Goal: Transaction & Acquisition: Book appointment/travel/reservation

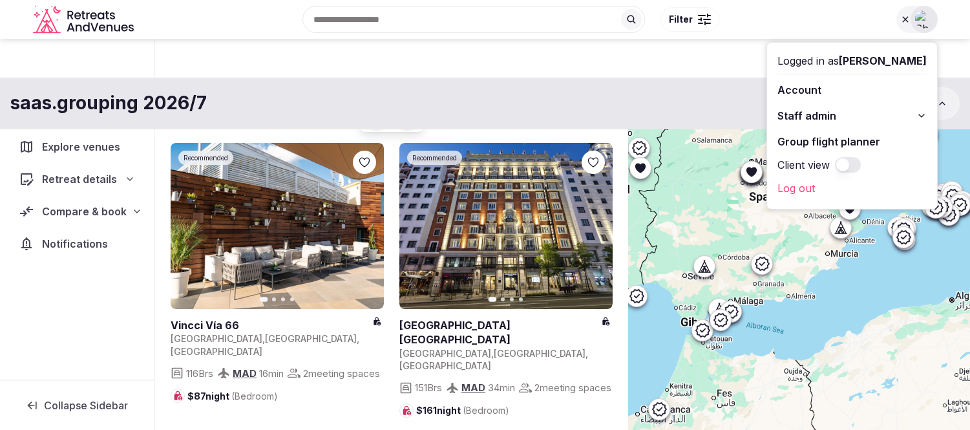
scroll to position [43, 0]
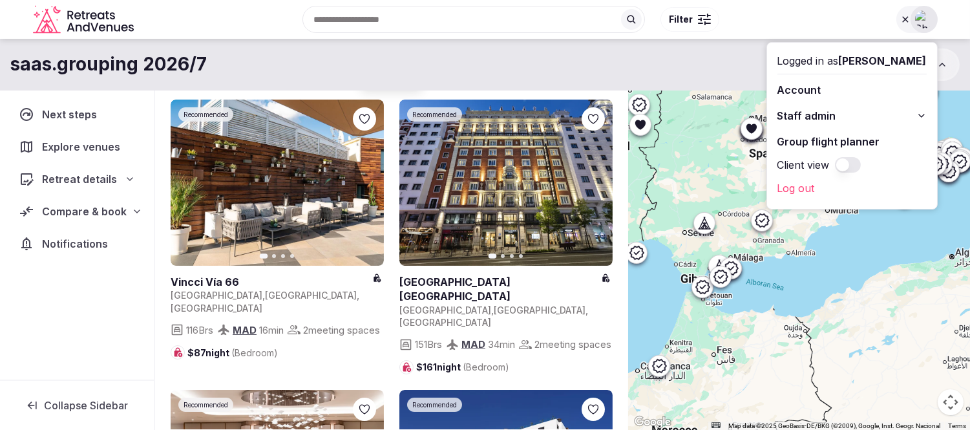
click at [739, 62] on div "saas.grouping 2026/7 My Retreats" at bounding box center [485, 64] width 970 height 32
click at [926, 23] on img at bounding box center [924, 19] width 18 height 18
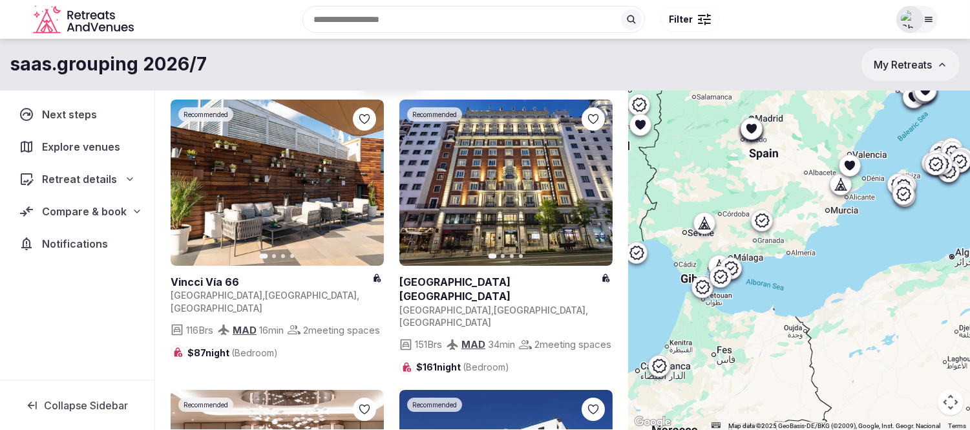
click at [926, 65] on span "My Retreats" at bounding box center [903, 64] width 58 height 13
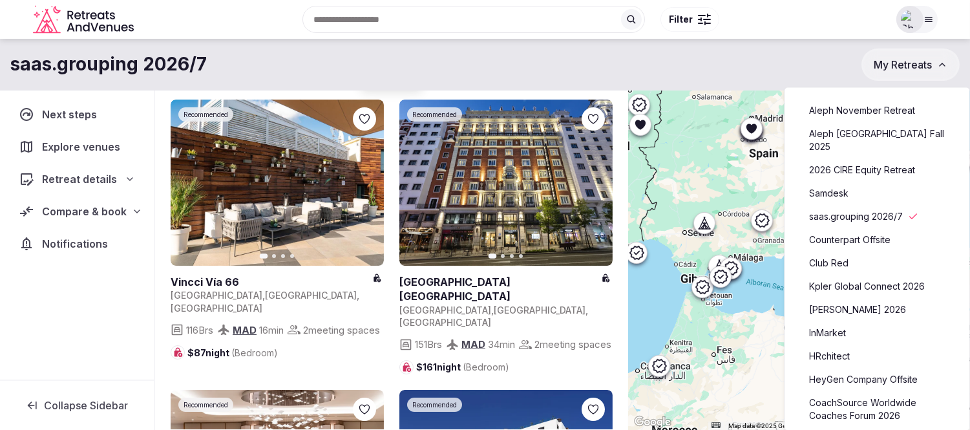
click at [857, 111] on link "Aleph November Retreat" at bounding box center [877, 110] width 159 height 21
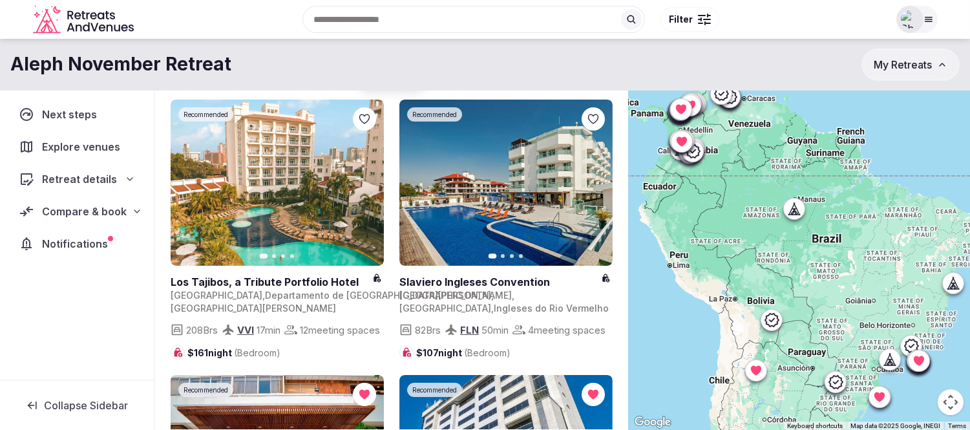
click at [75, 211] on span "Compare & book" at bounding box center [84, 212] width 85 height 16
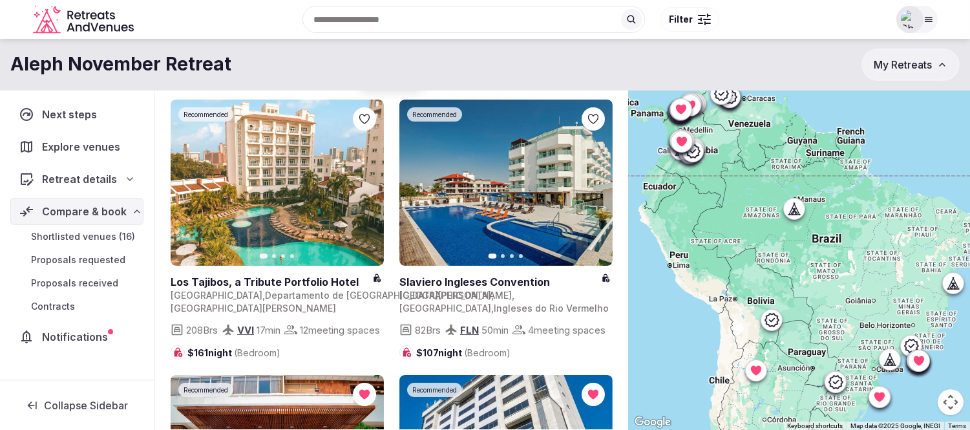
click at [75, 236] on span "Shortlisted venues (16)" at bounding box center [83, 236] width 104 height 13
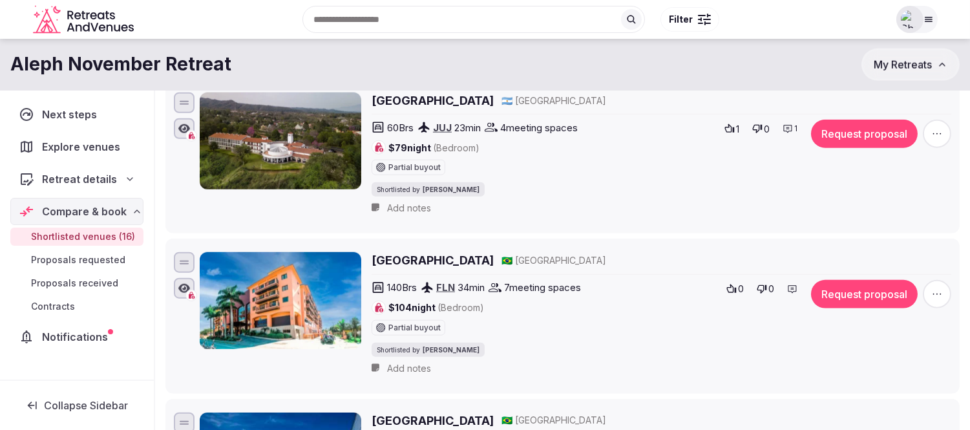
scroll to position [2270, 0]
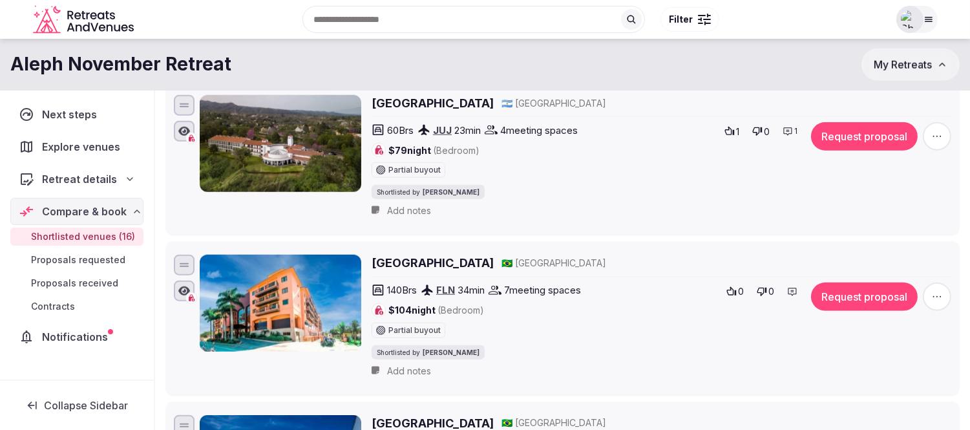
click at [788, 136] on icon at bounding box center [788, 132] width 8 height 8
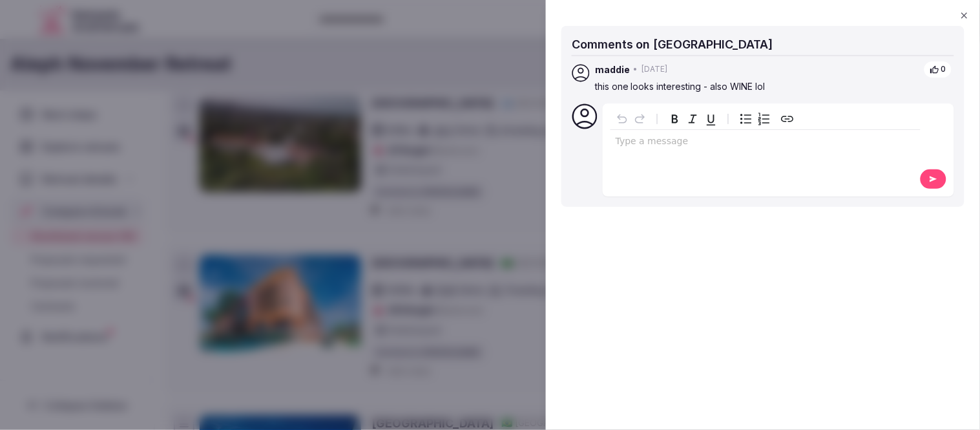
click at [962, 15] on icon "button" at bounding box center [965, 15] width 10 height 10
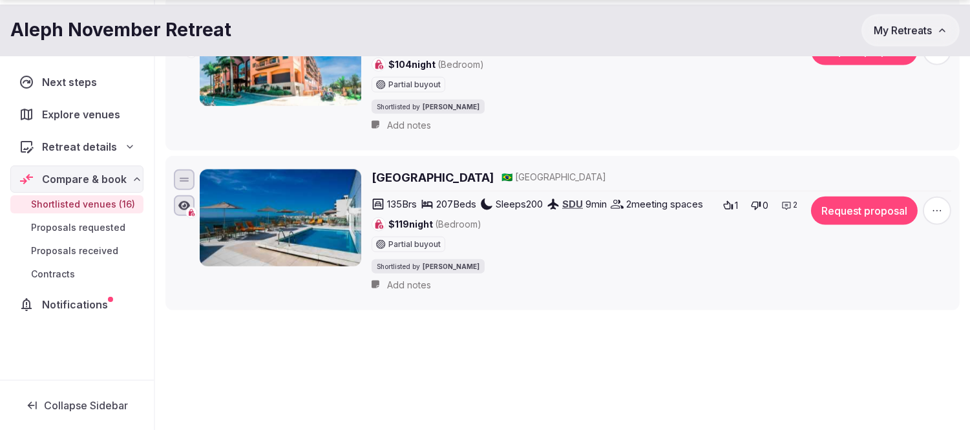
scroll to position [2557, 0]
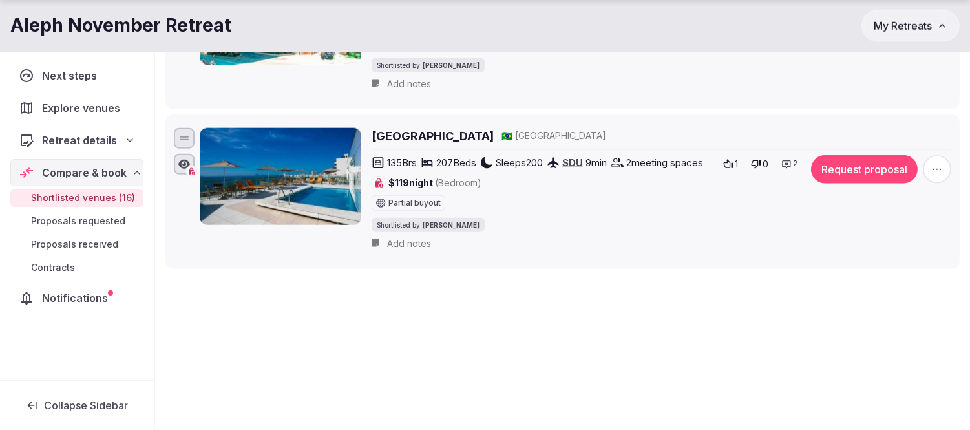
click at [786, 169] on icon at bounding box center [786, 164] width 10 height 10
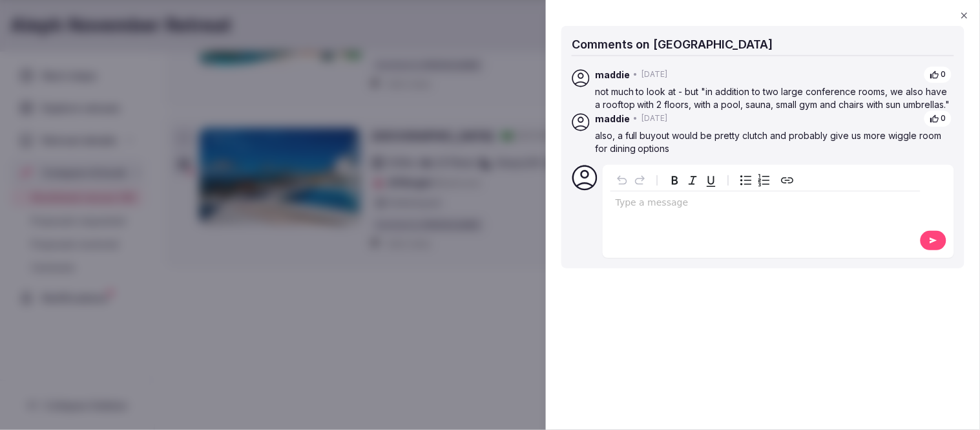
click at [965, 17] on icon "button" at bounding box center [965, 15] width 10 height 10
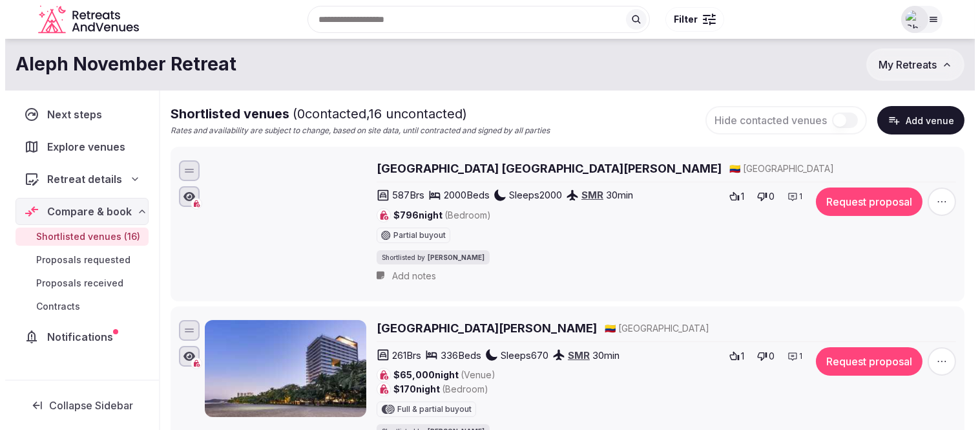
scroll to position [0, 0]
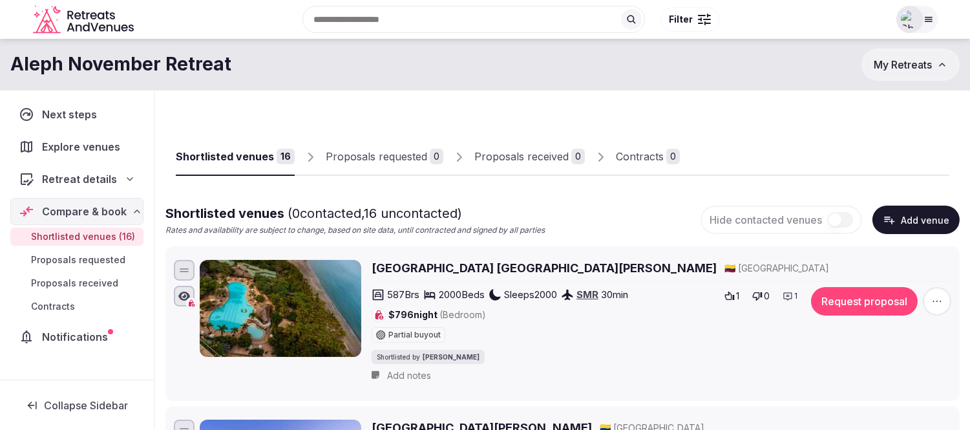
click at [894, 62] on span "My Retreats" at bounding box center [903, 64] width 58 height 13
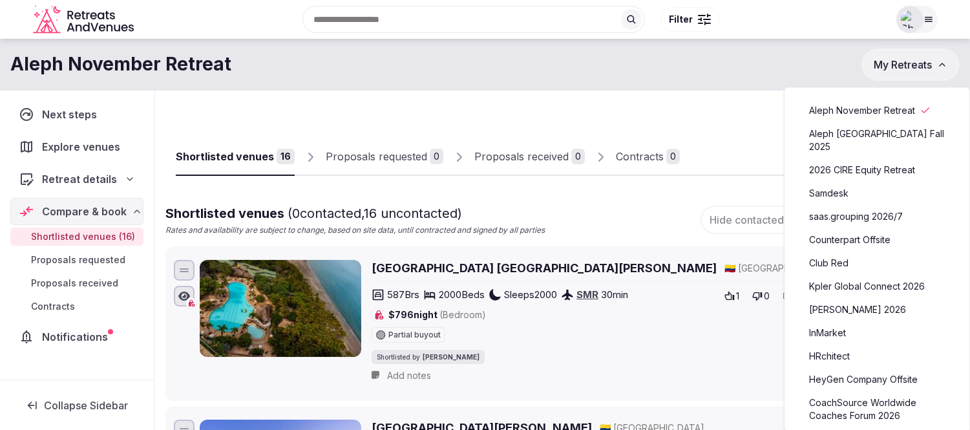
click at [858, 206] on link "saas.grouping 2026/7" at bounding box center [877, 216] width 159 height 21
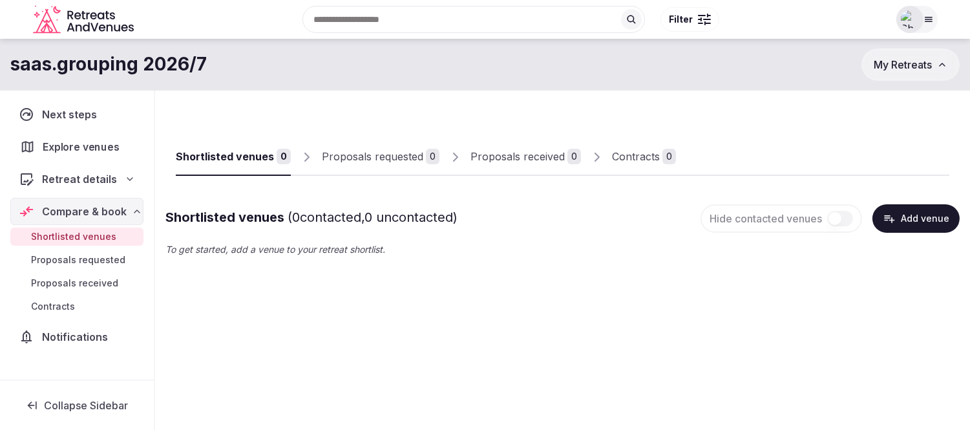
click at [75, 145] on span "Explore venues" at bounding box center [83, 147] width 81 height 16
click at [75, 145] on span "Explore venues" at bounding box center [83, 147] width 83 height 16
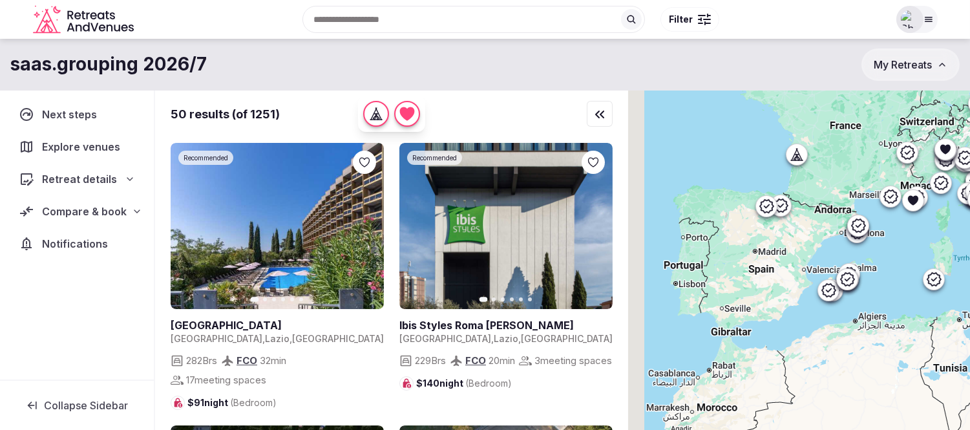
drag, startPoint x: 774, startPoint y: 299, endPoint x: 792, endPoint y: 318, distance: 27.0
click at [910, 275] on div at bounding box center [799, 281] width 342 height 383
drag, startPoint x: 836, startPoint y: 304, endPoint x: 733, endPoint y: 288, distance: 104.0
click at [842, 301] on div at bounding box center [799, 281] width 342 height 383
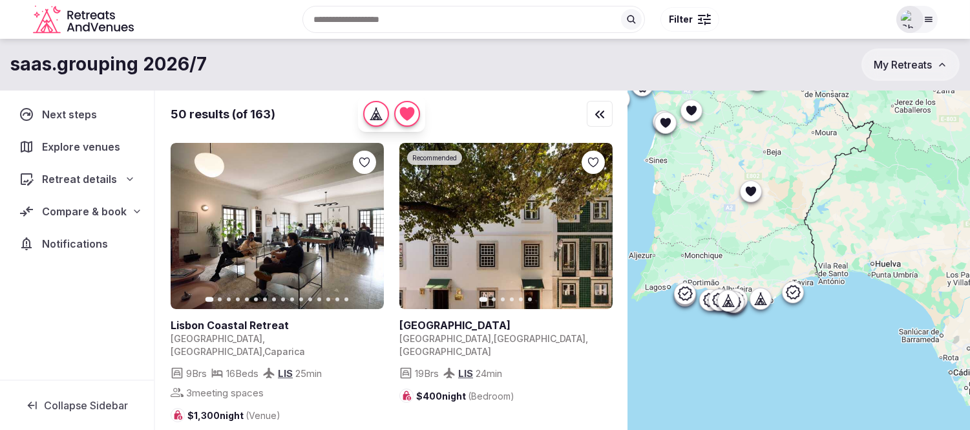
drag, startPoint x: 765, startPoint y: 255, endPoint x: 734, endPoint y: 191, distance: 70.8
click at [734, 191] on div at bounding box center [799, 281] width 342 height 383
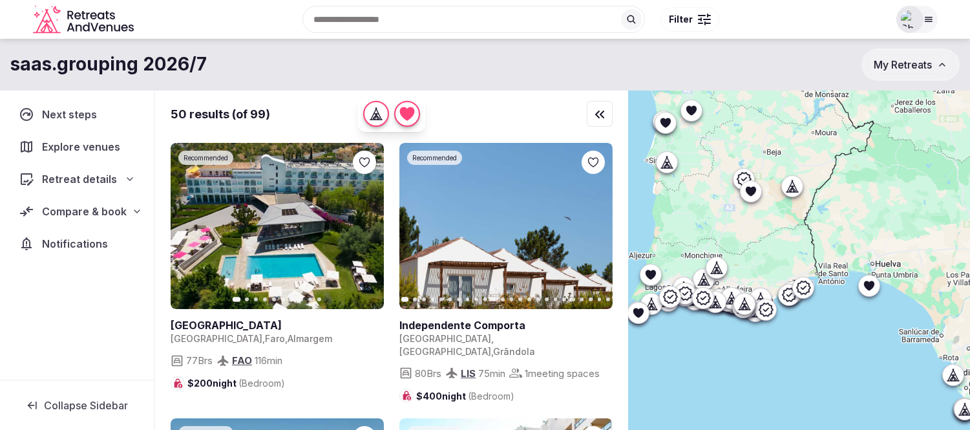
click at [699, 14] on div at bounding box center [704, 16] width 13 height 4
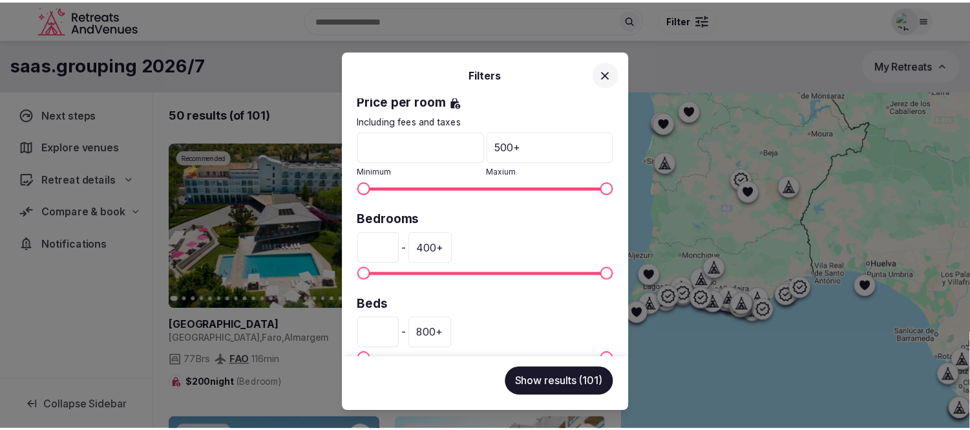
scroll to position [287, 0]
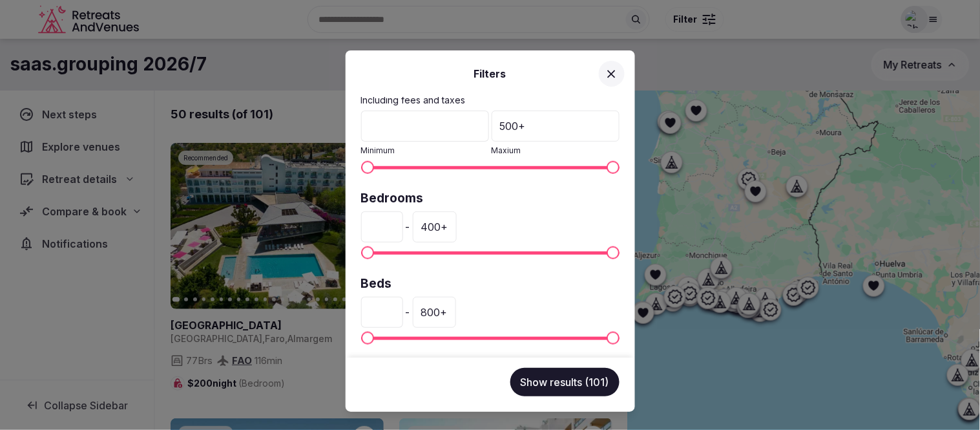
drag, startPoint x: 381, startPoint y: 227, endPoint x: 370, endPoint y: 228, distance: 11.0
click at [370, 228] on input "*" at bounding box center [382, 226] width 42 height 31
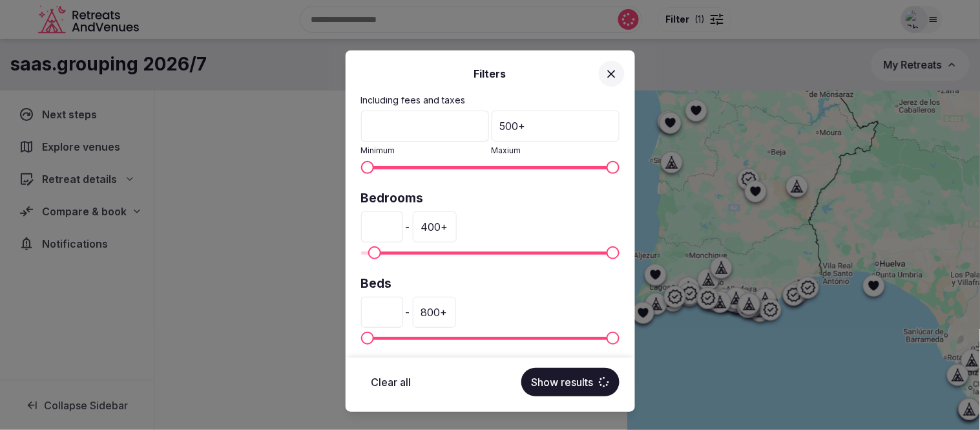
type input "*"
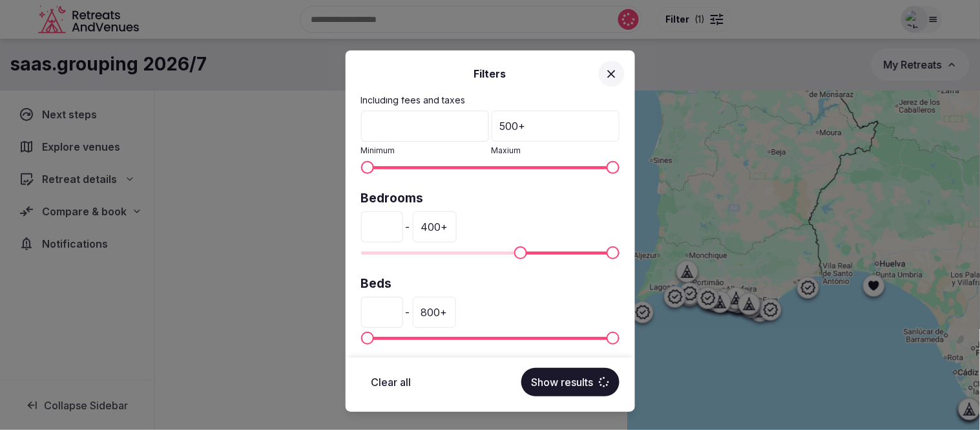
type input "***"
drag, startPoint x: 362, startPoint y: 313, endPoint x: 339, endPoint y: 317, distance: 23.6
click at [339, 317] on div "Filters Venue name Status All Published Draft Rating Any Indoor meeting spaces …" at bounding box center [490, 215] width 980 height 430
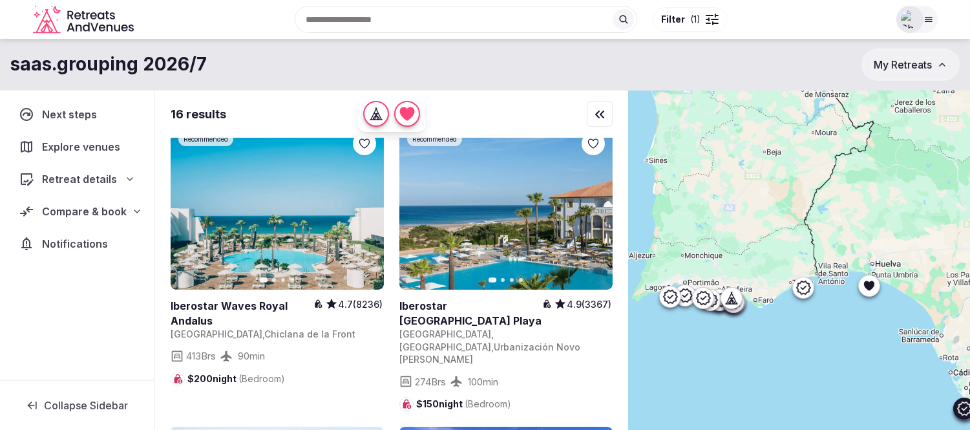
click at [0, 0] on icon at bounding box center [0, 0] width 0 height 0
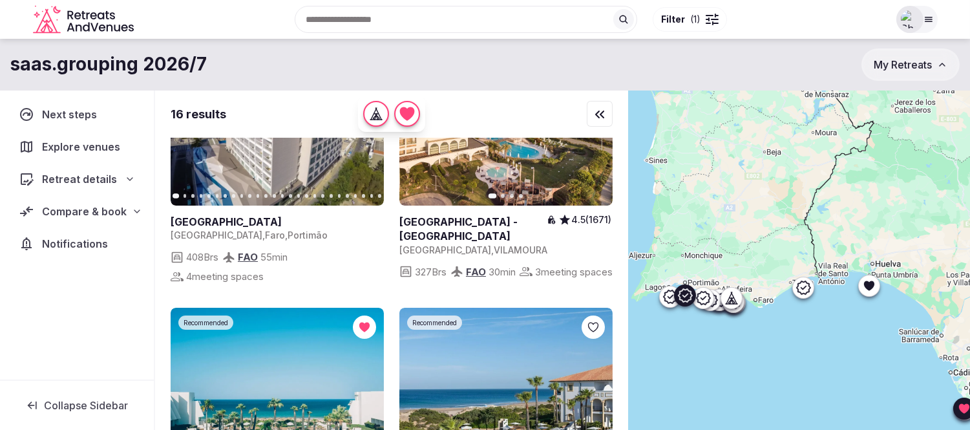
scroll to position [0, 0]
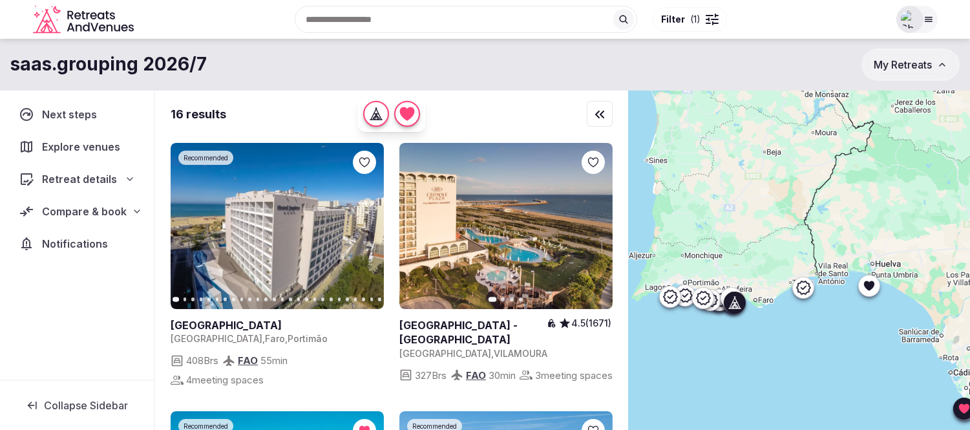
click at [0, 0] on icon at bounding box center [0, 0] width 0 height 0
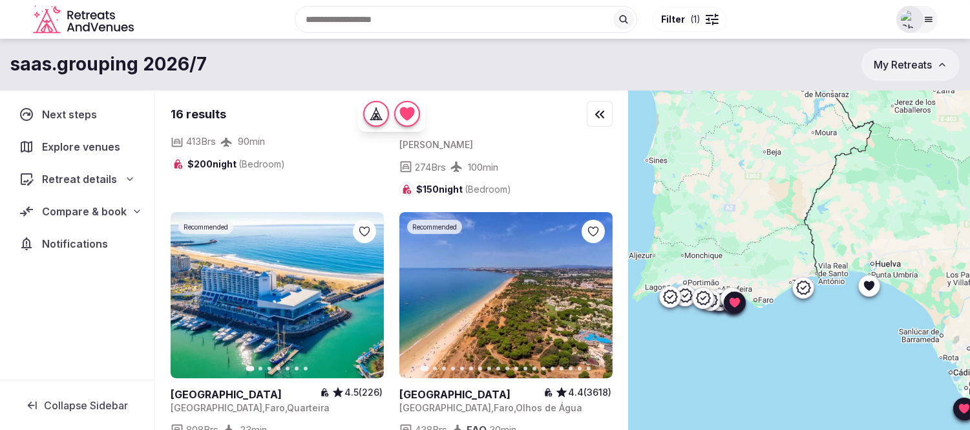
scroll to position [502, 0]
click at [0, 0] on icon at bounding box center [0, 0] width 0 height 0
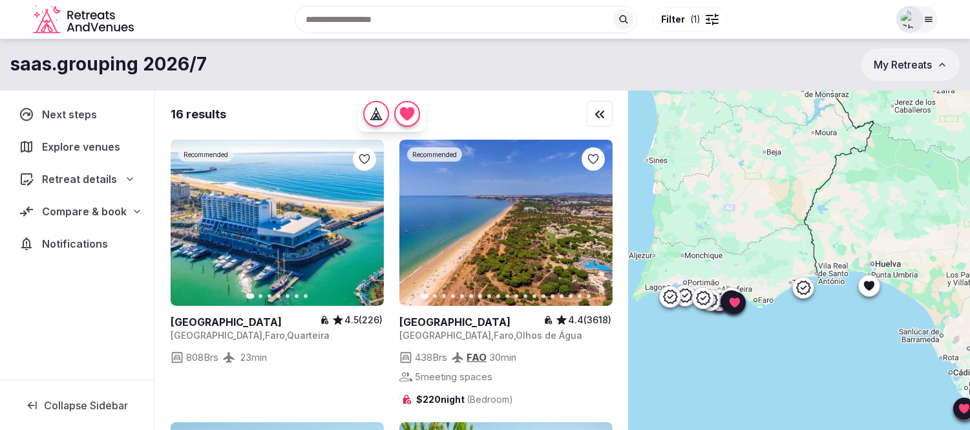
click at [0, 0] on icon at bounding box center [0, 0] width 0 height 0
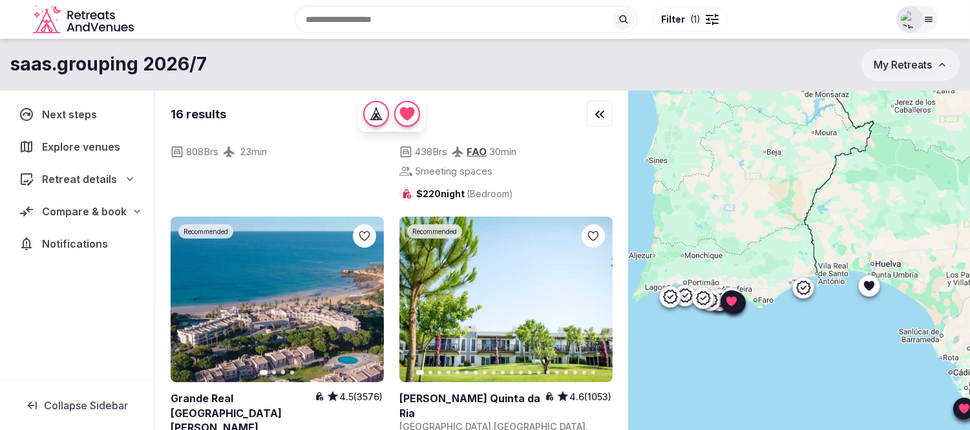
scroll to position [862, 0]
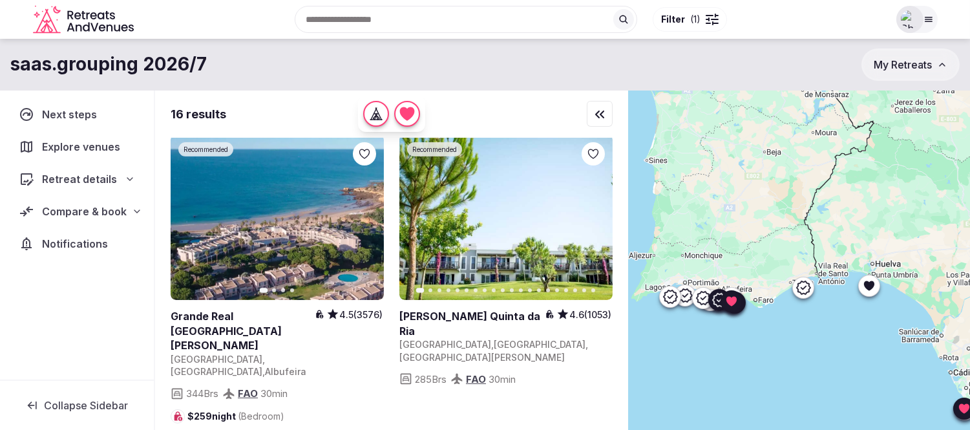
click at [0, 0] on icon at bounding box center [0, 0] width 0 height 0
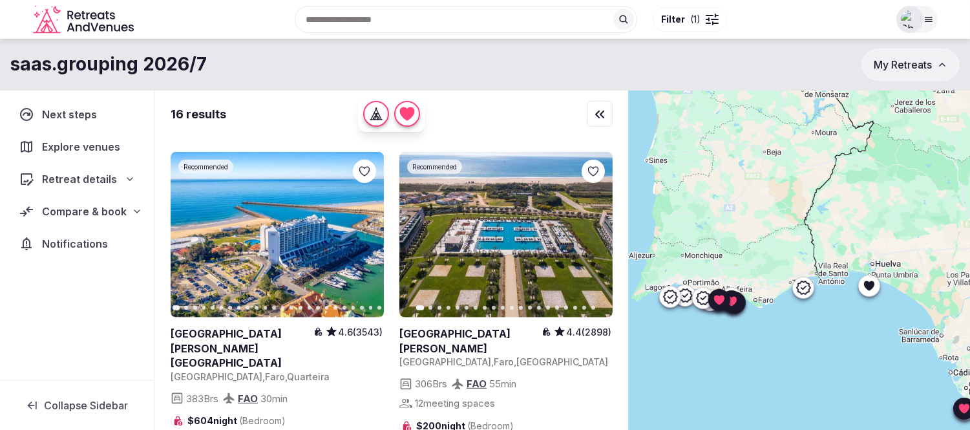
scroll to position [1148, 0]
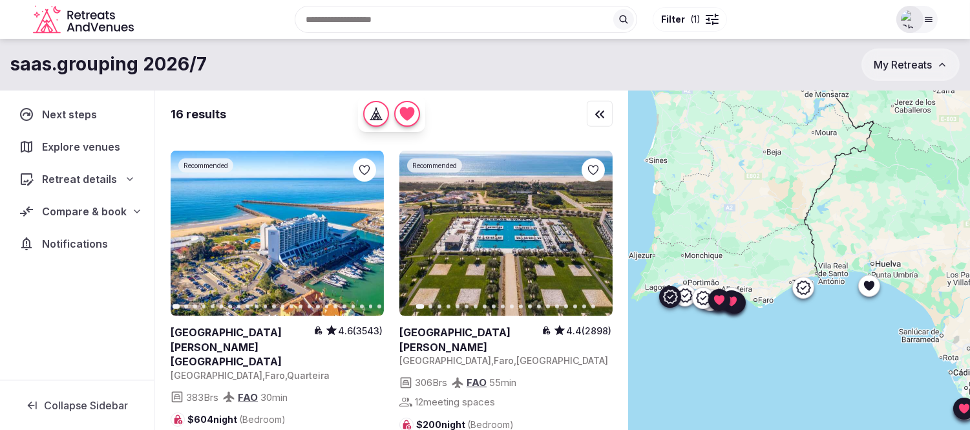
click at [0, 0] on icon at bounding box center [0, 0] width 0 height 0
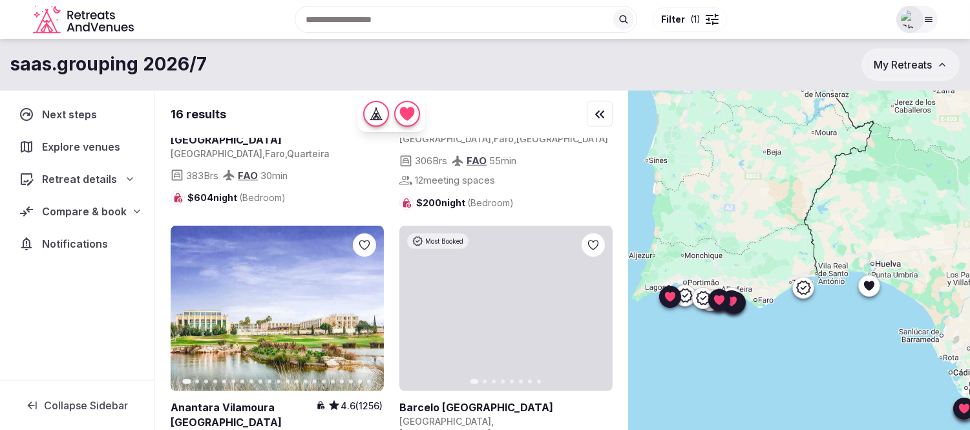
scroll to position [1436, 0]
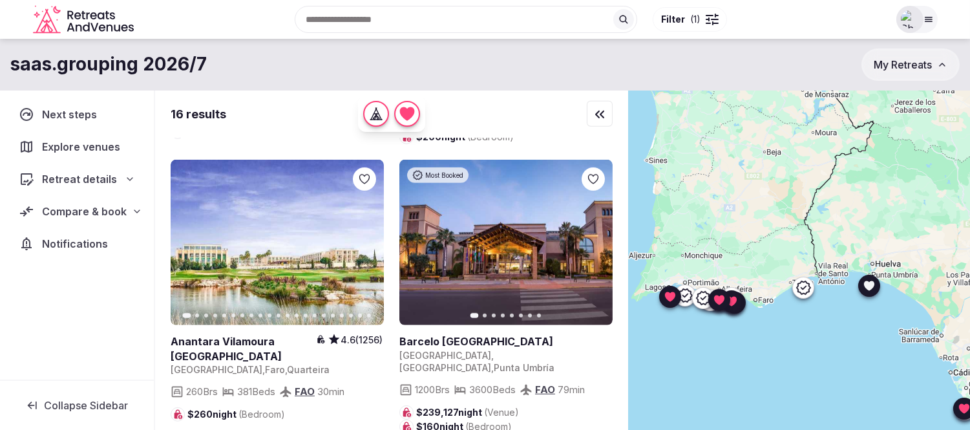
click at [0, 0] on icon at bounding box center [0, 0] width 0 height 0
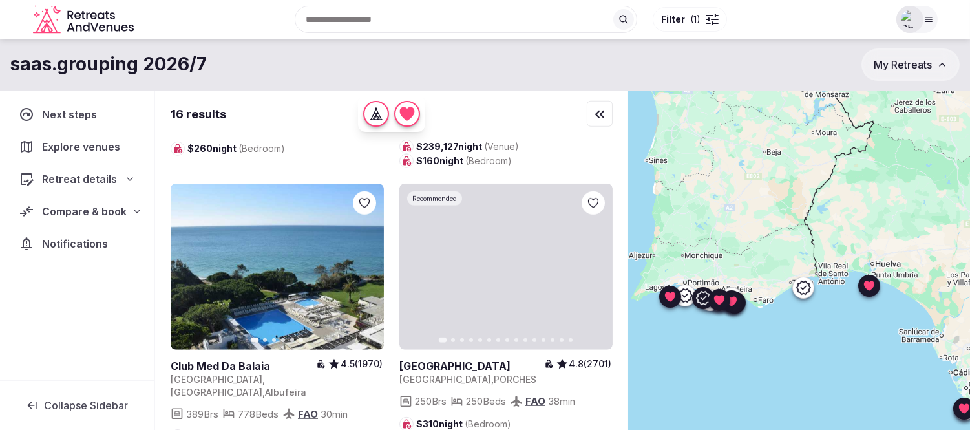
scroll to position [1723, 0]
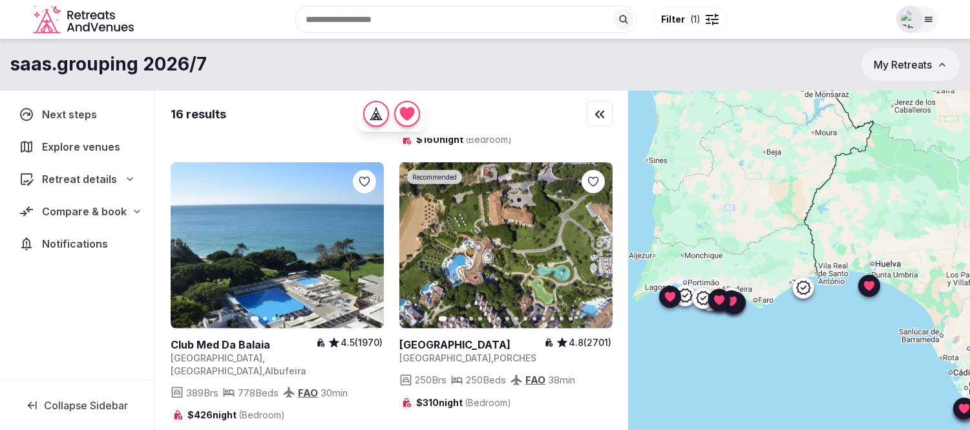
click at [0, 0] on icon at bounding box center [0, 0] width 0 height 0
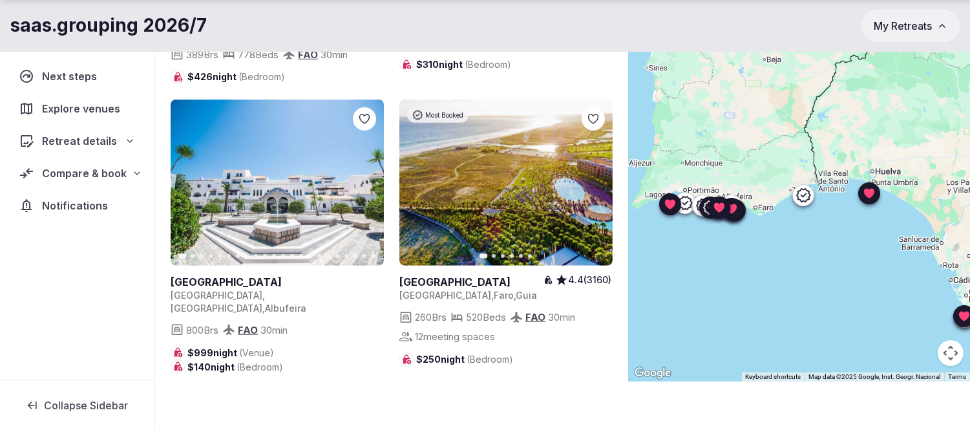
scroll to position [95, 0]
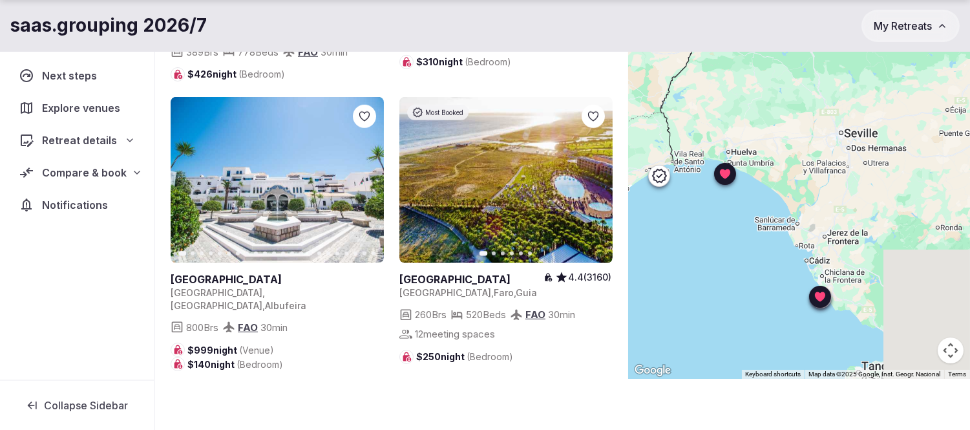
drag, startPoint x: 850, startPoint y: 301, endPoint x: 699, endPoint y: 282, distance: 152.3
click at [699, 282] on div at bounding box center [799, 186] width 342 height 383
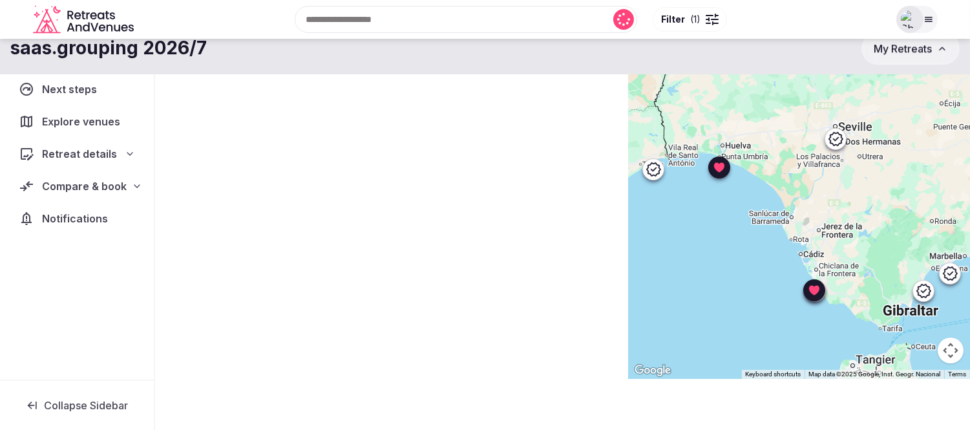
scroll to position [79, 0]
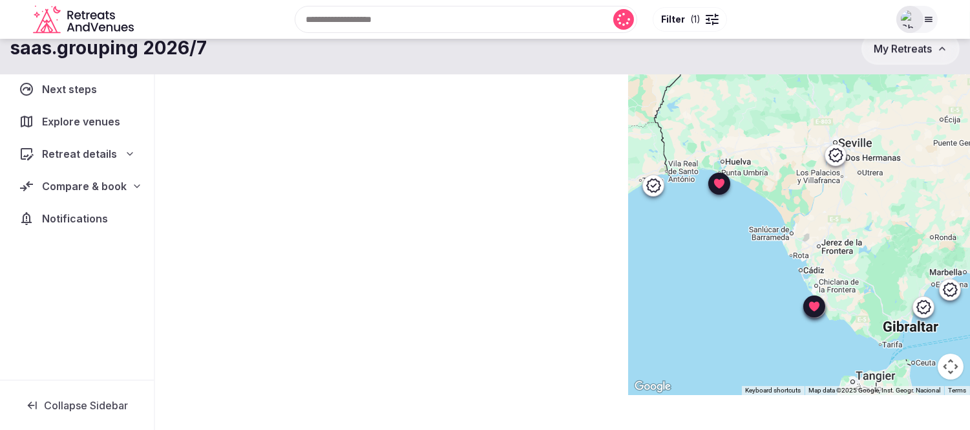
drag, startPoint x: 779, startPoint y: 328, endPoint x: 772, endPoint y: 321, distance: 9.6
click at [772, 321] on div at bounding box center [799, 203] width 342 height 383
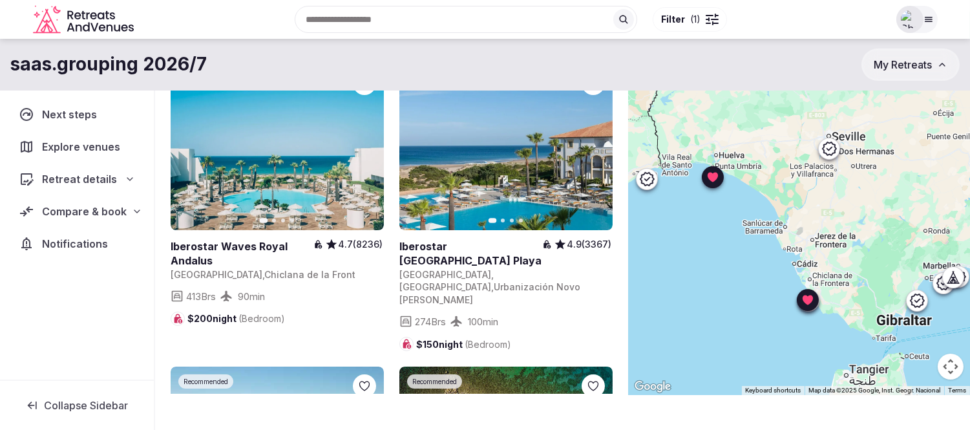
drag, startPoint x: 769, startPoint y: 331, endPoint x: 761, endPoint y: 324, distance: 10.1
click at [761, 324] on div at bounding box center [799, 203] width 342 height 383
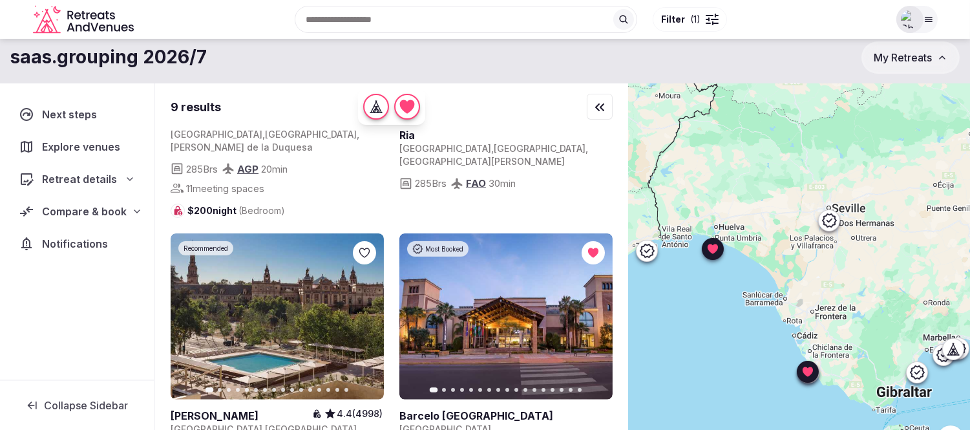
scroll to position [862, 0]
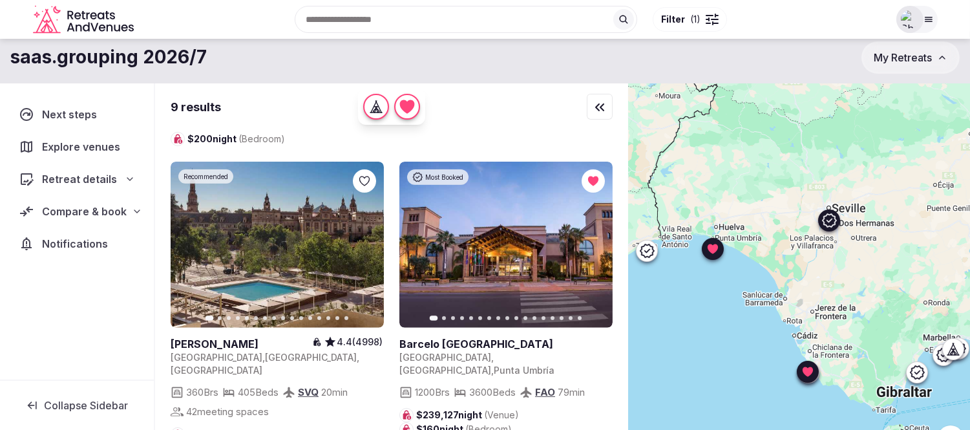
click at [0, 0] on icon at bounding box center [0, 0] width 0 height 0
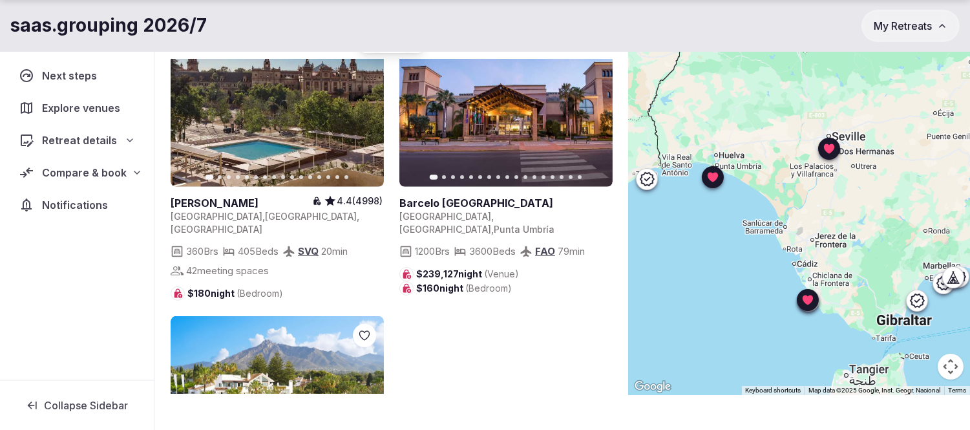
scroll to position [1127, 0]
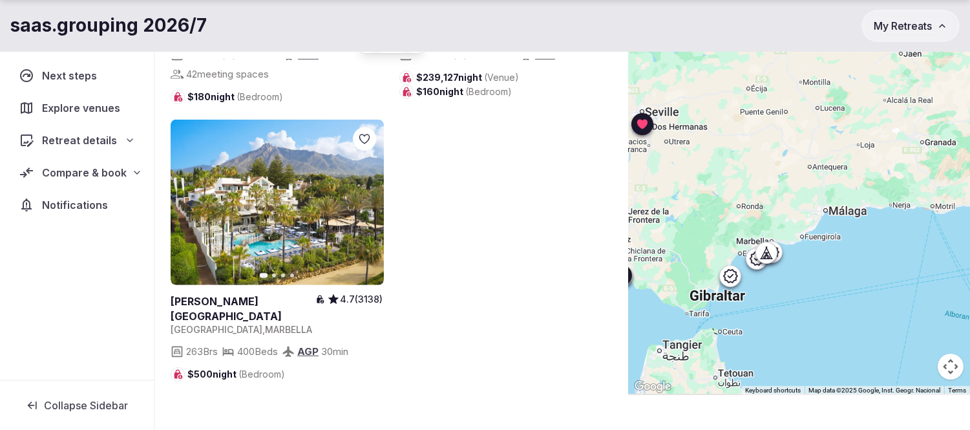
drag, startPoint x: 873, startPoint y: 246, endPoint x: 684, endPoint y: 222, distance: 191.0
click at [684, 222] on div at bounding box center [799, 203] width 342 height 383
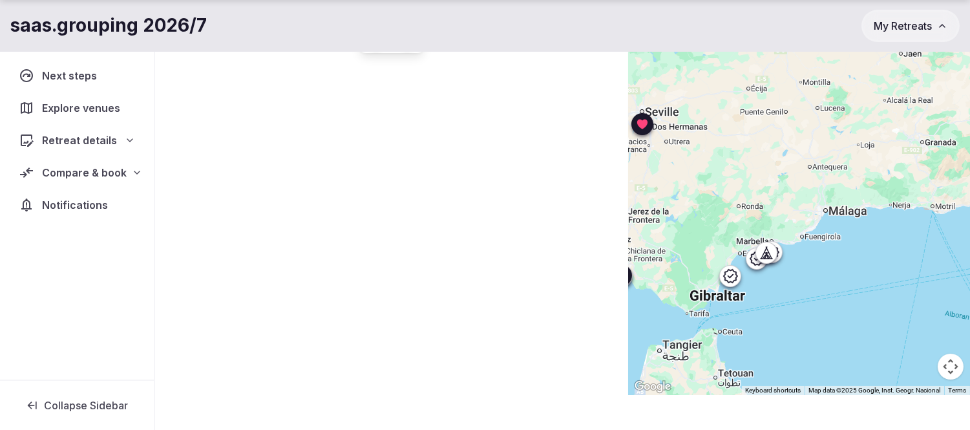
scroll to position [0, 0]
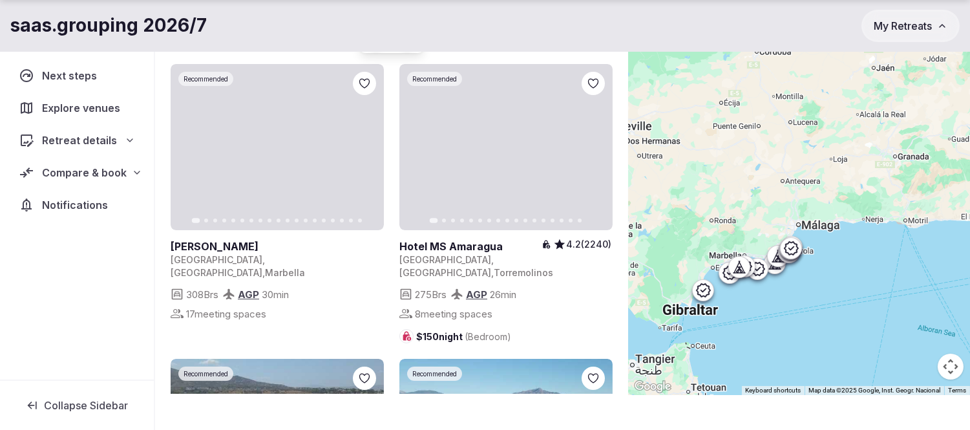
drag, startPoint x: 870, startPoint y: 260, endPoint x: 841, endPoint y: 274, distance: 31.8
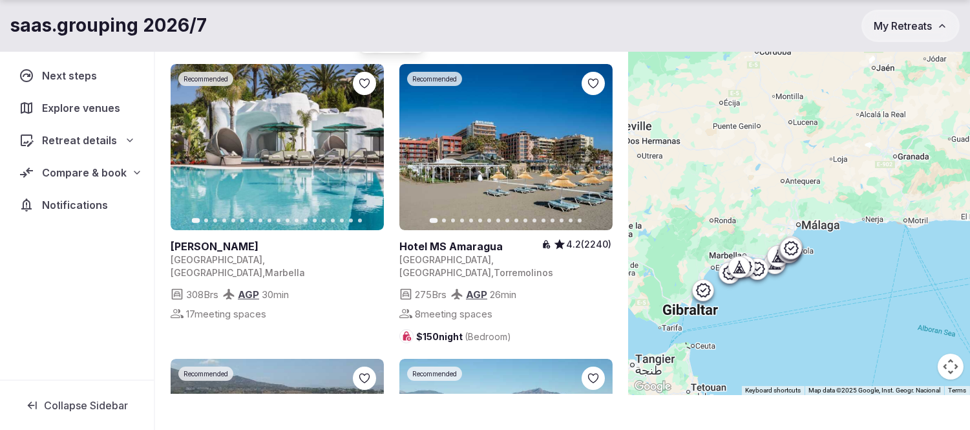
click at [841, 274] on div at bounding box center [799, 203] width 342 height 383
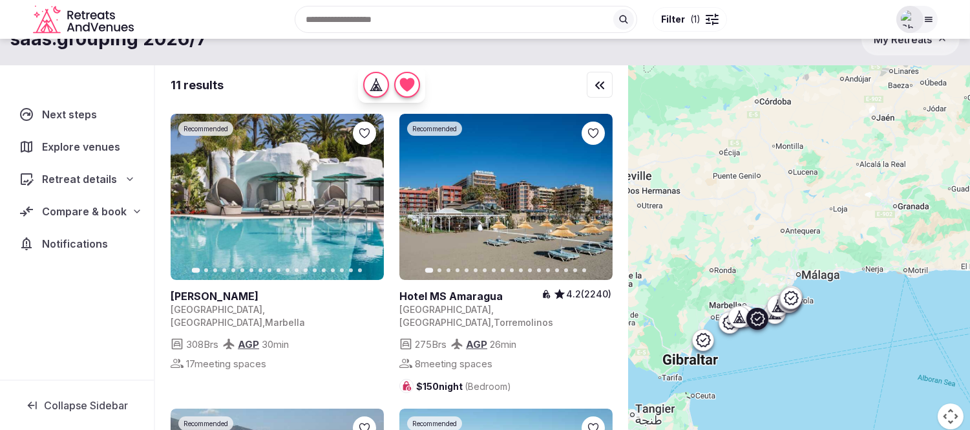
scroll to position [7, 0]
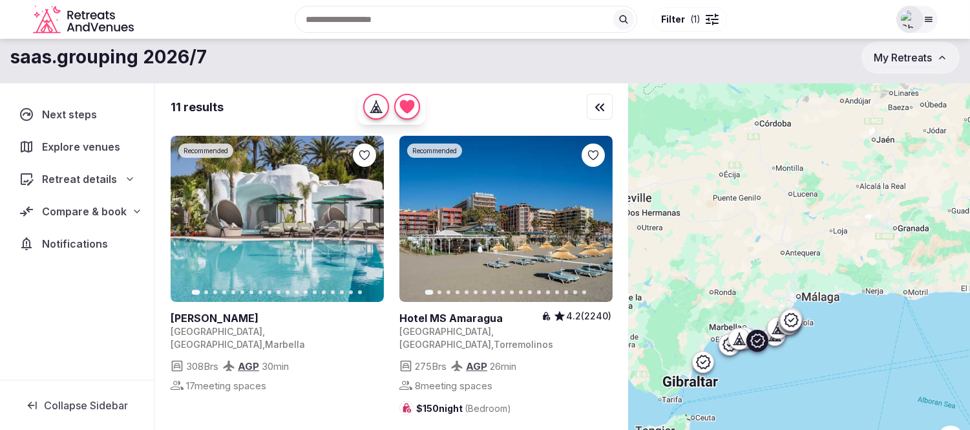
click at [365, 217] on icon "button" at bounding box center [366, 219] width 10 height 10
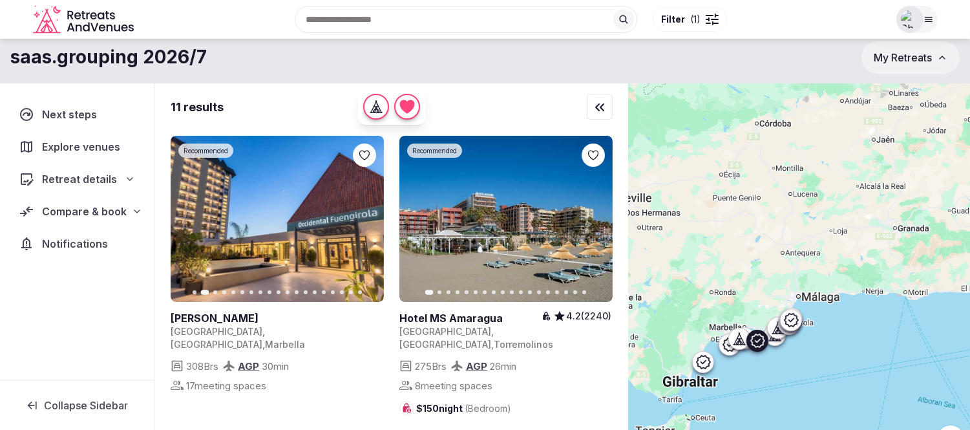
click at [365, 217] on icon "button" at bounding box center [366, 219] width 10 height 10
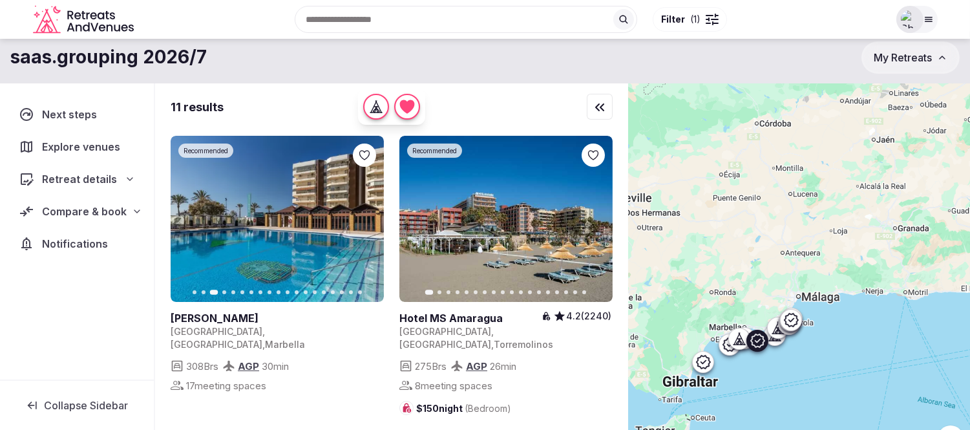
click at [365, 217] on icon "button" at bounding box center [366, 219] width 10 height 10
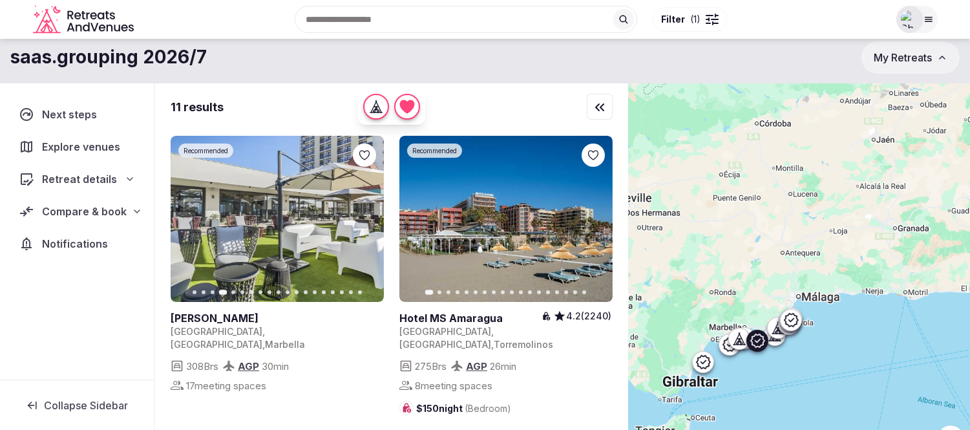
click at [0, 0] on icon at bounding box center [0, 0] width 0 height 0
click at [579, 216] on link at bounding box center [505, 219] width 213 height 166
click at [591, 226] on button "Next slide" at bounding box center [594, 219] width 21 height 21
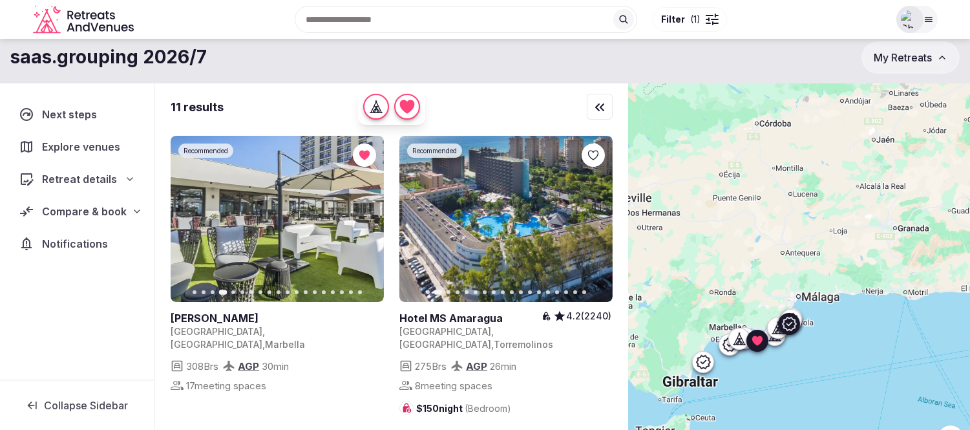
click at [0, 0] on icon at bounding box center [0, 0] width 0 height 0
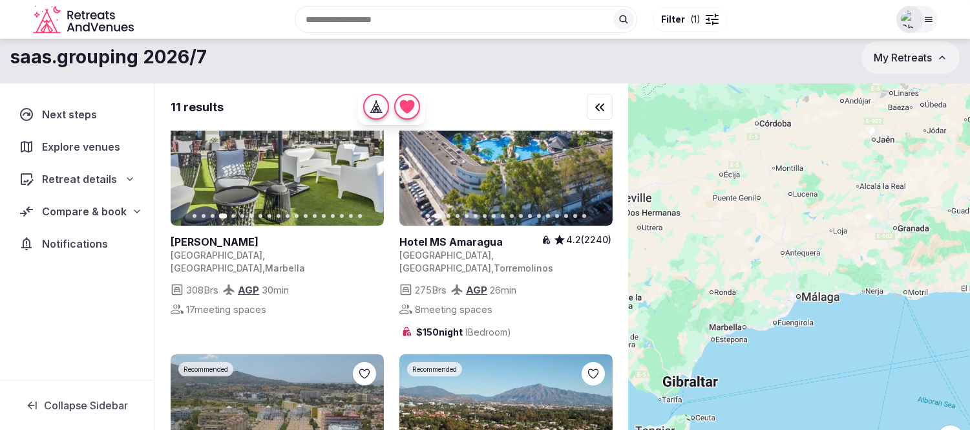
scroll to position [287, 0]
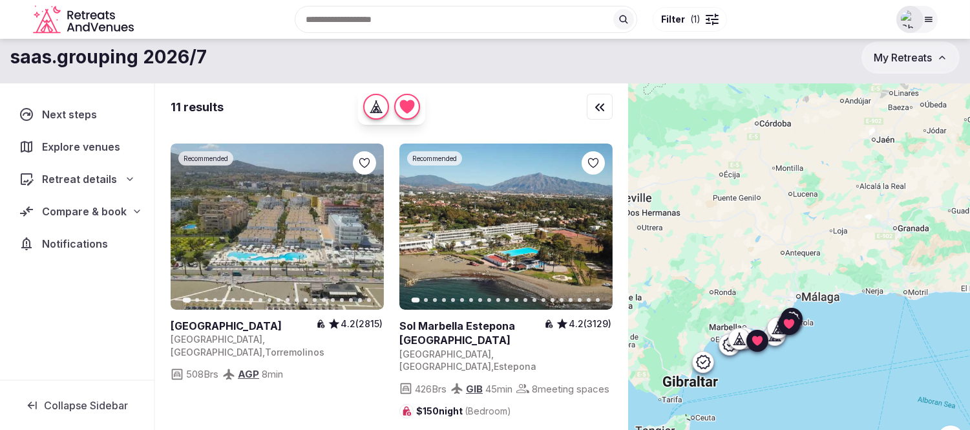
click at [0, 0] on icon at bounding box center [0, 0] width 0 height 0
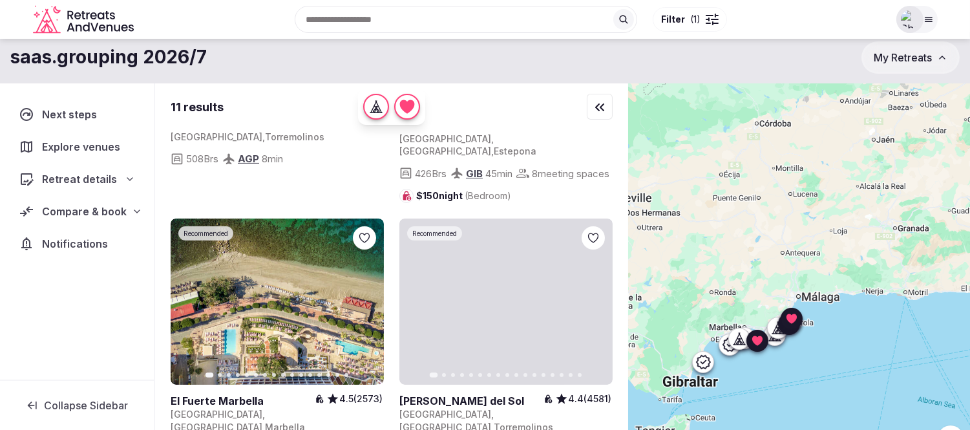
scroll to position [574, 0]
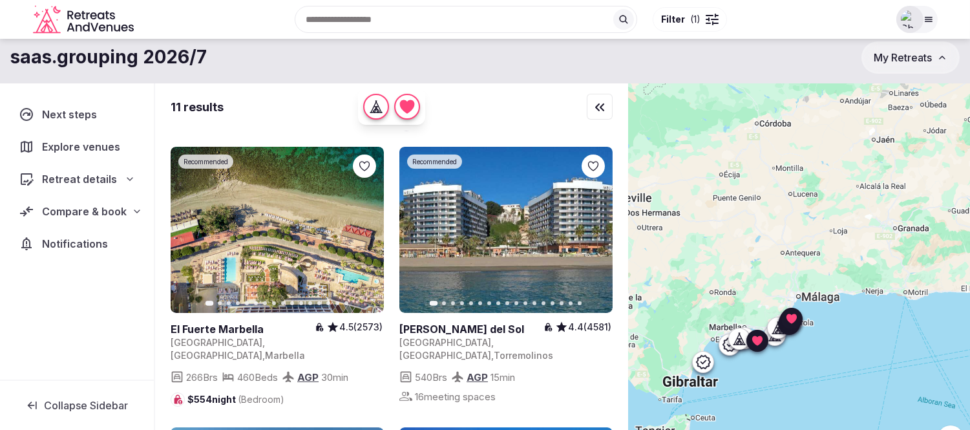
click at [0, 0] on icon at bounding box center [0, 0] width 0 height 0
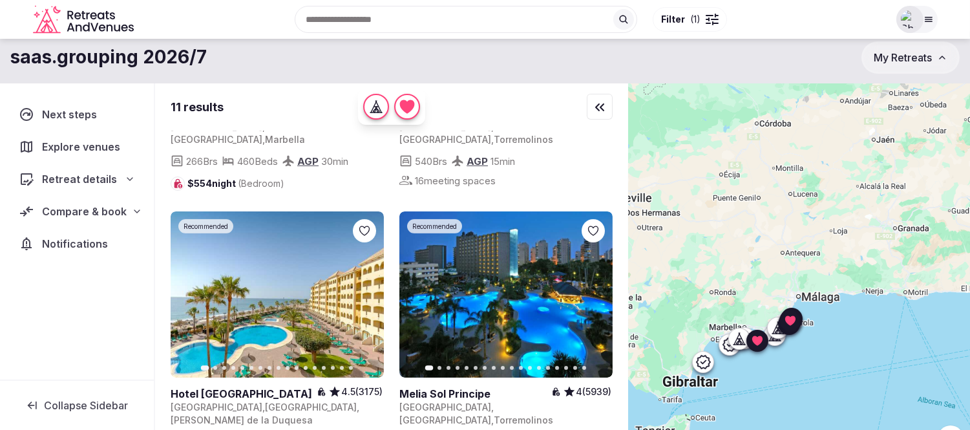
scroll to position [862, 0]
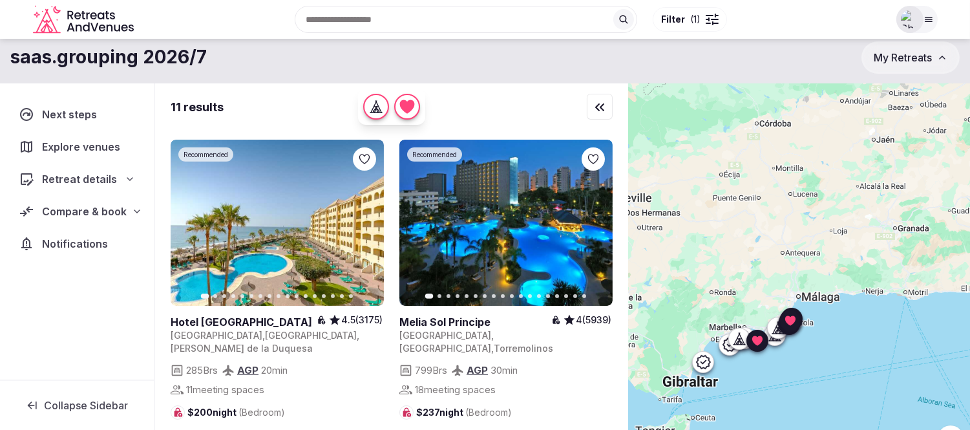
click at [0, 0] on icon at bounding box center [0, 0] width 0 height 0
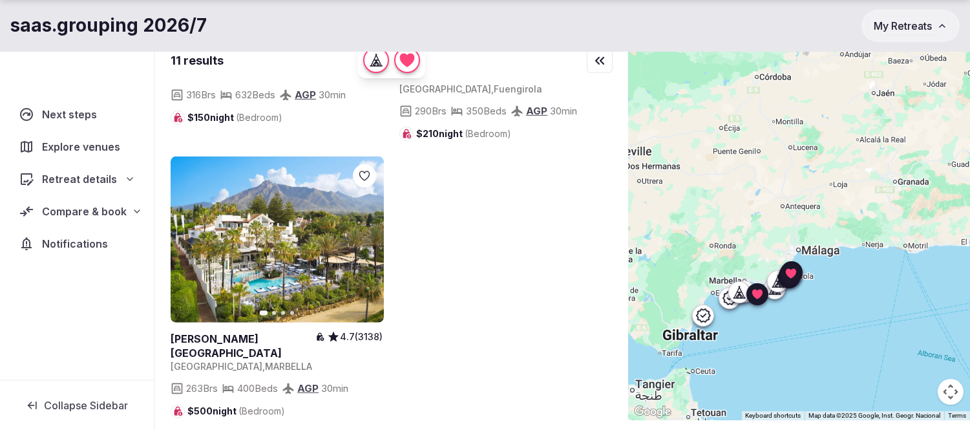
scroll to position [79, 0]
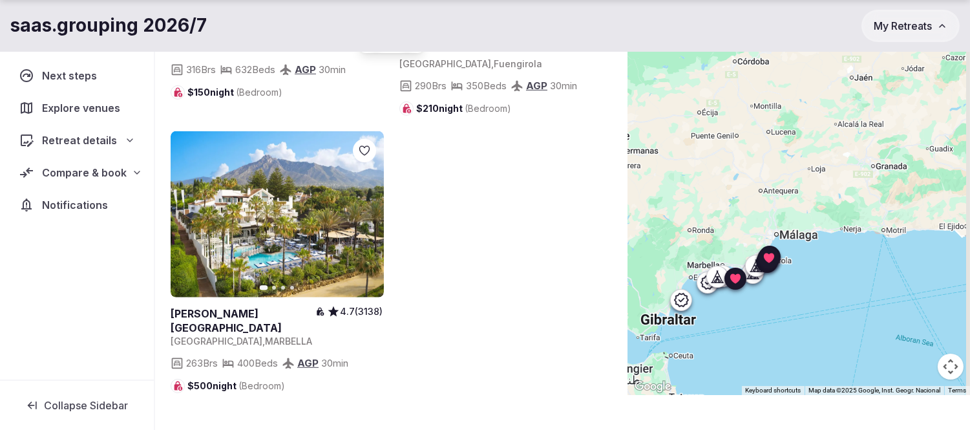
drag, startPoint x: 907, startPoint y: 291, endPoint x: 874, endPoint y: 307, distance: 37.0
click at [874, 307] on div at bounding box center [799, 203] width 342 height 383
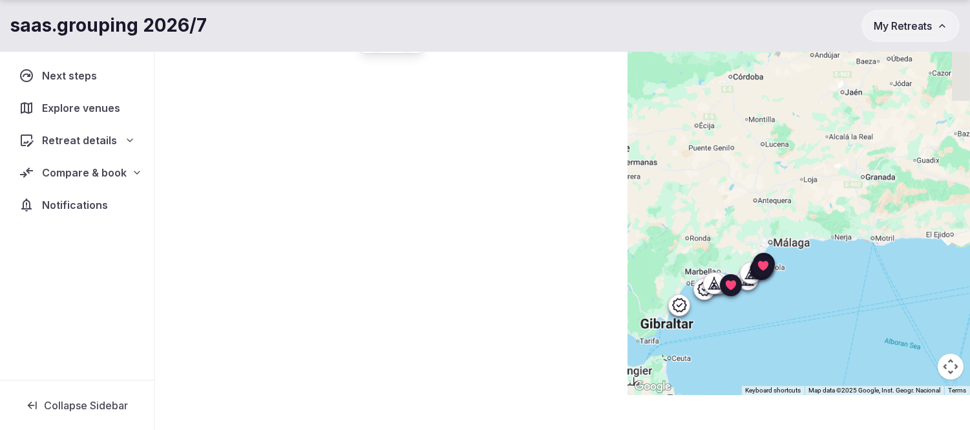
scroll to position [0, 0]
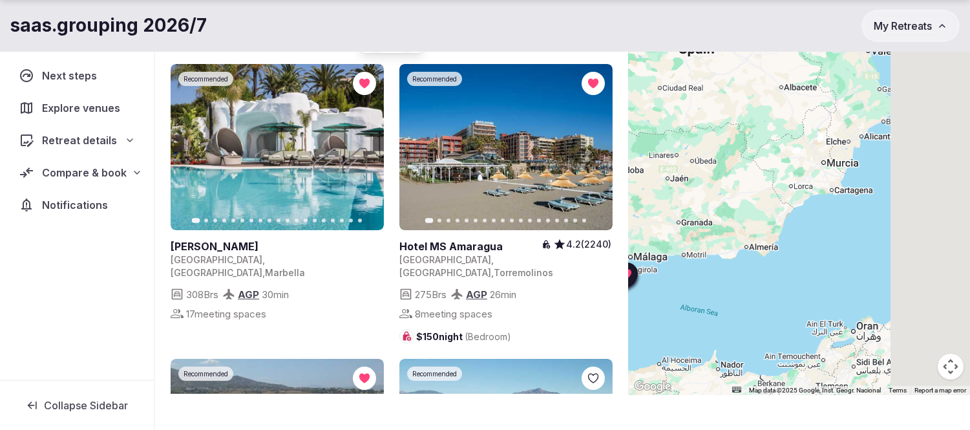
drag, startPoint x: 876, startPoint y: 295, endPoint x: 695, endPoint y: 288, distance: 181.1
click at [695, 288] on div at bounding box center [799, 203] width 342 height 383
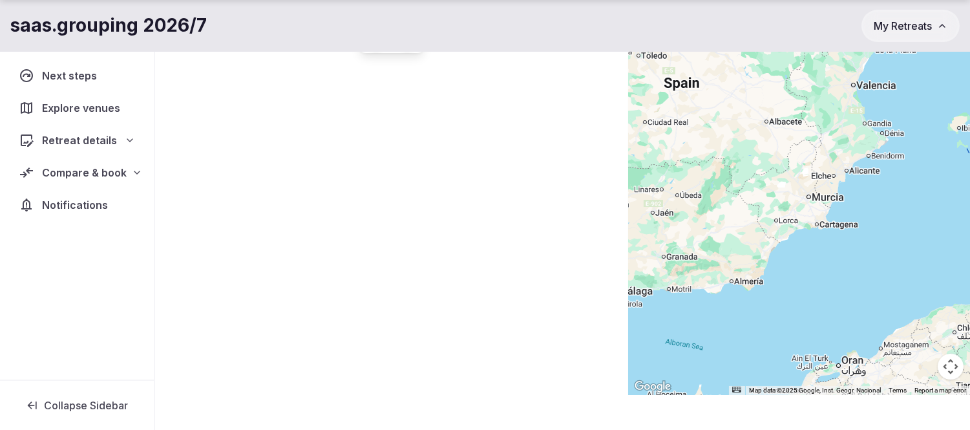
drag, startPoint x: 847, startPoint y: 260, endPoint x: 832, endPoint y: 293, distance: 36.2
click at [832, 293] on div at bounding box center [799, 203] width 342 height 383
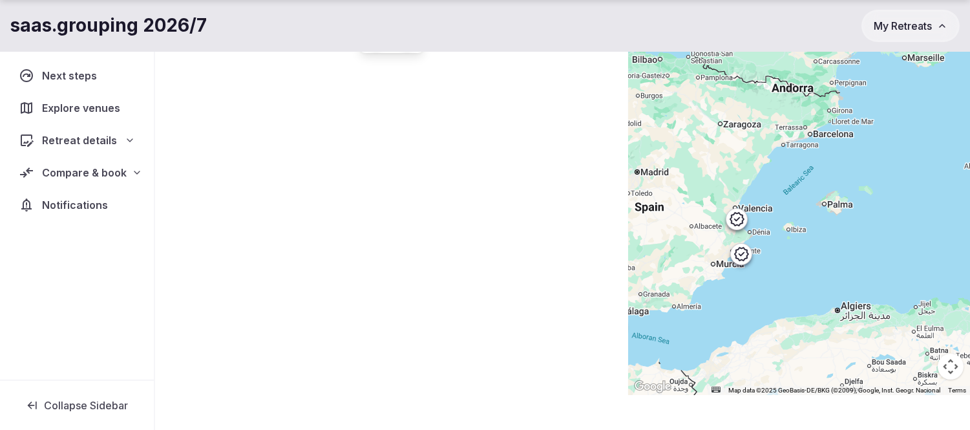
drag, startPoint x: 856, startPoint y: 263, endPoint x: 750, endPoint y: 284, distance: 107.5
click at [750, 284] on div at bounding box center [799, 203] width 342 height 383
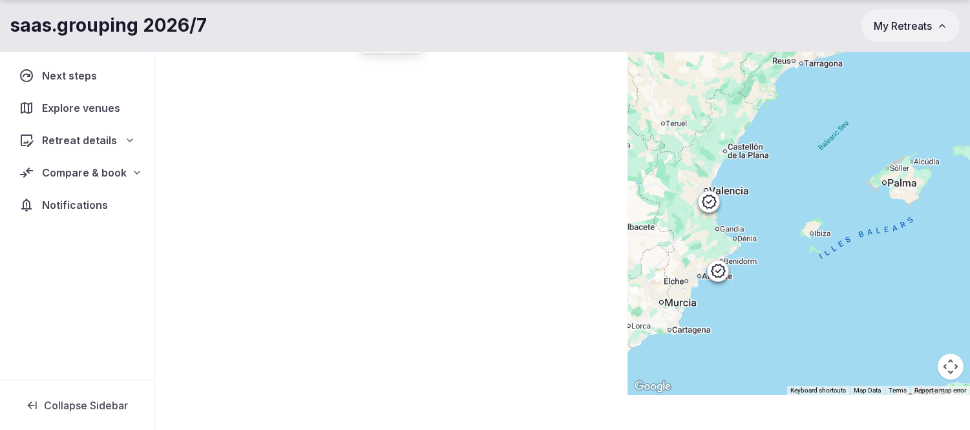
drag, startPoint x: 785, startPoint y: 271, endPoint x: 822, endPoint y: 317, distance: 58.8
click at [822, 317] on div at bounding box center [799, 203] width 342 height 383
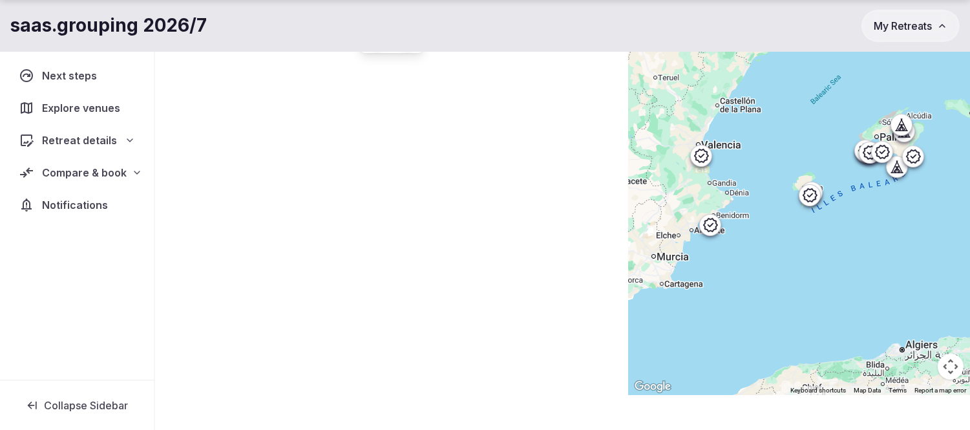
drag, startPoint x: 820, startPoint y: 319, endPoint x: 812, endPoint y: 275, distance: 45.3
click at [812, 275] on div at bounding box center [799, 203] width 342 height 383
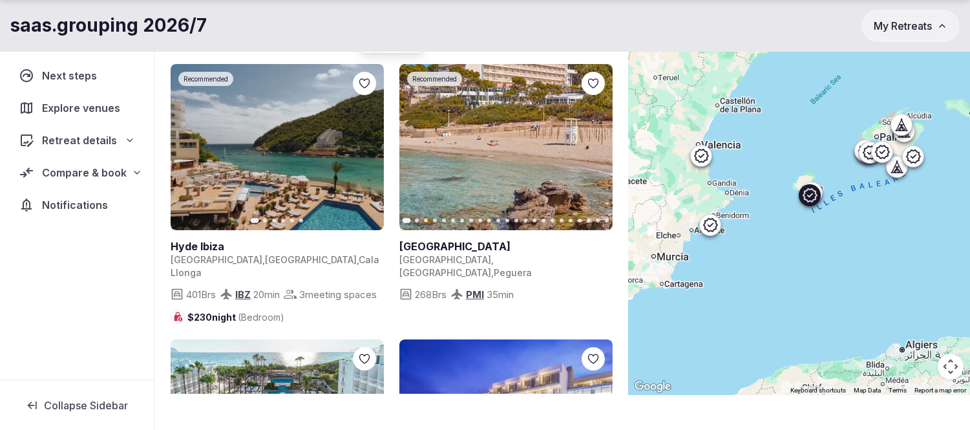
click at [0, 0] on icon at bounding box center [0, 0] width 0 height 0
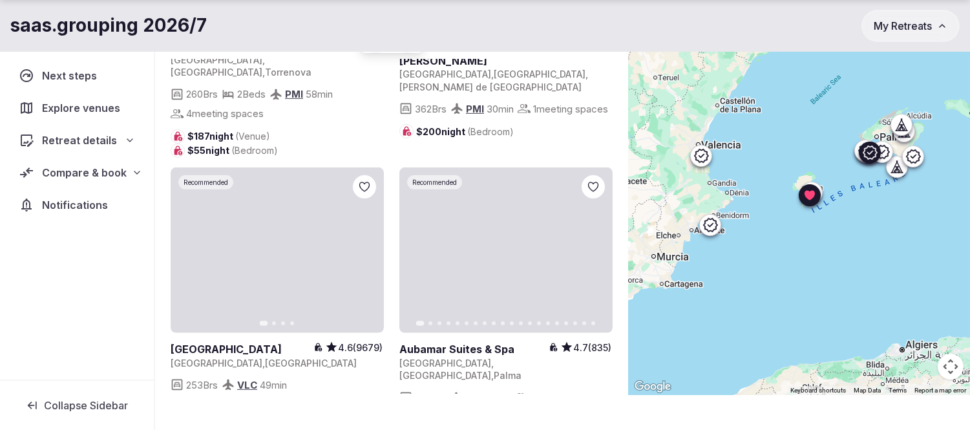
scroll to position [1077, 0]
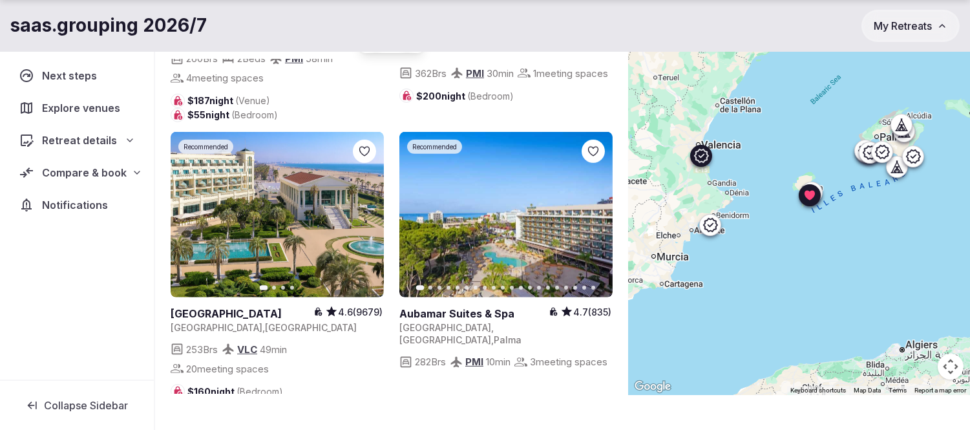
click at [0, 0] on icon at bounding box center [0, 0] width 0 height 0
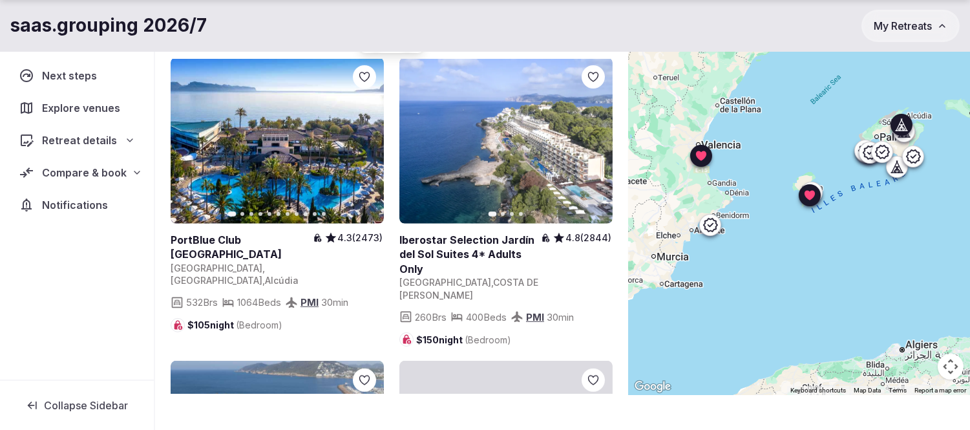
scroll to position [1436, 0]
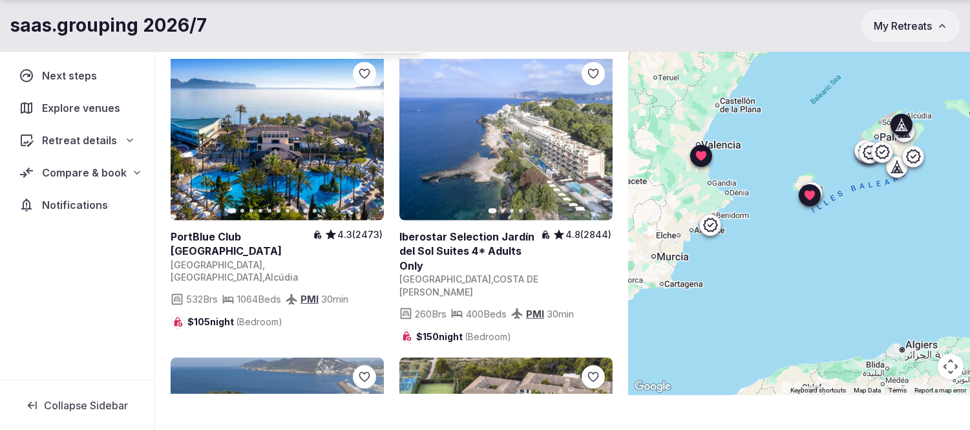
click at [0, 0] on icon at bounding box center [0, 0] width 0 height 0
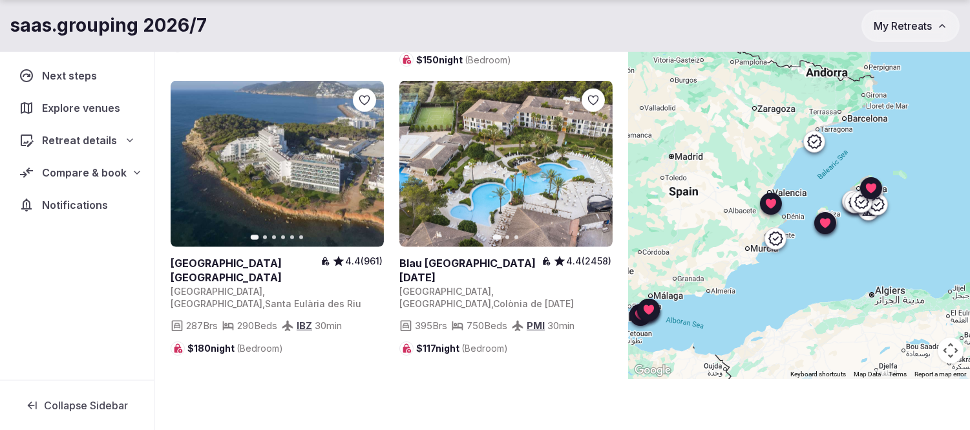
scroll to position [0, 0]
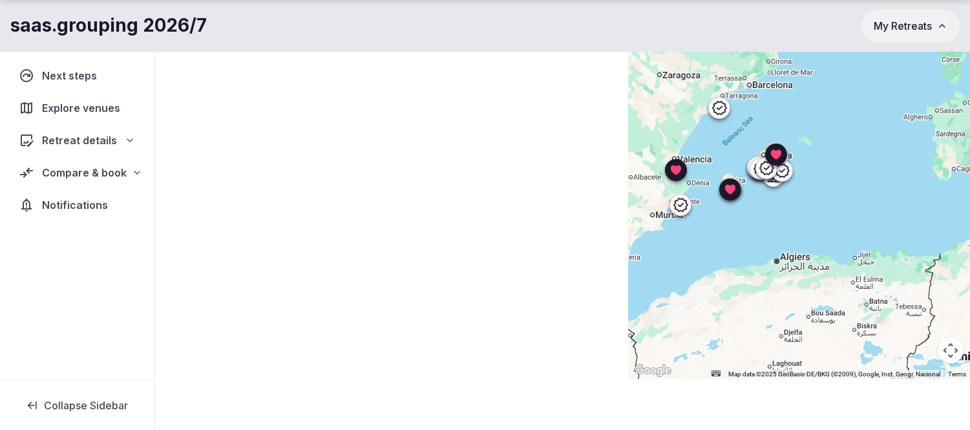
drag, startPoint x: 889, startPoint y: 265, endPoint x: 790, endPoint y: 231, distance: 104.0
click at [790, 231] on div at bounding box center [799, 186] width 342 height 383
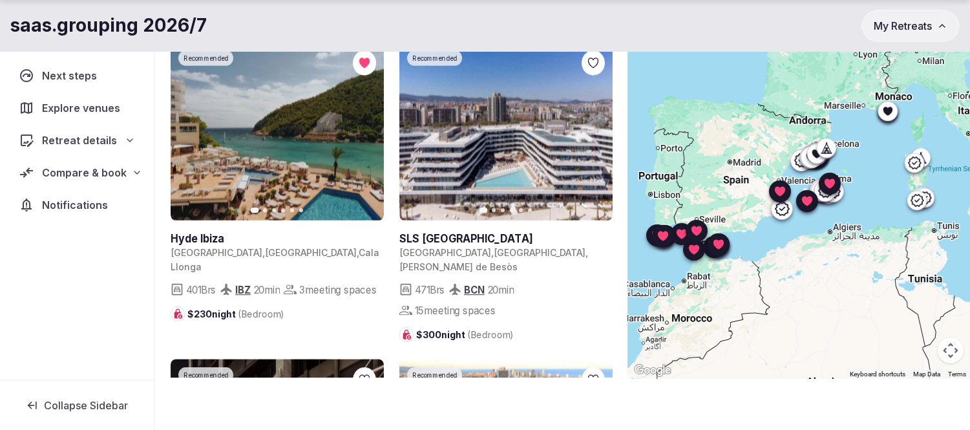
scroll to position [94, 0]
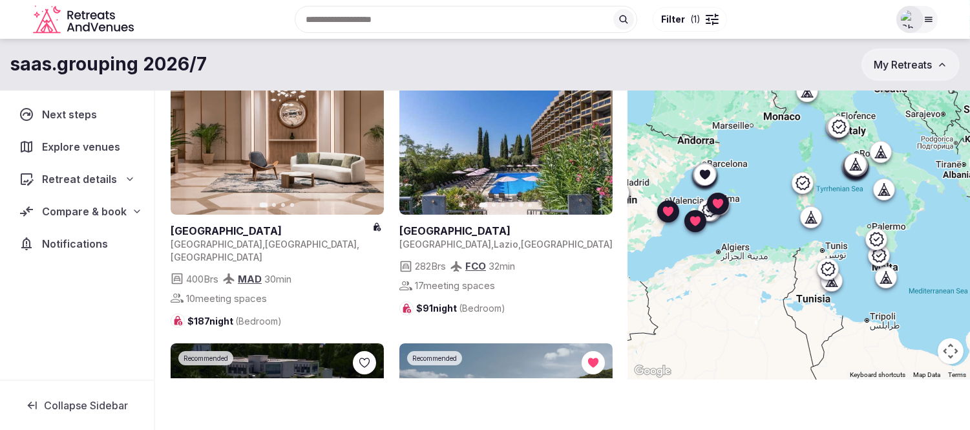
drag, startPoint x: 880, startPoint y: 250, endPoint x: 806, endPoint y: 255, distance: 74.5
click at [806, 255] on div at bounding box center [799, 187] width 342 height 383
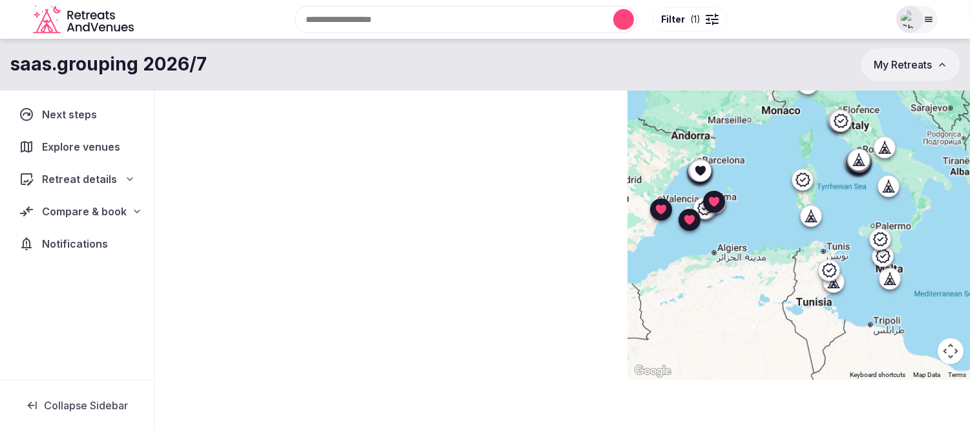
scroll to position [78, 0]
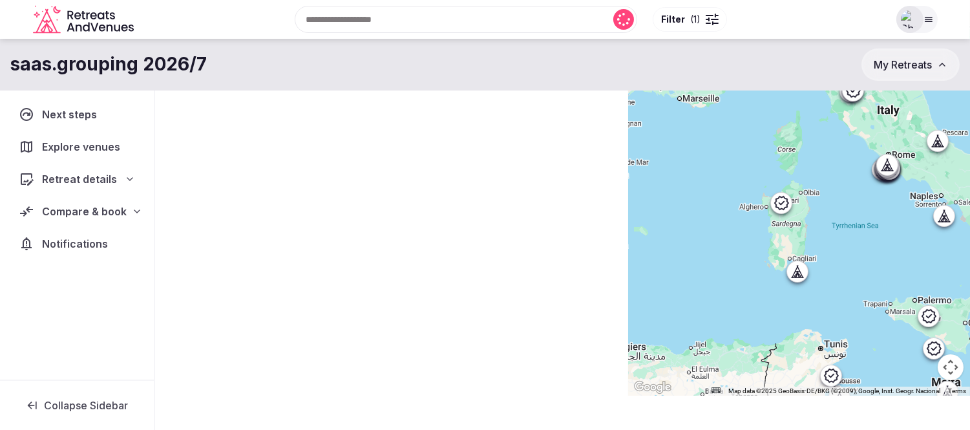
drag, startPoint x: 851, startPoint y: 200, endPoint x: 828, endPoint y: 273, distance: 76.6
click at [828, 273] on div at bounding box center [799, 203] width 342 height 383
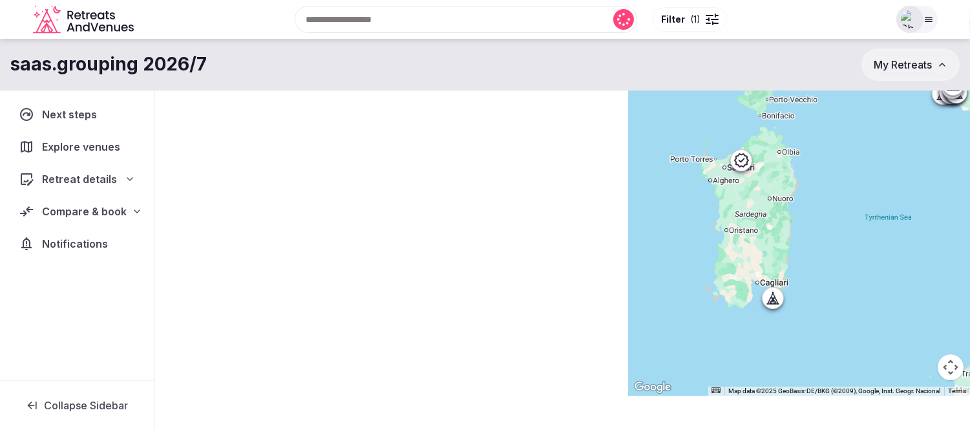
drag, startPoint x: 838, startPoint y: 231, endPoint x: 838, endPoint y: 270, distance: 39.4
click at [838, 270] on div at bounding box center [799, 203] width 342 height 383
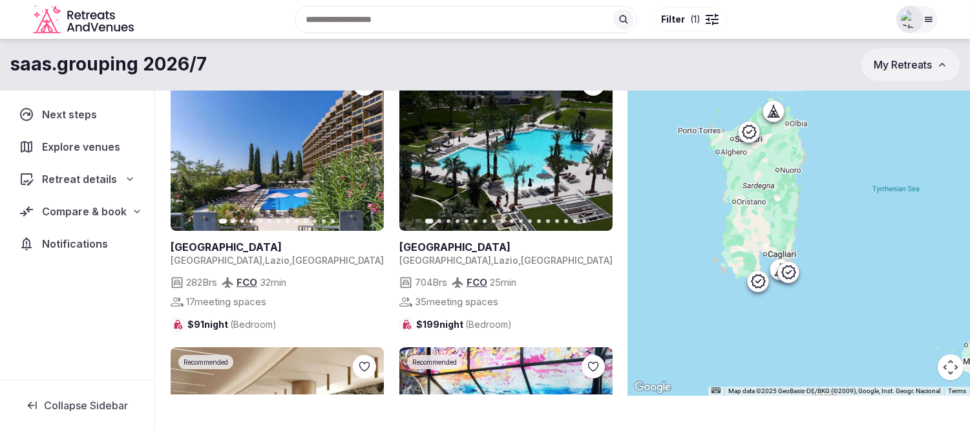
click at [858, 244] on div at bounding box center [799, 203] width 342 height 383
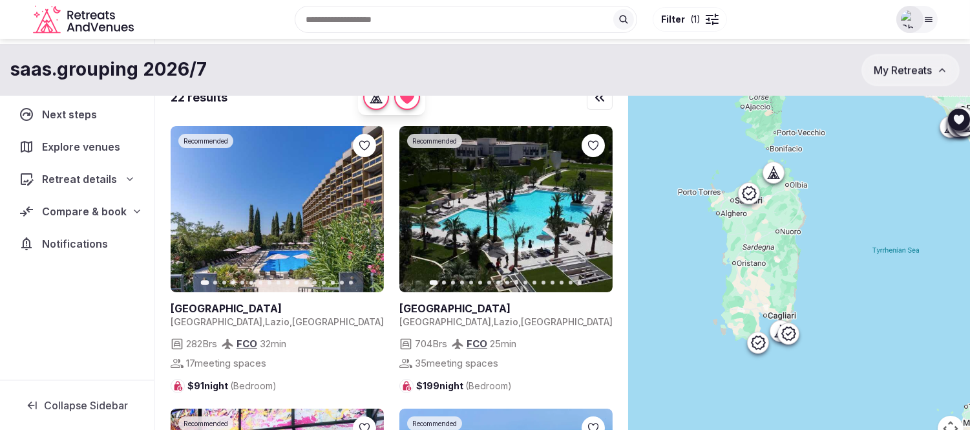
scroll to position [6, 0]
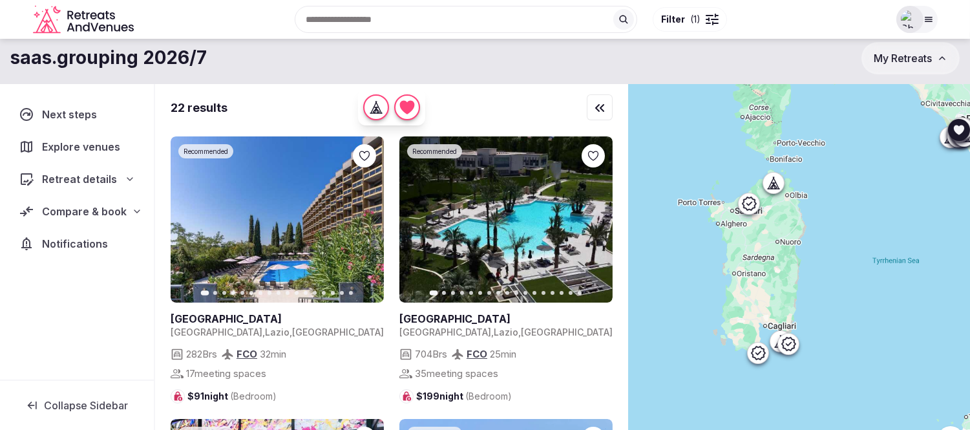
click at [595, 163] on div at bounding box center [593, 155] width 23 height 23
click at [0, 0] on icon at bounding box center [0, 0] width 0 height 0
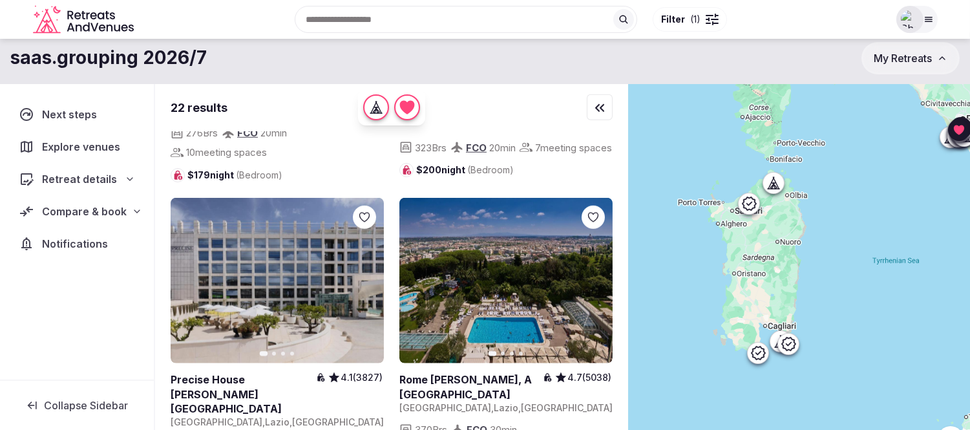
scroll to position [2011, 0]
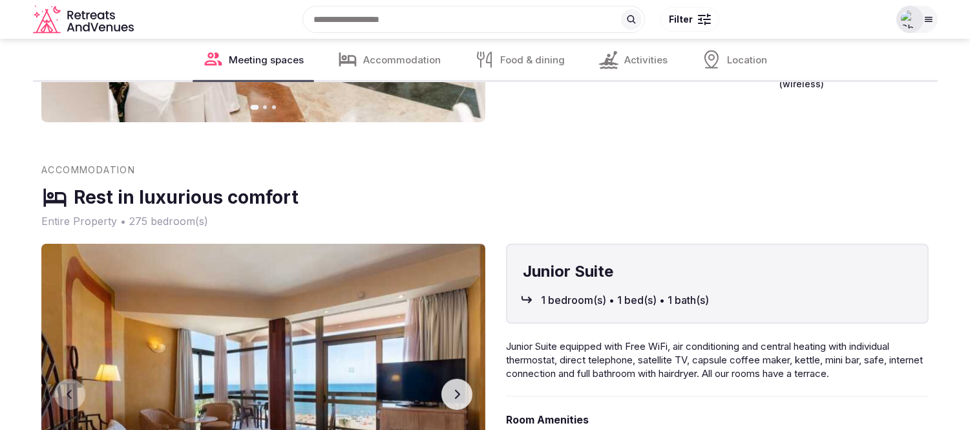
scroll to position [1651, 0]
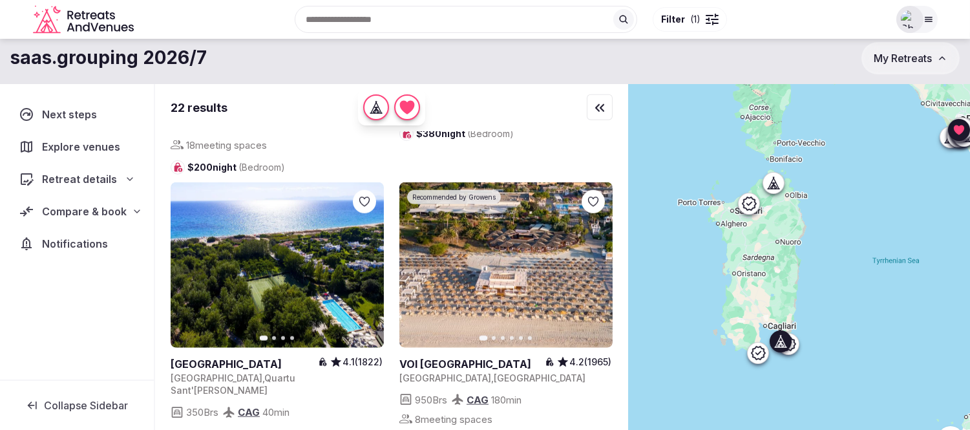
scroll to position [2226, 0]
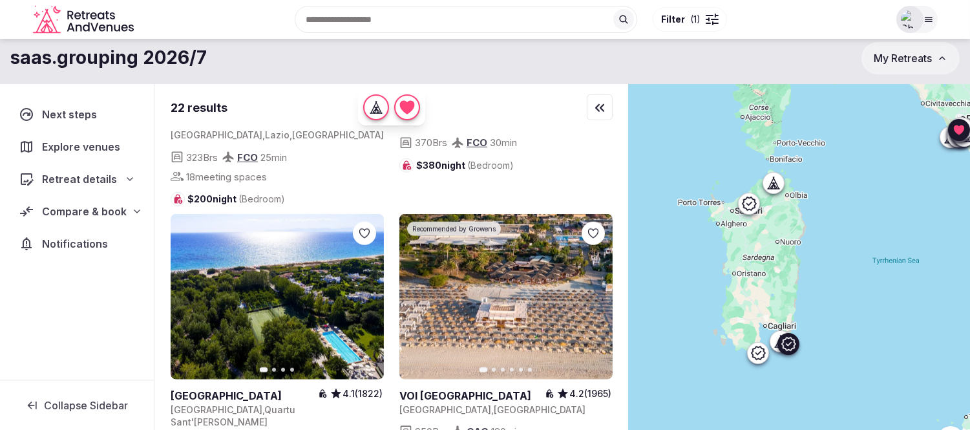
click at [0, 0] on icon at bounding box center [0, 0] width 0 height 0
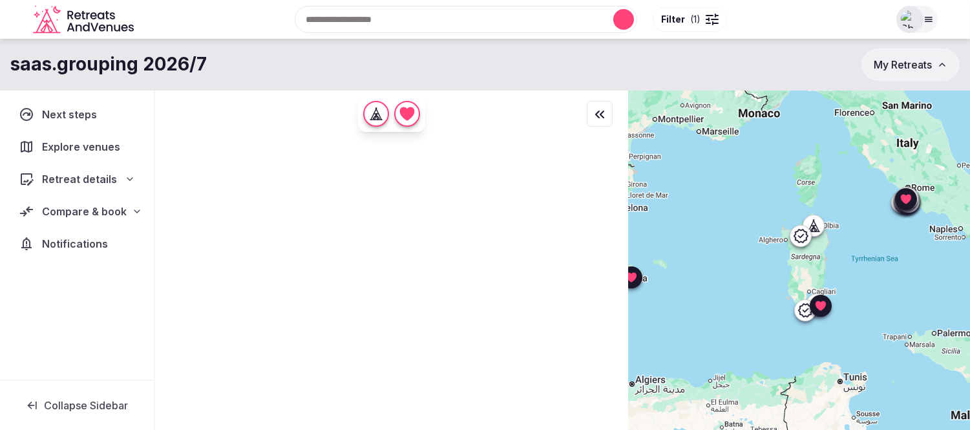
scroll to position [0, 0]
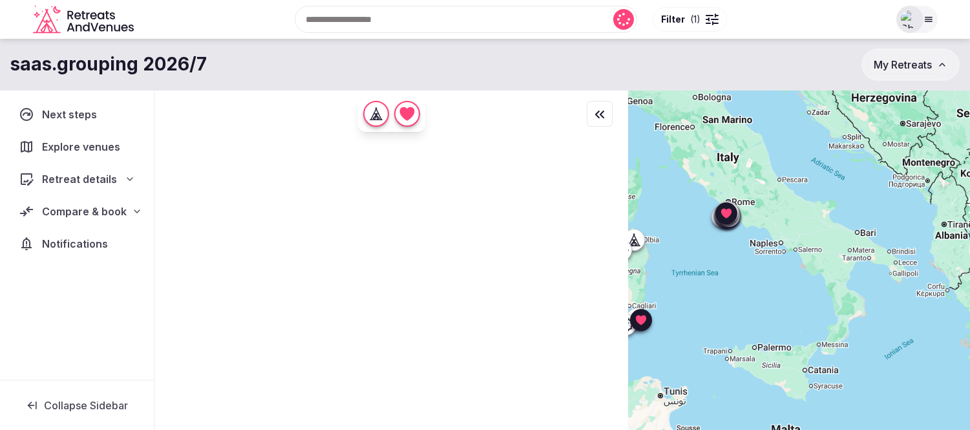
drag, startPoint x: 849, startPoint y: 295, endPoint x: 710, endPoint y: 314, distance: 140.9
click at [710, 314] on div at bounding box center [799, 281] width 342 height 383
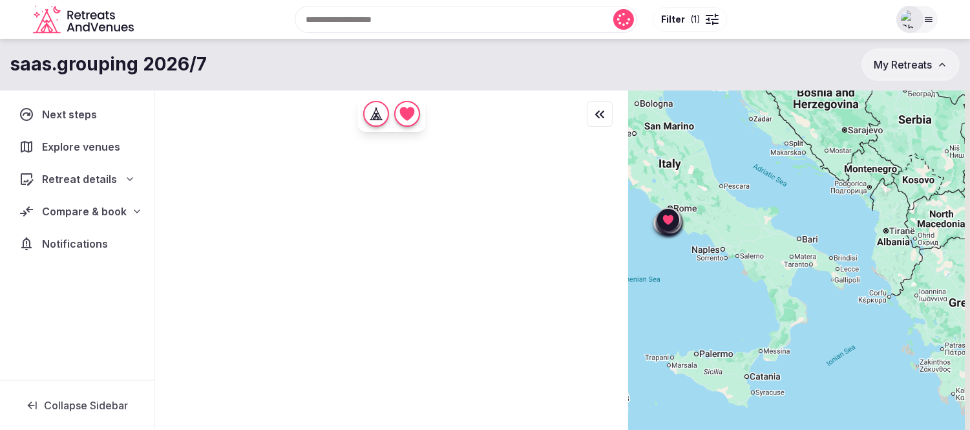
drag, startPoint x: 863, startPoint y: 341, endPoint x: 805, endPoint y: 361, distance: 60.7
click at [805, 361] on div at bounding box center [799, 281] width 342 height 383
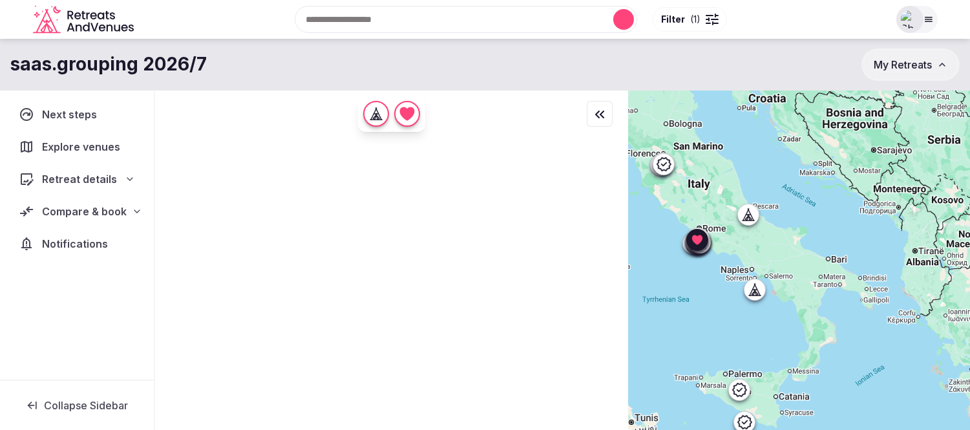
drag, startPoint x: 841, startPoint y: 361, endPoint x: 873, endPoint y: 366, distance: 31.6
click at [873, 366] on div at bounding box center [799, 281] width 342 height 383
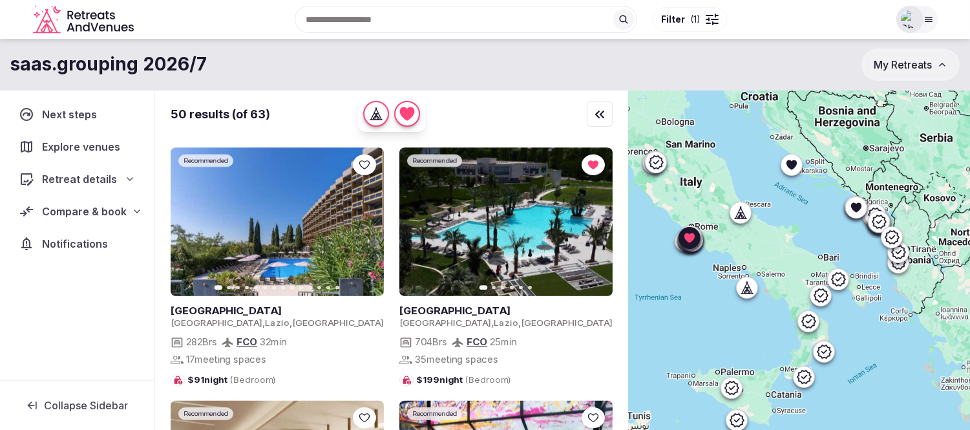
drag, startPoint x: 900, startPoint y: 386, endPoint x: 891, endPoint y: 383, distance: 9.6
click at [891, 383] on div at bounding box center [799, 281] width 342 height 383
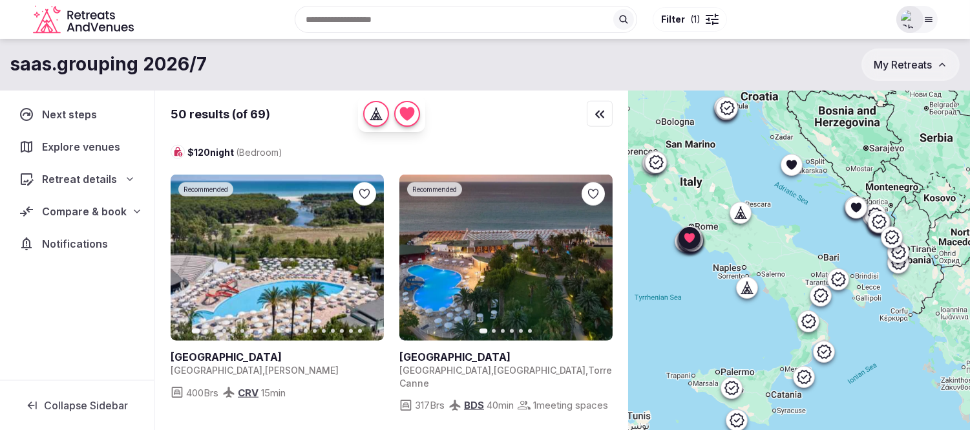
scroll to position [2585, 0]
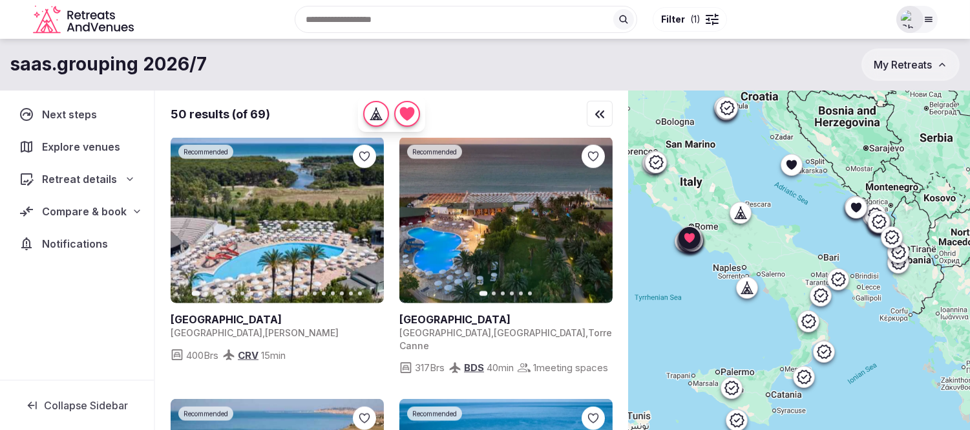
click at [346, 23] on div "Recent searches Scottsdale, AZ Search Popular Destinations Toscana, Italy Rivie…" at bounding box center [514, 20] width 750 height 56
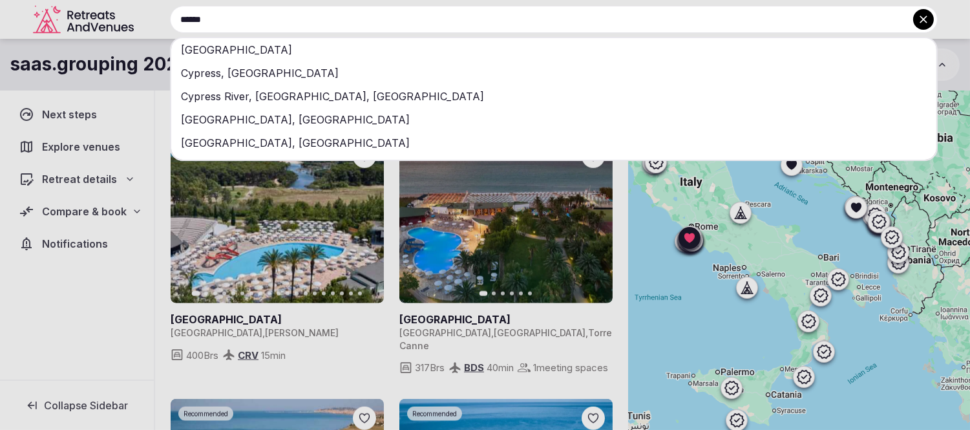
type input "******"
click at [216, 48] on div "[GEOGRAPHIC_DATA]" at bounding box center [553, 49] width 765 height 23
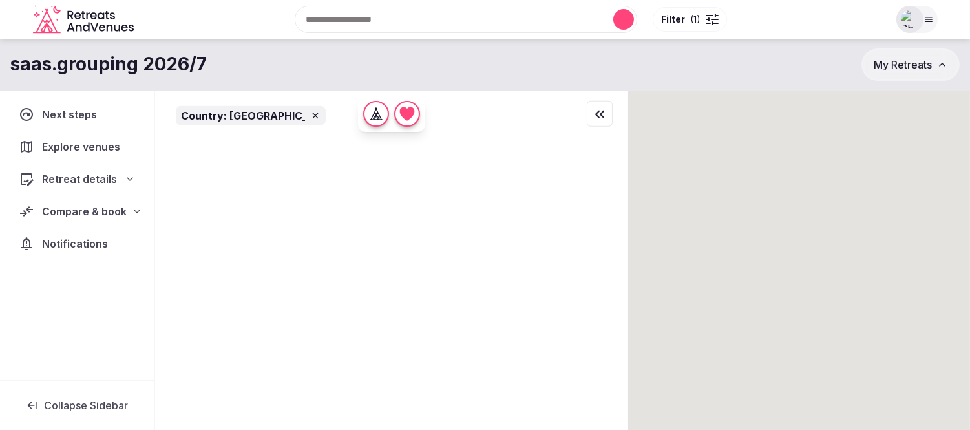
scroll to position [0, 0]
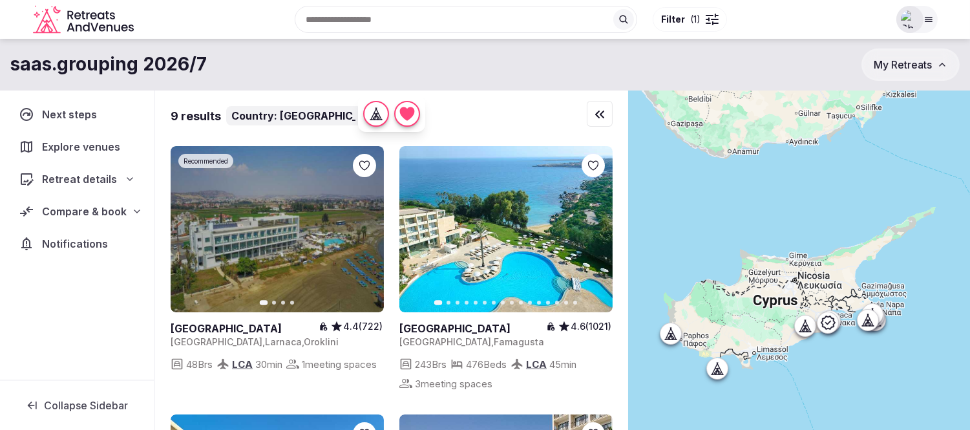
click at [369, 14] on input "text" at bounding box center [466, 19] width 343 height 27
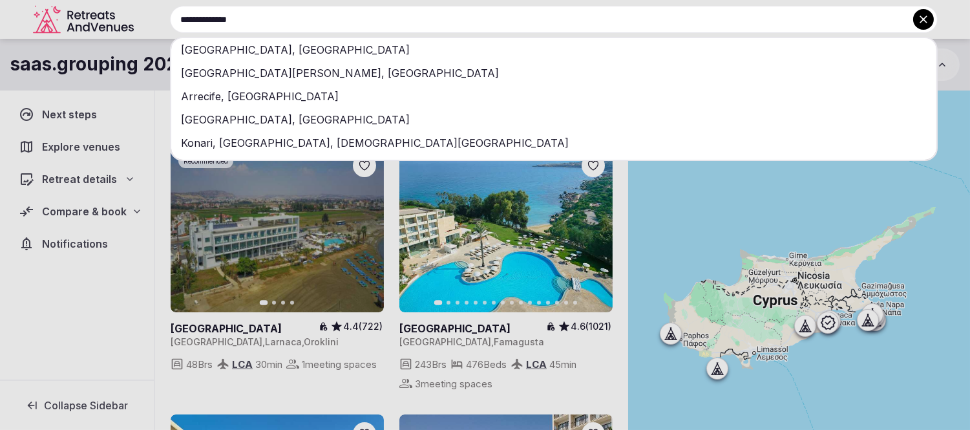
type input "**********"
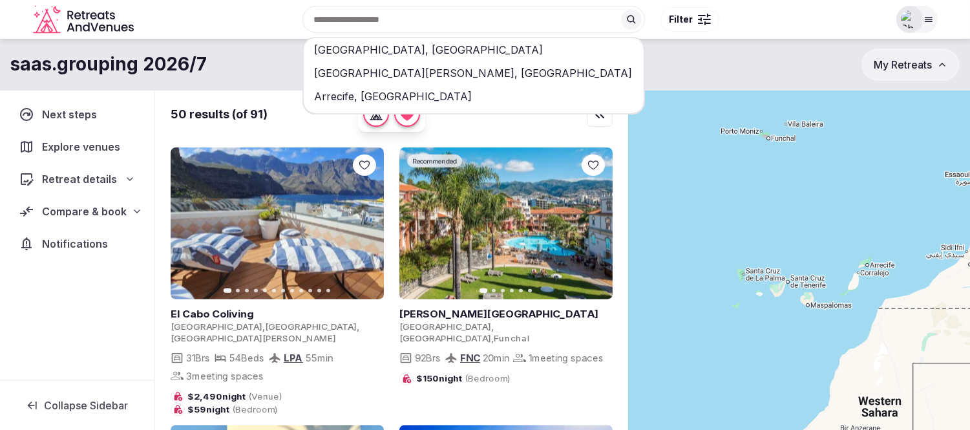
click at [370, 48] on div "[GEOGRAPHIC_DATA], [GEOGRAPHIC_DATA]" at bounding box center [474, 49] width 340 height 23
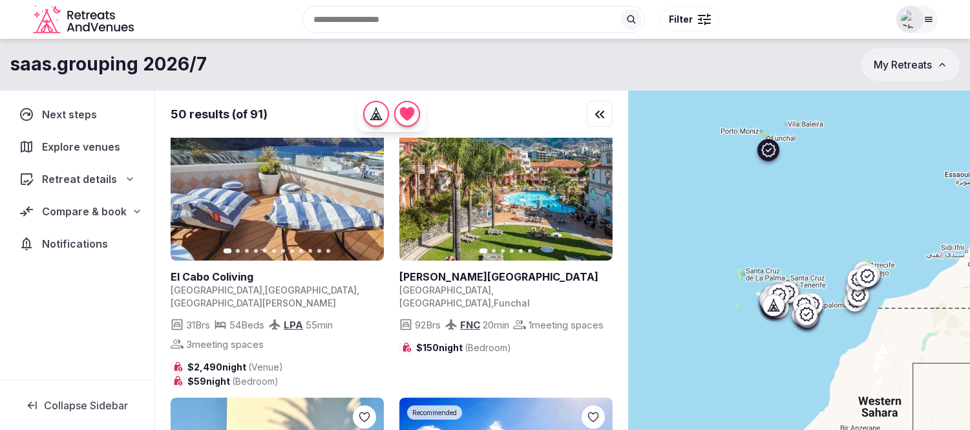
scroll to position [72, 0]
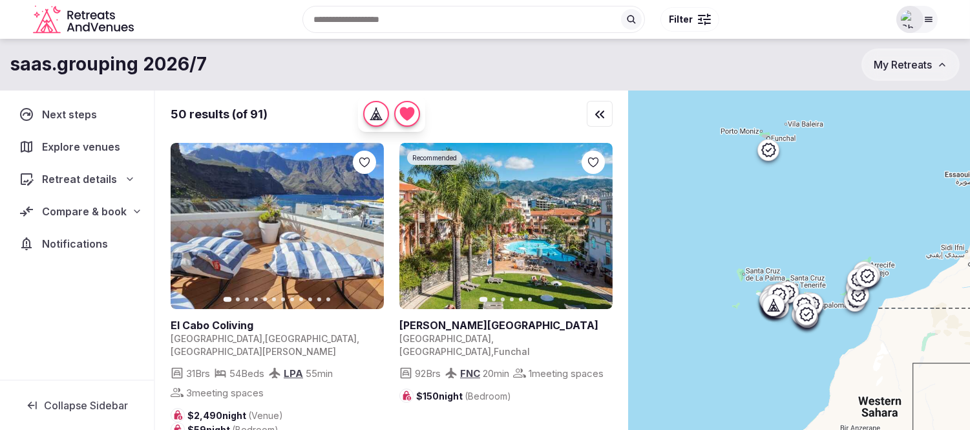
click at [699, 19] on div at bounding box center [699, 19] width 3 height 1
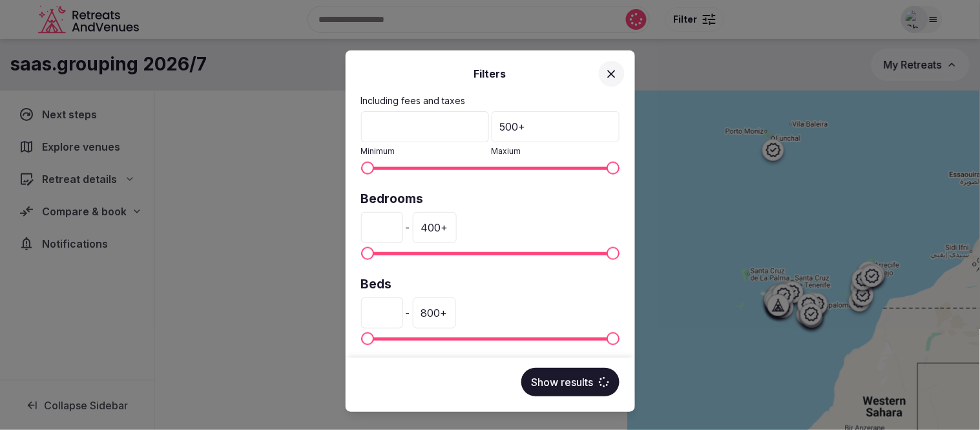
scroll to position [287, 0]
drag, startPoint x: 386, startPoint y: 222, endPoint x: 337, endPoint y: 222, distance: 49.1
click at [337, 222] on div "Filters Venue name Status All Published Draft Rating Any Indoor meeting spaces …" at bounding box center [490, 215] width 980 height 430
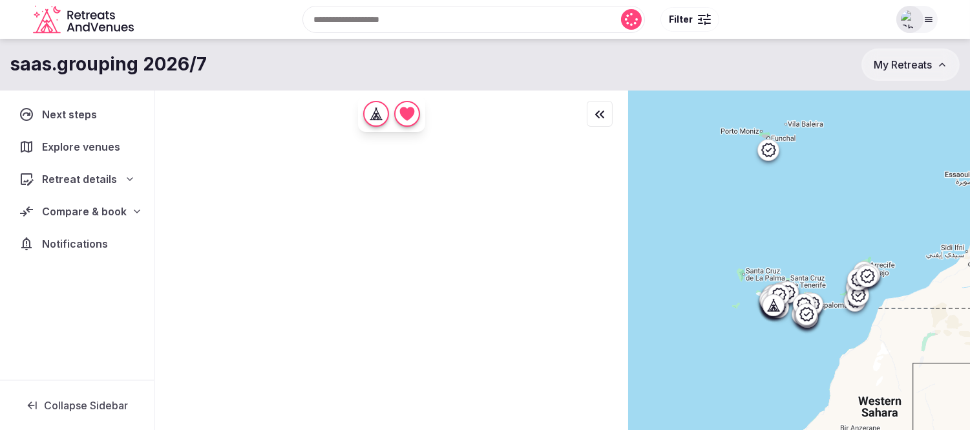
click at [707, 15] on div at bounding box center [707, 16] width 1 height 4
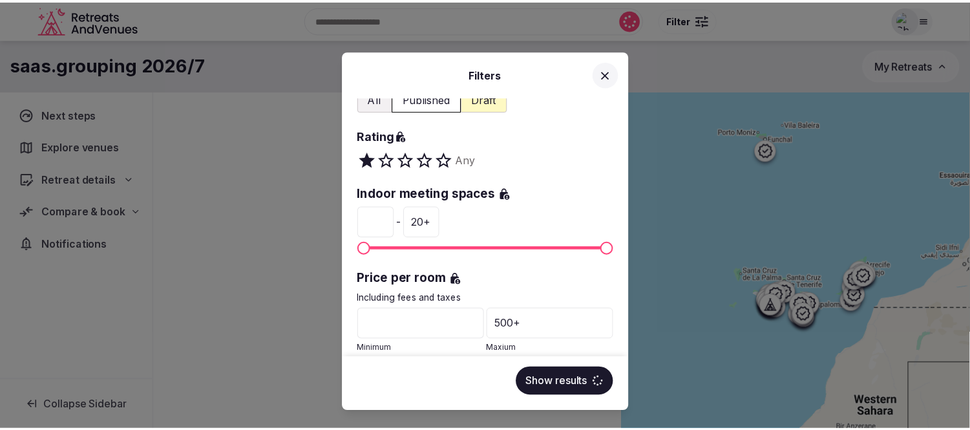
scroll to position [215, 0]
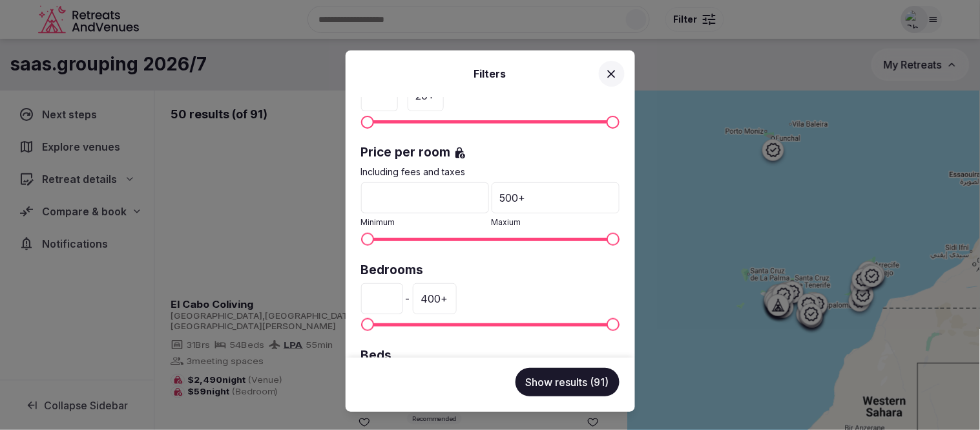
drag, startPoint x: 373, startPoint y: 291, endPoint x: 353, endPoint y: 291, distance: 20.0
click at [353, 291] on div "Venue name Status All Published Draft Rating Any Indoor meeting spaces * - 20 +…" at bounding box center [491, 227] width 290 height 260
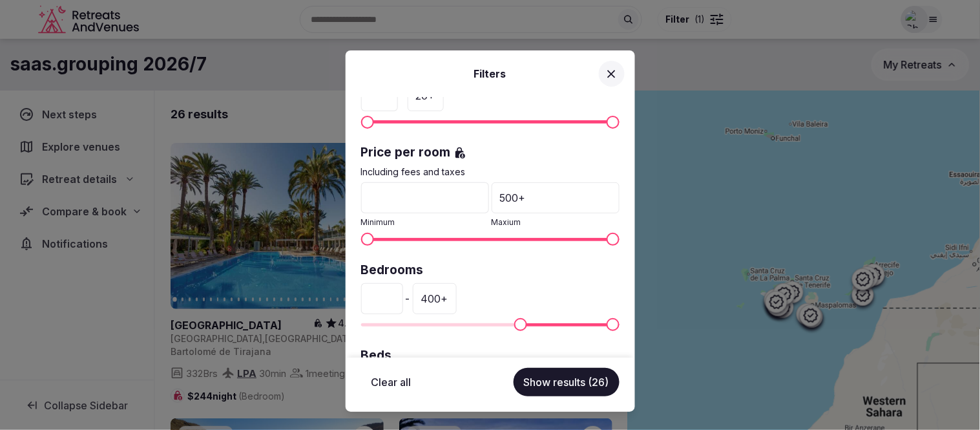
type input "***"
click at [556, 383] on button "Show results (26)" at bounding box center [567, 382] width 106 height 28
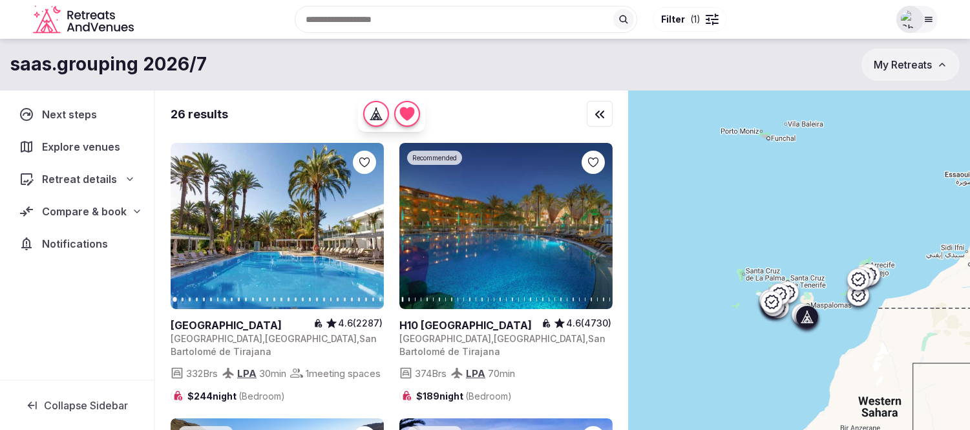
click at [0, 0] on icon at bounding box center [0, 0] width 0 height 0
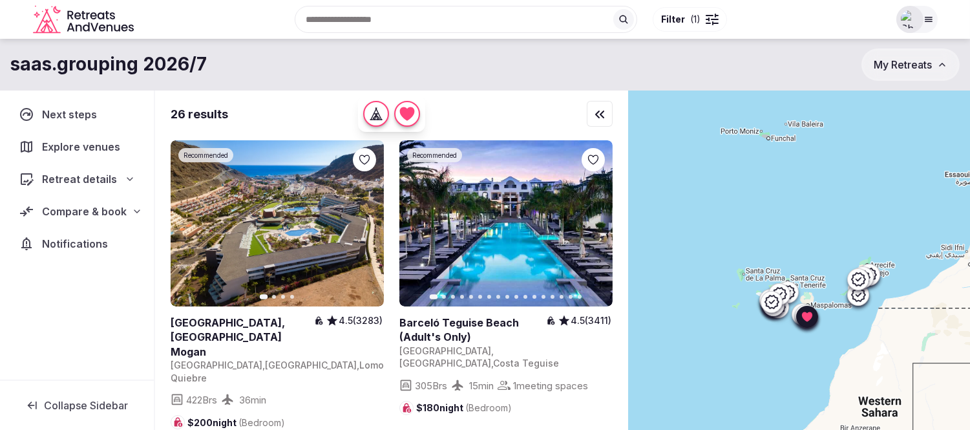
scroll to position [287, 0]
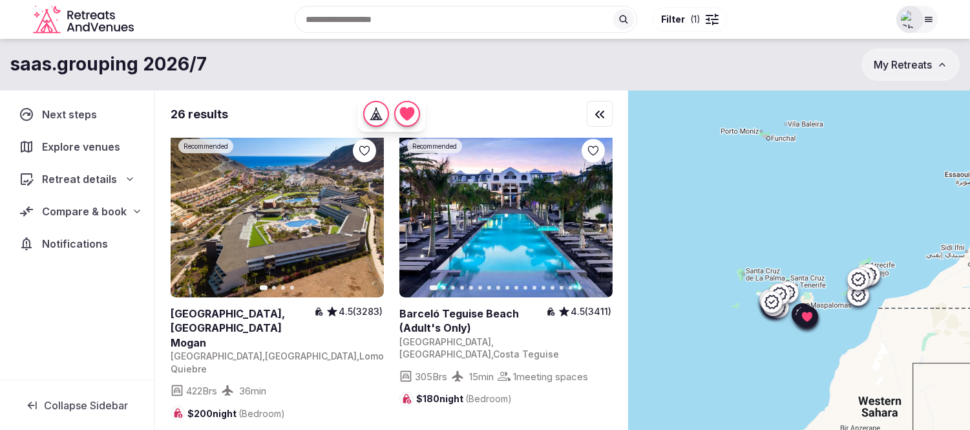
click at [0, 0] on icon at bounding box center [0, 0] width 0 height 0
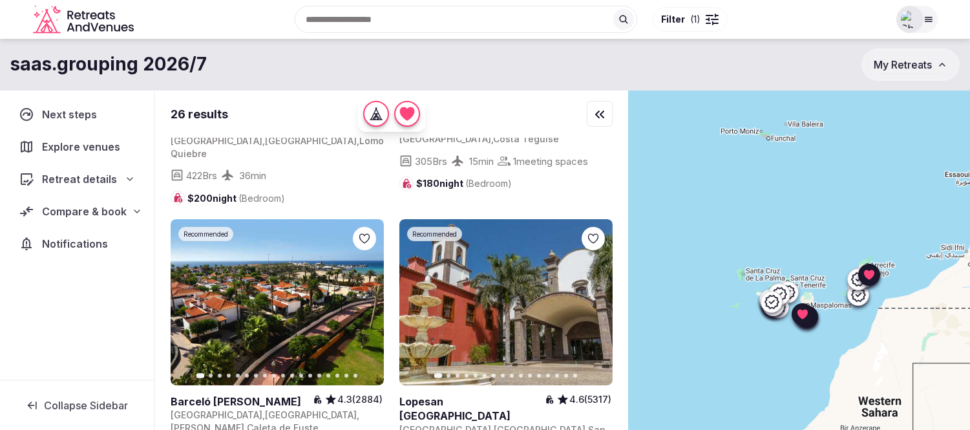
scroll to position [574, 0]
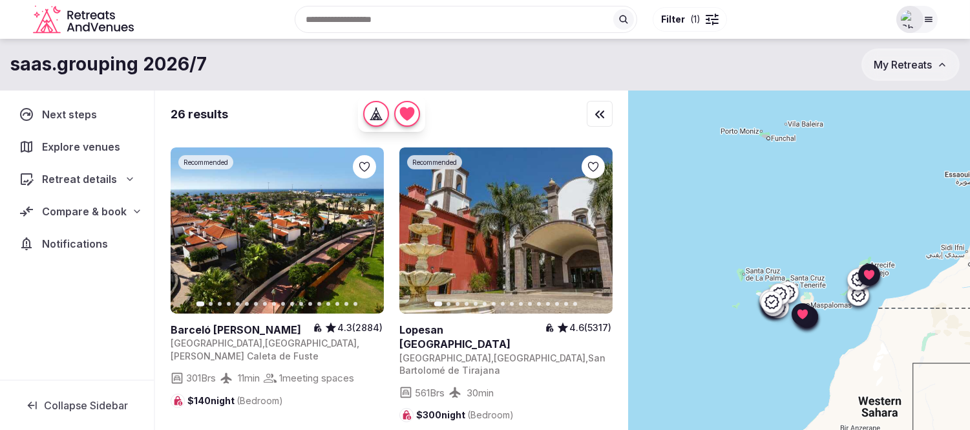
click at [0, 0] on icon at bounding box center [0, 0] width 0 height 0
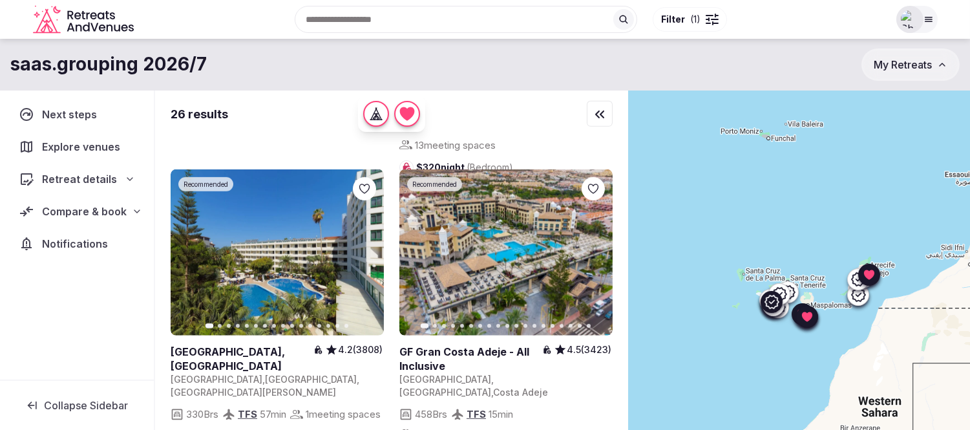
scroll to position [1148, 0]
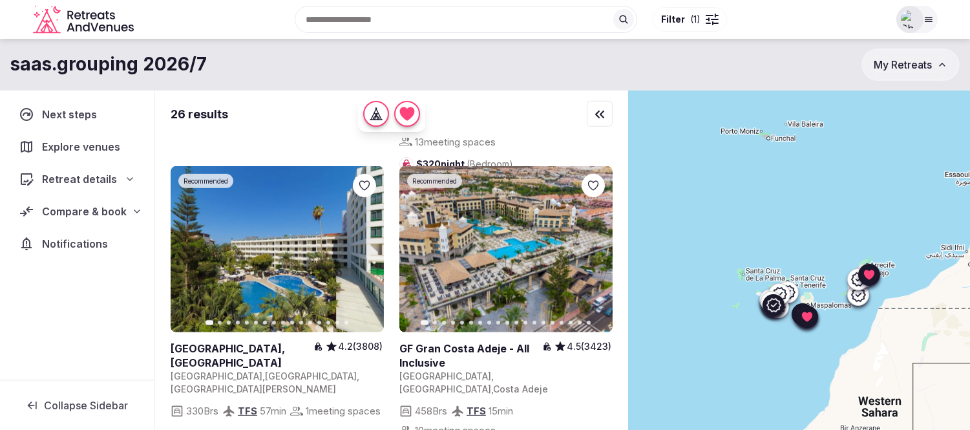
click at [0, 0] on icon at bounding box center [0, 0] width 0 height 0
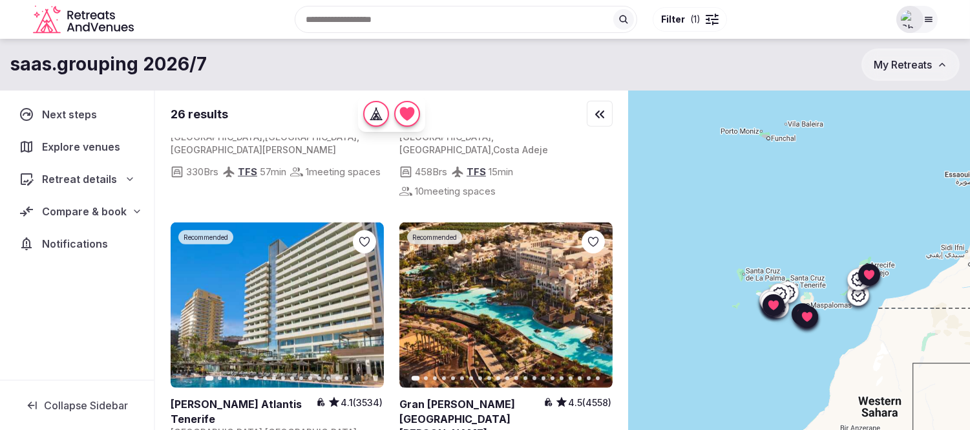
scroll to position [1364, 0]
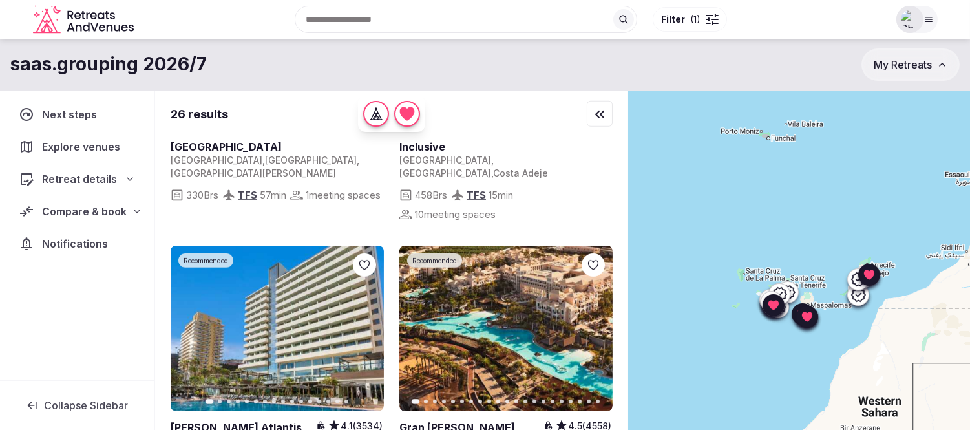
click at [0, 0] on icon at bounding box center [0, 0] width 0 height 0
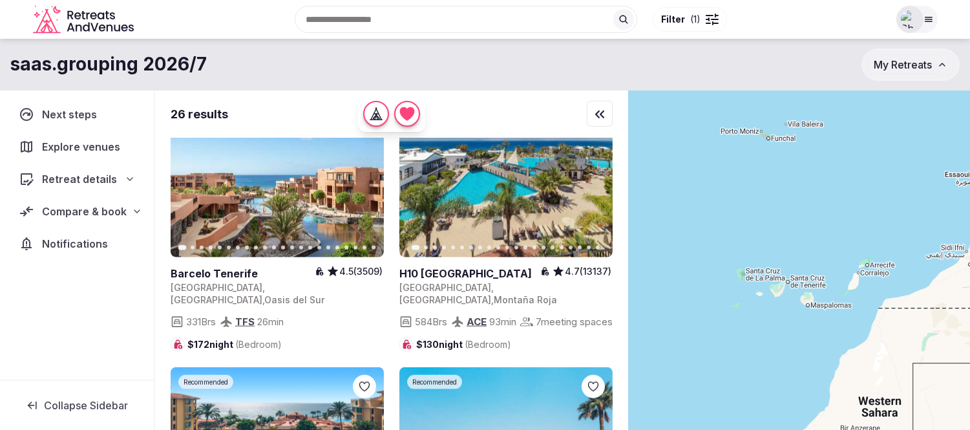
scroll to position [2800, 0]
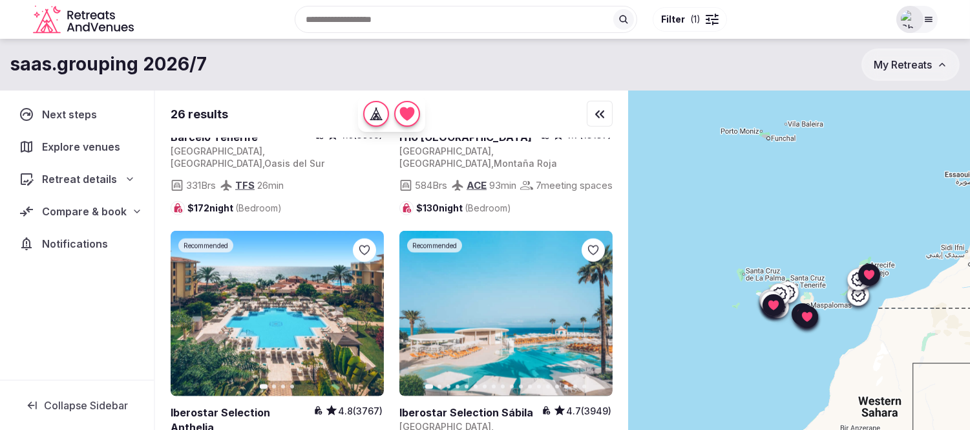
click at [0, 0] on icon at bounding box center [0, 0] width 0 height 0
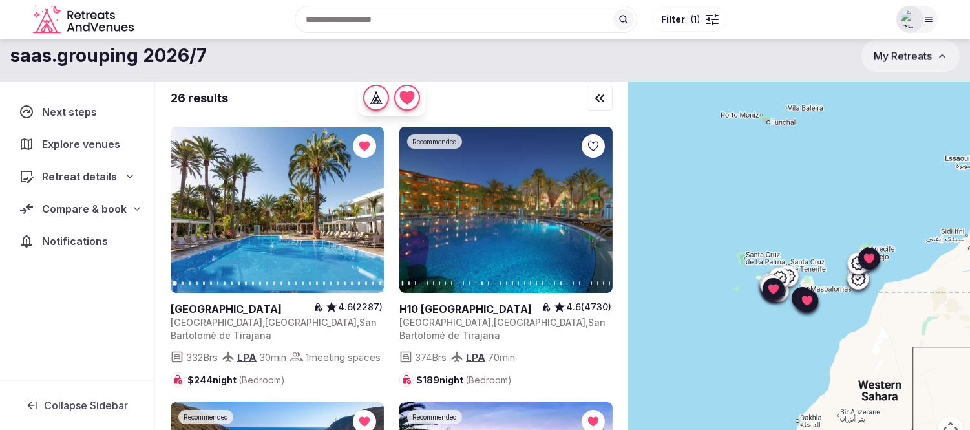
scroll to position [0, 0]
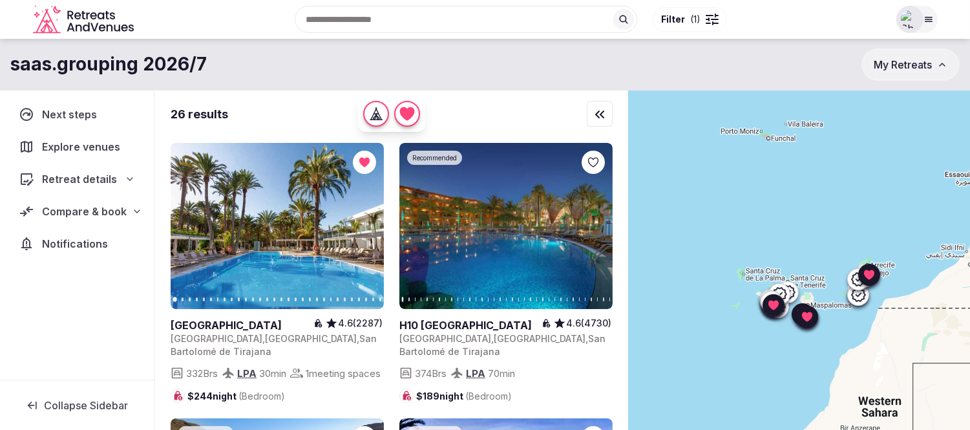
click at [385, 23] on input "text" at bounding box center [466, 19] width 343 height 27
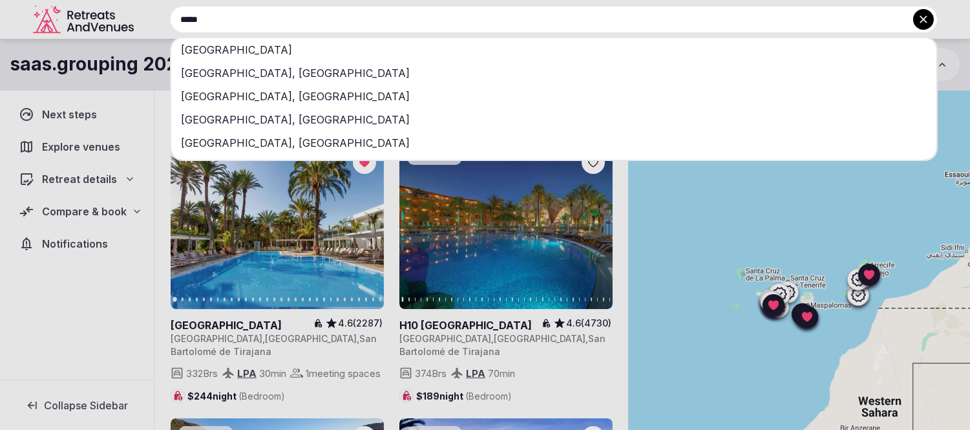
type input "*****"
click at [198, 52] on div "[GEOGRAPHIC_DATA]" at bounding box center [553, 49] width 765 height 23
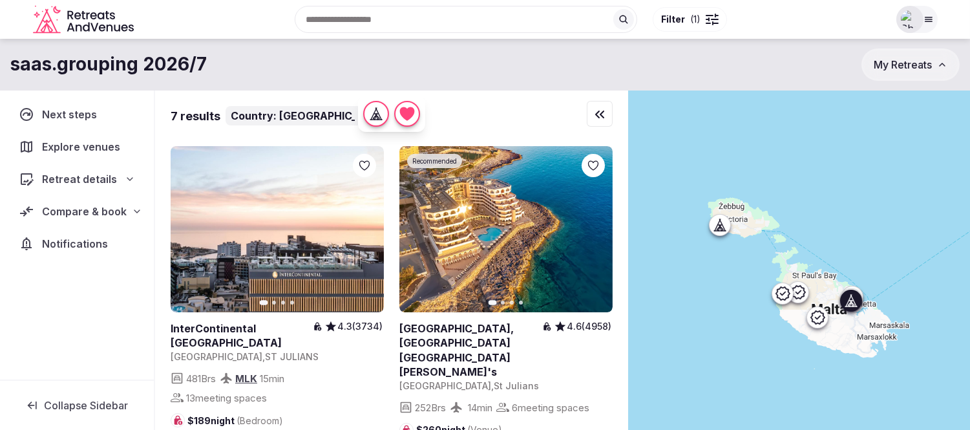
click at [0, 0] on icon at bounding box center [0, 0] width 0 height 0
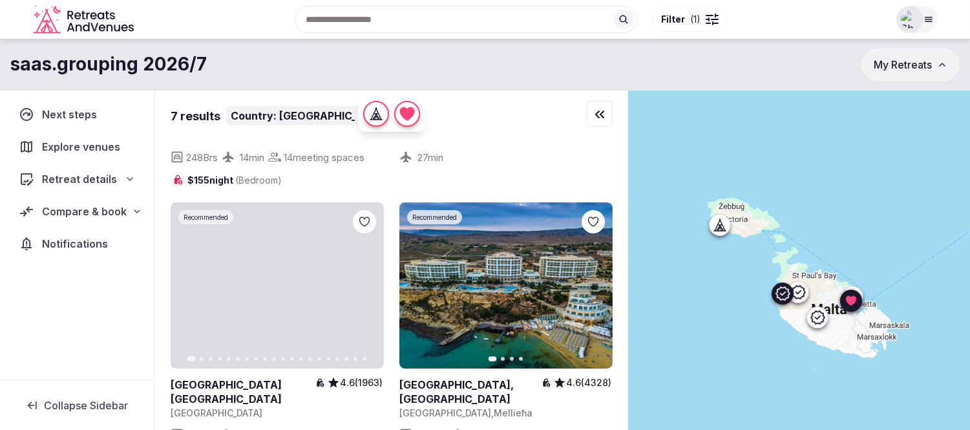
scroll to position [502, 0]
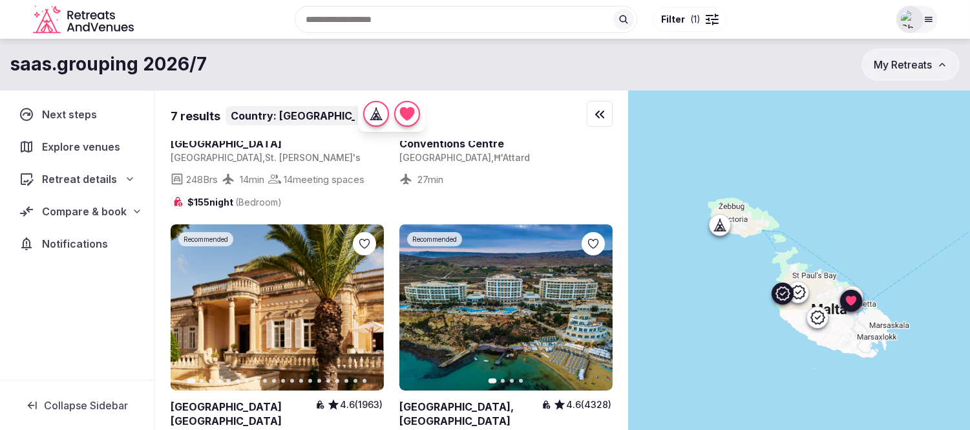
click at [0, 0] on icon at bounding box center [0, 0] width 0 height 0
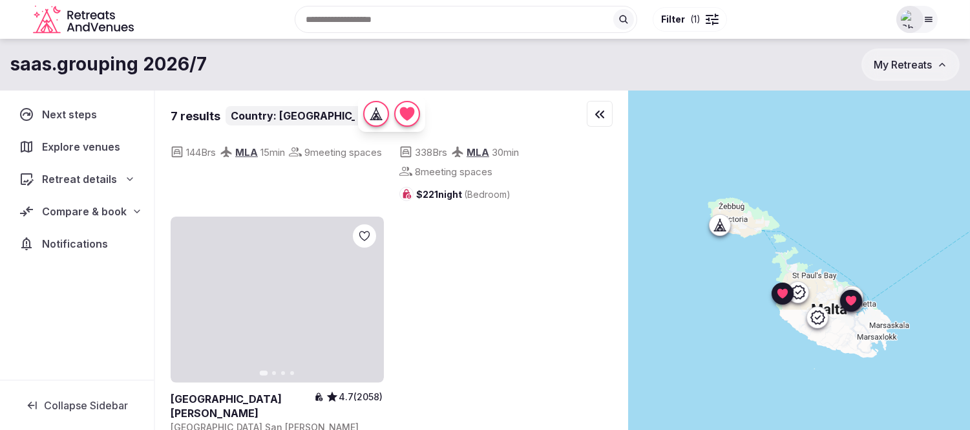
scroll to position [824, 0]
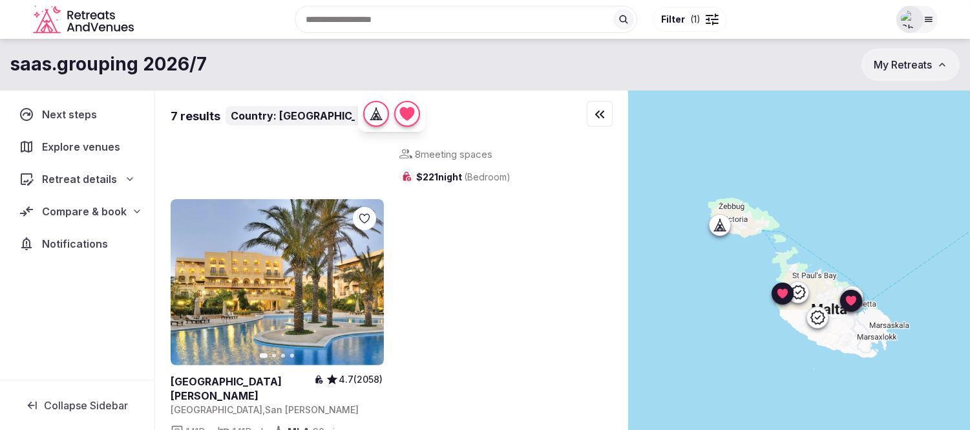
click at [69, 178] on span "Retreat details" at bounding box center [79, 179] width 75 height 16
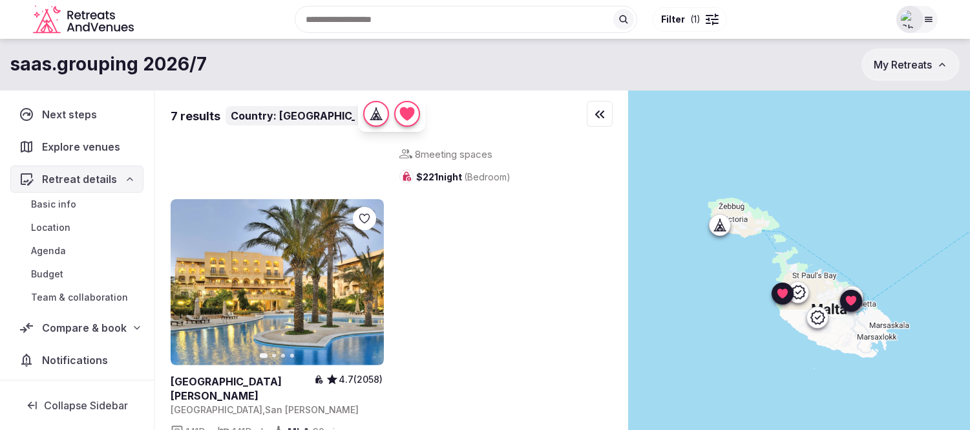
click at [74, 333] on span "Compare & book" at bounding box center [84, 328] width 85 height 16
click at [85, 354] on span "Shortlisted venues" at bounding box center [73, 352] width 85 height 13
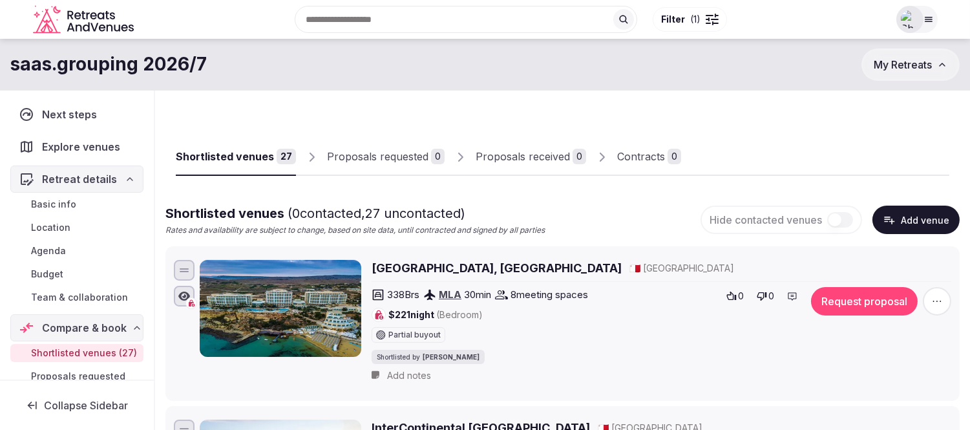
click at [461, 267] on h2 "Radisson Blu Resort & Spa, Malta Golden Sands" at bounding box center [497, 268] width 250 height 16
click at [941, 299] on icon "button" at bounding box center [937, 301] width 13 height 13
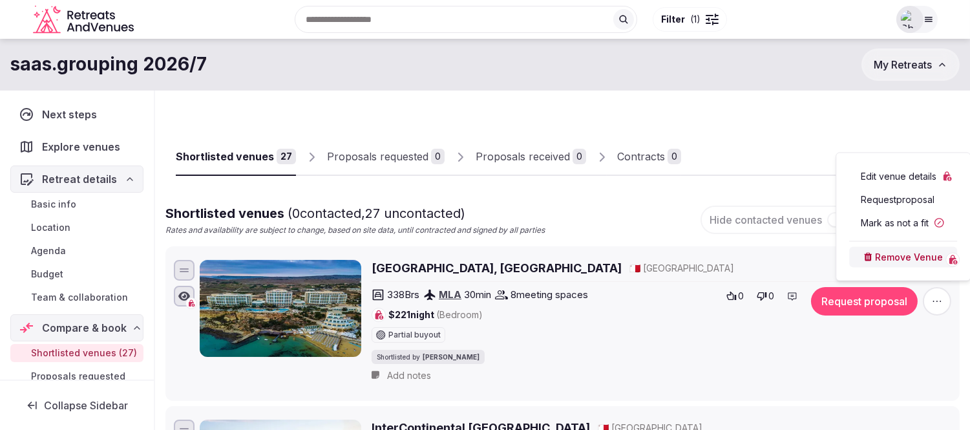
click at [905, 225] on button "Mark as not a fit" at bounding box center [903, 223] width 108 height 21
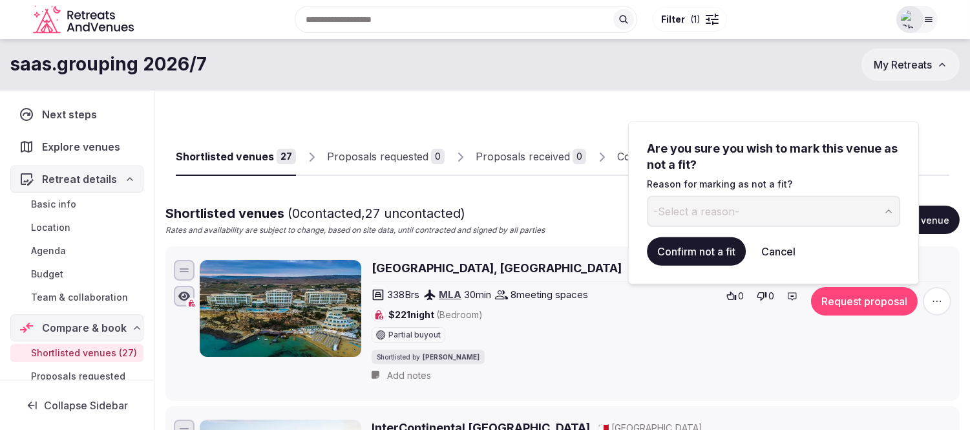
click at [735, 207] on span "-Select a reason-" at bounding box center [696, 211] width 86 height 14
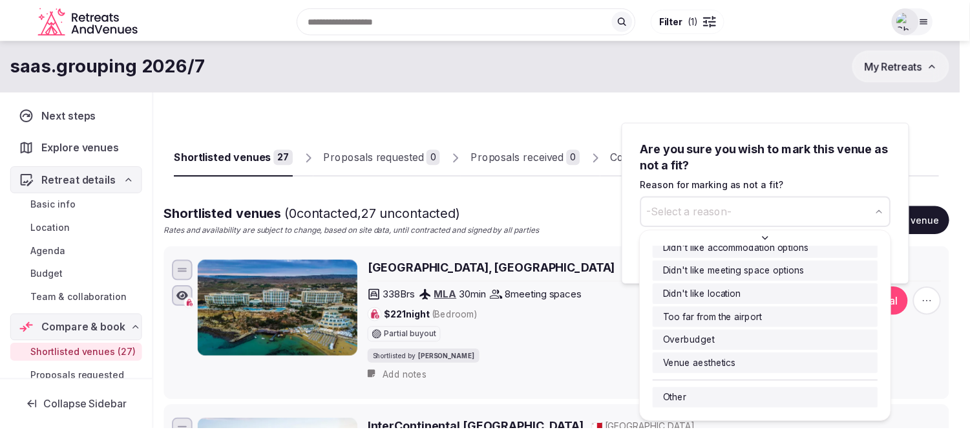
scroll to position [21, 0]
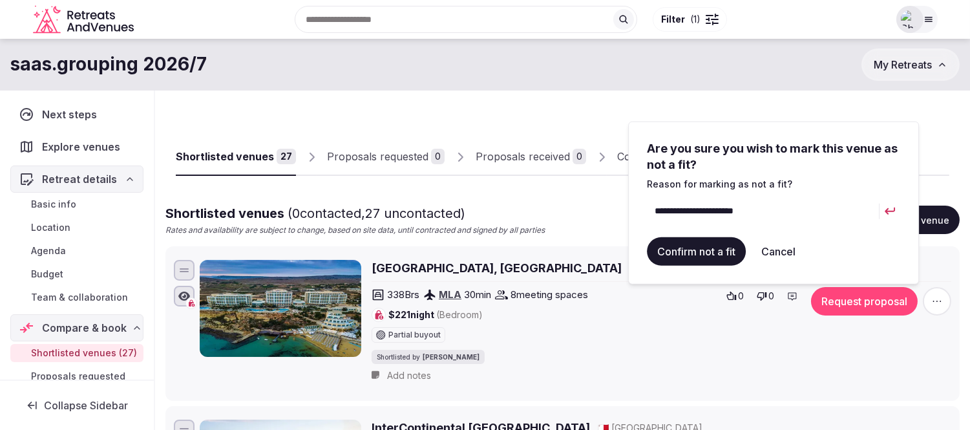
type input "**********"
click at [730, 252] on button "Confirm not a fit" at bounding box center [696, 251] width 99 height 28
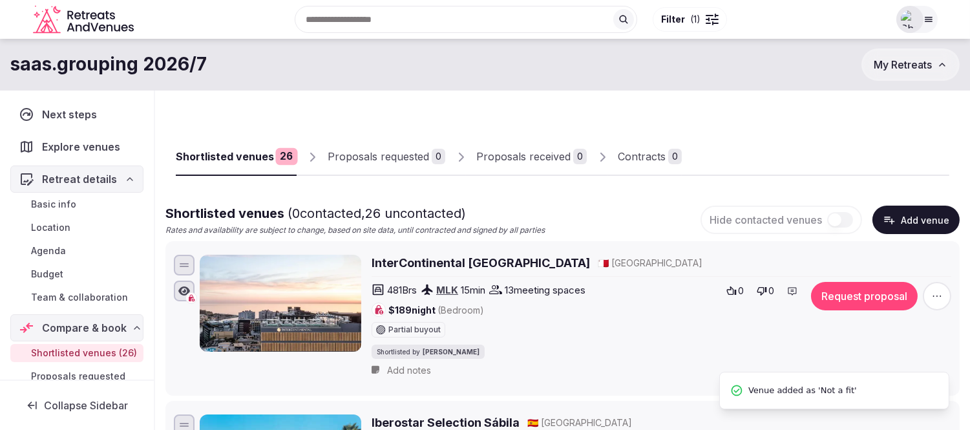
scroll to position [0, 0]
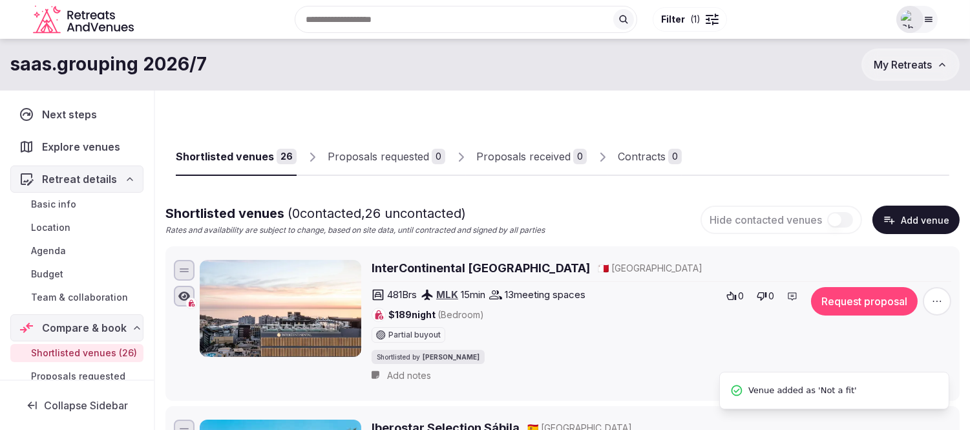
click at [427, 262] on h2 "InterContinental Malta" at bounding box center [481, 268] width 218 height 16
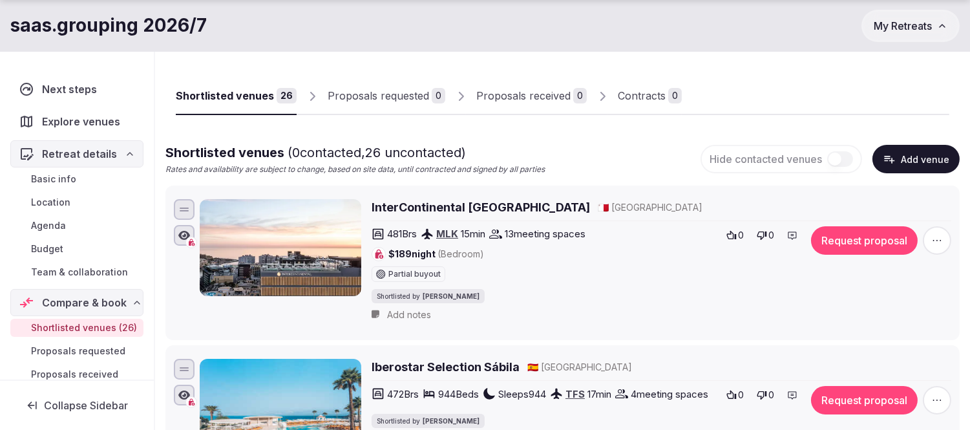
scroll to position [215, 0]
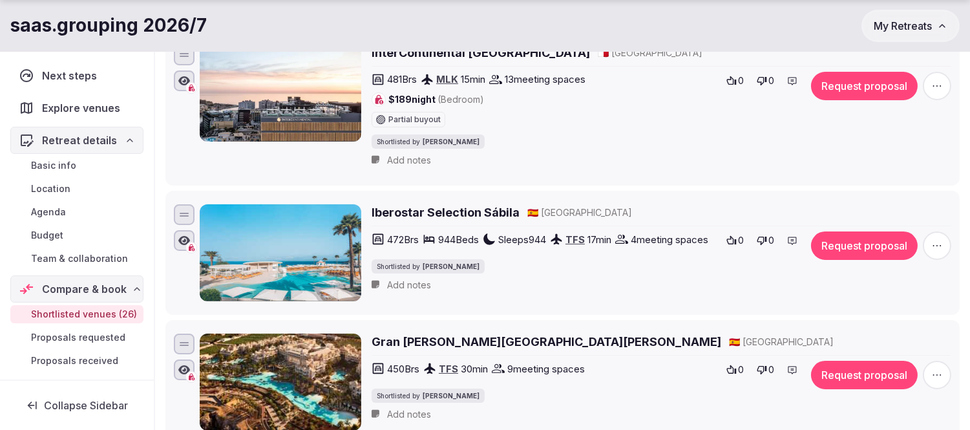
click at [475, 208] on h2 "Iberostar Selection Sábila" at bounding box center [446, 212] width 148 height 16
click at [935, 243] on icon "button" at bounding box center [937, 245] width 13 height 13
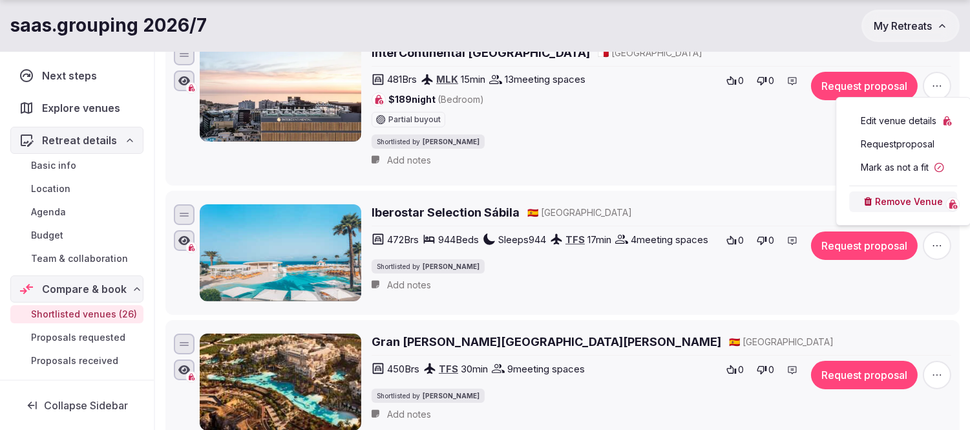
click at [894, 211] on button "Remove Venue" at bounding box center [903, 201] width 108 height 21
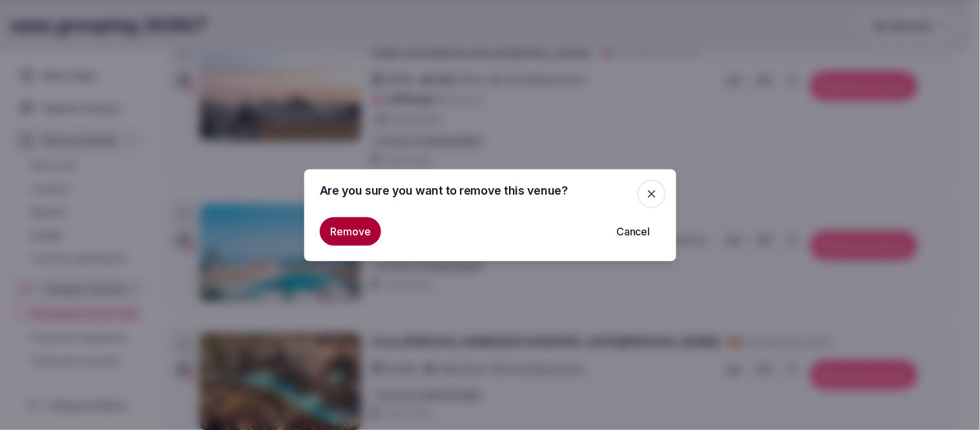
click at [359, 222] on button "Remove" at bounding box center [350, 231] width 61 height 28
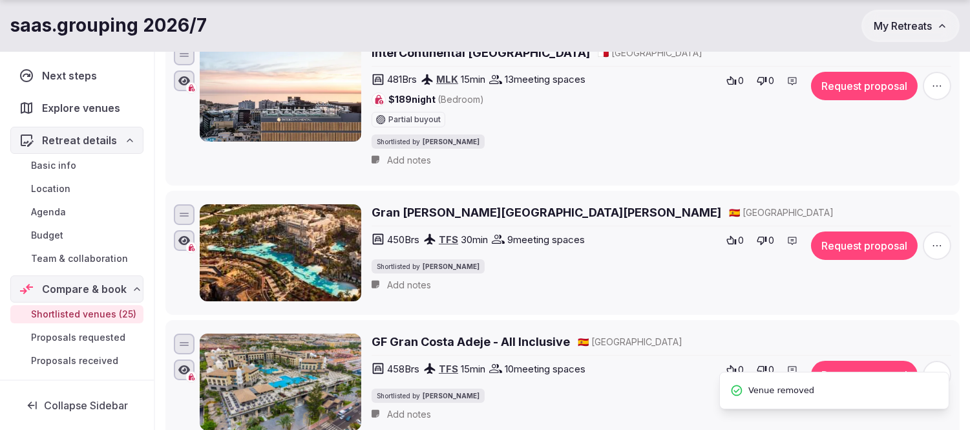
click at [481, 215] on h2 "Gran Melia Palacio de Isora" at bounding box center [547, 212] width 350 height 16
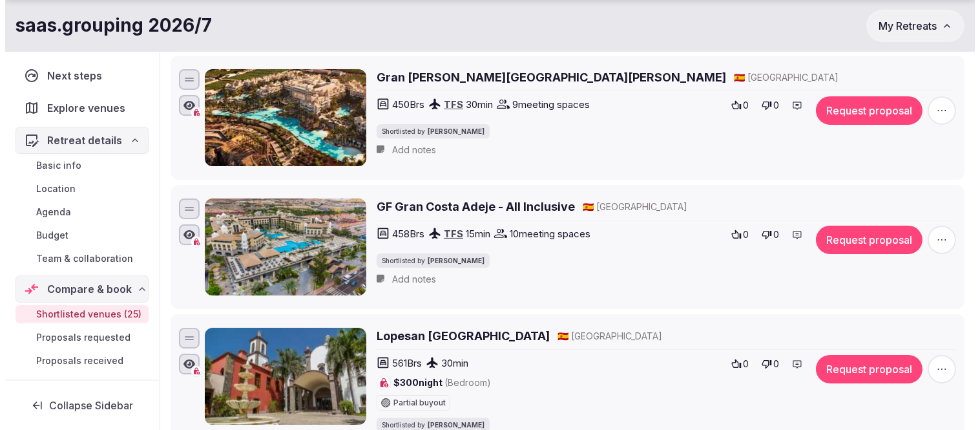
scroll to position [359, 0]
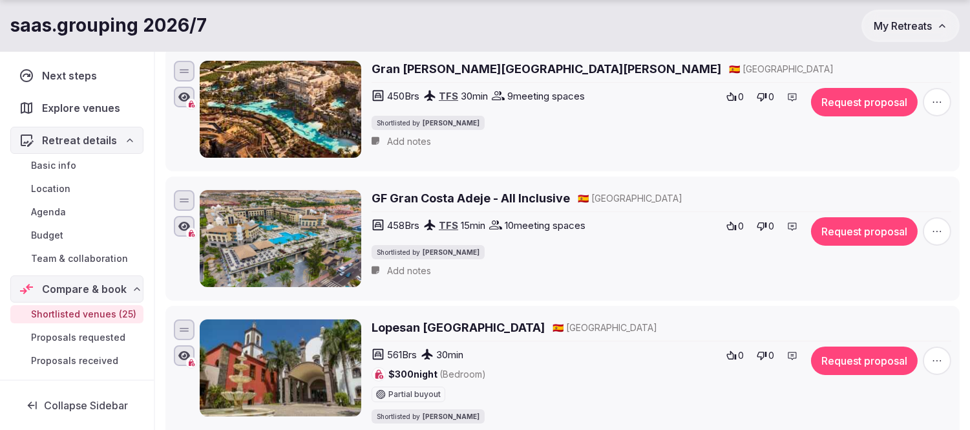
click at [515, 193] on h2 "GF Gran Costa Adeje - All Inclusive" at bounding box center [471, 198] width 198 height 16
click at [933, 230] on icon "button" at bounding box center [937, 231] width 13 height 13
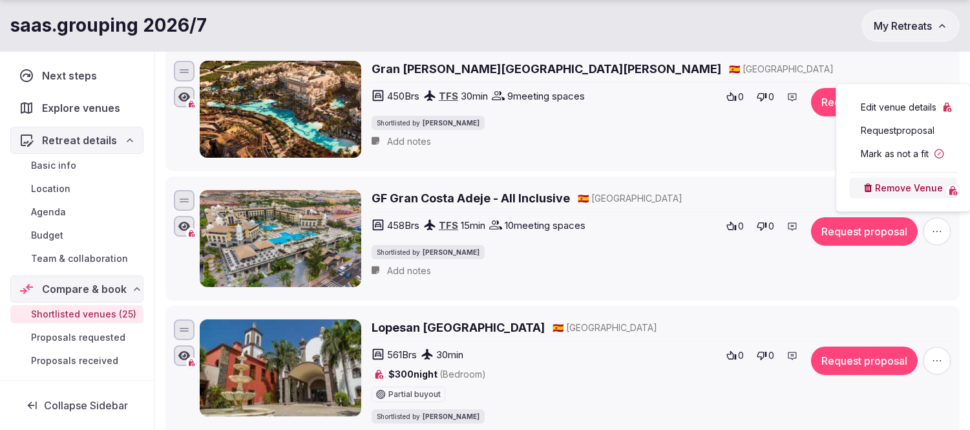
click at [898, 159] on button "Mark as not a fit" at bounding box center [903, 153] width 108 height 21
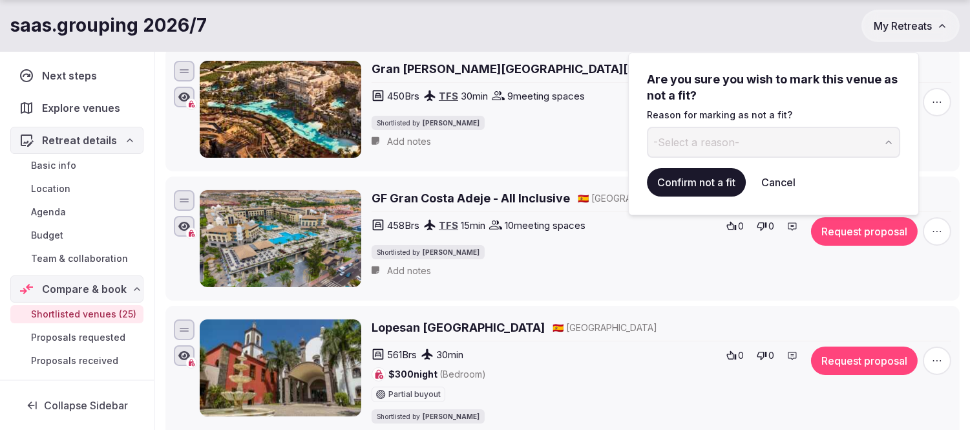
click at [767, 146] on button "-Select a reason-" at bounding box center [773, 142] width 253 height 31
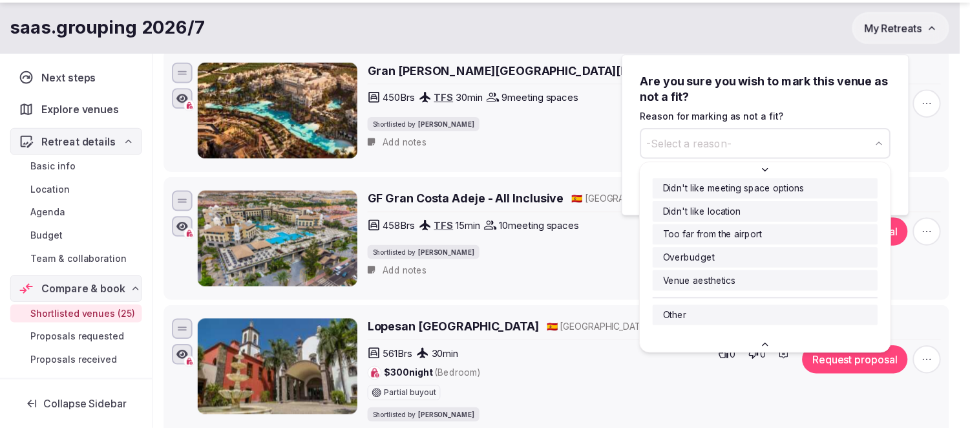
scroll to position [21, 0]
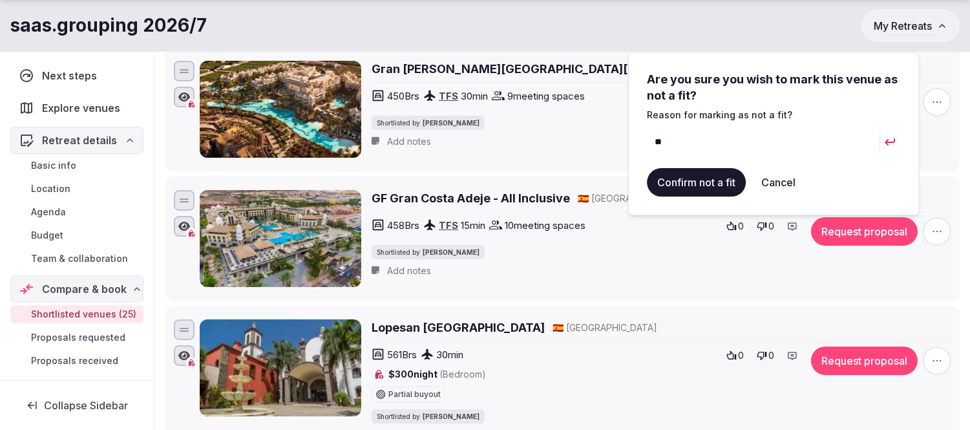
type input "*"
type input "**********"
click at [679, 170] on button "Confirm not a fit" at bounding box center [696, 182] width 99 height 28
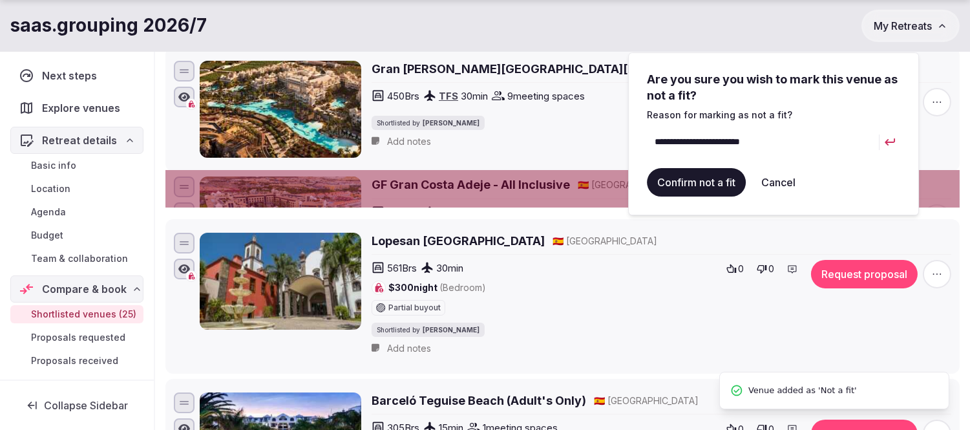
scroll to position [0, 0]
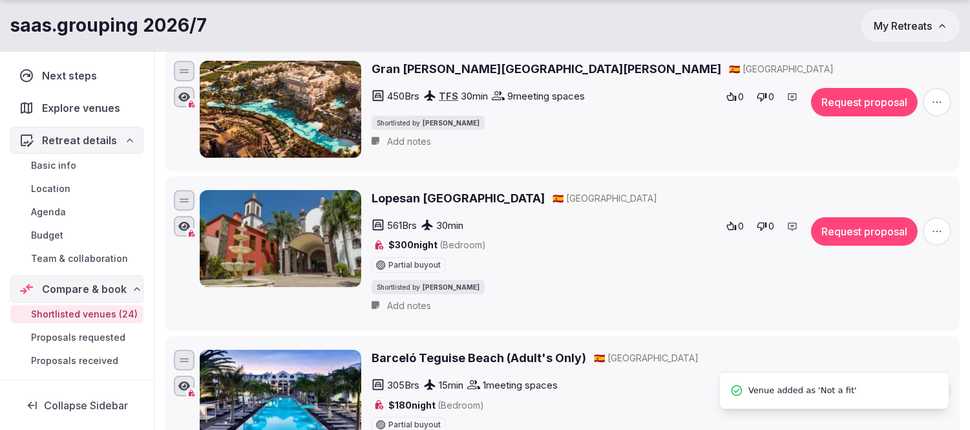
click at [545, 197] on h2 "Lopesan Villa del Conde Resort & Thalasso" at bounding box center [458, 198] width 173 height 16
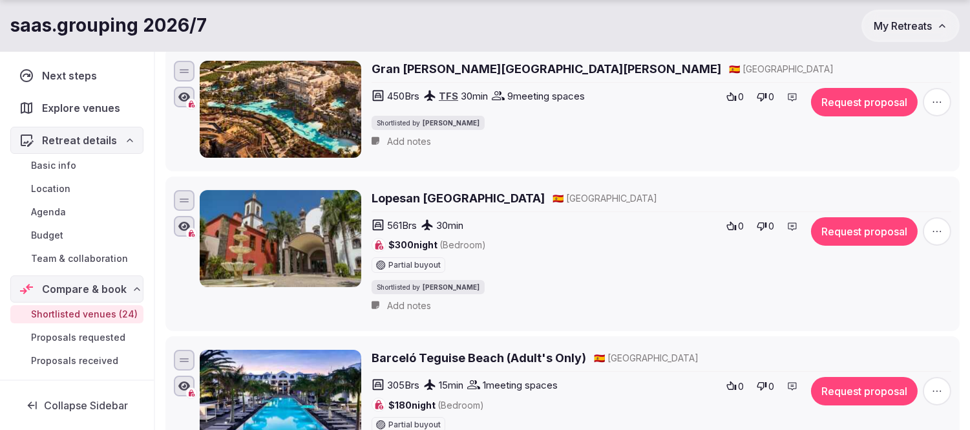
click at [933, 226] on icon "button" at bounding box center [937, 231] width 13 height 13
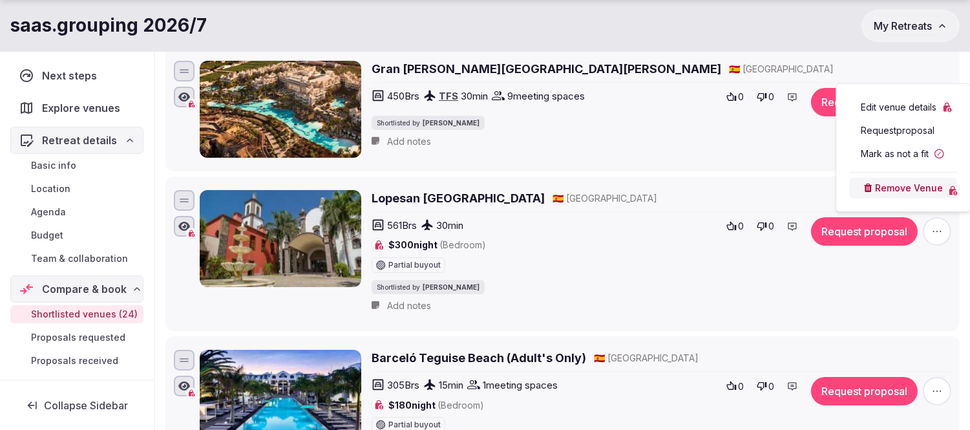
click at [896, 153] on button "Mark as not a fit" at bounding box center [903, 153] width 108 height 21
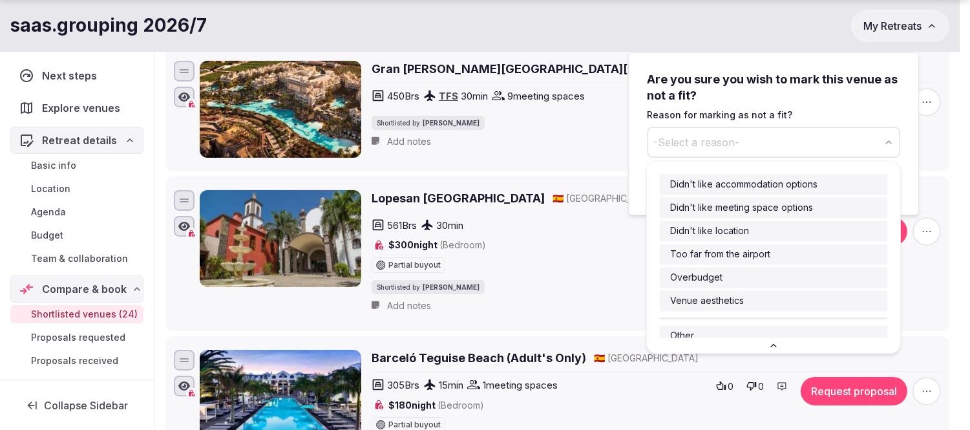
click at [701, 147] on span "-Select a reason-" at bounding box center [696, 142] width 86 height 14
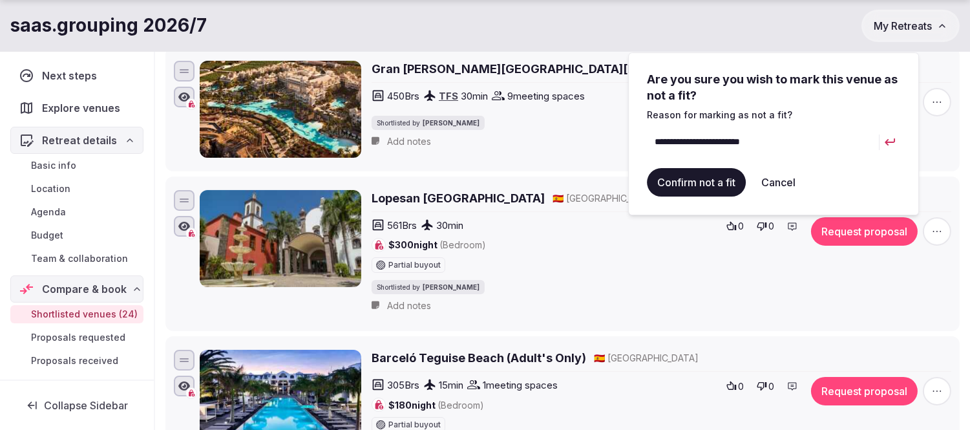
type input "**********"
click at [682, 184] on button "Confirm not a fit" at bounding box center [696, 182] width 99 height 28
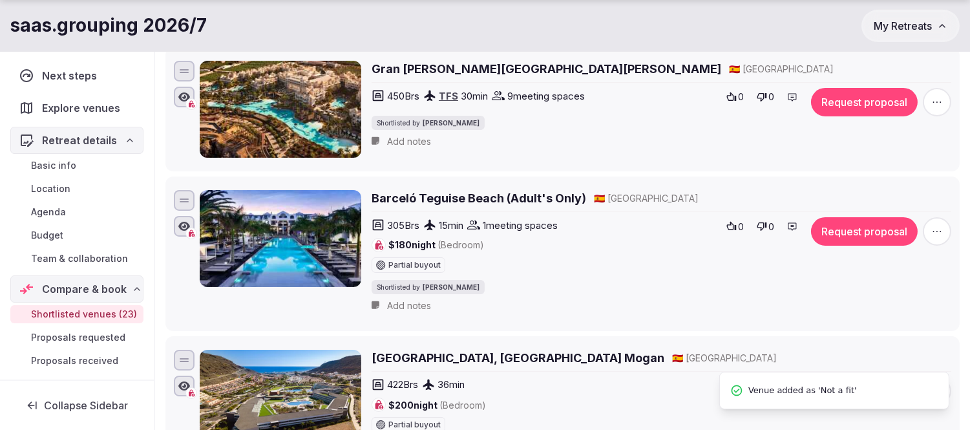
click at [522, 198] on h2 "Barceló Teguise Beach (Adult's Only)" at bounding box center [479, 198] width 215 height 16
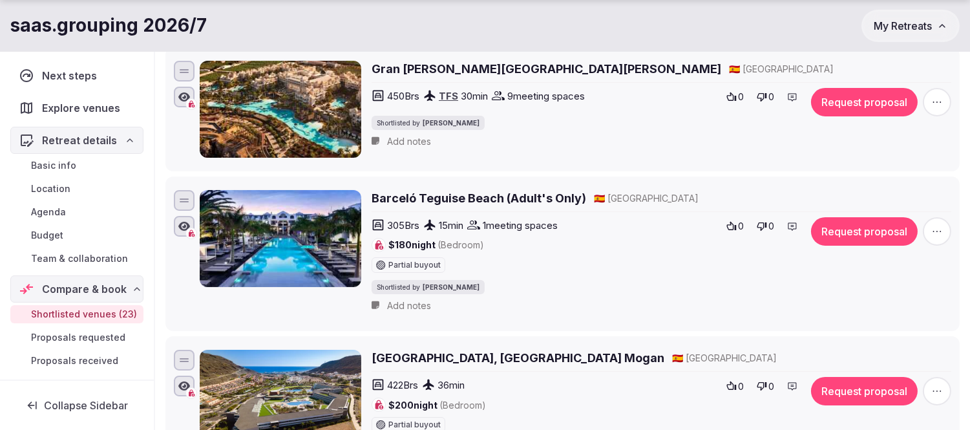
click at [938, 231] on icon "button" at bounding box center [937, 231] width 13 height 13
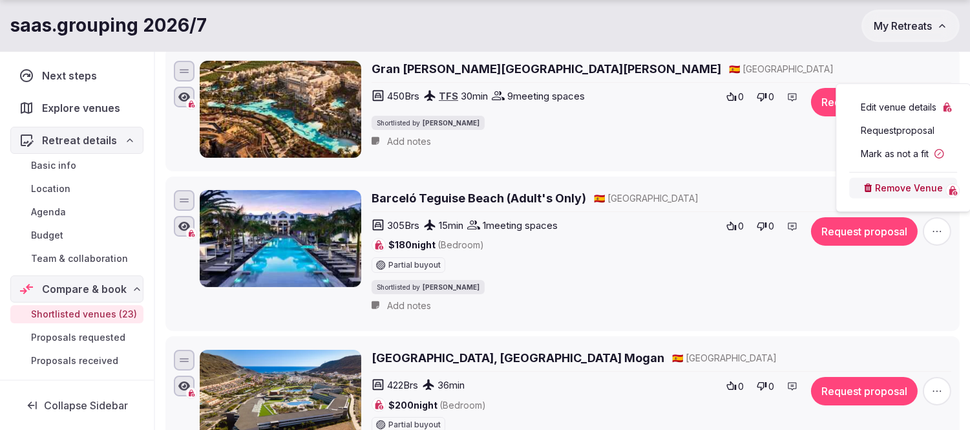
click at [907, 151] on button "Mark as not a fit" at bounding box center [903, 153] width 108 height 21
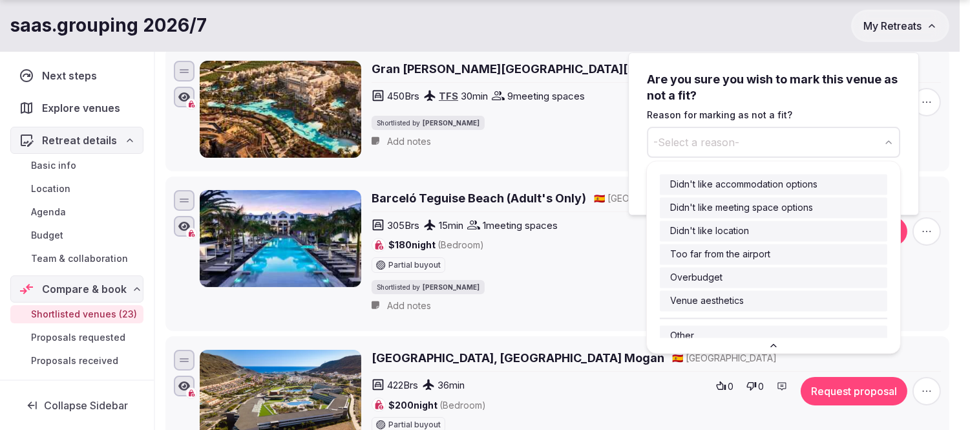
click at [726, 145] on span "-Select a reason-" at bounding box center [696, 142] width 86 height 14
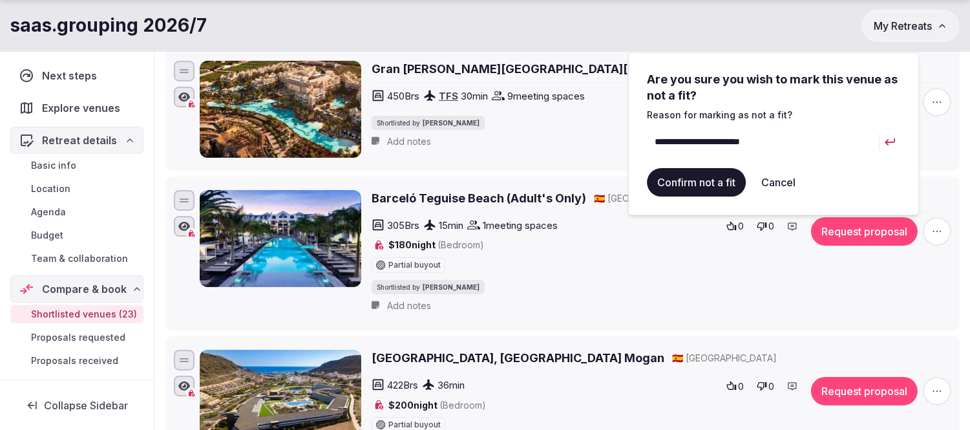
type input "**********"
click at [715, 177] on button "Confirm not a fit" at bounding box center [696, 182] width 99 height 28
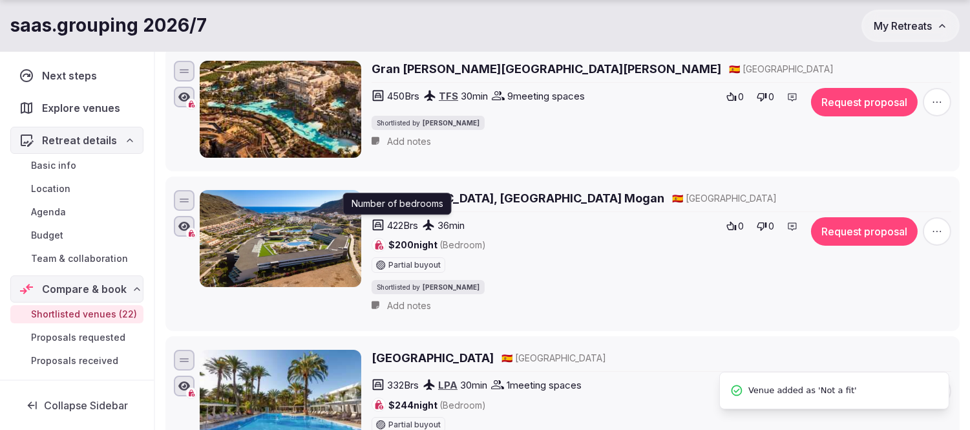
click at [418, 198] on p "Number of bedrooms" at bounding box center [398, 203] width 92 height 13
click at [522, 202] on h2 "Radisson Blu Resort, Gran Canaria Mogan" at bounding box center [518, 198] width 293 height 16
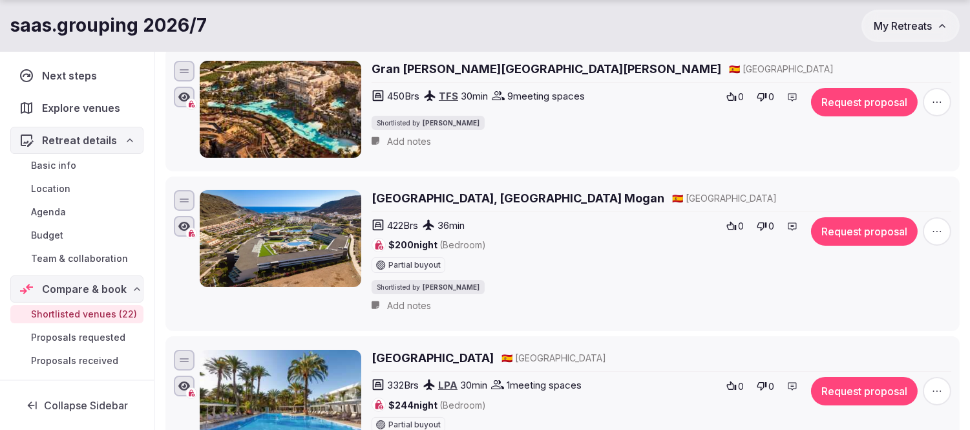
click at [938, 228] on icon "button" at bounding box center [937, 231] width 13 height 13
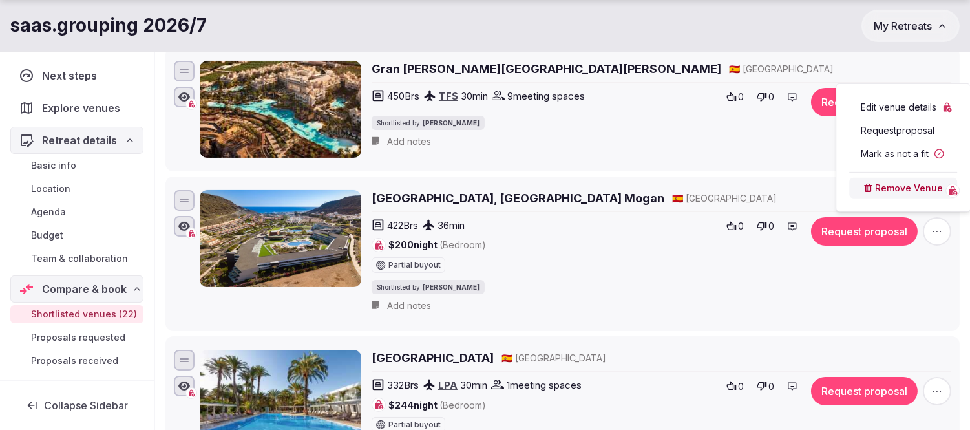
click at [893, 153] on button "Mark as not a fit" at bounding box center [903, 153] width 108 height 21
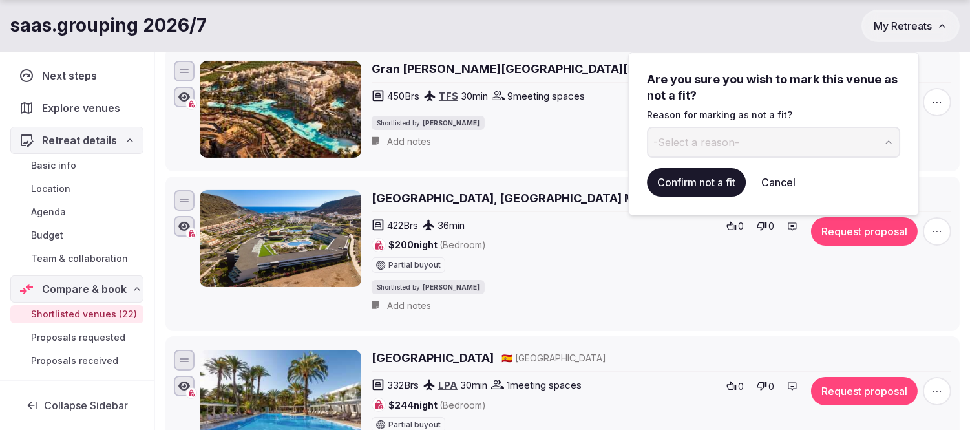
click at [772, 147] on button "-Select a reason-" at bounding box center [773, 142] width 253 height 31
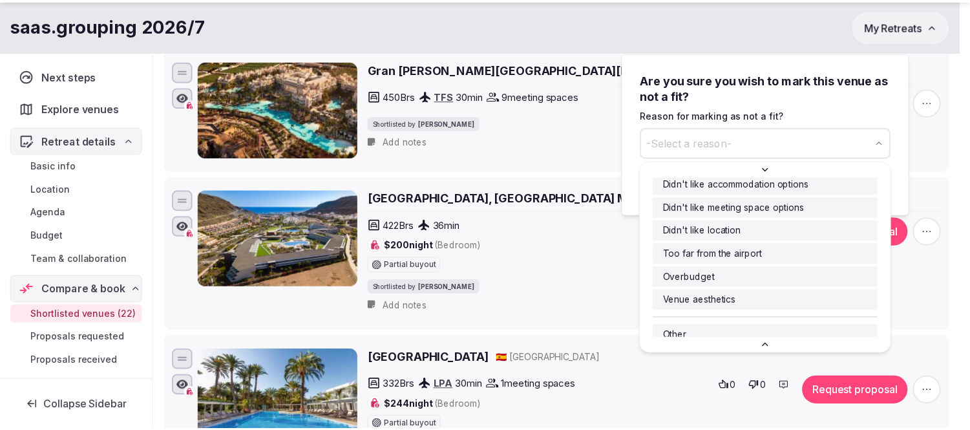
scroll to position [21, 0]
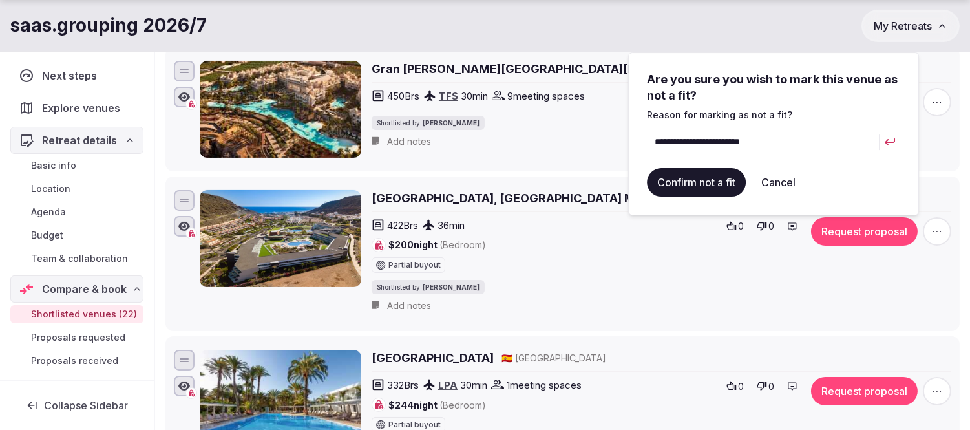
type input "**********"
click at [706, 178] on button "Confirm not a fit" at bounding box center [696, 182] width 99 height 28
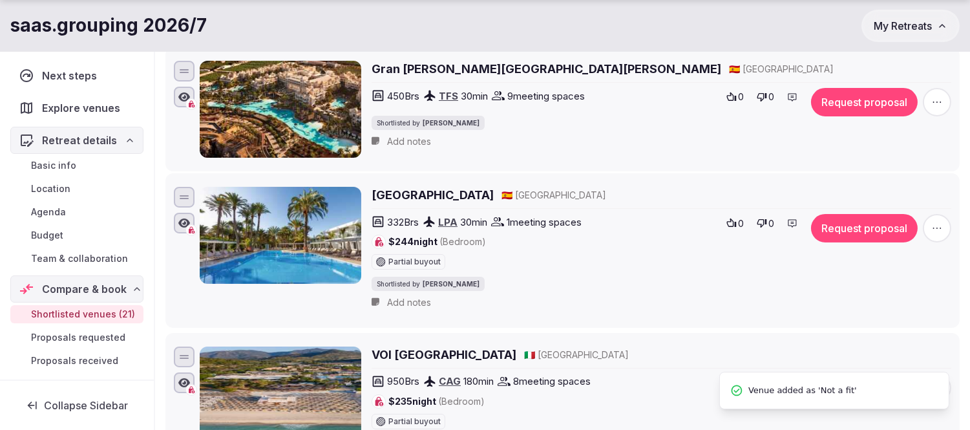
scroll to position [0, 0]
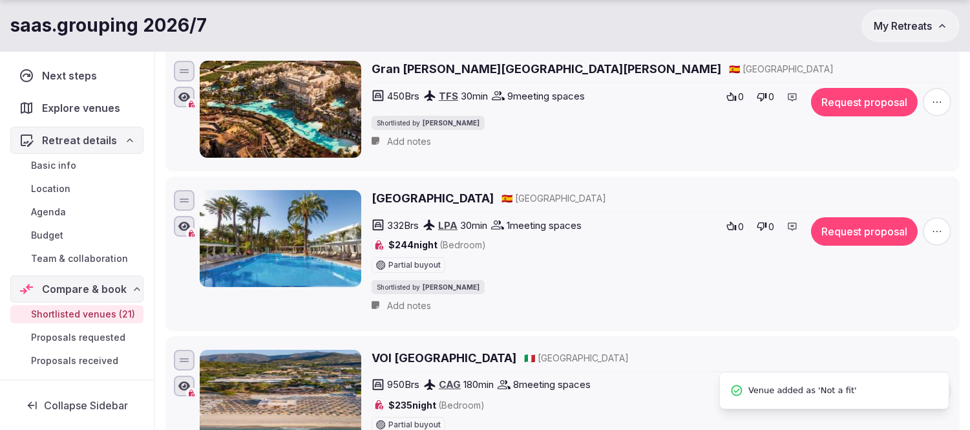
click at [460, 195] on h2 "Hotel Riu Palace Oasis" at bounding box center [433, 198] width 122 height 16
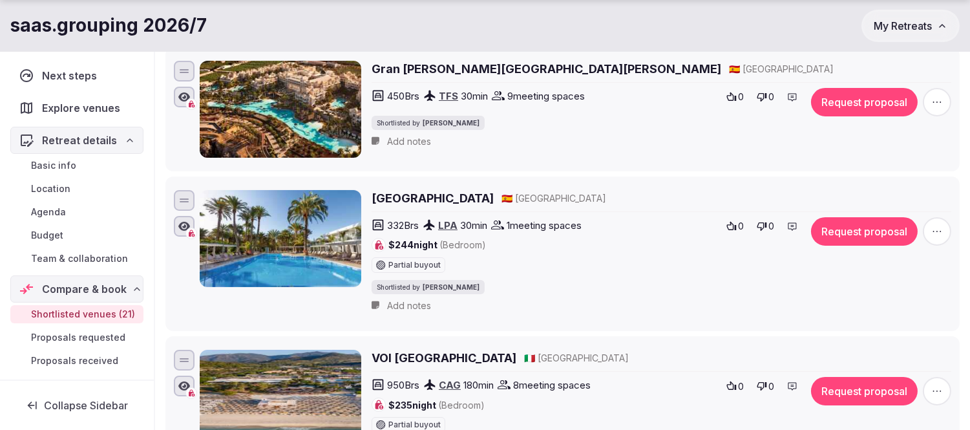
click at [938, 226] on icon "button" at bounding box center [937, 231] width 13 height 13
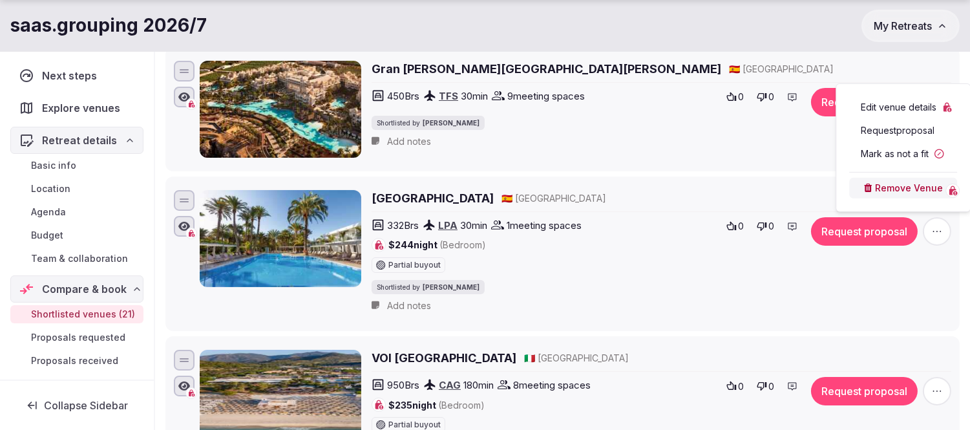
click at [901, 186] on button "Remove Venue" at bounding box center [903, 188] width 108 height 21
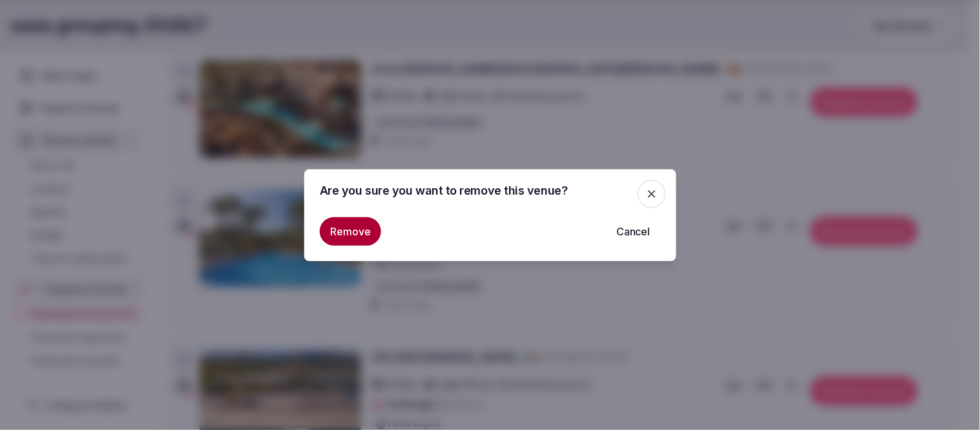
click at [333, 228] on button "Remove" at bounding box center [350, 231] width 61 height 28
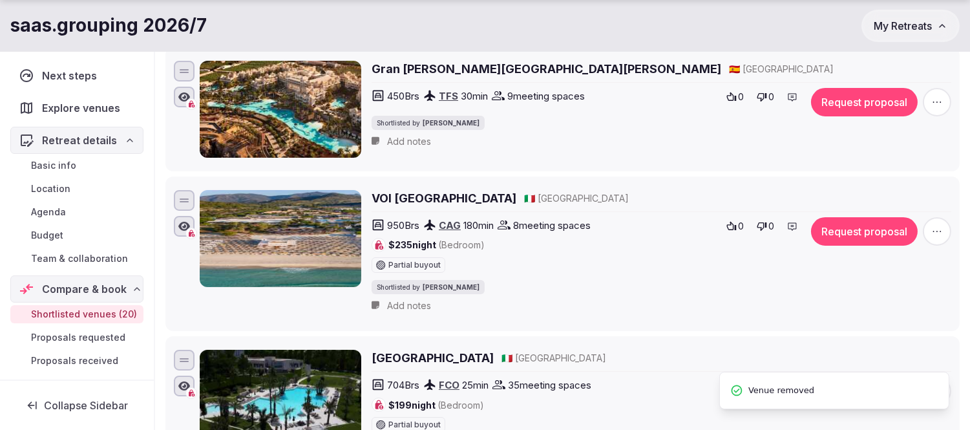
click at [429, 193] on h2 "VOI Tanka Village" at bounding box center [444, 198] width 145 height 16
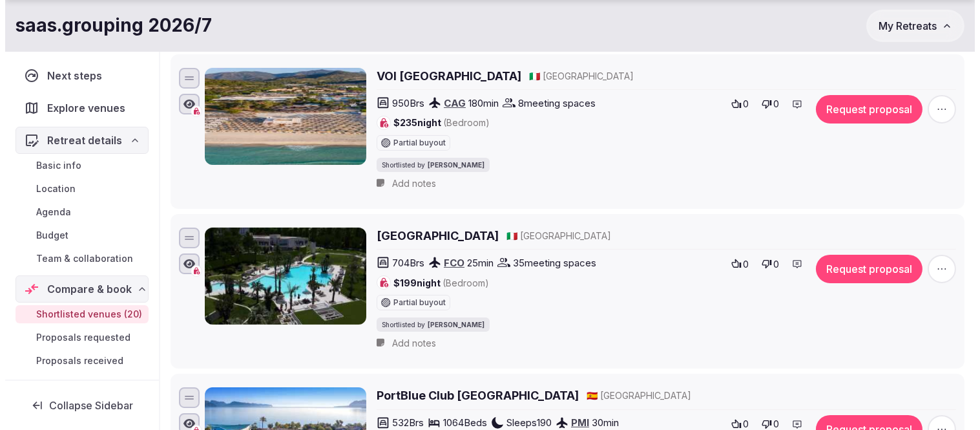
scroll to position [646, 0]
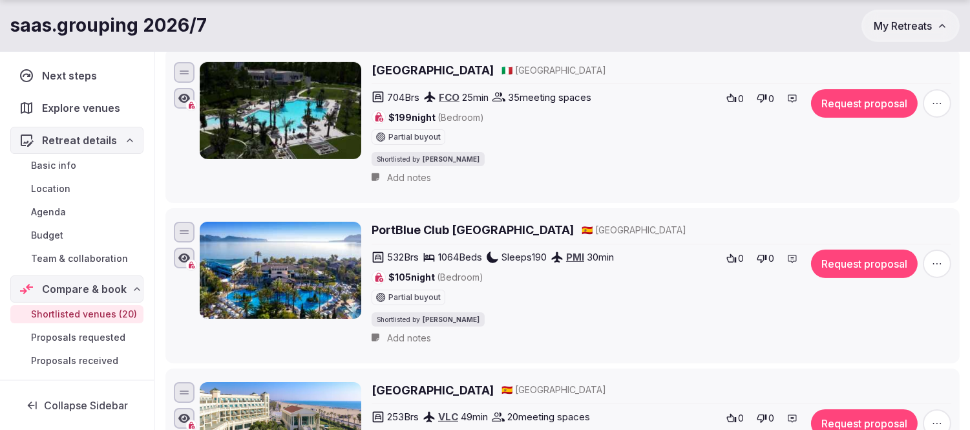
click at [425, 229] on h2 "PortBlue Club Pollentia Resort & Spa" at bounding box center [473, 230] width 202 height 16
click at [938, 264] on icon "button" at bounding box center [937, 263] width 8 height 1
click at [893, 191] on button "Mark as not a fit" at bounding box center [903, 187] width 108 height 21
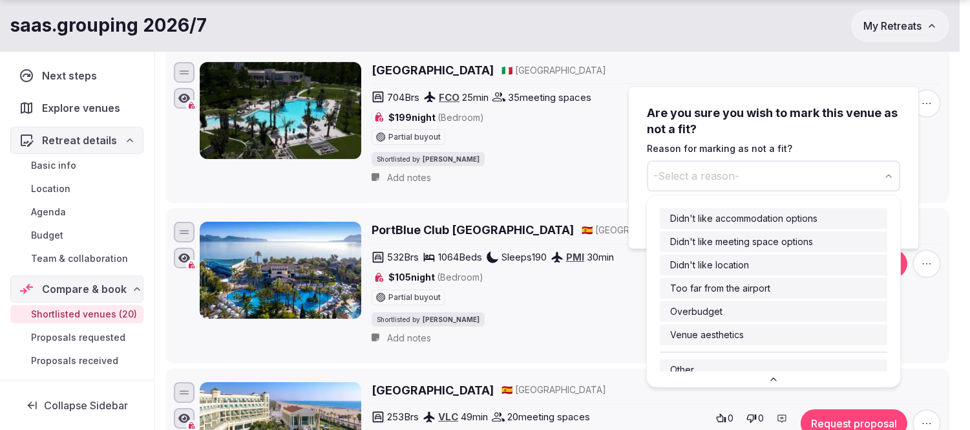
click at [677, 164] on button "-Select a reason-" at bounding box center [773, 175] width 253 height 31
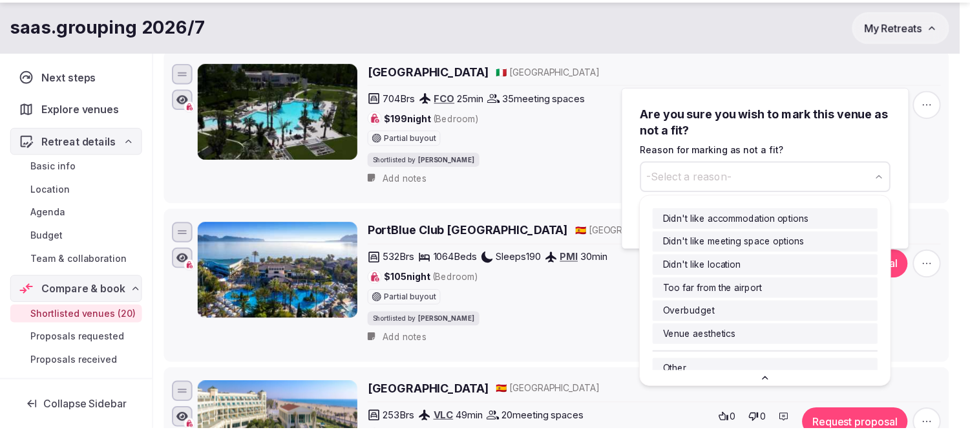
scroll to position [21, 0]
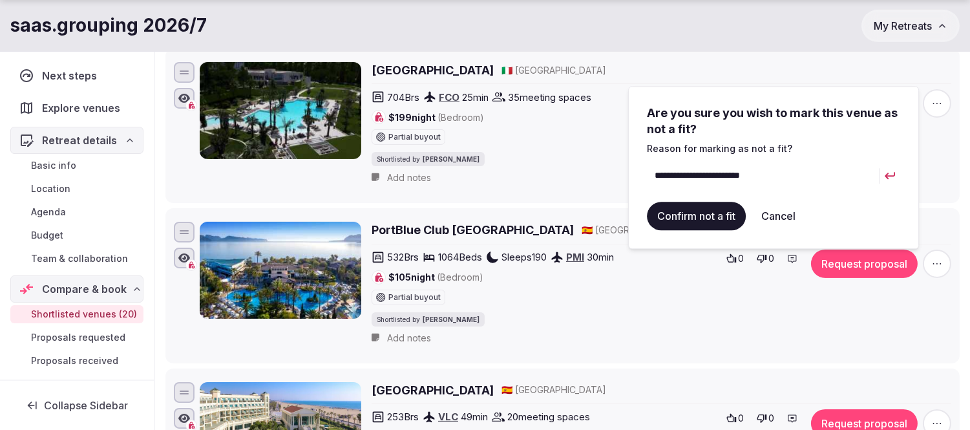
type input "**********"
click at [721, 211] on button "Confirm not a fit" at bounding box center [696, 216] width 99 height 28
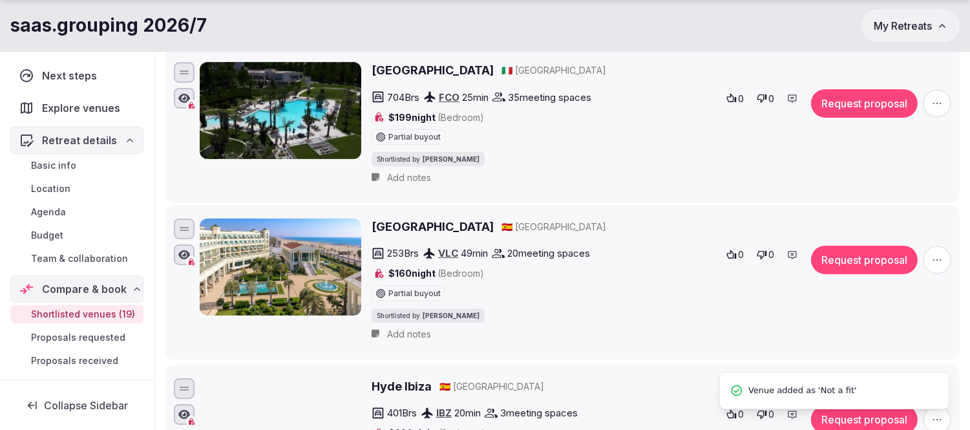
scroll to position [0, 0]
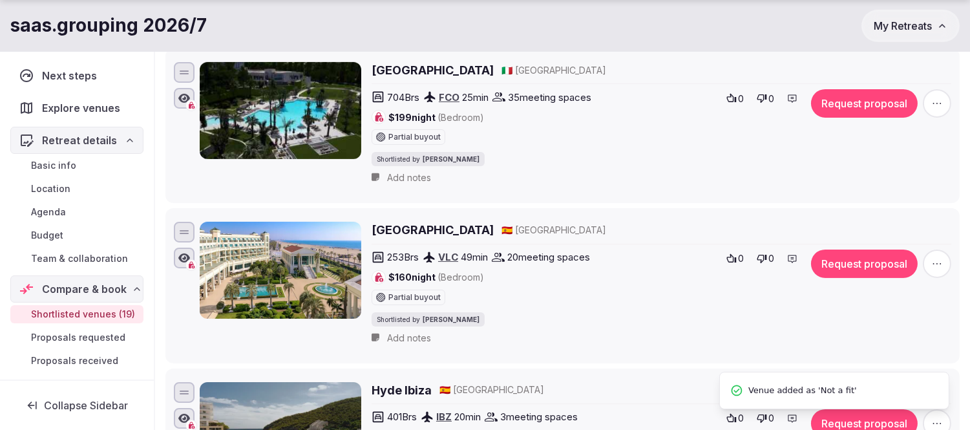
click at [449, 231] on h2 "Las Arenas Balneario Resort" at bounding box center [433, 230] width 122 height 16
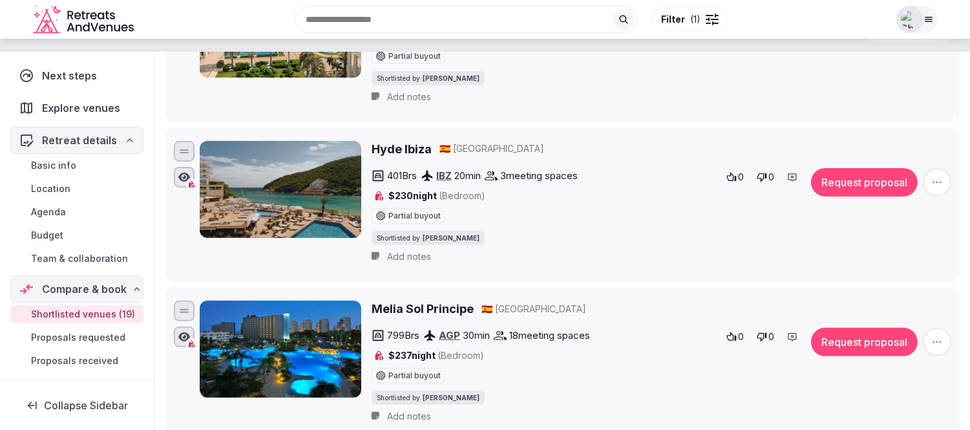
scroll to position [862, 0]
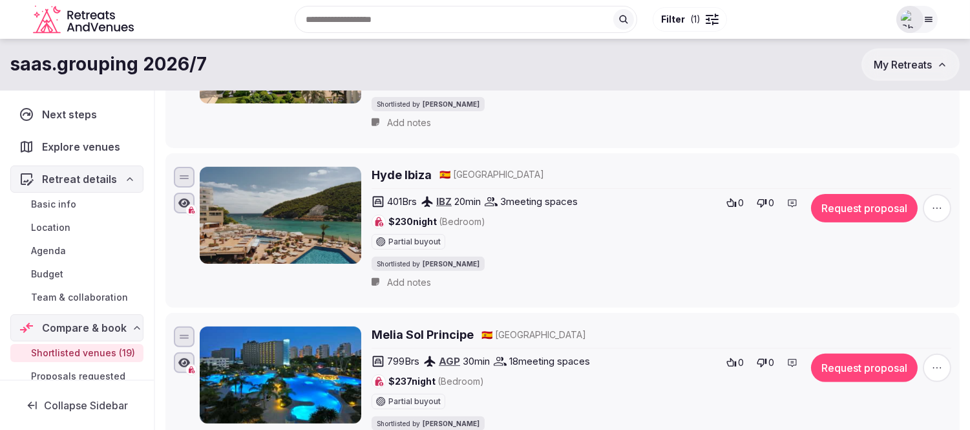
click at [405, 173] on h2 "Hyde Ibiza" at bounding box center [402, 175] width 60 height 16
click at [938, 209] on icon "button" at bounding box center [937, 208] width 13 height 13
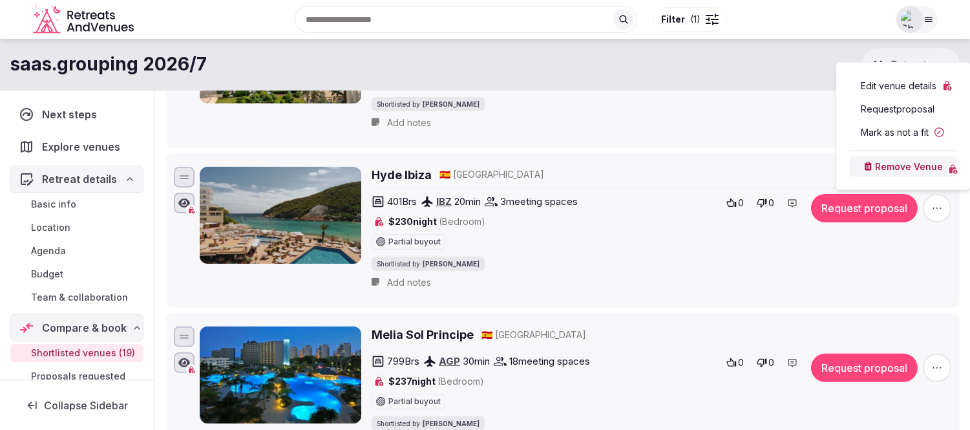
click at [907, 164] on button "Remove Venue" at bounding box center [903, 166] width 108 height 21
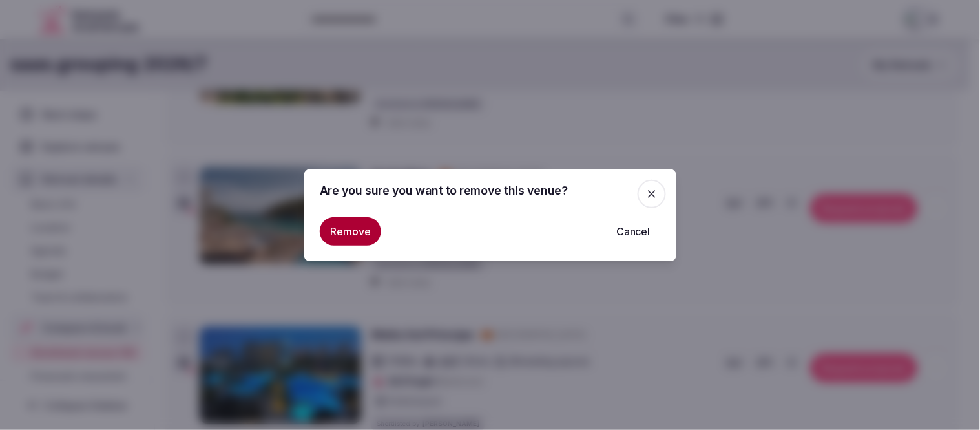
click at [340, 224] on button "Remove" at bounding box center [350, 231] width 61 height 28
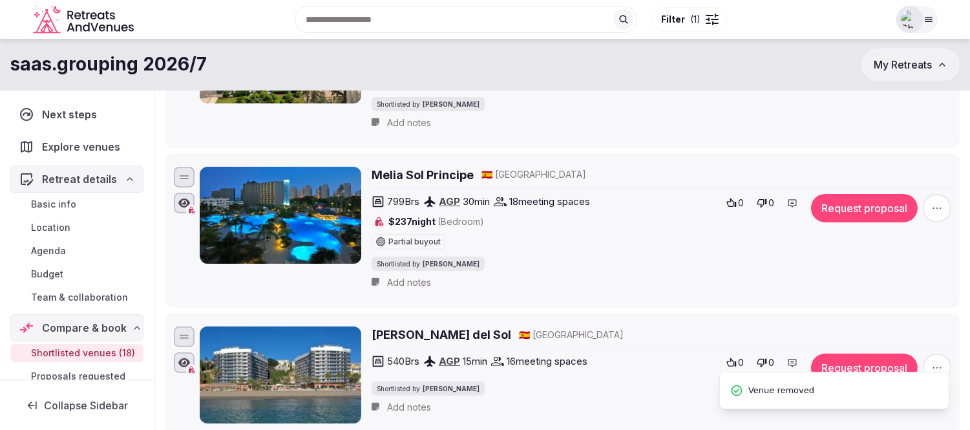
click at [448, 171] on h2 "Melia Sol Principe" at bounding box center [423, 175] width 102 height 16
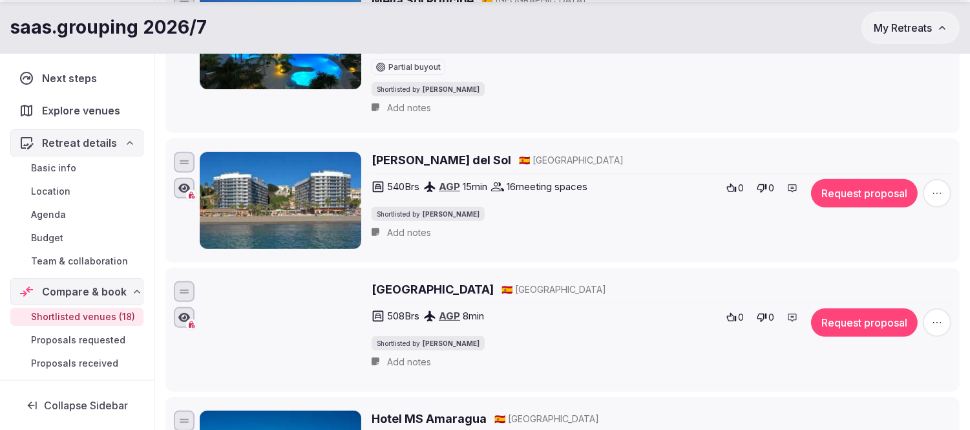
scroll to position [1077, 0]
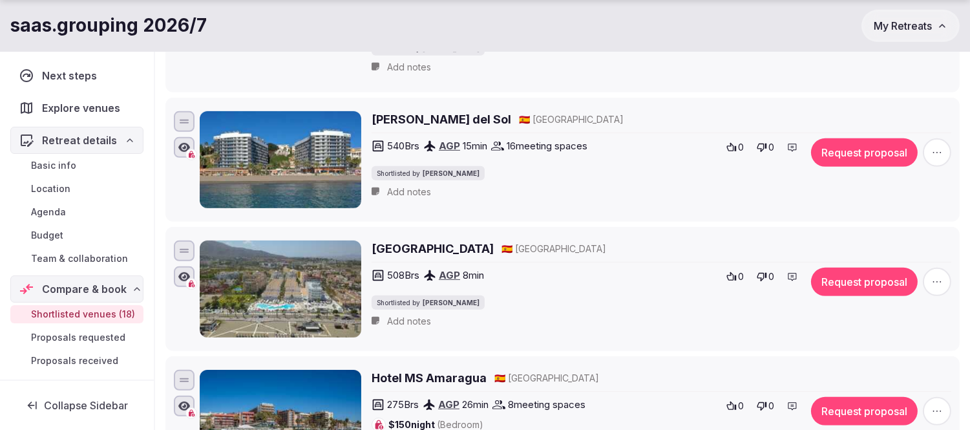
click at [440, 116] on h2 "Meliá Costa del Sol" at bounding box center [442, 119] width 140 height 16
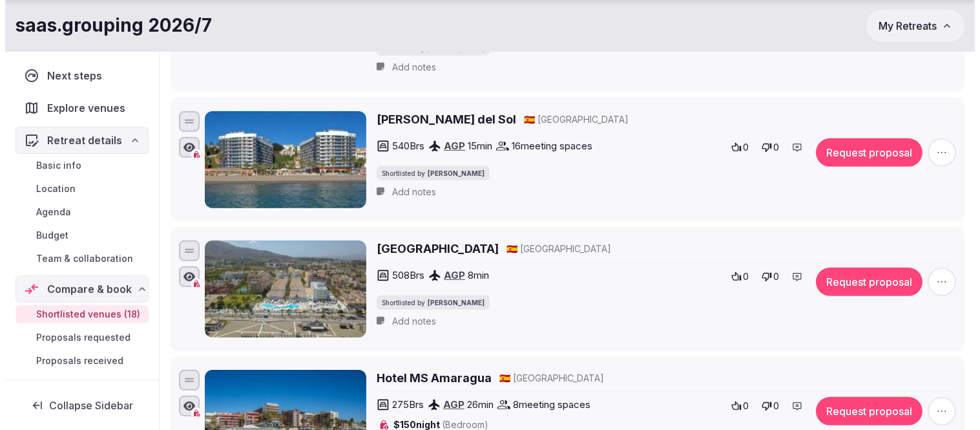
scroll to position [1148, 0]
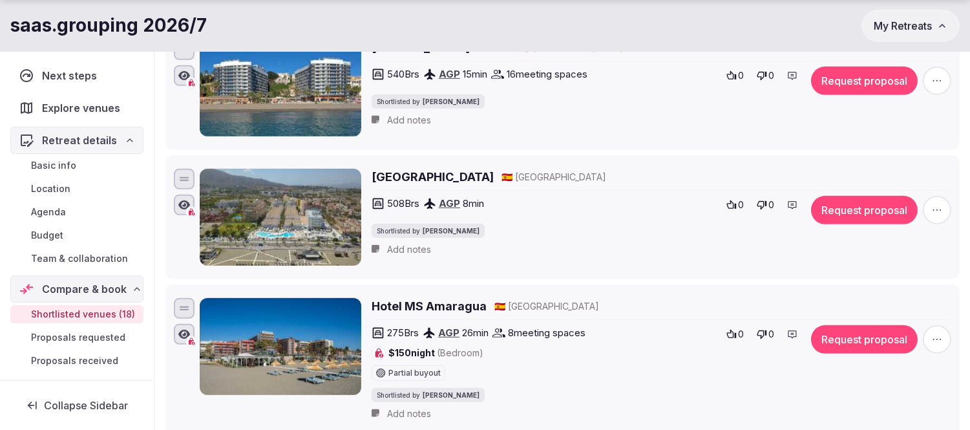
click at [489, 178] on h2 "Occidental Torremolinos Playa" at bounding box center [433, 177] width 122 height 16
click at [944, 212] on icon "button" at bounding box center [937, 210] width 13 height 13
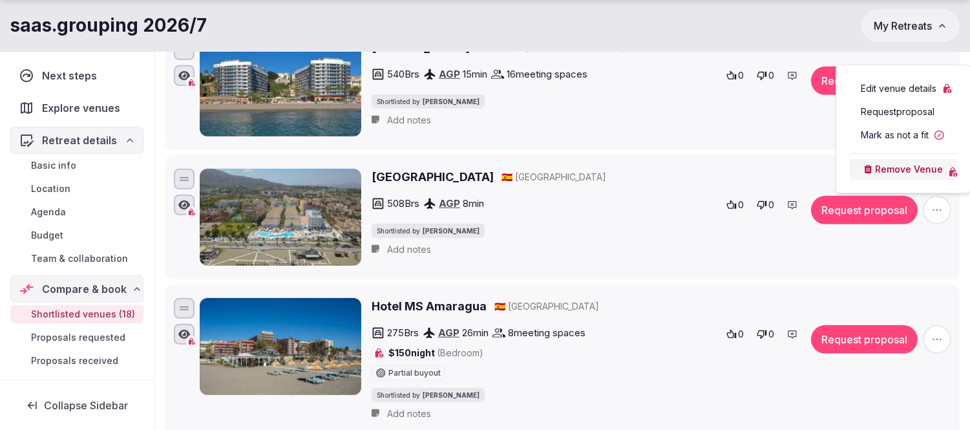
click at [890, 136] on button "Mark as not a fit" at bounding box center [903, 135] width 108 height 21
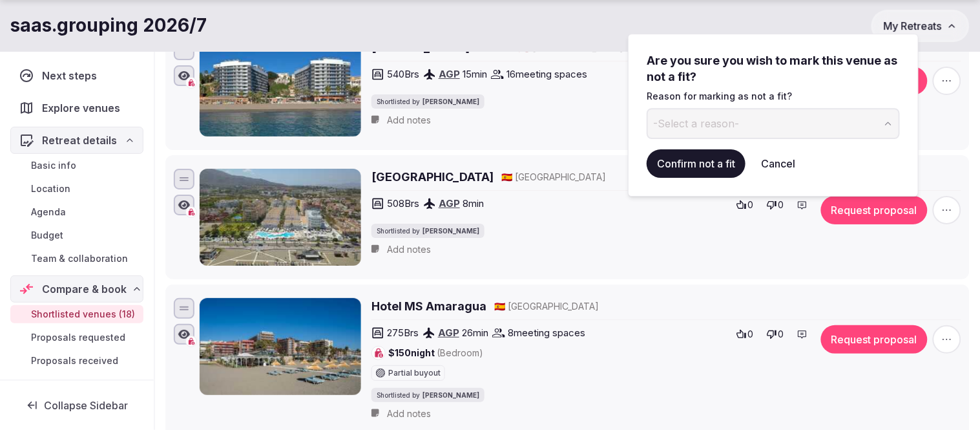
click at [697, 127] on span "-Select a reason-" at bounding box center [696, 123] width 86 height 14
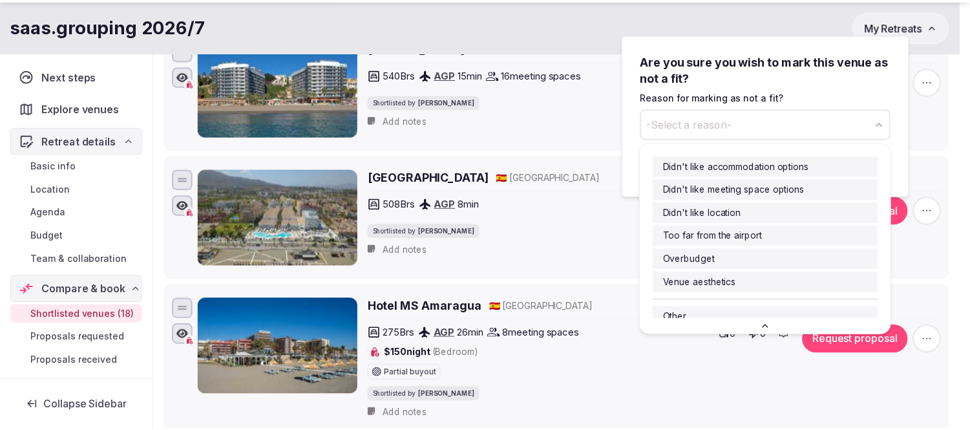
scroll to position [21, 0]
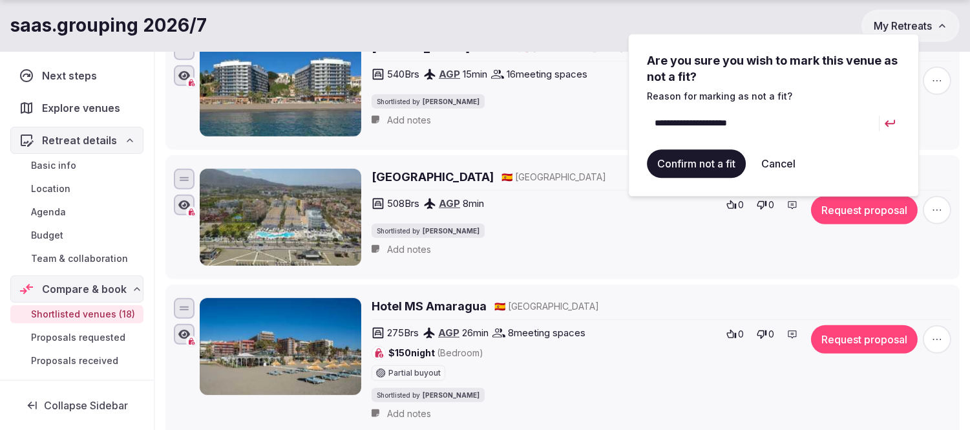
type input "**********"
click at [713, 162] on button "Confirm not a fit" at bounding box center [696, 163] width 99 height 28
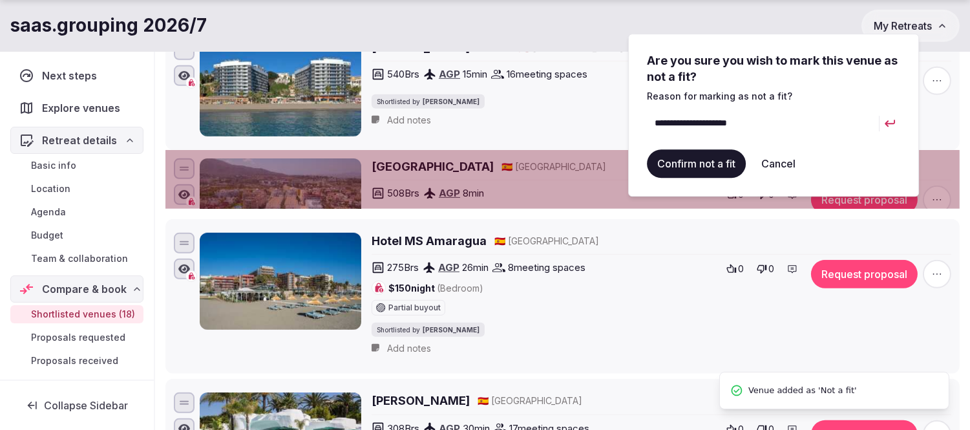
scroll to position [0, 0]
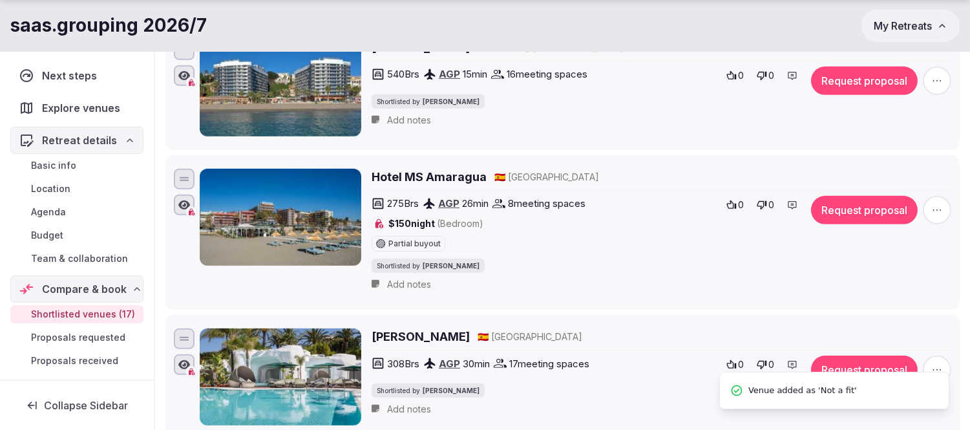
click at [444, 176] on h2 "Hotel MS Amaragua" at bounding box center [429, 177] width 115 height 16
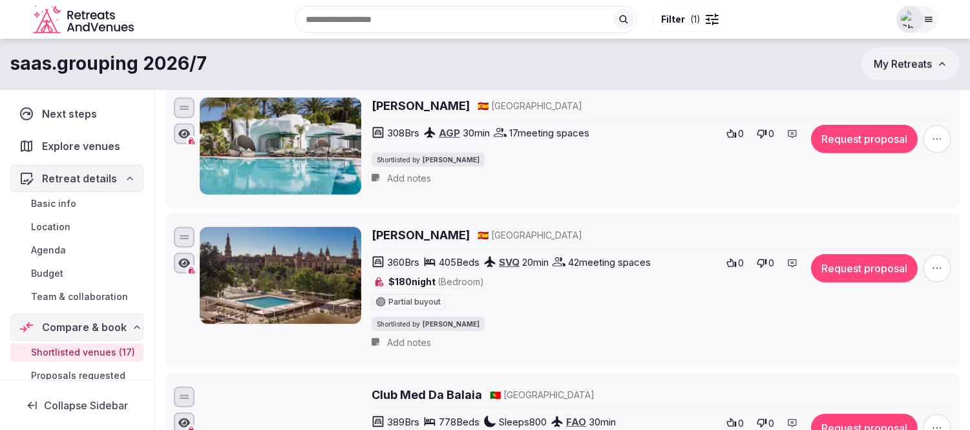
scroll to position [1364, 0]
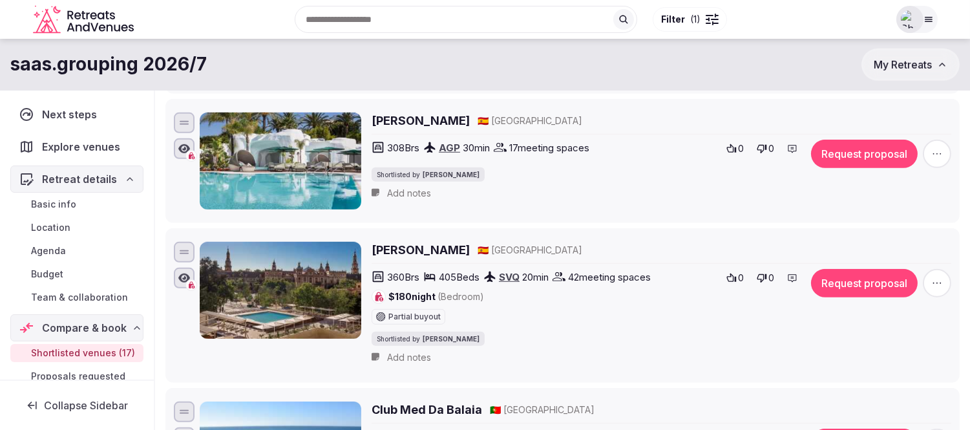
click at [429, 127] on h2 "Don Carlos Marbella" at bounding box center [421, 120] width 98 height 16
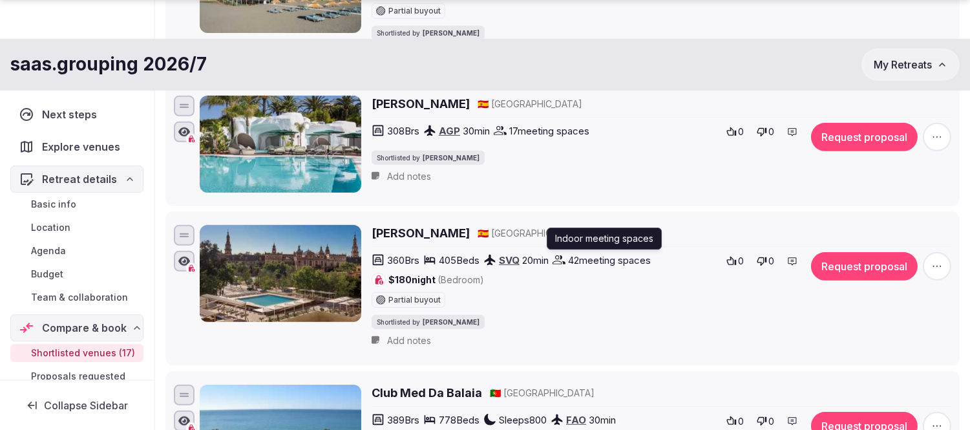
scroll to position [1436, 0]
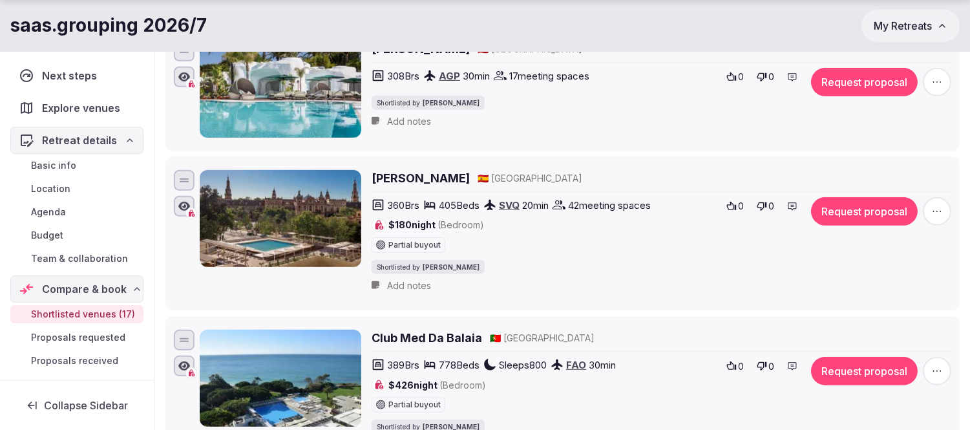
click at [421, 178] on h2 "[PERSON_NAME]" at bounding box center [421, 178] width 98 height 16
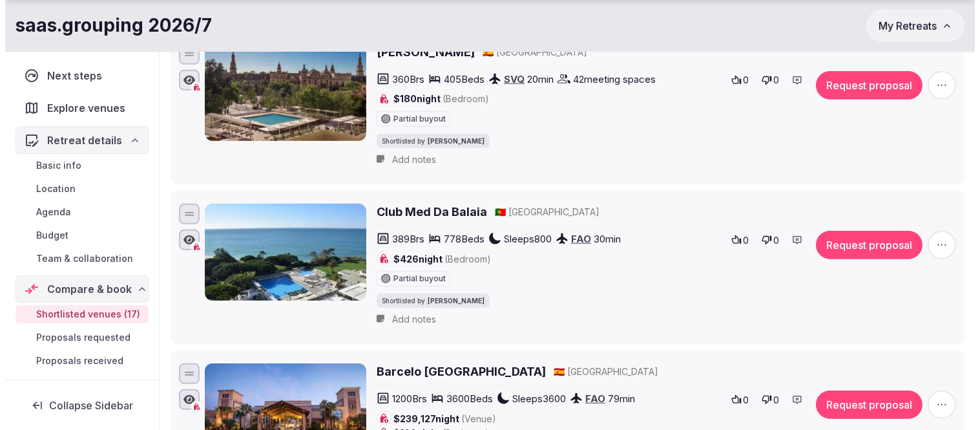
scroll to position [1580, 0]
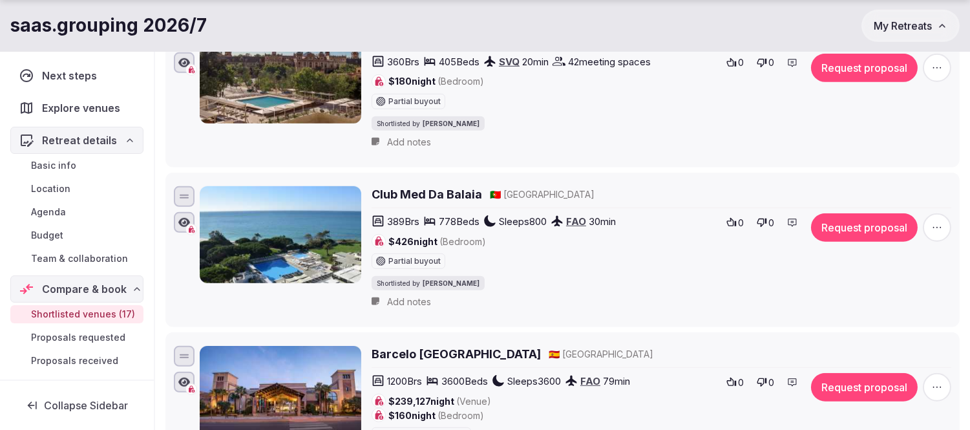
click at [447, 198] on h2 "Club Med Da Balaia" at bounding box center [427, 194] width 111 height 16
click at [936, 234] on icon "button" at bounding box center [937, 227] width 13 height 13
click at [894, 145] on button "Mark as not a fit" at bounding box center [903, 154] width 108 height 21
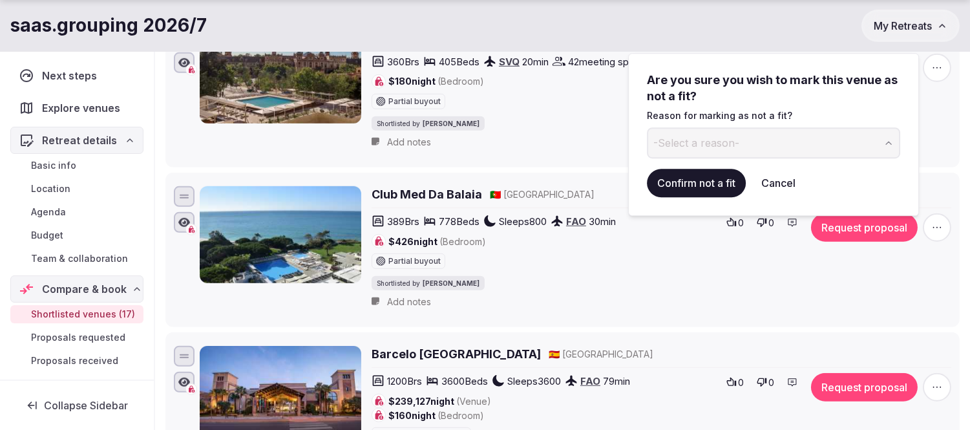
click at [752, 143] on button "-Select a reason-" at bounding box center [773, 142] width 253 height 31
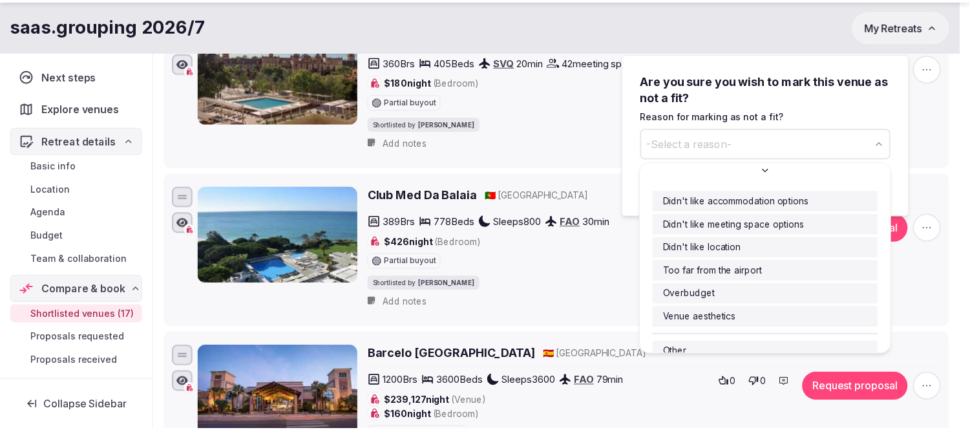
scroll to position [21, 0]
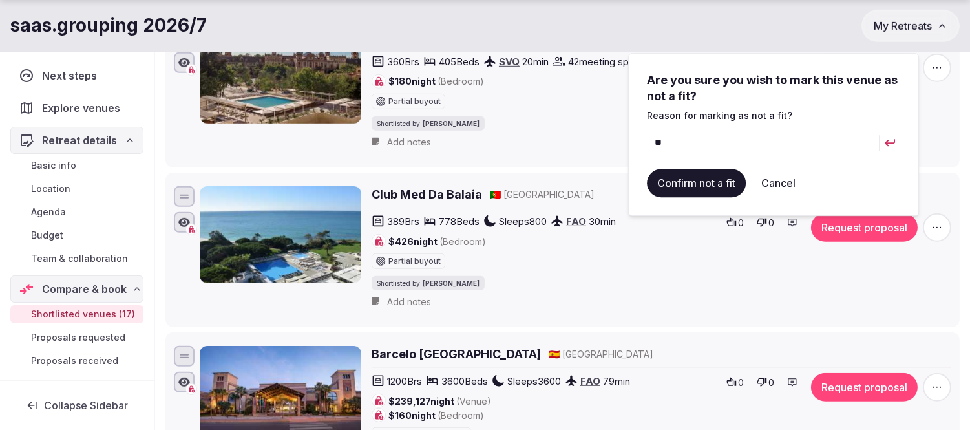
type input "*"
type input "**********"
click at [712, 178] on button "Confirm not a fit" at bounding box center [696, 183] width 99 height 28
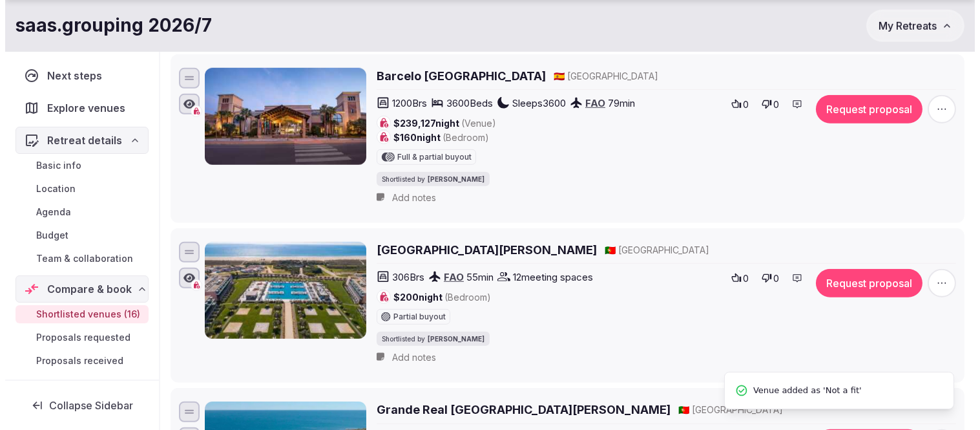
scroll to position [1723, 0]
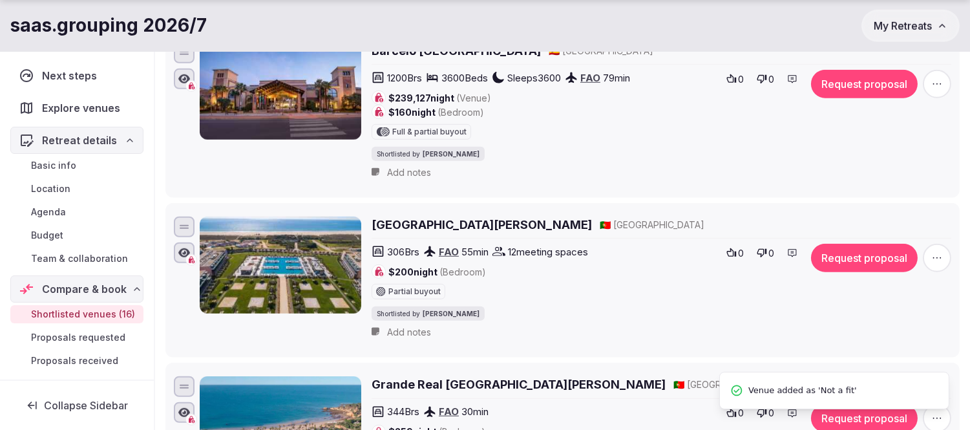
click at [438, 227] on h2 "Vila Gale Lagos" at bounding box center [482, 225] width 220 height 16
click at [942, 262] on icon "button" at bounding box center [937, 257] width 13 height 13
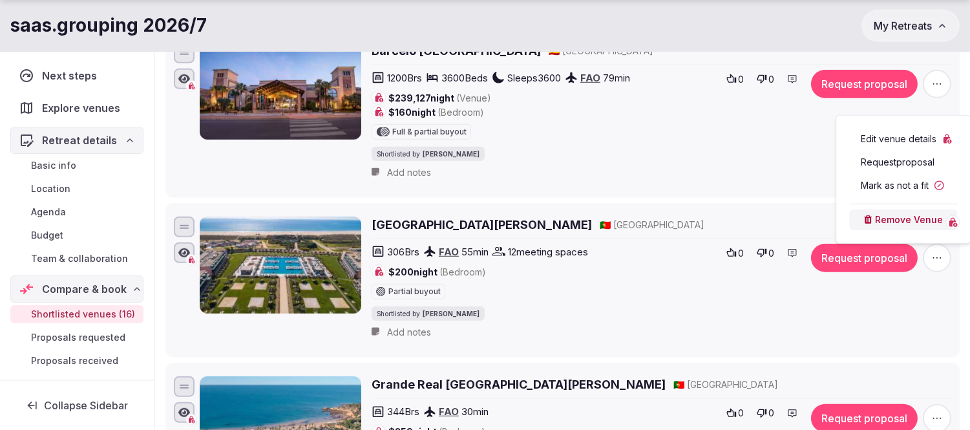
click at [884, 186] on button "Mark as not a fit" at bounding box center [903, 185] width 108 height 21
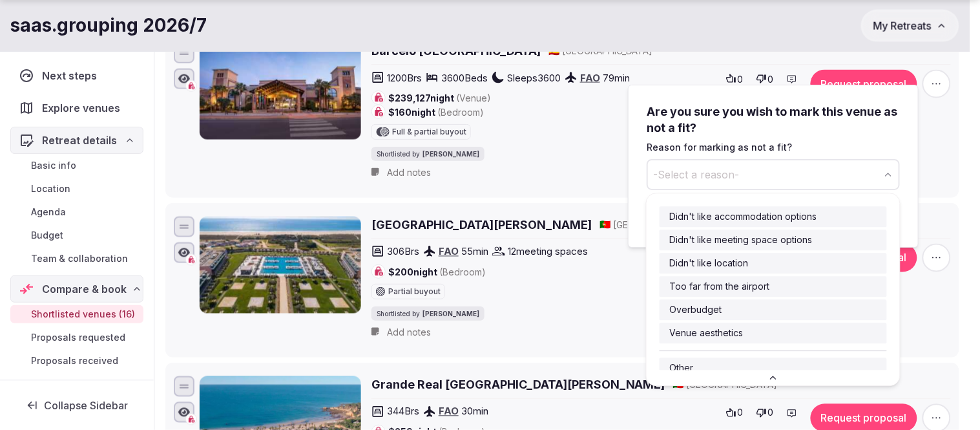
click at [681, 164] on button "-Select a reason-" at bounding box center [773, 174] width 253 height 31
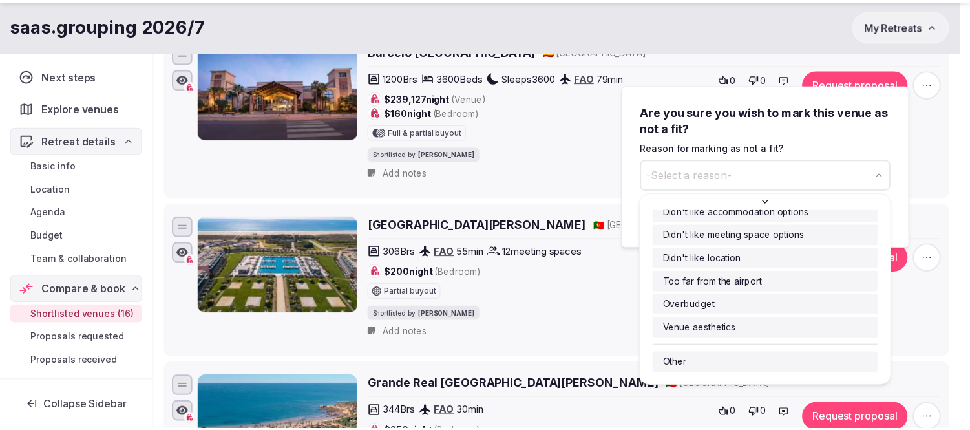
scroll to position [21, 0]
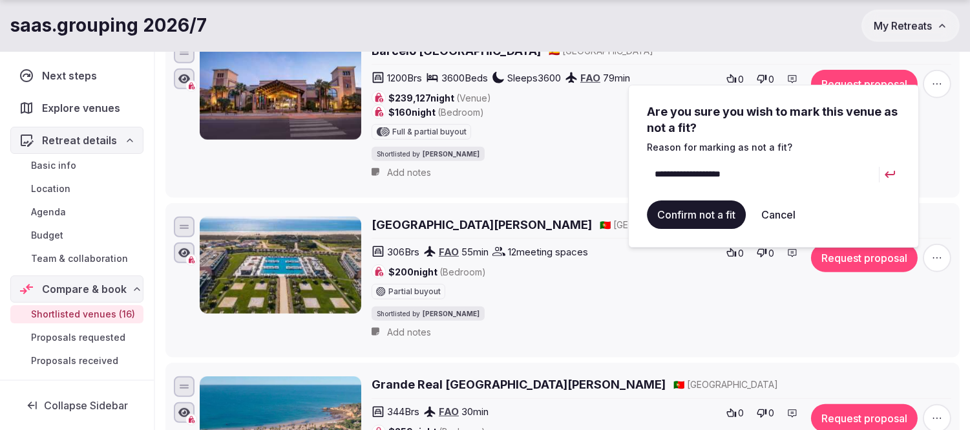
type input "**********"
click at [712, 221] on button "Confirm not a fit" at bounding box center [696, 214] width 99 height 28
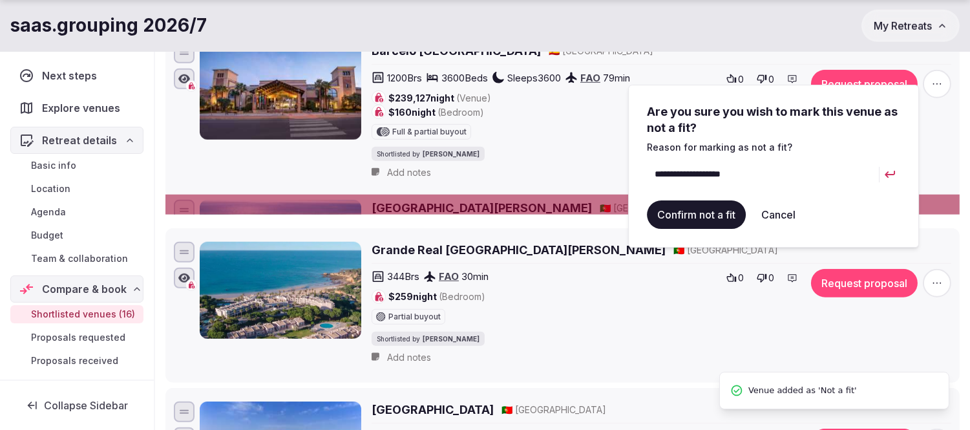
scroll to position [0, 0]
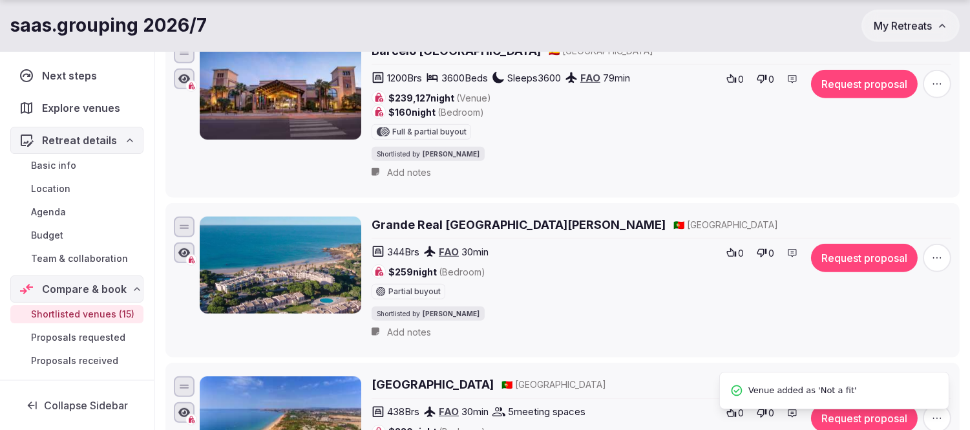
click at [427, 233] on h2 "Grande Real Santa Eulalia Resort & Hotel Spa" at bounding box center [519, 225] width 294 height 16
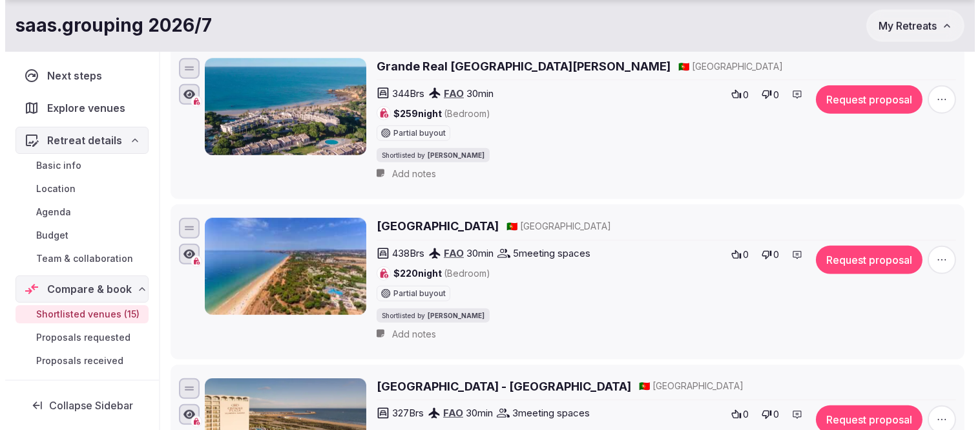
scroll to position [1939, 0]
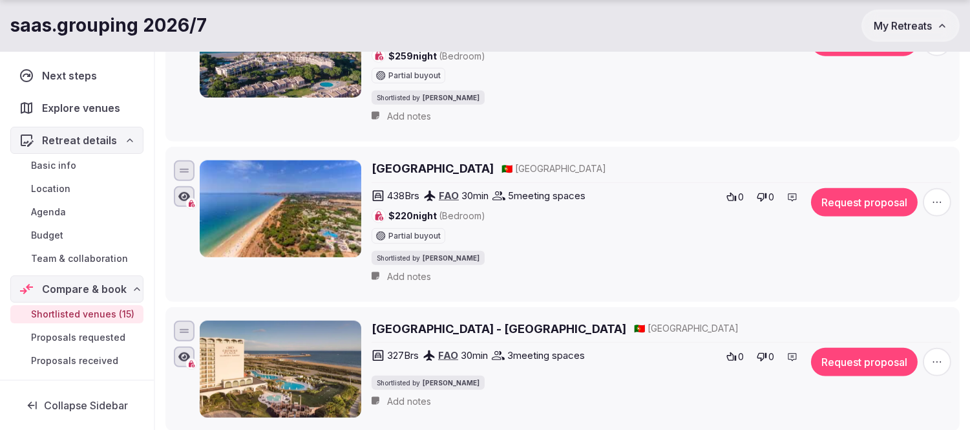
click at [494, 171] on h2 "AP Adriana Beach Club Hotel Resort" at bounding box center [433, 168] width 122 height 16
click at [942, 205] on icon "button" at bounding box center [937, 202] width 13 height 13
click at [899, 131] on button "Mark as not a fit" at bounding box center [903, 130] width 108 height 21
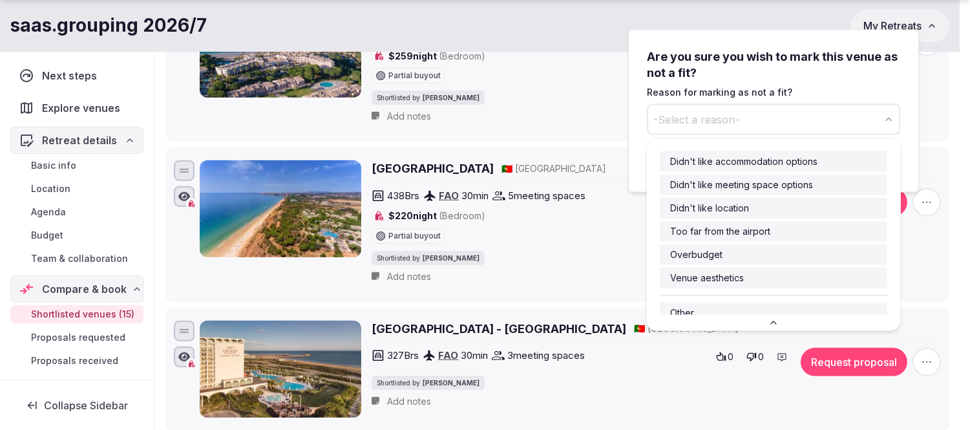
click at [748, 123] on button "-Select a reason-" at bounding box center [773, 119] width 253 height 31
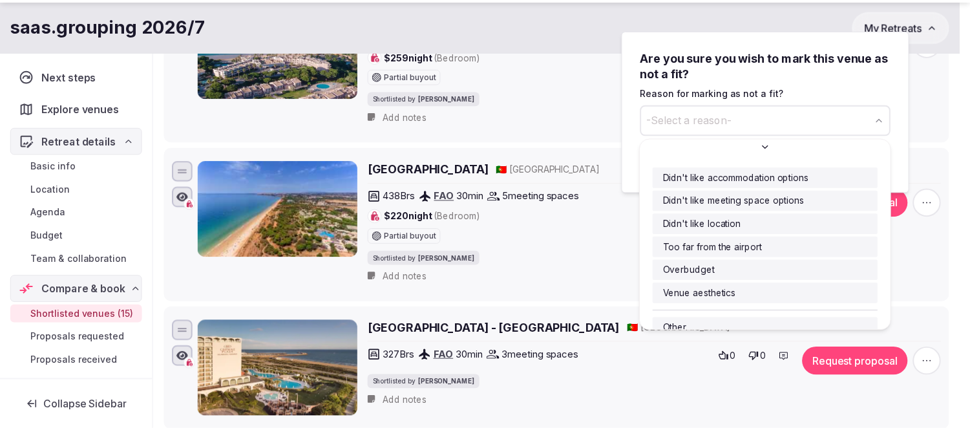
scroll to position [21, 0]
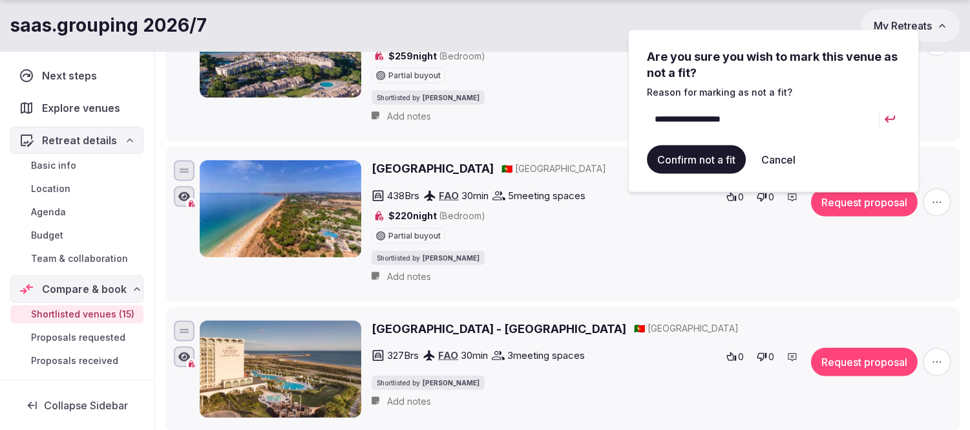
type input "**********"
click at [711, 164] on button "Confirm not a fit" at bounding box center [696, 159] width 99 height 28
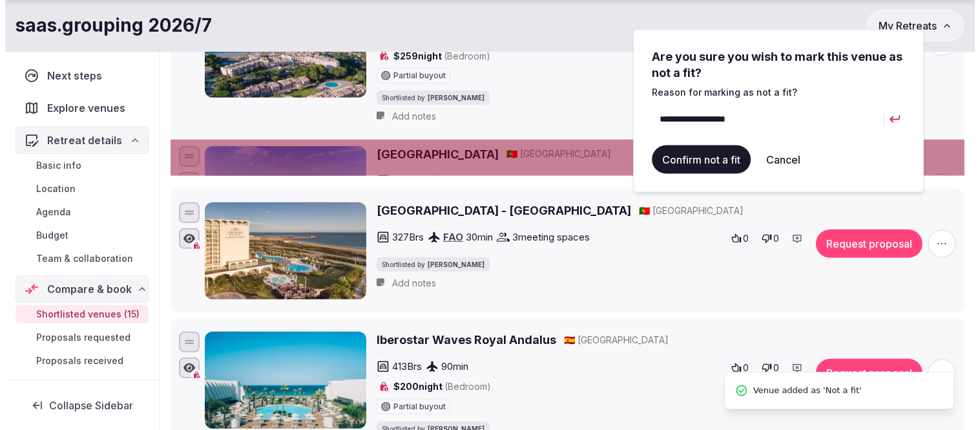
scroll to position [0, 0]
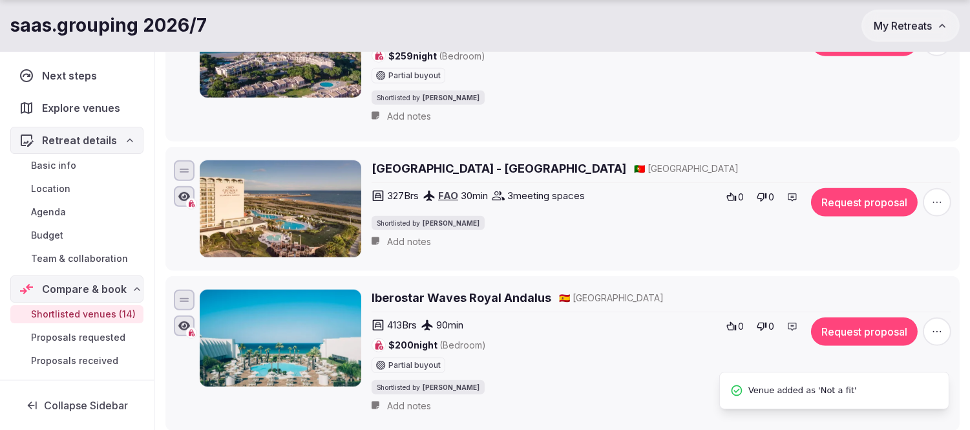
click at [572, 172] on h2 "Crowne Plaza Hotel Vilamoura - Algarve" at bounding box center [499, 168] width 255 height 16
click at [932, 205] on icon "button" at bounding box center [937, 202] width 13 height 13
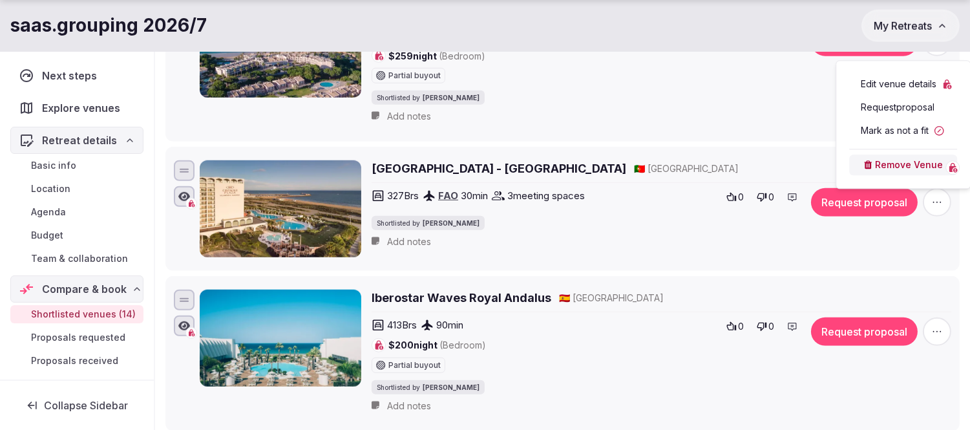
drag, startPoint x: 887, startPoint y: 115, endPoint x: 886, endPoint y: 123, distance: 8.4
click at [886, 123] on div "Edit venue details Request proposal Mark as not a fit Remove Venue" at bounding box center [903, 124] width 113 height 107
click at [886, 123] on button "Mark as not a fit" at bounding box center [903, 130] width 108 height 21
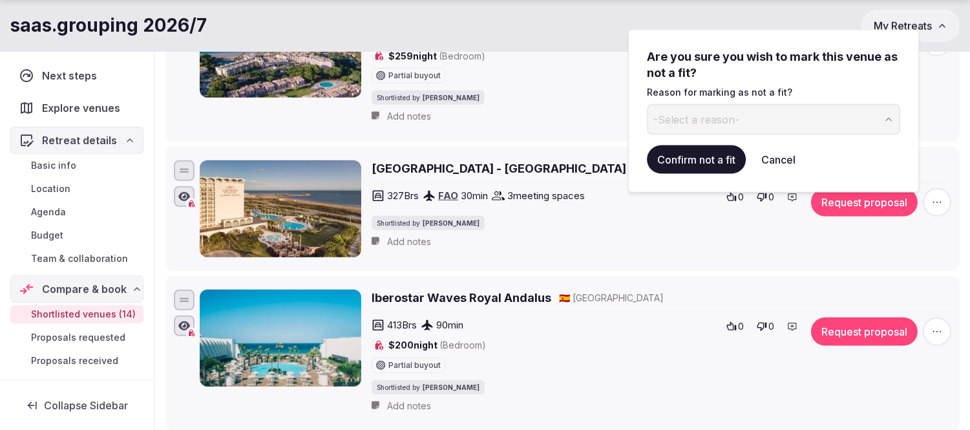
click at [696, 119] on span "-Select a reason-" at bounding box center [696, 119] width 86 height 14
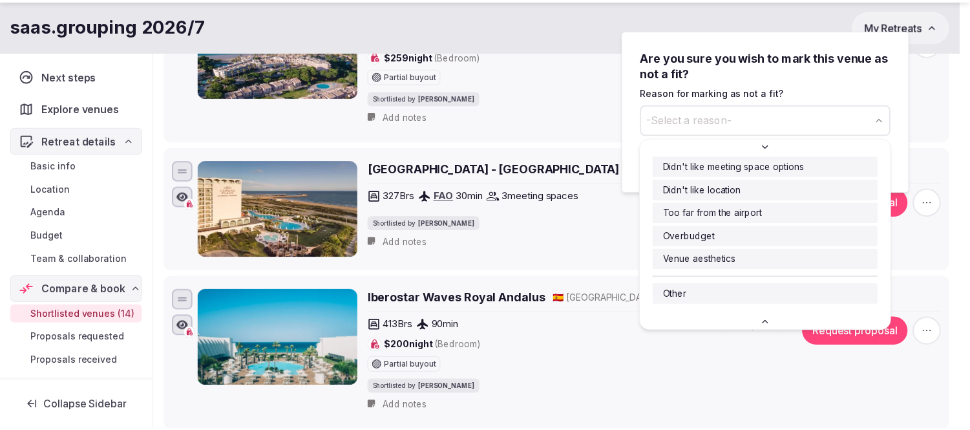
scroll to position [21, 0]
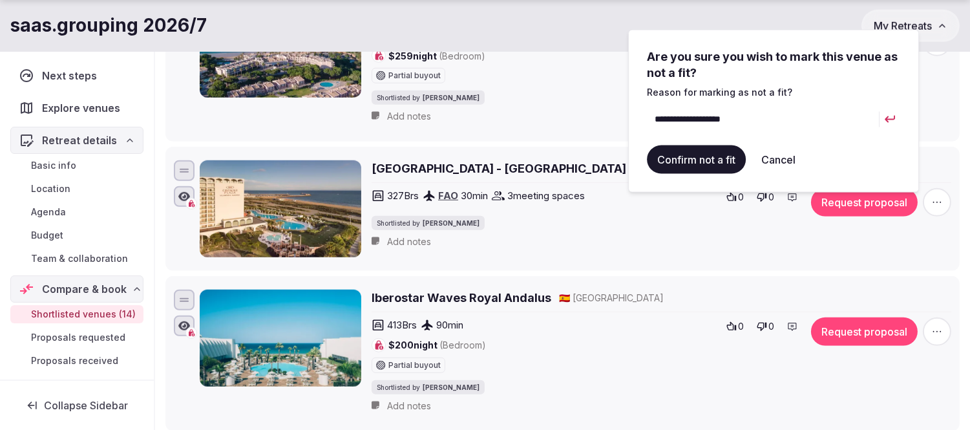
type input "**********"
click at [700, 163] on button "Confirm not a fit" at bounding box center [696, 159] width 99 height 28
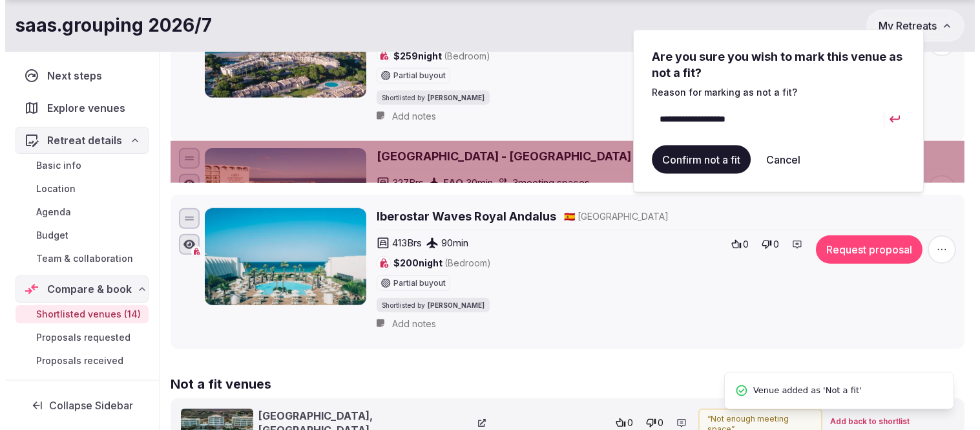
scroll to position [0, 0]
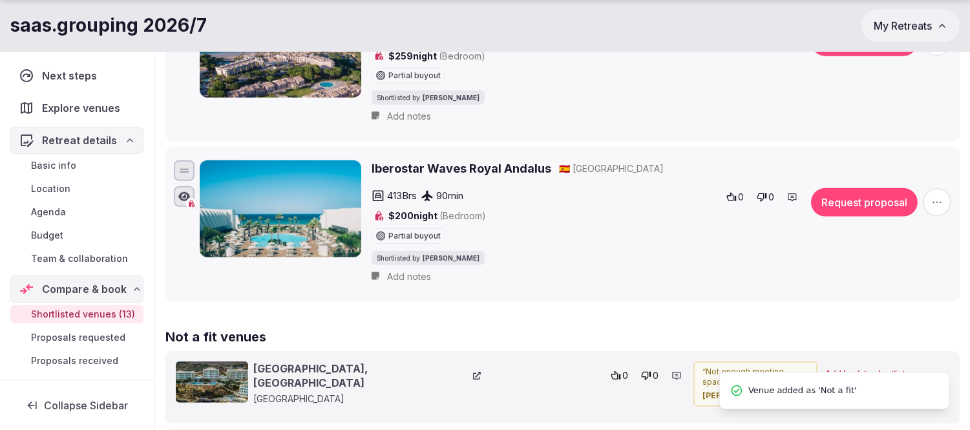
click at [503, 175] on h2 "Iberostar Waves Royal Andalus" at bounding box center [462, 168] width 180 height 16
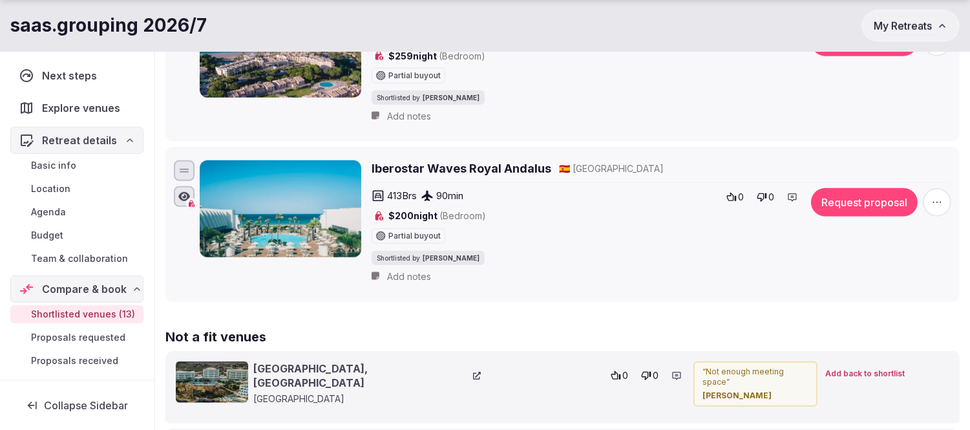
click at [938, 203] on icon "button" at bounding box center [937, 202] width 8 height 1
click at [896, 127] on button "Mark as not a fit" at bounding box center [903, 130] width 108 height 21
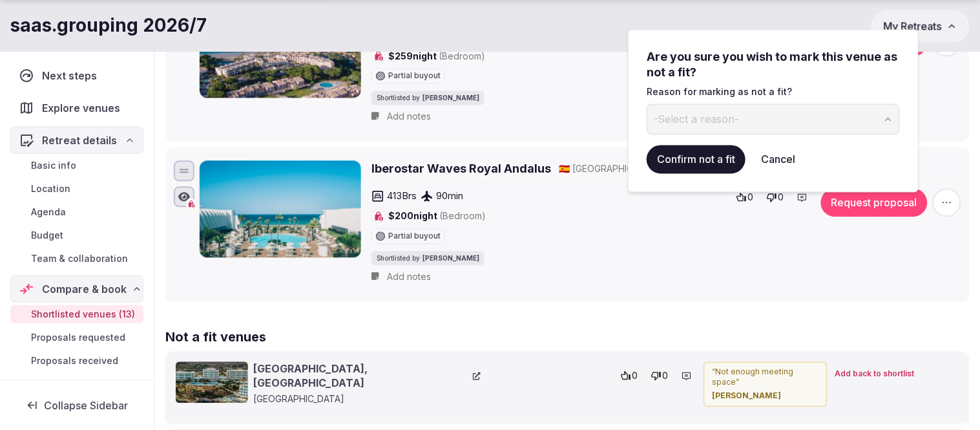
click at [748, 117] on button "-Select a reason-" at bounding box center [773, 119] width 253 height 31
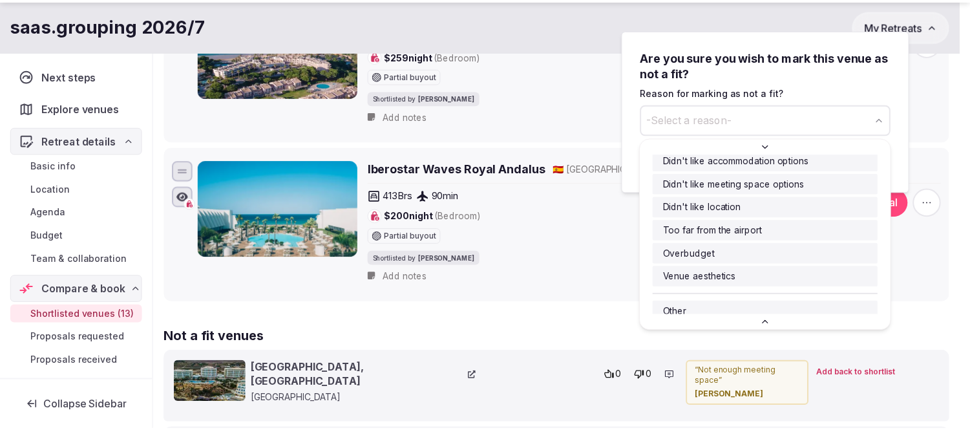
scroll to position [21, 0]
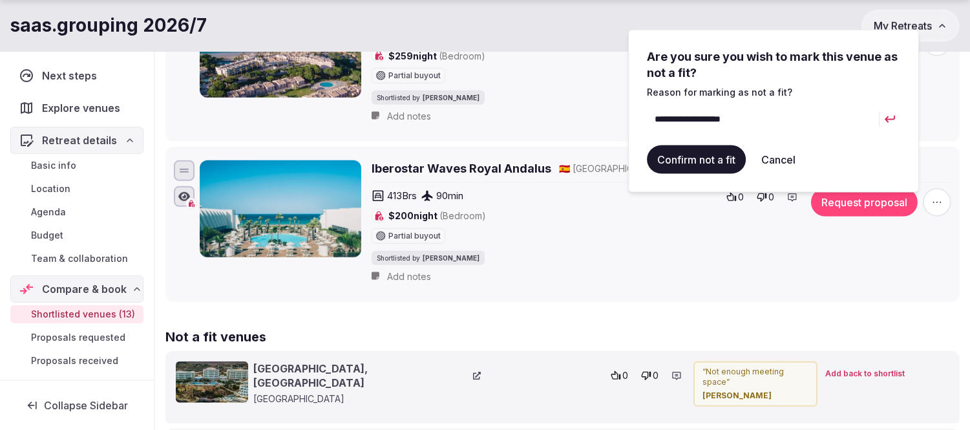
type input "**********"
click at [701, 155] on button "Confirm not a fit" at bounding box center [696, 159] width 99 height 28
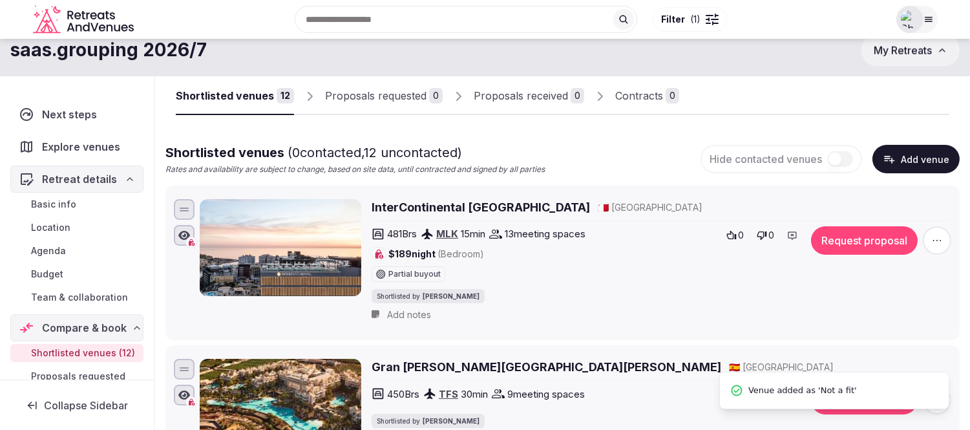
scroll to position [0, 0]
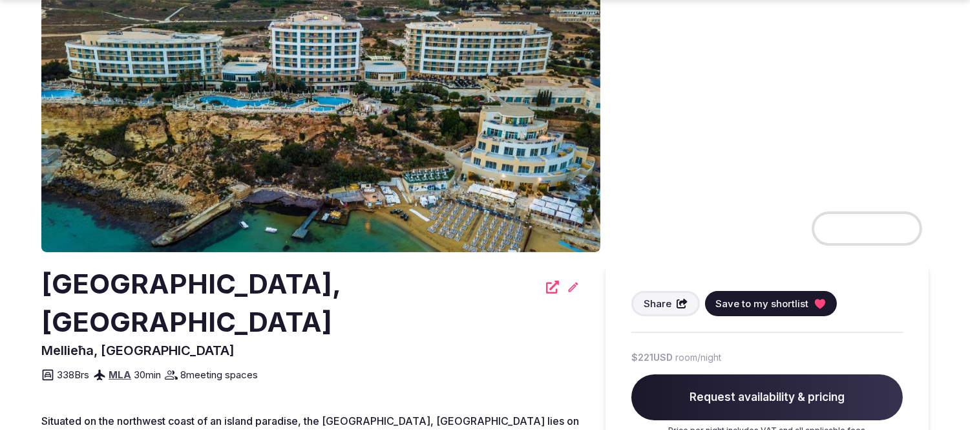
scroll to position [143, 0]
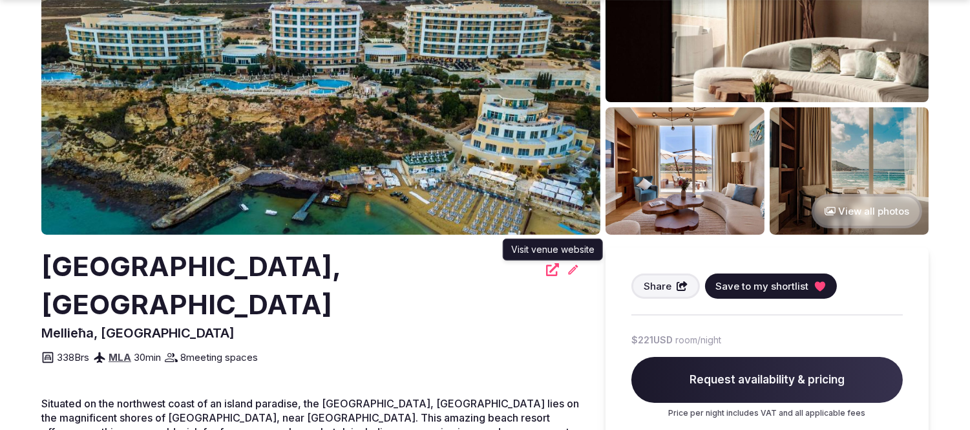
click at [551, 272] on icon at bounding box center [552, 269] width 13 height 13
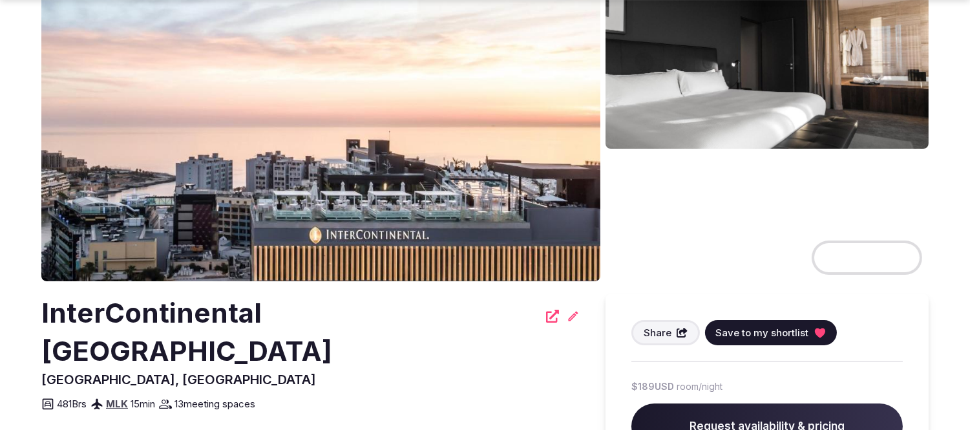
scroll to position [143, 0]
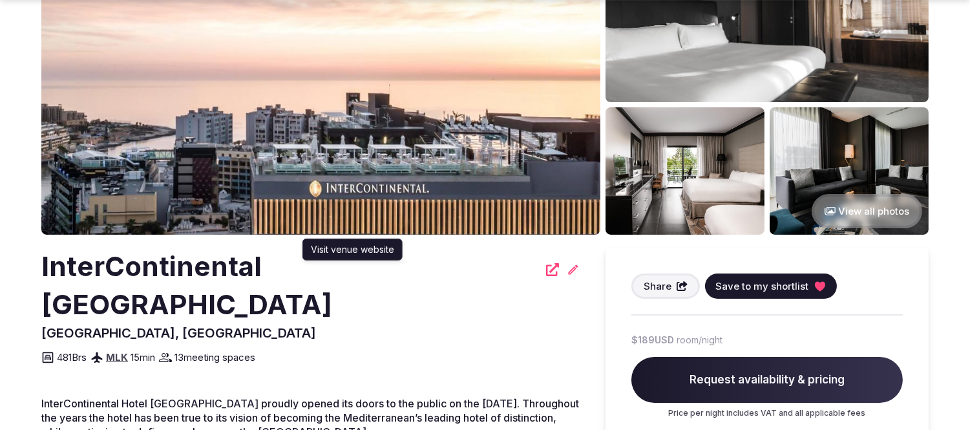
click at [546, 269] on icon at bounding box center [552, 269] width 13 height 13
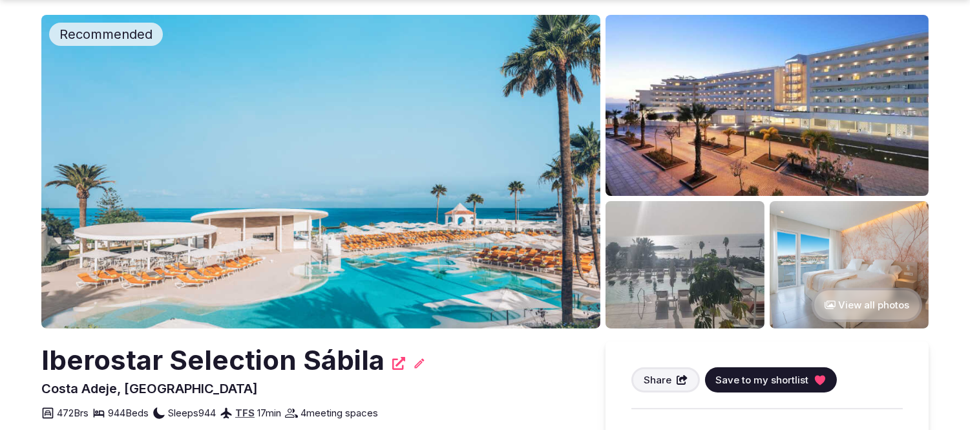
scroll to position [143, 0]
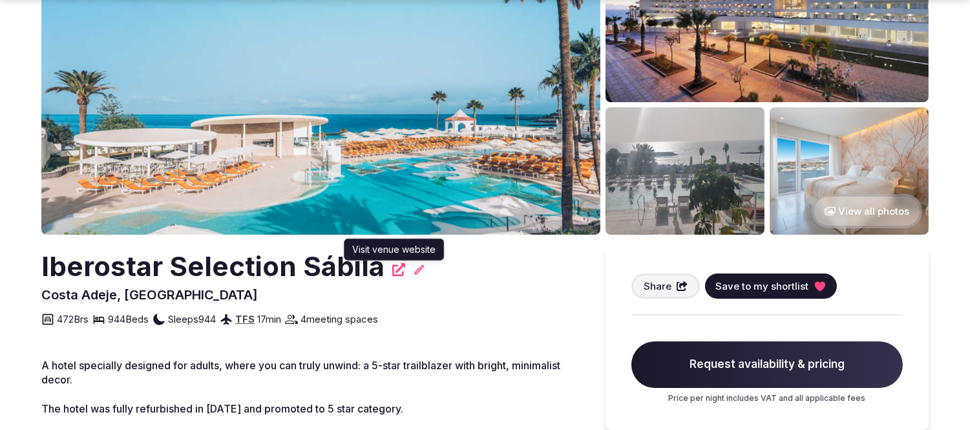
click at [392, 270] on icon at bounding box center [398, 269] width 13 height 13
click at [397, 265] on icon at bounding box center [398, 269] width 13 height 13
click at [392, 268] on icon at bounding box center [398, 269] width 13 height 13
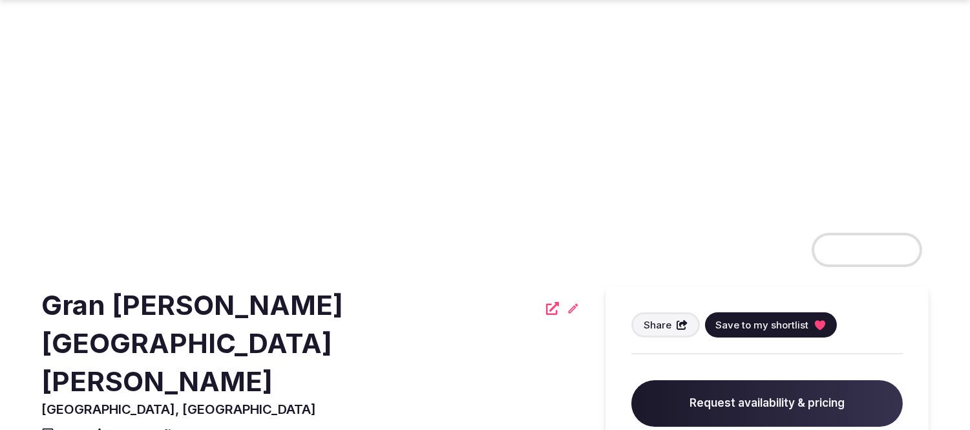
scroll to position [143, 0]
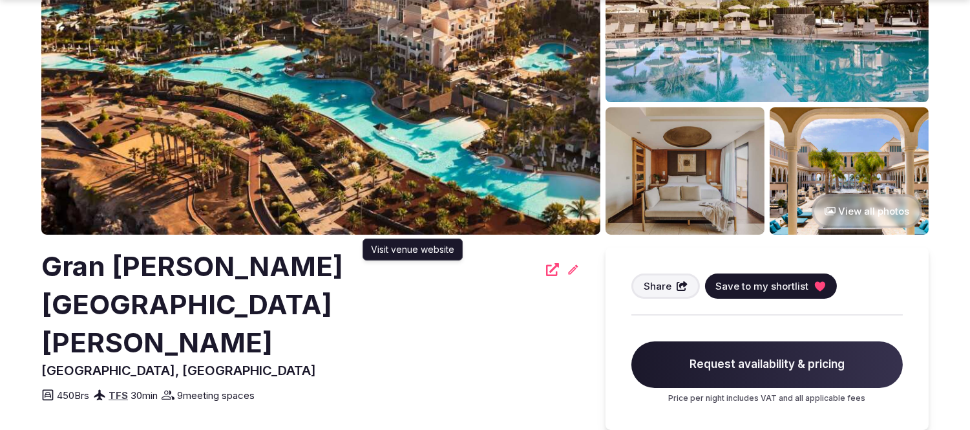
click at [546, 269] on icon at bounding box center [552, 269] width 13 height 13
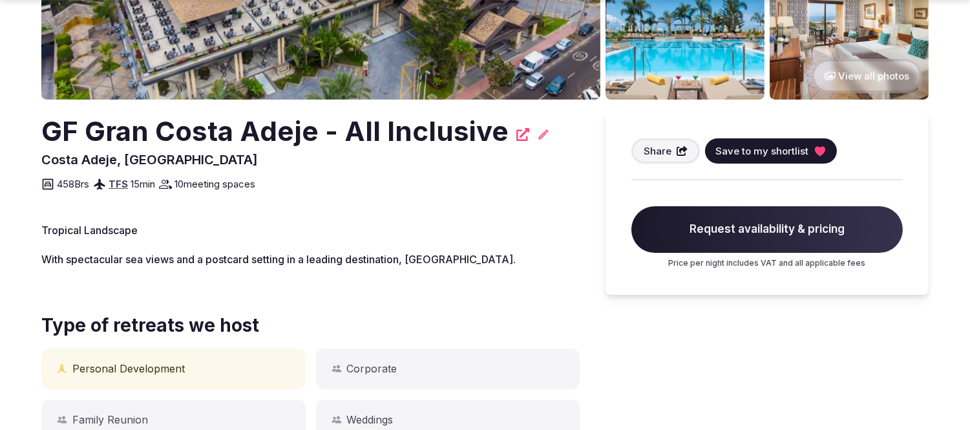
scroll to position [287, 0]
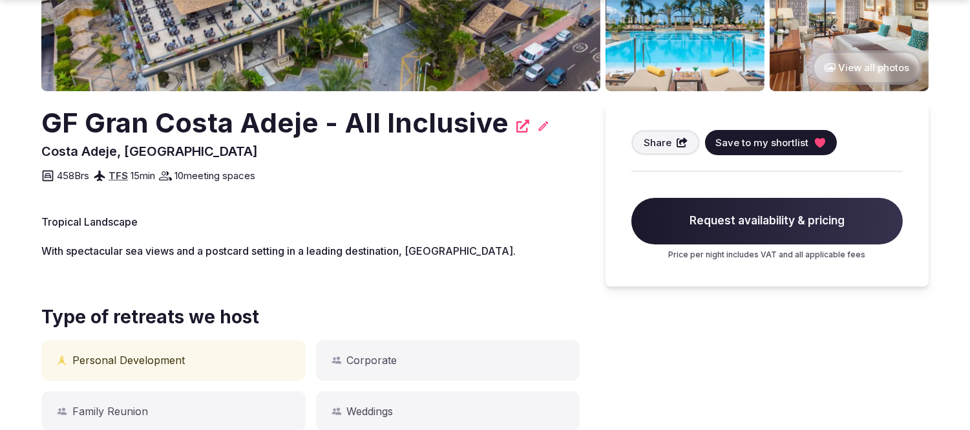
click at [519, 127] on icon at bounding box center [522, 126] width 13 height 13
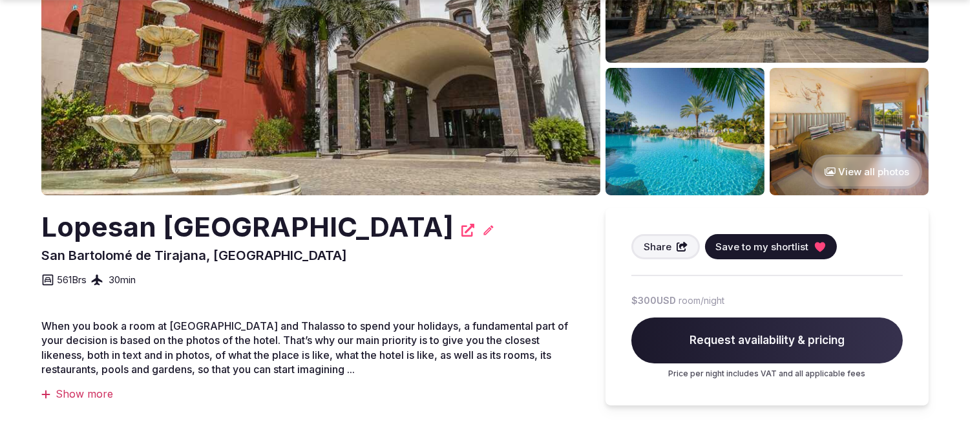
scroll to position [215, 0]
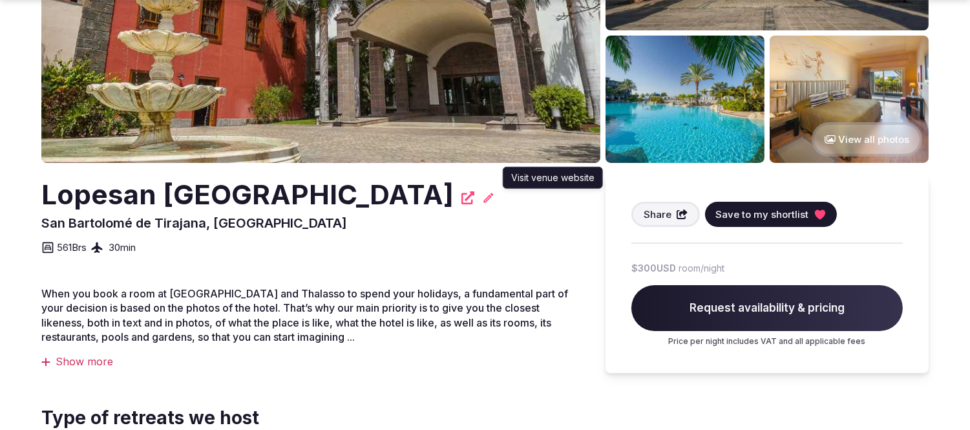
click at [474, 196] on icon at bounding box center [467, 197] width 13 height 13
drag, startPoint x: 199, startPoint y: 229, endPoint x: 21, endPoint y: 194, distance: 181.9
click at [21, 194] on section "Recommended View all photos Lopesan [GEOGRAPHIC_DATA], [GEOGRAPHIC_DATA] Share …" at bounding box center [485, 431] width 970 height 1215
copy h2 "Lopesan [GEOGRAPHIC_DATA]"
click at [532, 255] on div "561 Brs 30 min" at bounding box center [310, 243] width 538 height 23
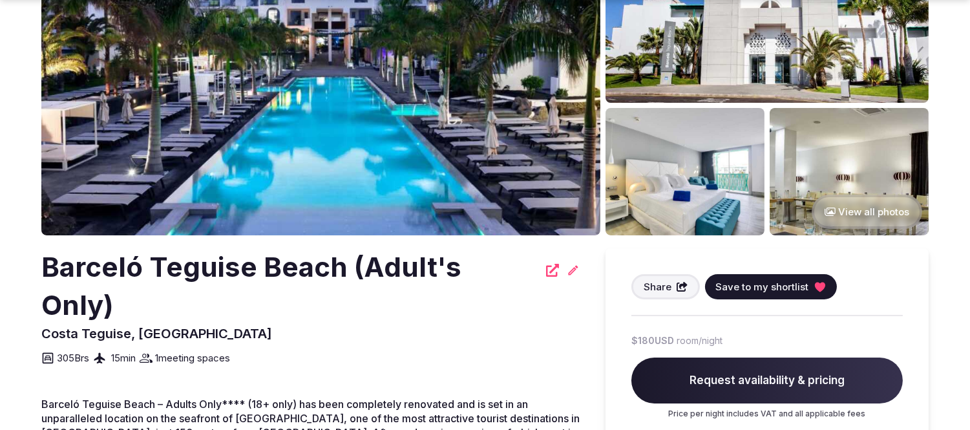
scroll to position [143, 0]
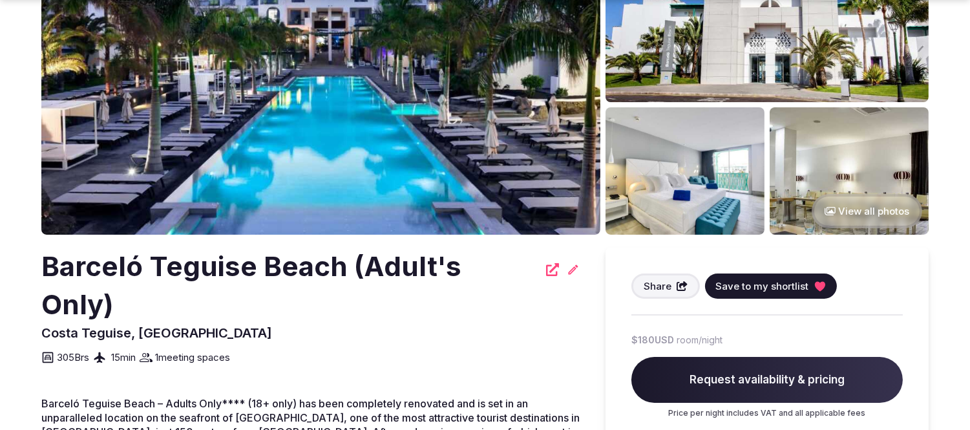
click at [540, 267] on div "Barceló Teguise Beach (Adult's Only)" at bounding box center [310, 286] width 538 height 76
click at [546, 268] on icon at bounding box center [552, 269] width 13 height 13
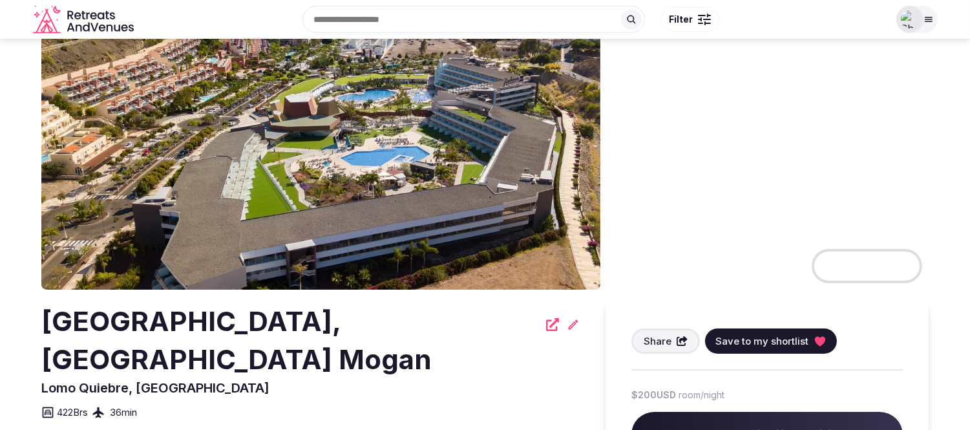
scroll to position [143, 0]
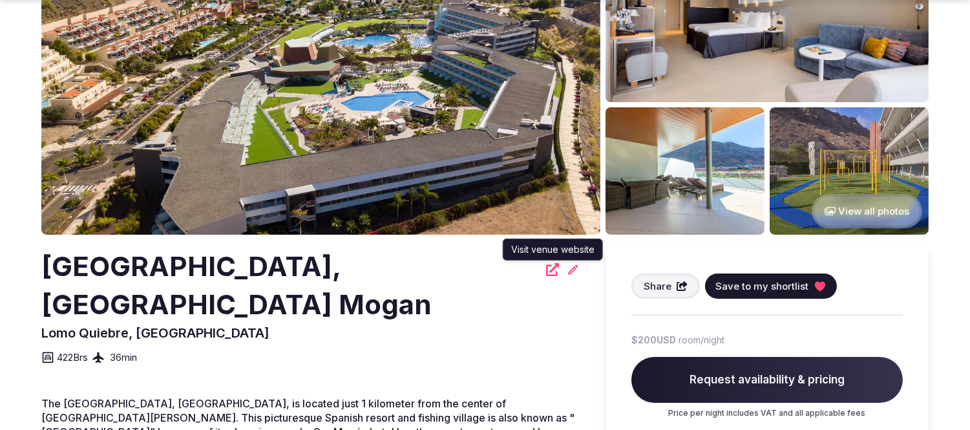
click at [551, 270] on icon at bounding box center [552, 269] width 13 height 13
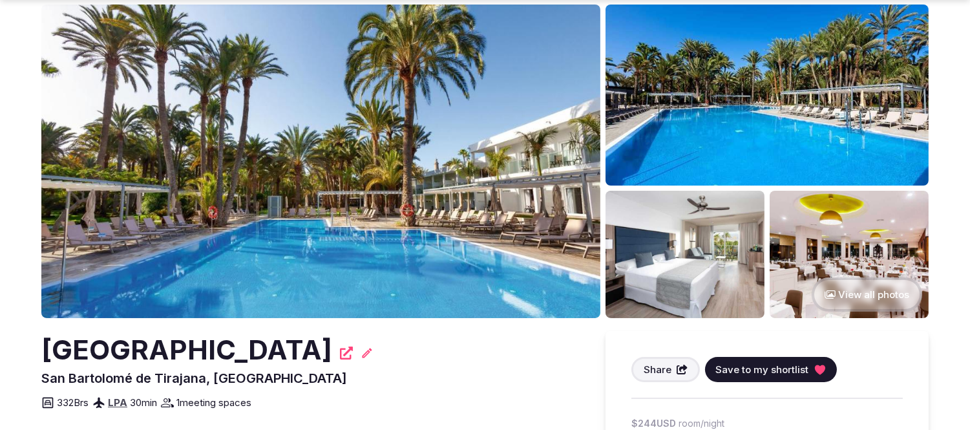
scroll to position [143, 0]
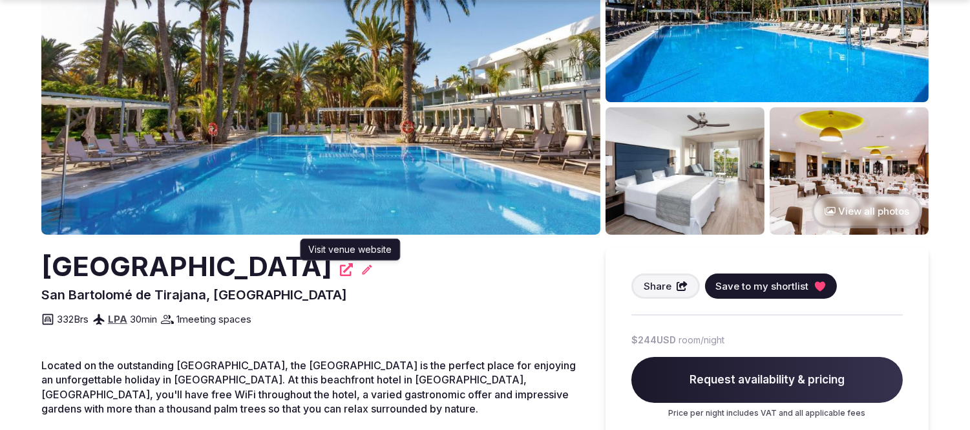
click at [350, 271] on icon at bounding box center [346, 269] width 13 height 13
drag, startPoint x: 332, startPoint y: 262, endPoint x: 53, endPoint y: 255, distance: 279.3
copy h2 "[GEOGRAPHIC_DATA]"
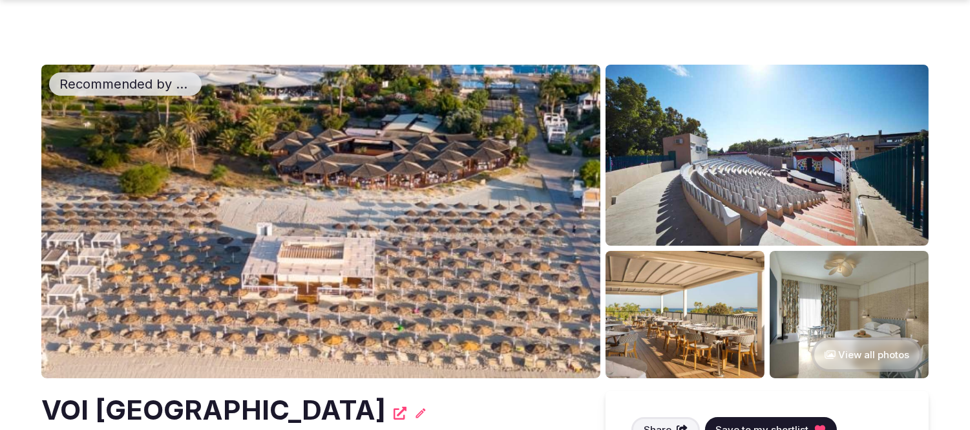
scroll to position [143, 0]
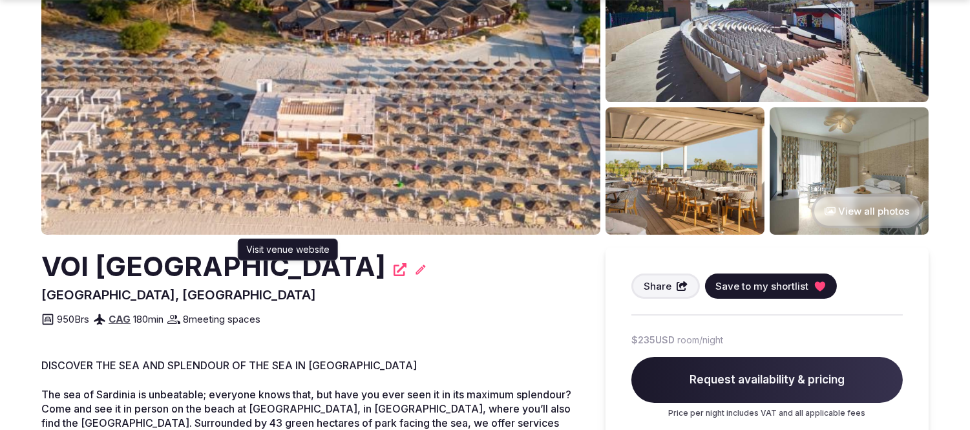
click at [394, 273] on icon at bounding box center [400, 269] width 13 height 13
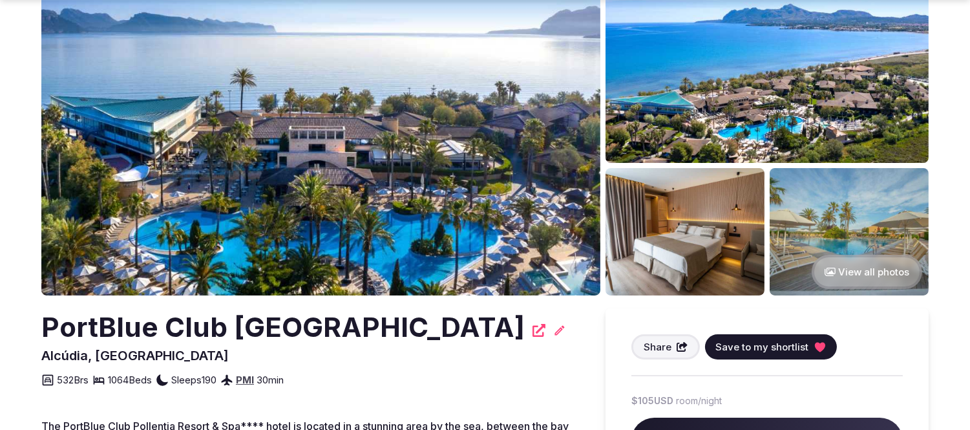
scroll to position [215, 0]
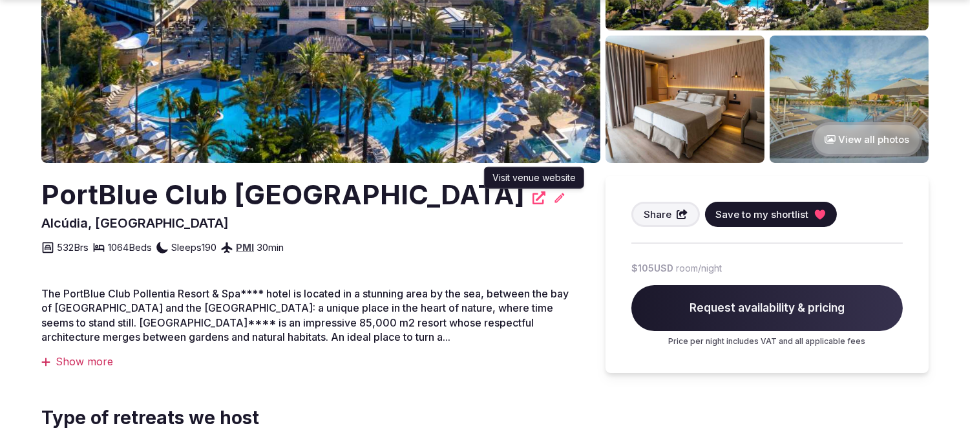
click at [533, 191] on icon at bounding box center [539, 197] width 13 height 13
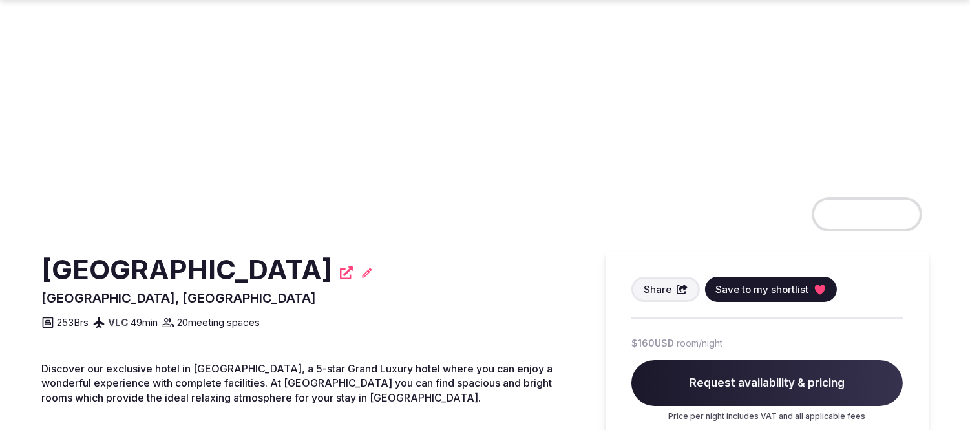
scroll to position [143, 0]
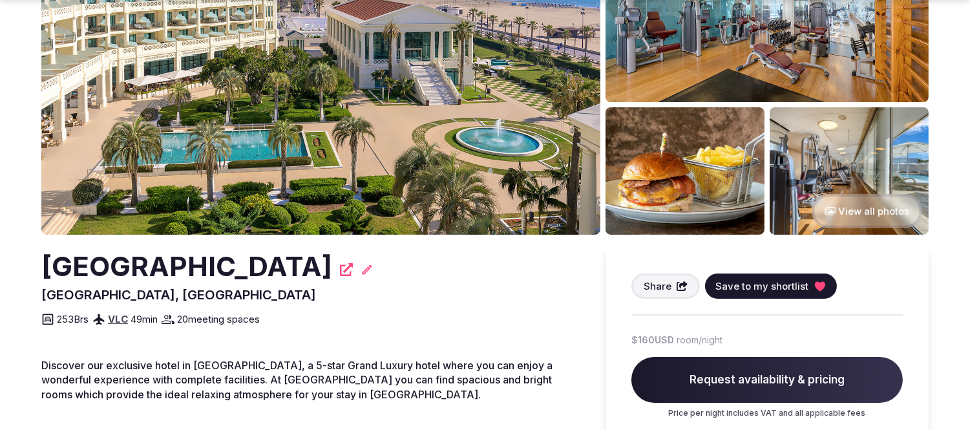
click at [353, 271] on icon at bounding box center [346, 269] width 13 height 13
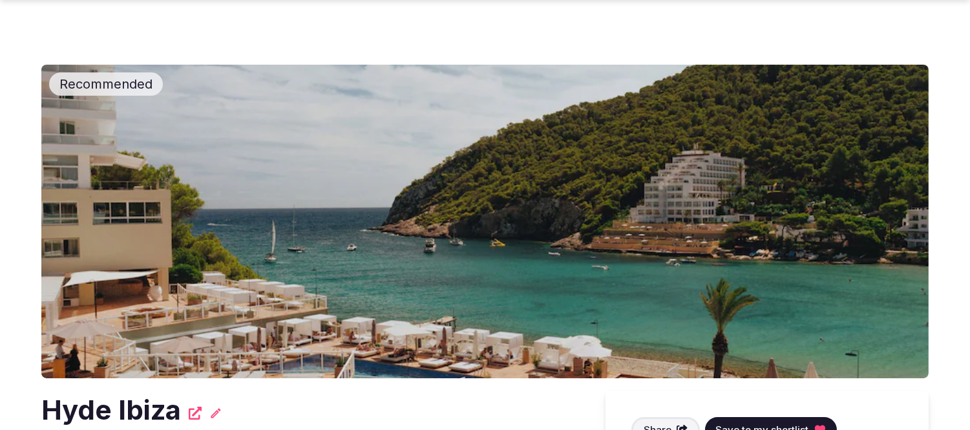
scroll to position [215, 0]
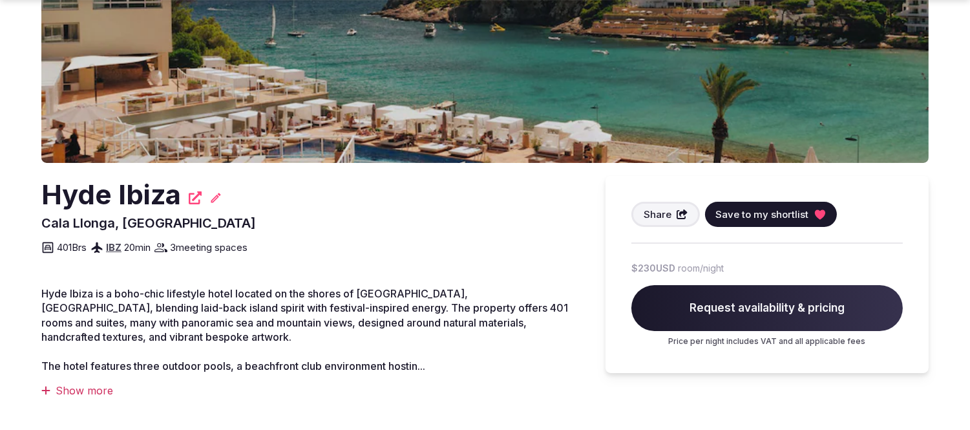
click at [195, 197] on icon at bounding box center [195, 197] width 13 height 13
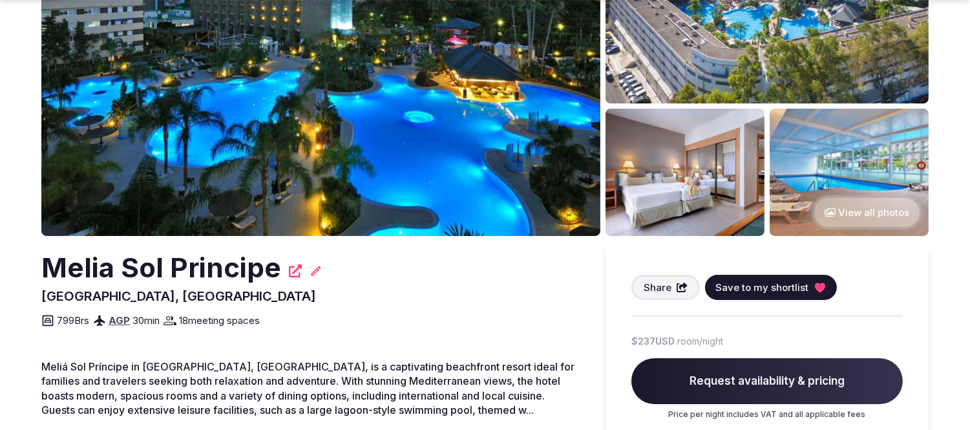
scroll to position [143, 0]
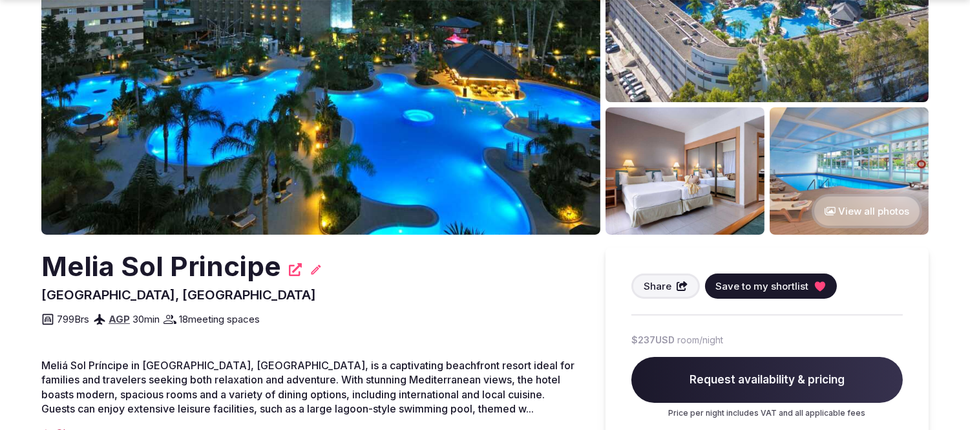
click at [295, 268] on icon at bounding box center [295, 269] width 13 height 13
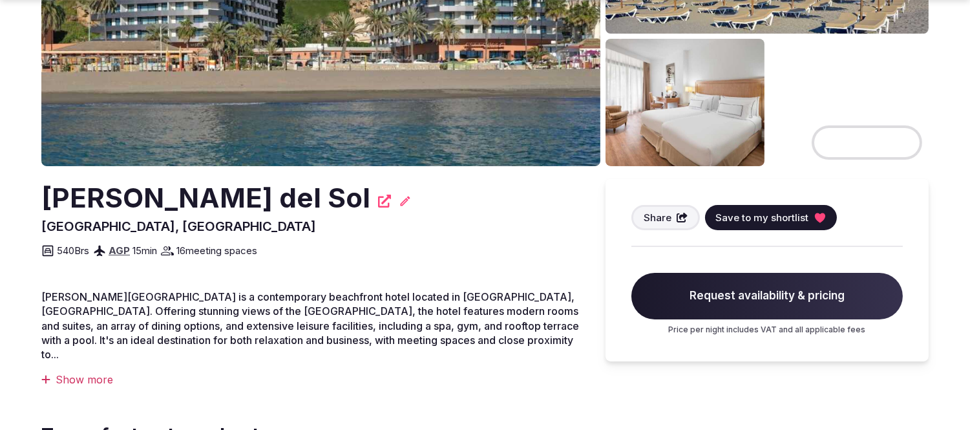
scroll to position [215, 0]
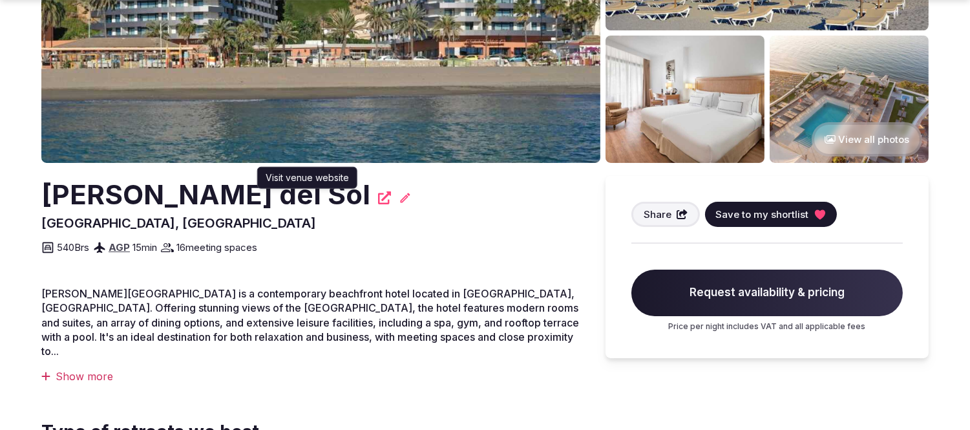
click at [378, 203] on icon at bounding box center [384, 197] width 13 height 13
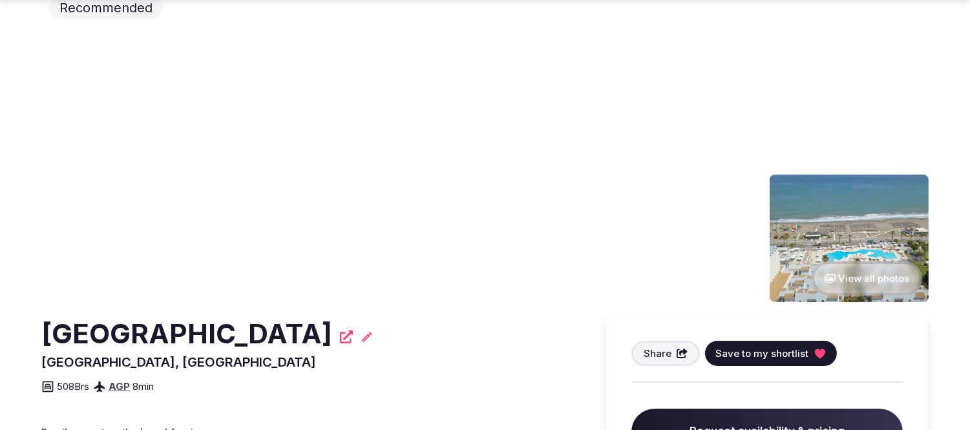
scroll to position [215, 0]
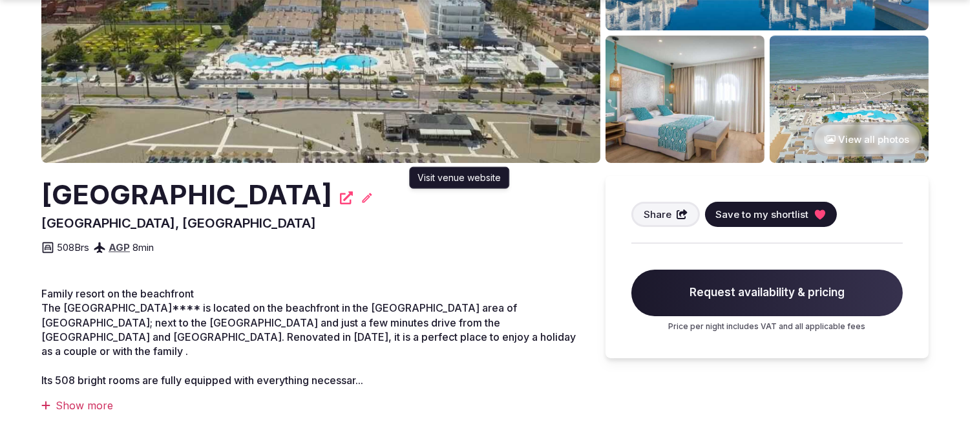
click at [353, 197] on icon at bounding box center [346, 197] width 13 height 13
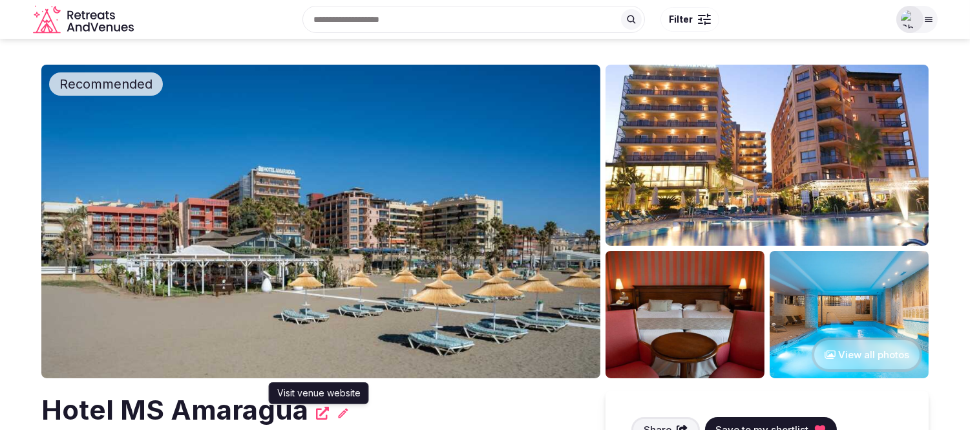
click at [318, 411] on icon at bounding box center [322, 413] width 13 height 13
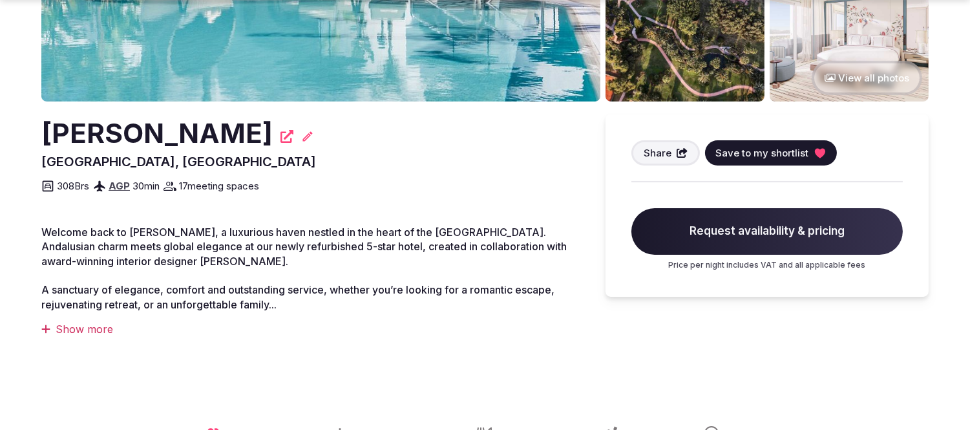
scroll to position [287, 0]
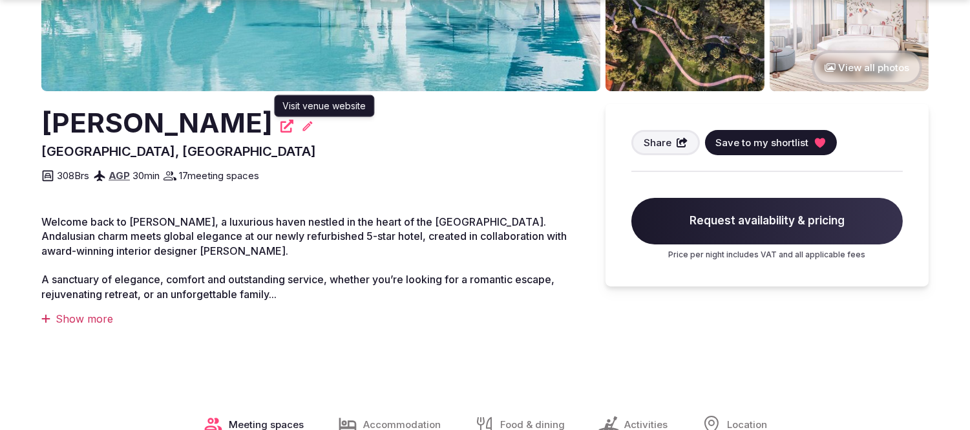
click at [293, 122] on icon at bounding box center [286, 126] width 13 height 13
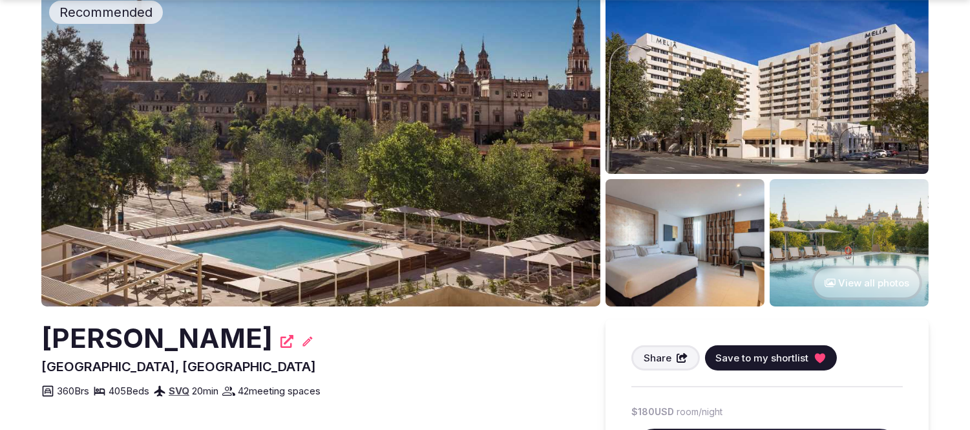
scroll to position [215, 0]
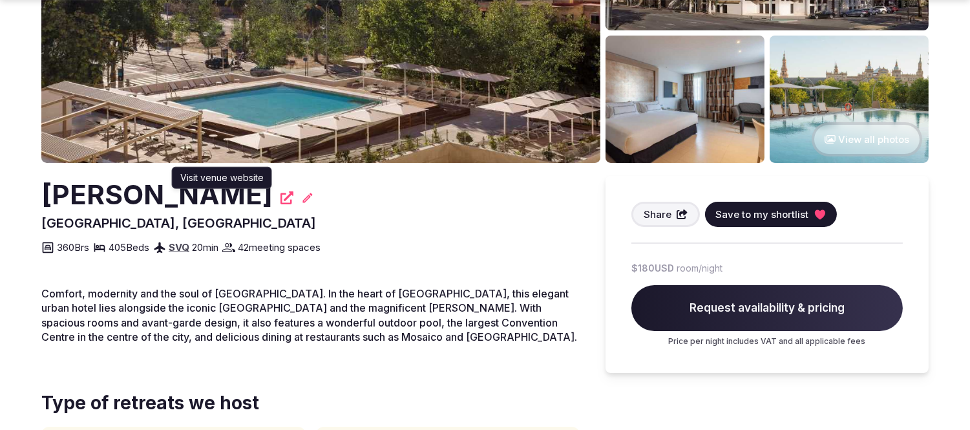
click at [280, 198] on icon at bounding box center [286, 197] width 13 height 13
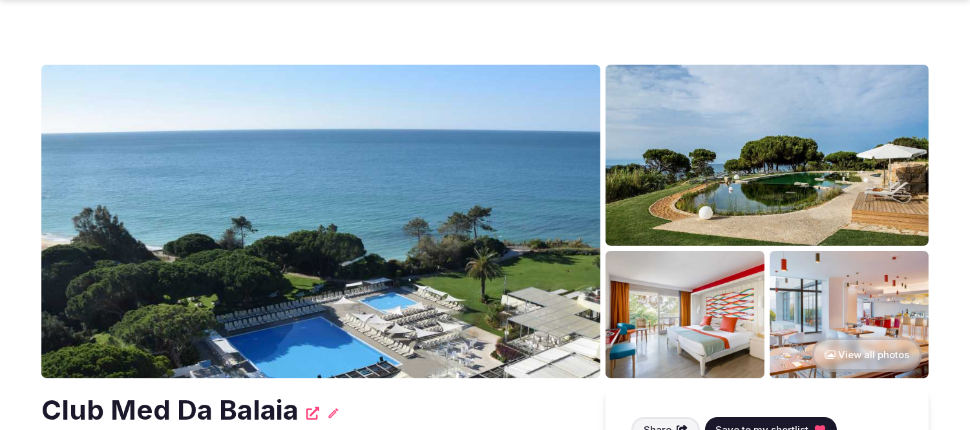
scroll to position [215, 0]
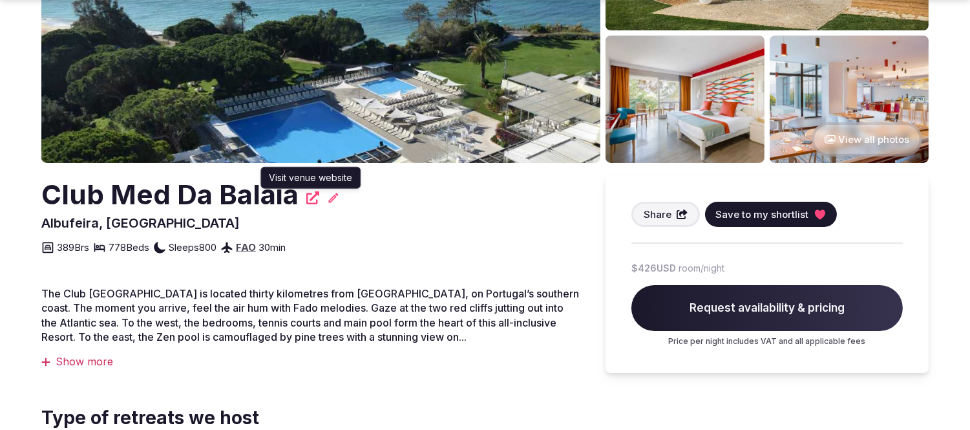
click at [310, 195] on icon at bounding box center [312, 197] width 13 height 13
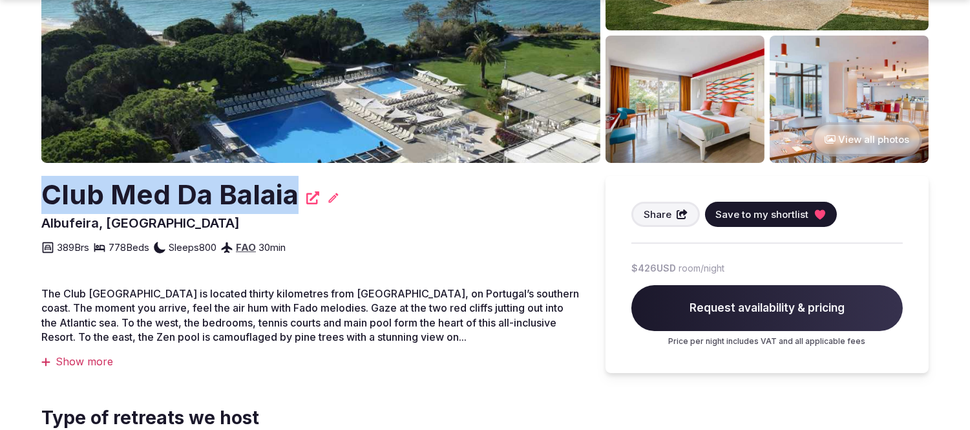
drag, startPoint x: 42, startPoint y: 191, endPoint x: 291, endPoint y: 194, distance: 249.5
click at [291, 194] on h2 "Club Med Da Balaia" at bounding box center [169, 195] width 257 height 38
copy h2 "Club Med Da Balaia"
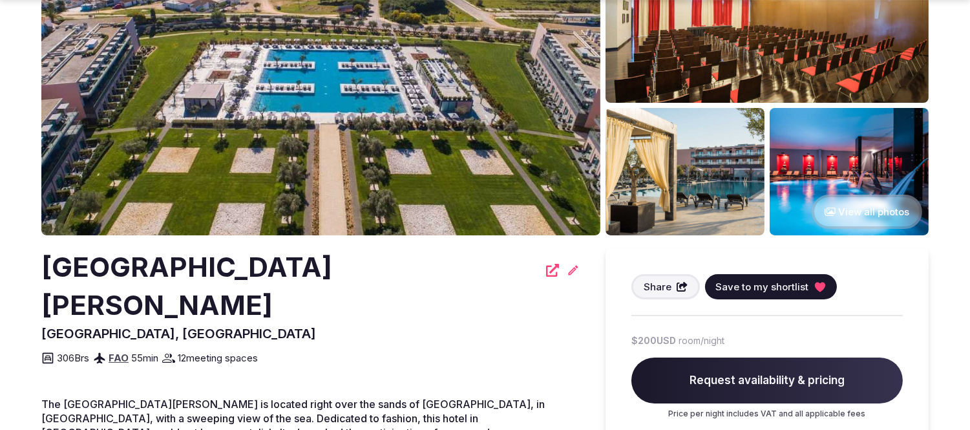
scroll to position [143, 0]
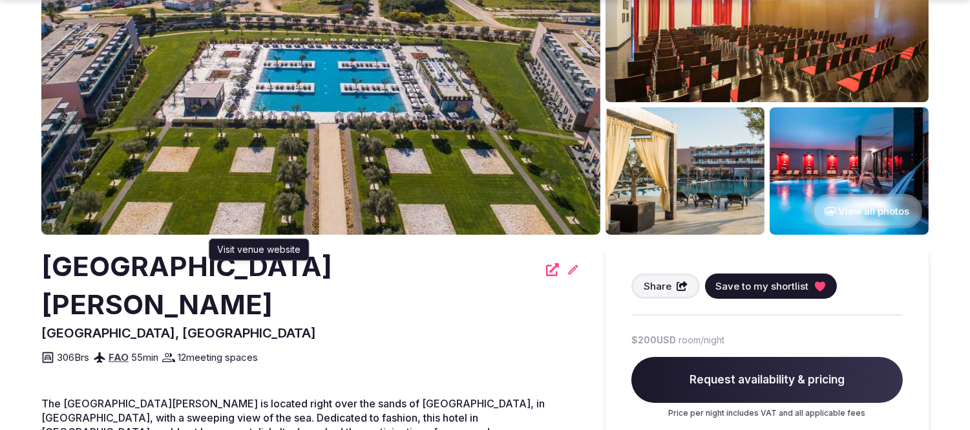
click at [546, 269] on icon at bounding box center [552, 269] width 13 height 13
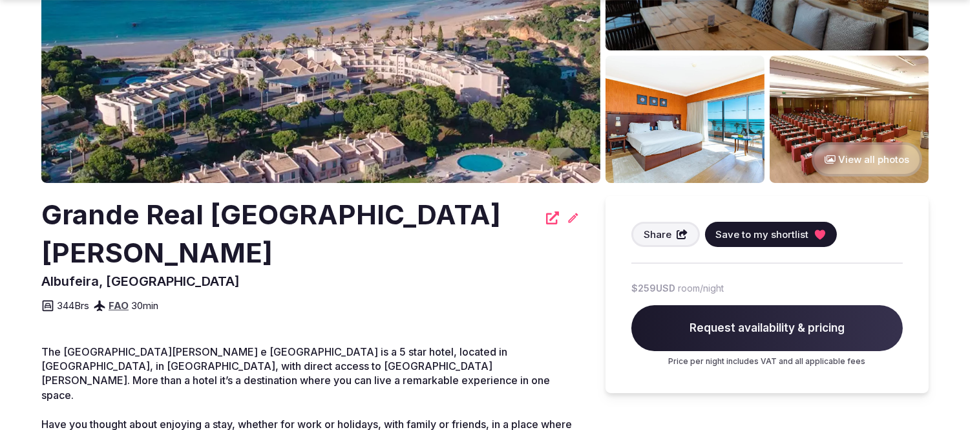
scroll to position [215, 0]
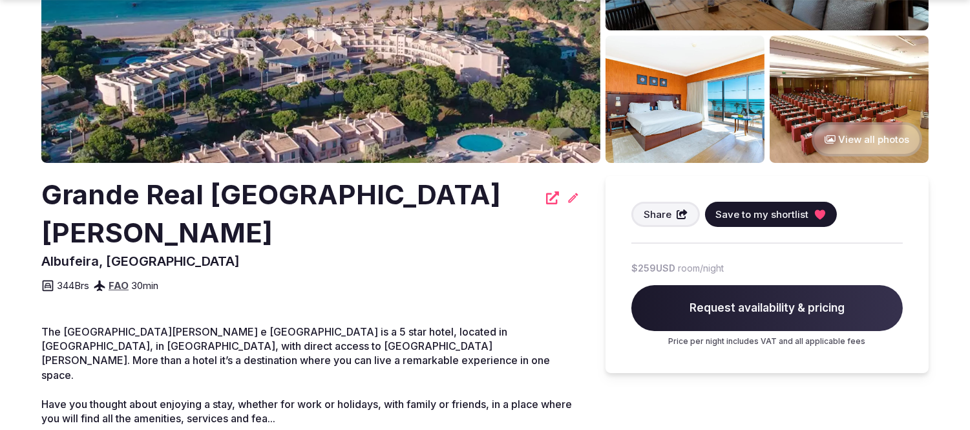
click at [551, 200] on icon at bounding box center [552, 197] width 13 height 13
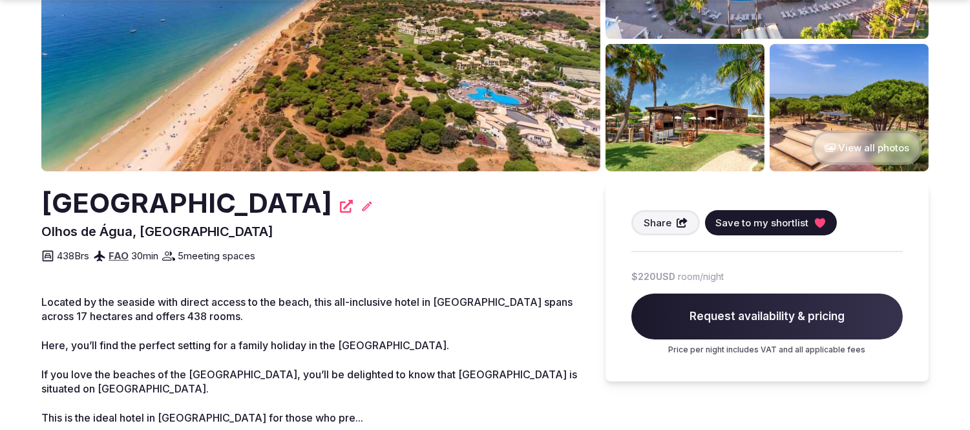
scroll to position [215, 0]
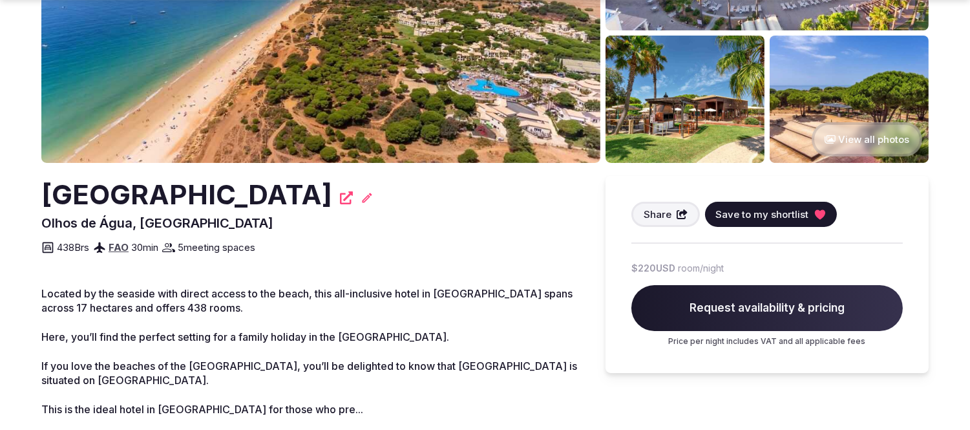
click at [353, 196] on icon at bounding box center [346, 197] width 13 height 13
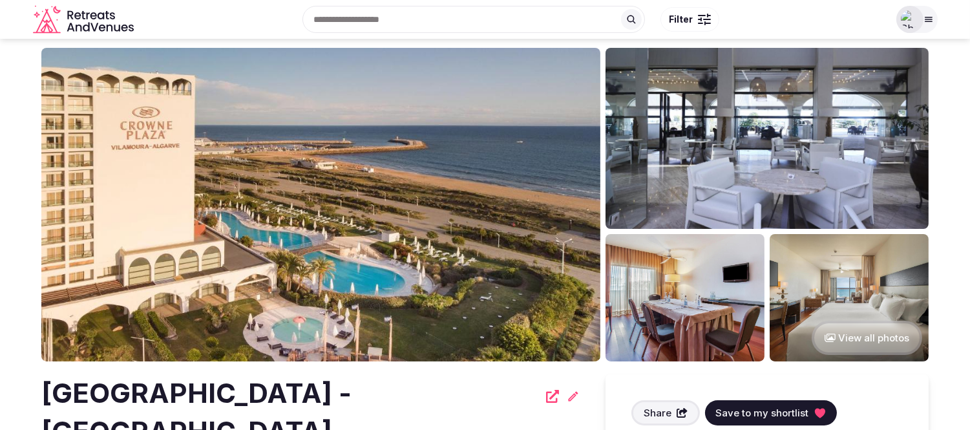
scroll to position [143, 0]
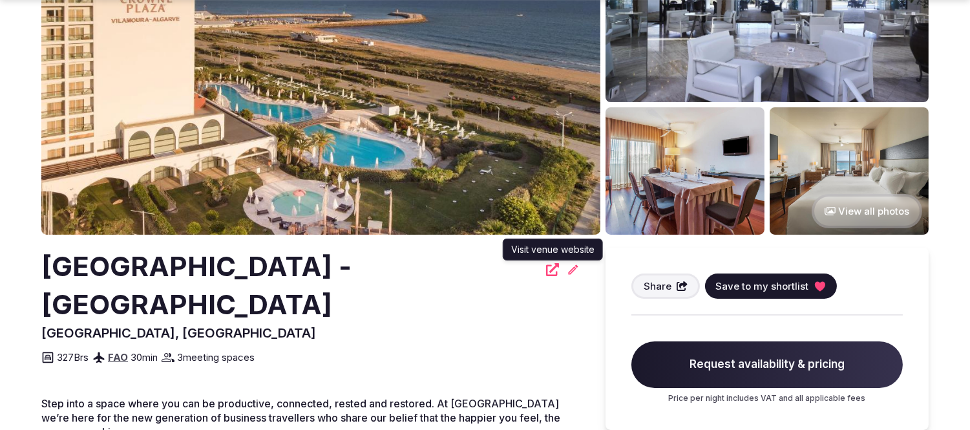
click at [551, 268] on icon at bounding box center [552, 269] width 13 height 13
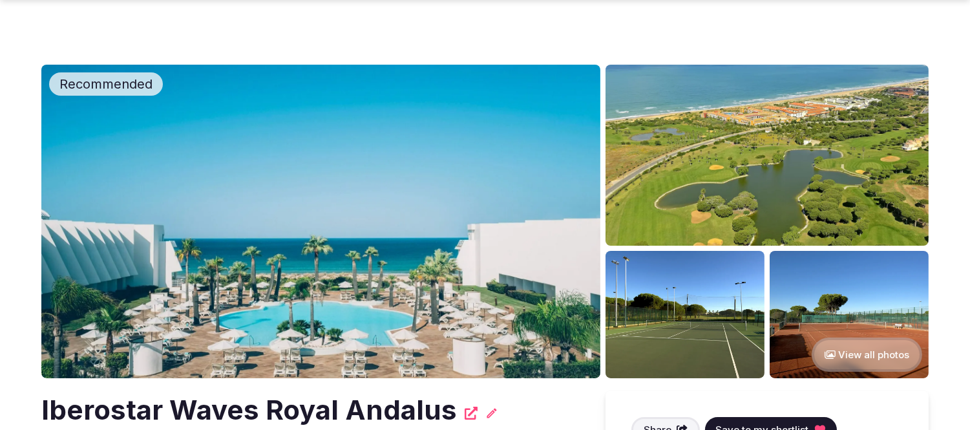
scroll to position [143, 0]
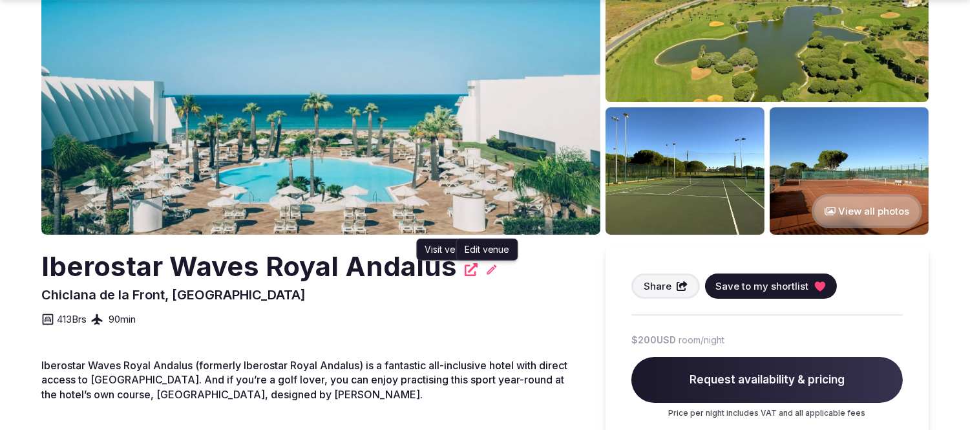
click at [465, 269] on icon at bounding box center [471, 269] width 13 height 13
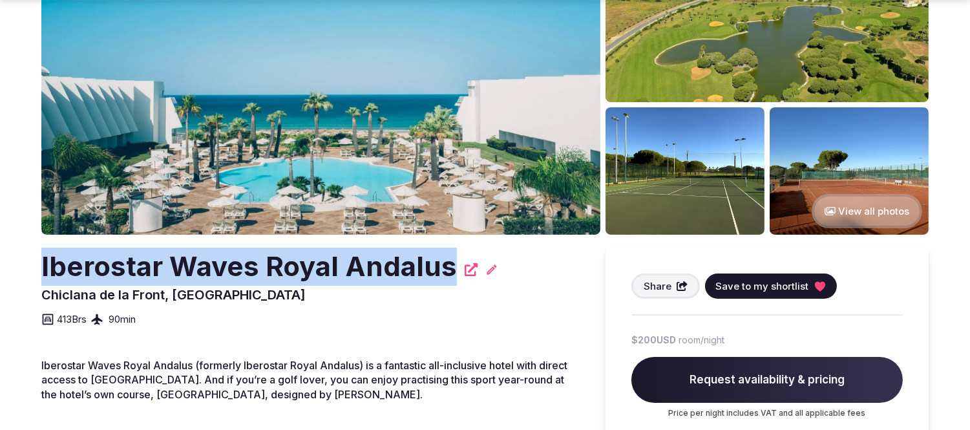
drag, startPoint x: 452, startPoint y: 273, endPoint x: 41, endPoint y: 276, distance: 411.1
click at [41, 276] on div "Iberostar Waves Royal Andalus" at bounding box center [310, 267] width 538 height 38
copy h2 "Iberostar Waves Royal Andalus"
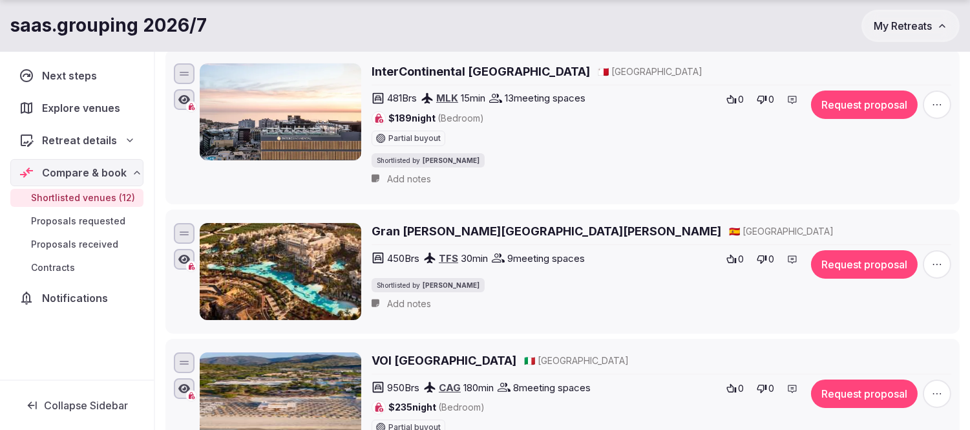
scroll to position [287, 0]
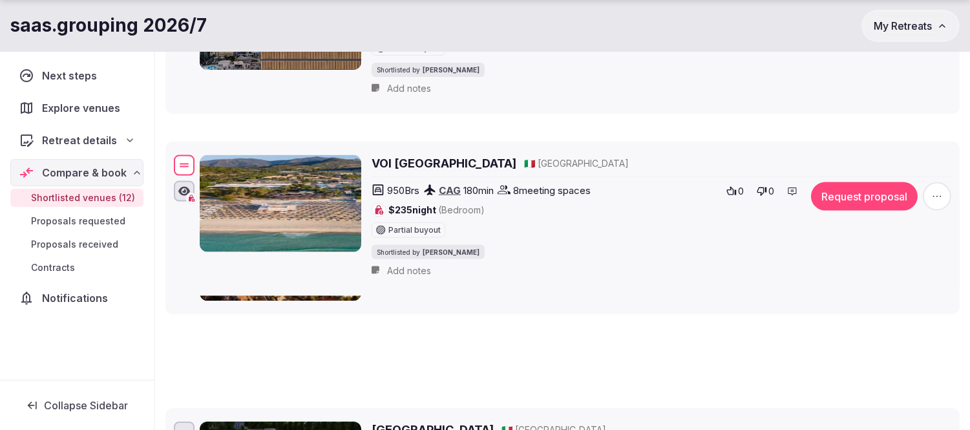
drag, startPoint x: 178, startPoint y: 271, endPoint x: 193, endPoint y: 141, distance: 131.3
click at [193, 155] on div at bounding box center [184, 165] width 21 height 21
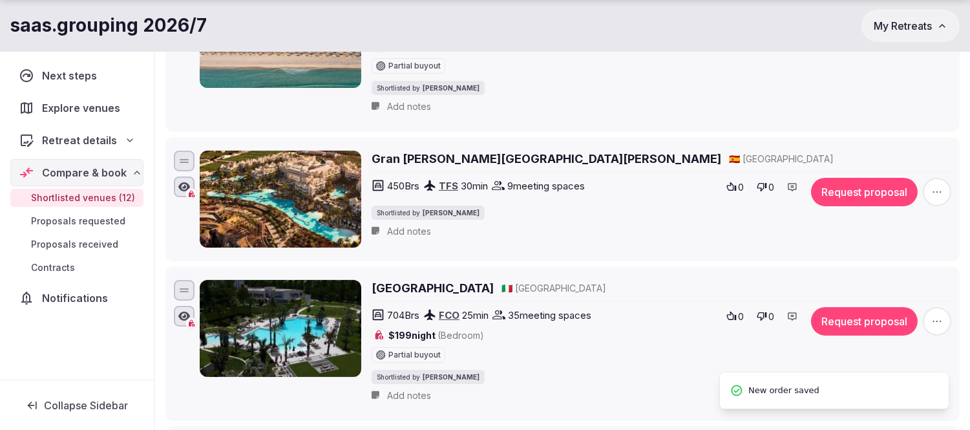
scroll to position [430, 0]
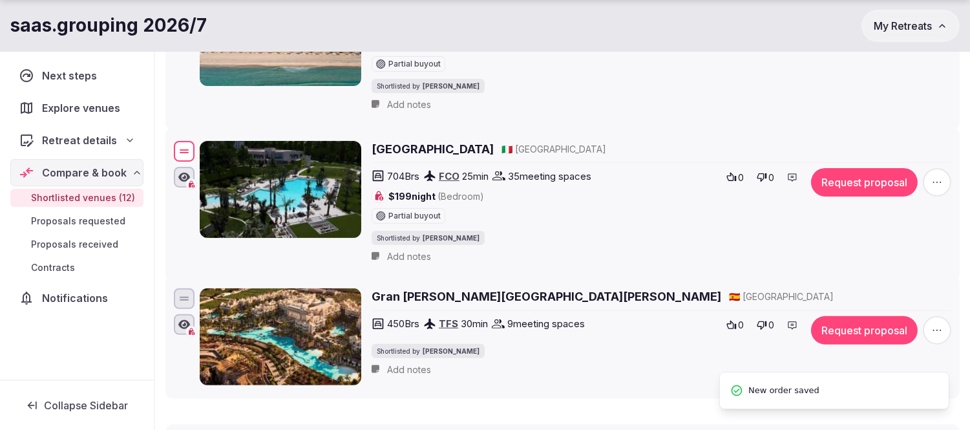
drag, startPoint x: 180, startPoint y: 290, endPoint x: 192, endPoint y: 153, distance: 137.6
click at [192, 153] on div at bounding box center [184, 151] width 21 height 21
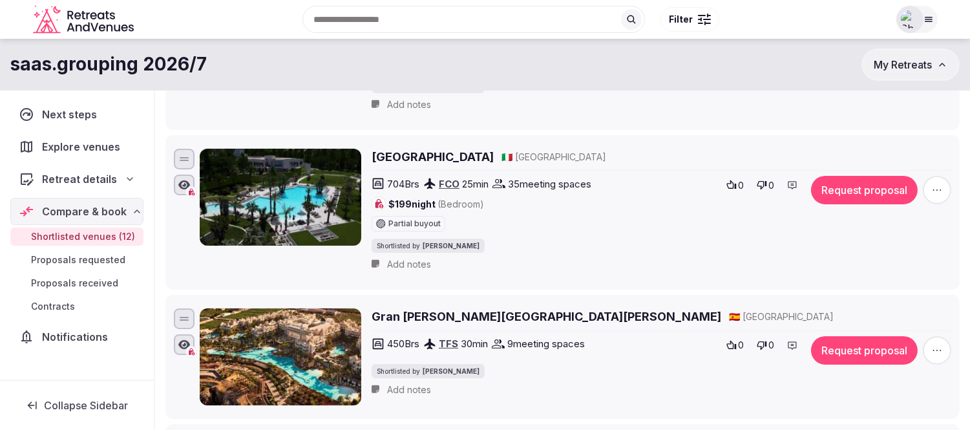
scroll to position [0, 0]
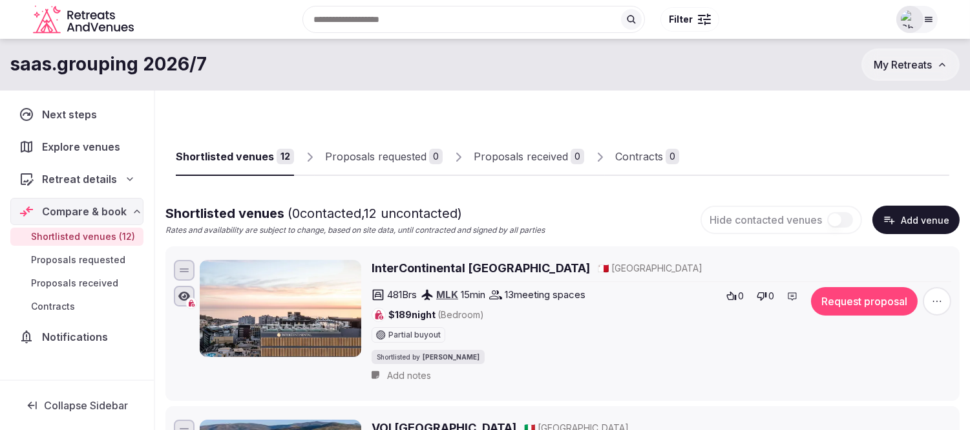
click at [356, 17] on div "Recent searches Malta Canary Islands, Spain Cyprus Scottsdale, AZ Search Popula…" at bounding box center [514, 20] width 750 height 56
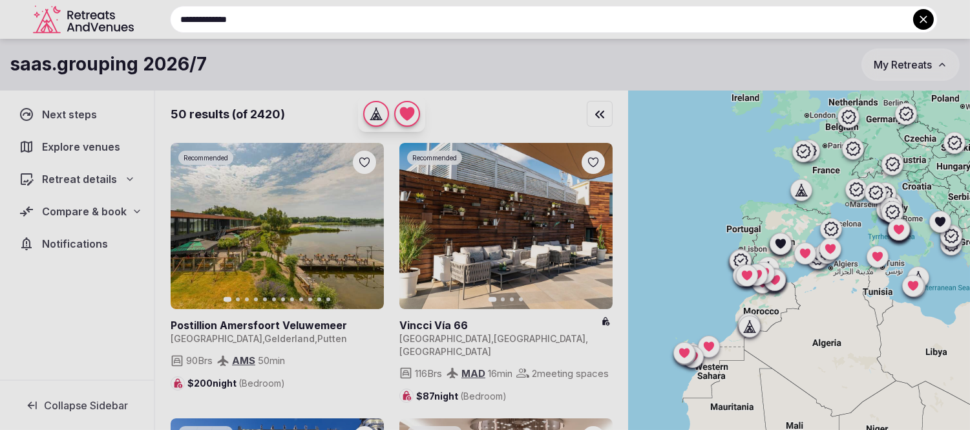
type input "**********"
click at [66, 210] on div at bounding box center [485, 215] width 970 height 430
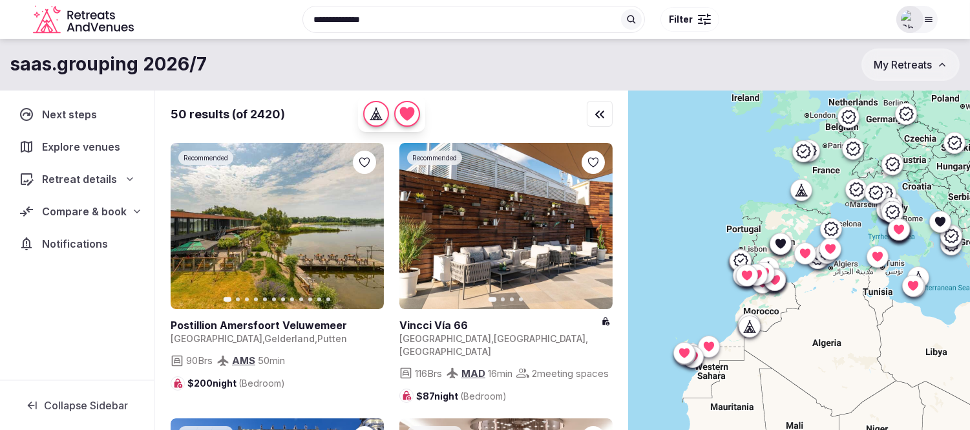
click at [66, 210] on span "Compare & book" at bounding box center [84, 212] width 85 height 16
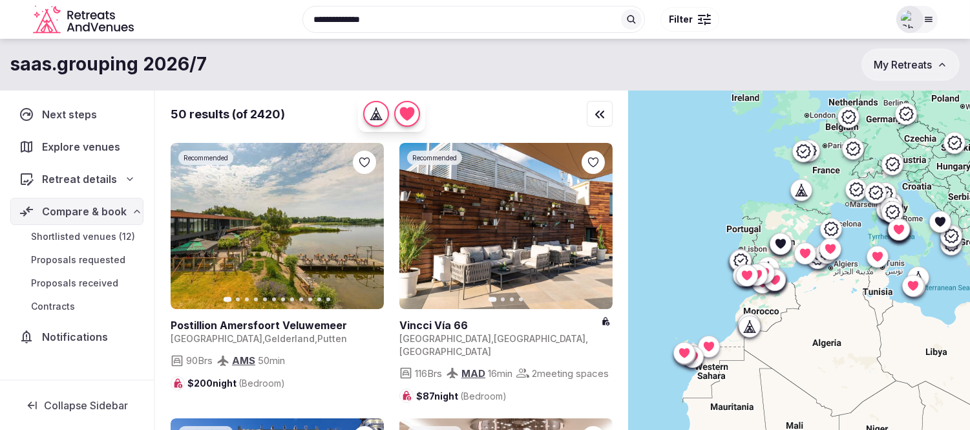
click at [72, 235] on span "Shortlisted venues (12)" at bounding box center [83, 236] width 104 height 13
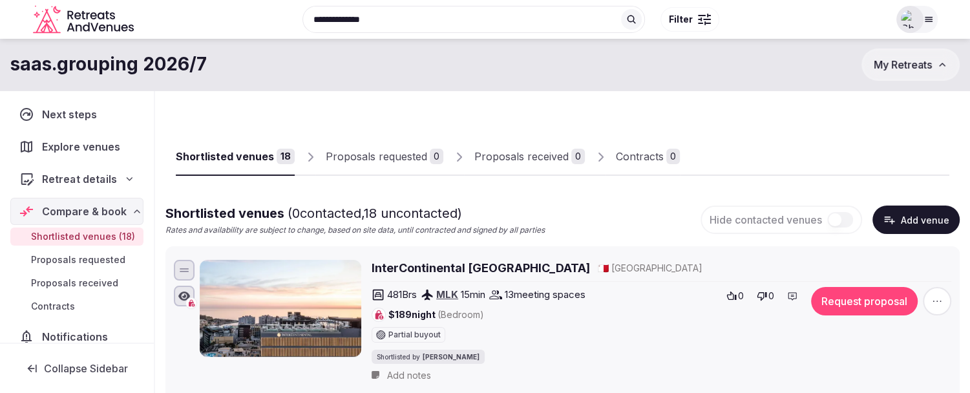
click at [82, 179] on span "Retreat details" at bounding box center [79, 179] width 74 height 16
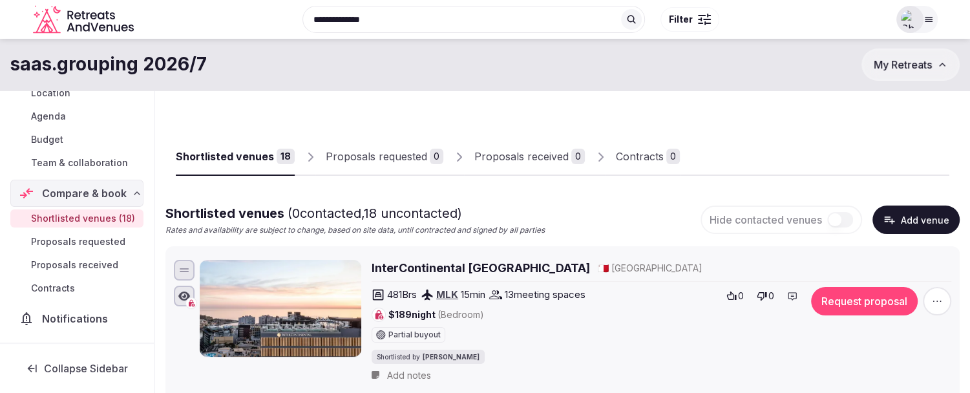
click at [68, 212] on span "Shortlisted venues (18)" at bounding box center [83, 218] width 104 height 13
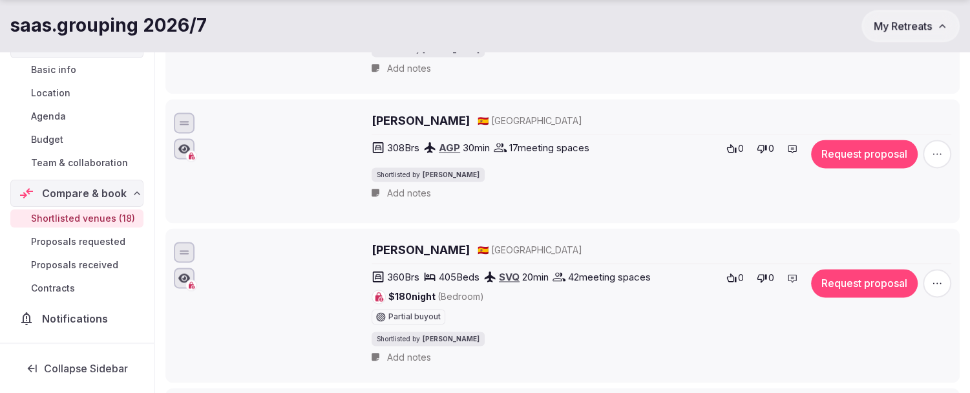
scroll to position [1436, 0]
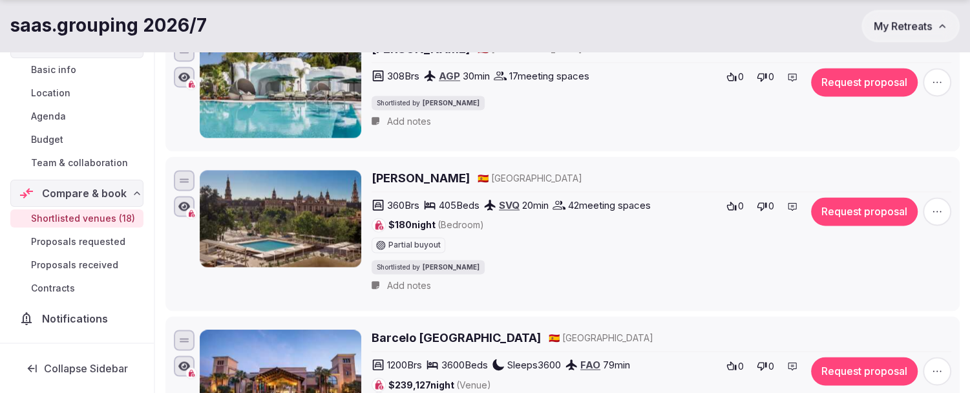
click at [394, 173] on h2 "Melia Sevilla" at bounding box center [421, 178] width 98 height 16
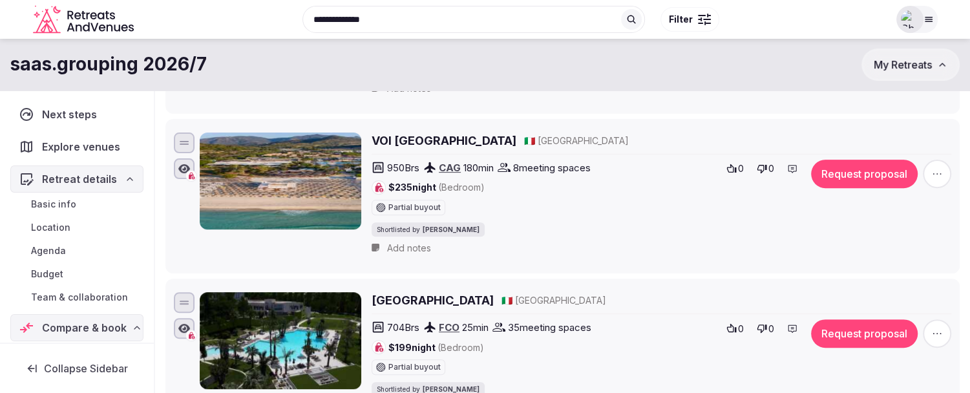
scroll to position [0, 0]
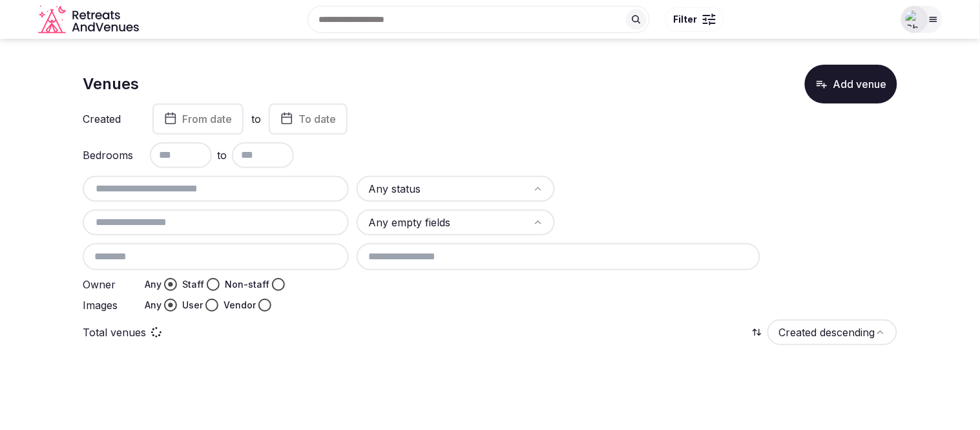
click at [171, 191] on input "text" at bounding box center [216, 189] width 256 height 16
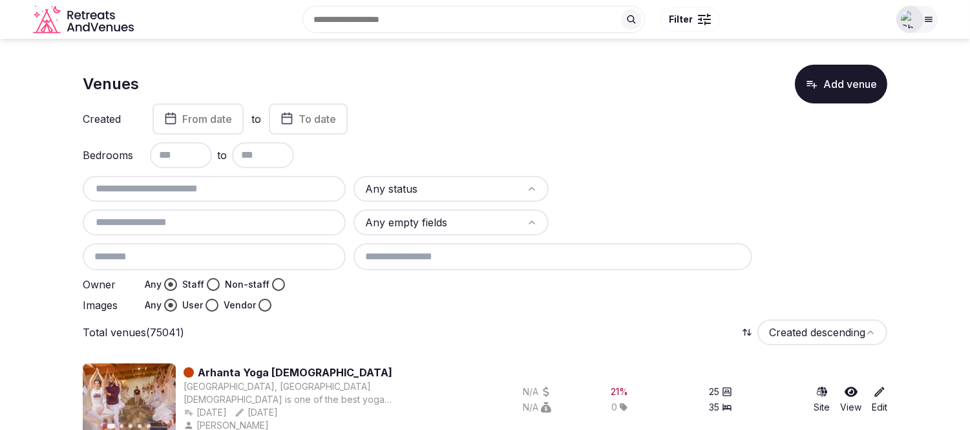
type input "*"
paste input "**********"
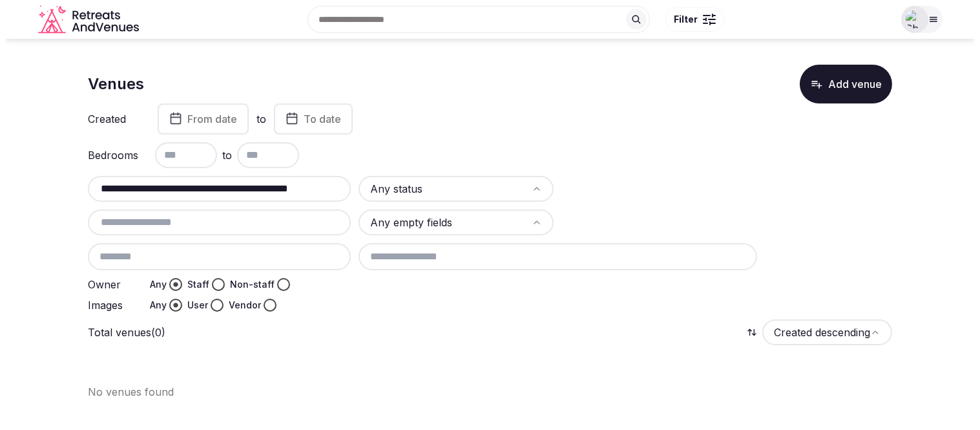
scroll to position [0, 1]
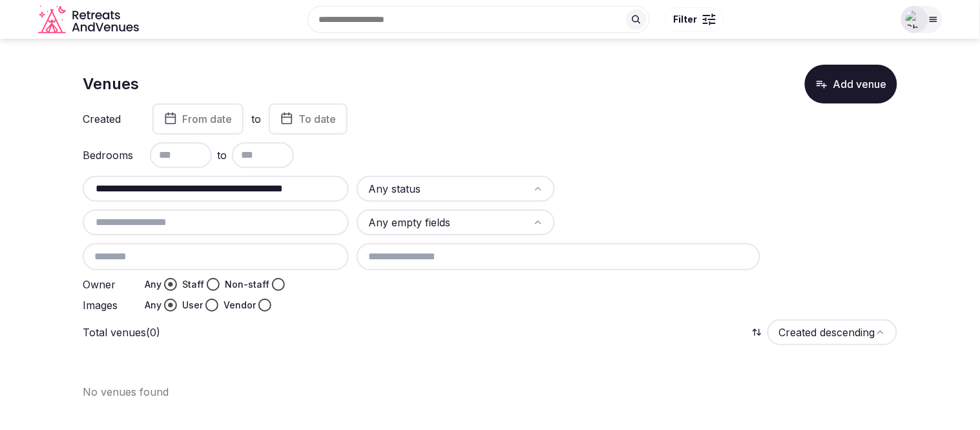
click at [211, 189] on input "**********" at bounding box center [216, 189] width 257 height 16
click at [209, 190] on input "**********" at bounding box center [216, 189] width 257 height 16
drag, startPoint x: 211, startPoint y: 189, endPoint x: 390, endPoint y: 195, distance: 179.1
click at [390, 195] on div "**********" at bounding box center [490, 244] width 815 height 136
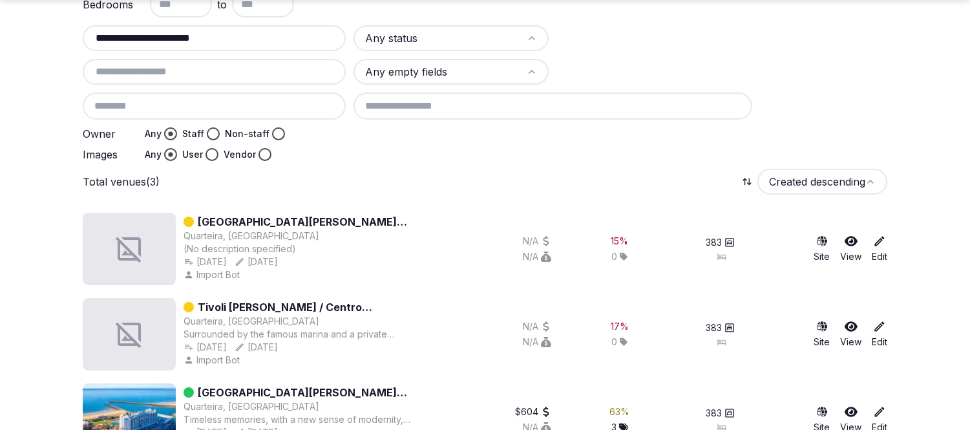
scroll to position [189, 0]
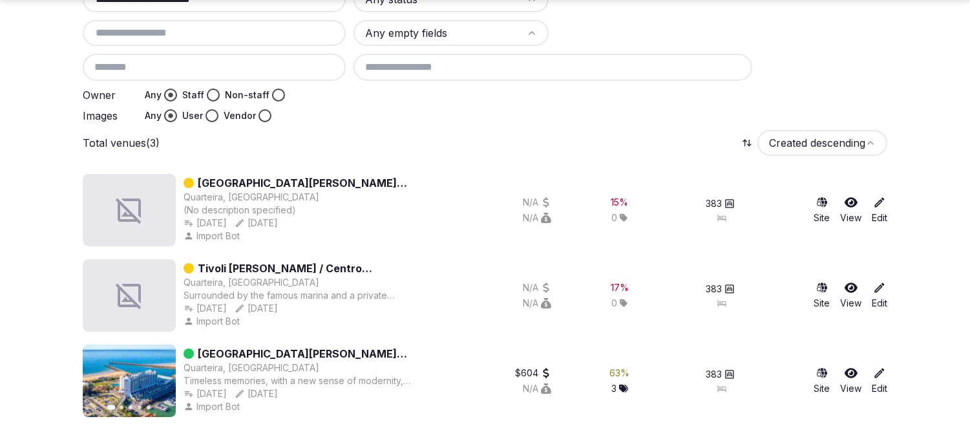
type input "**********"
click at [850, 371] on icon at bounding box center [851, 373] width 13 height 10
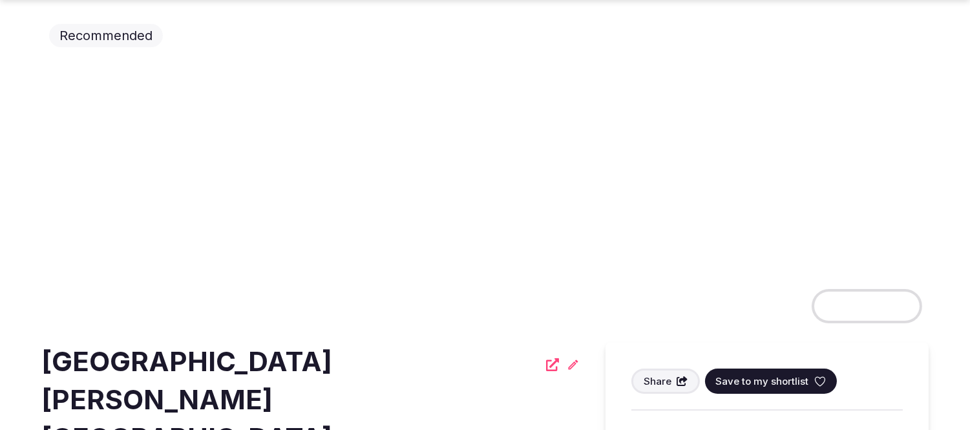
scroll to position [72, 0]
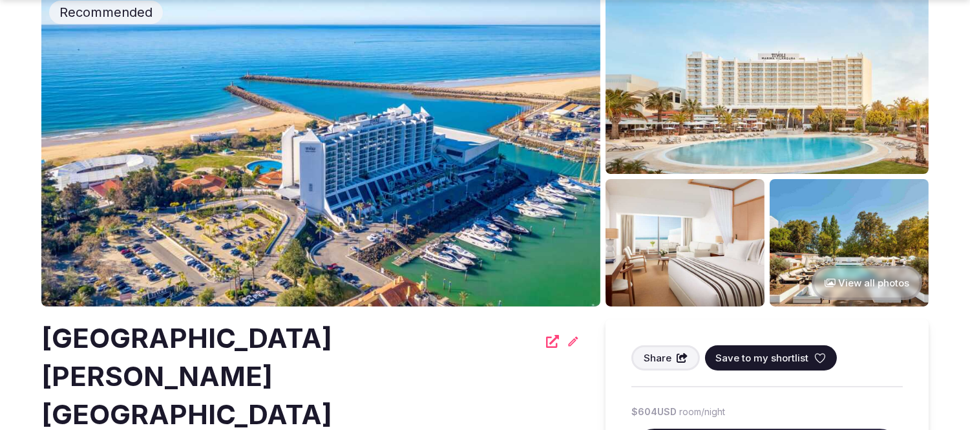
click at [765, 359] on span "Save to my shortlist" at bounding box center [761, 358] width 93 height 14
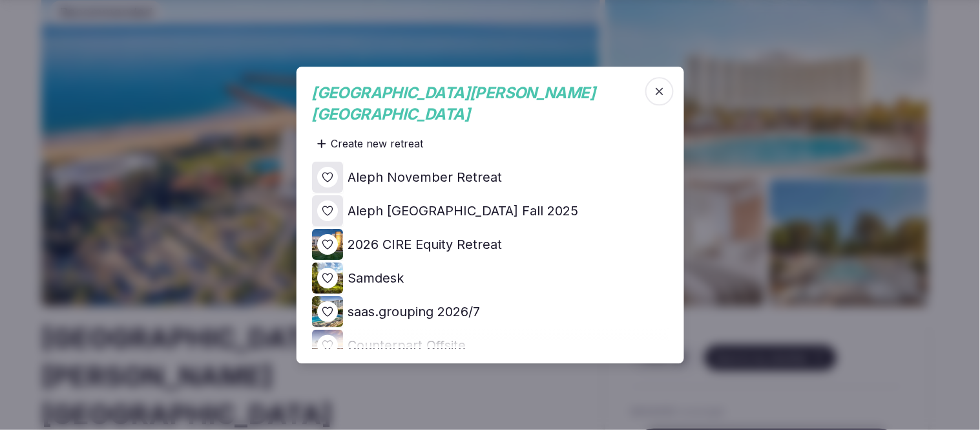
click at [0, 0] on icon at bounding box center [0, 0] width 0 height 0
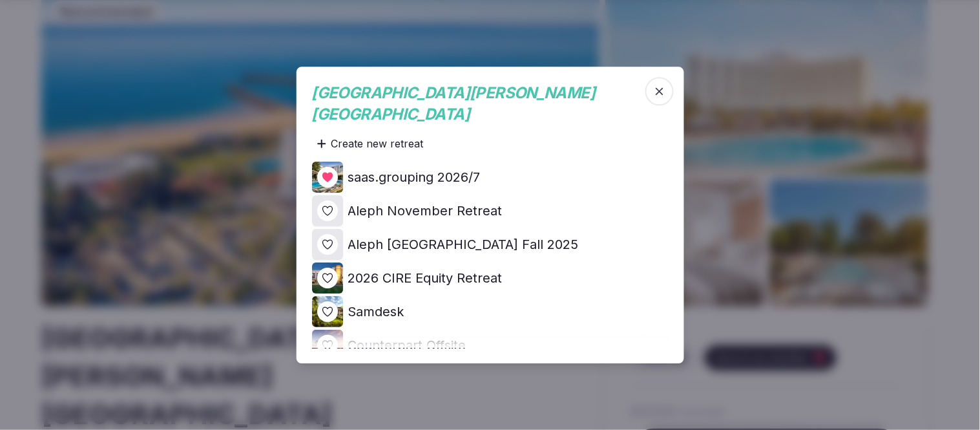
click at [657, 94] on icon "button" at bounding box center [659, 91] width 13 height 13
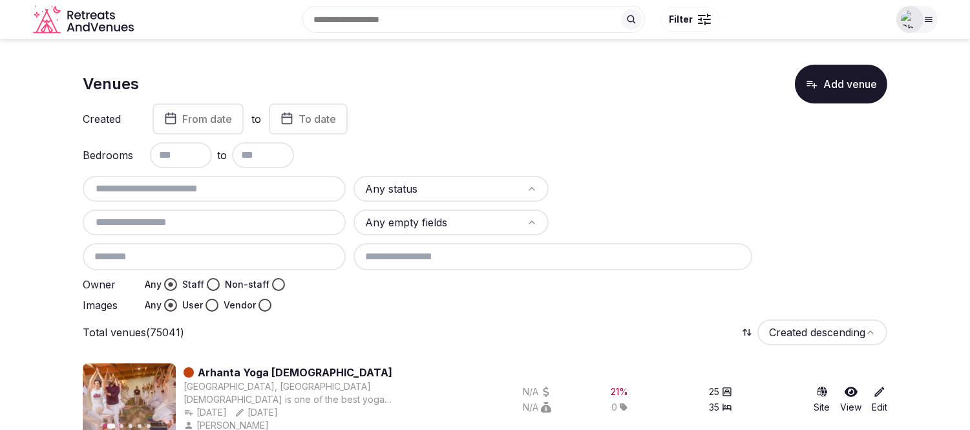
click at [191, 181] on input "text" at bounding box center [214, 189] width 253 height 16
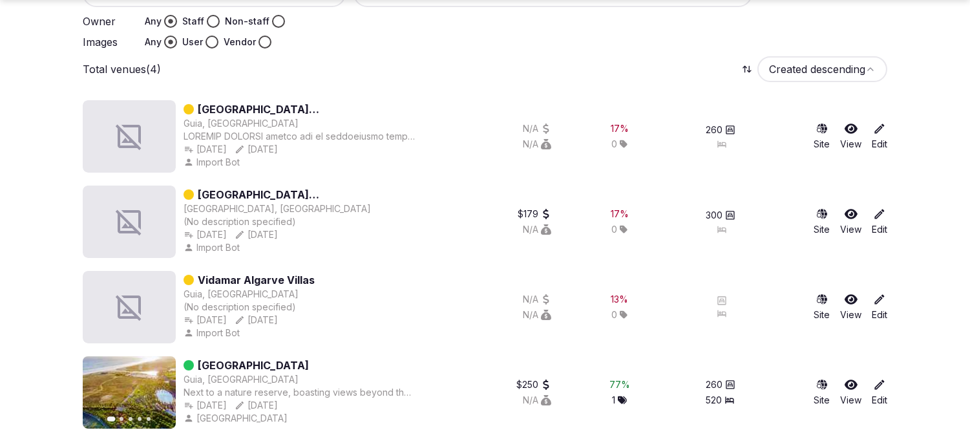
scroll to position [275, 0]
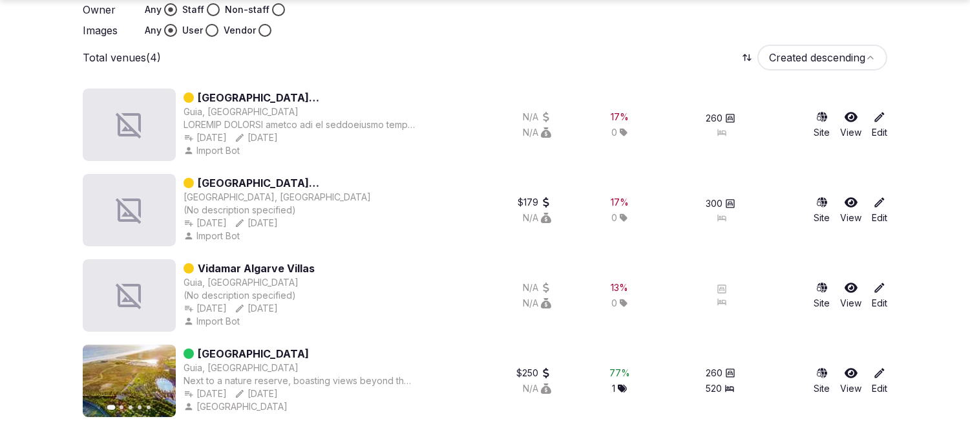
type input "*******"
click at [851, 370] on icon at bounding box center [851, 373] width 13 height 10
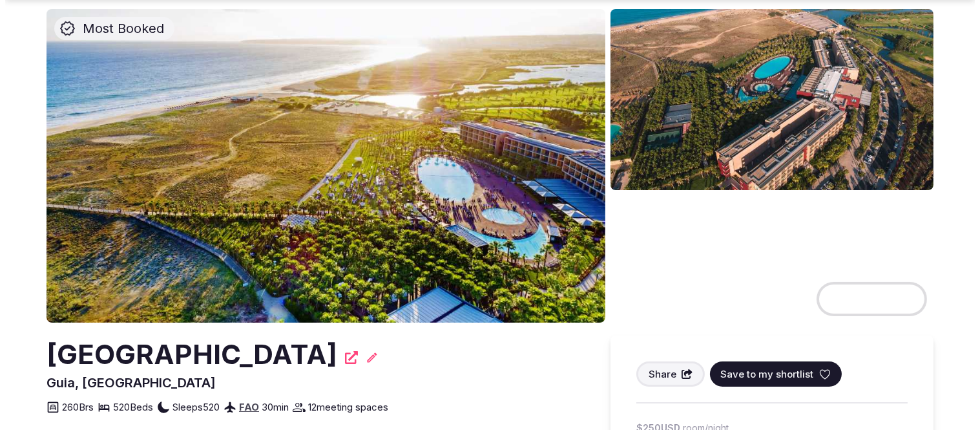
scroll to position [143, 0]
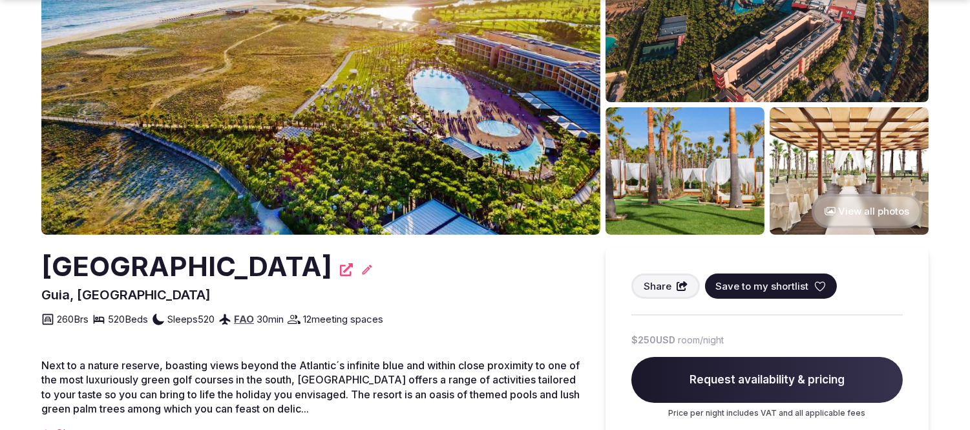
click at [766, 284] on span "Save to my shortlist" at bounding box center [761, 286] width 93 height 14
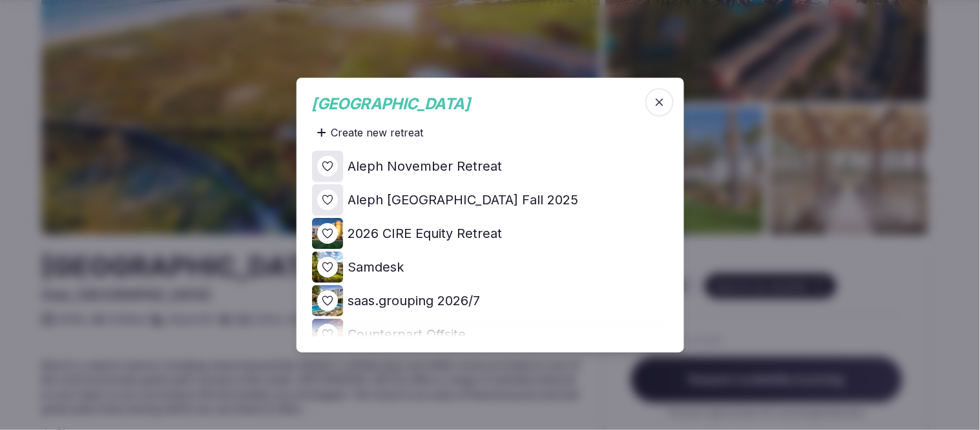
click at [0, 0] on icon at bounding box center [0, 0] width 0 height 0
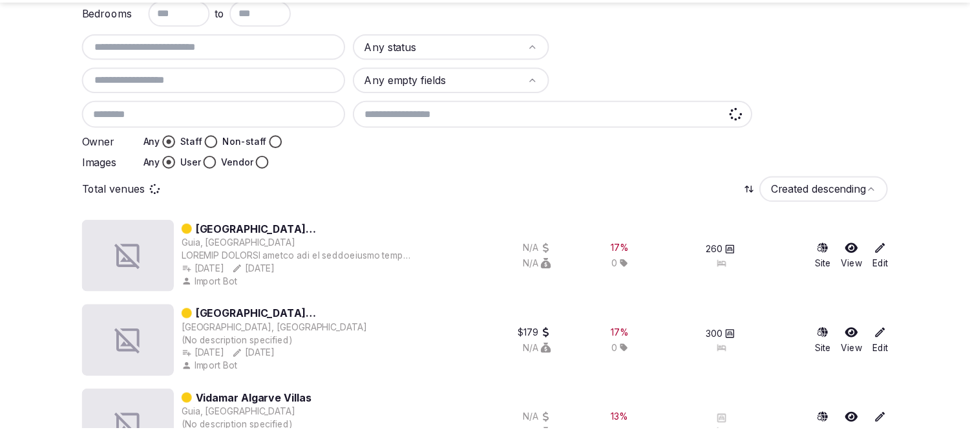
scroll to position [275, 0]
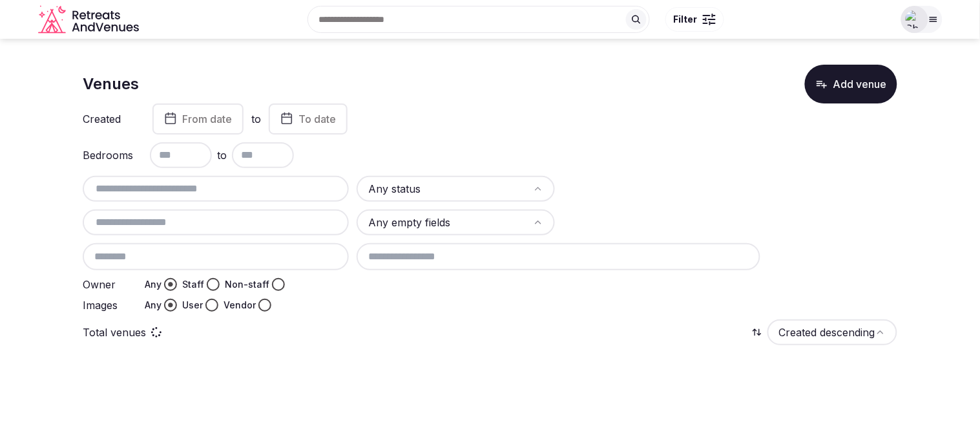
click at [130, 181] on input "text" at bounding box center [216, 189] width 256 height 16
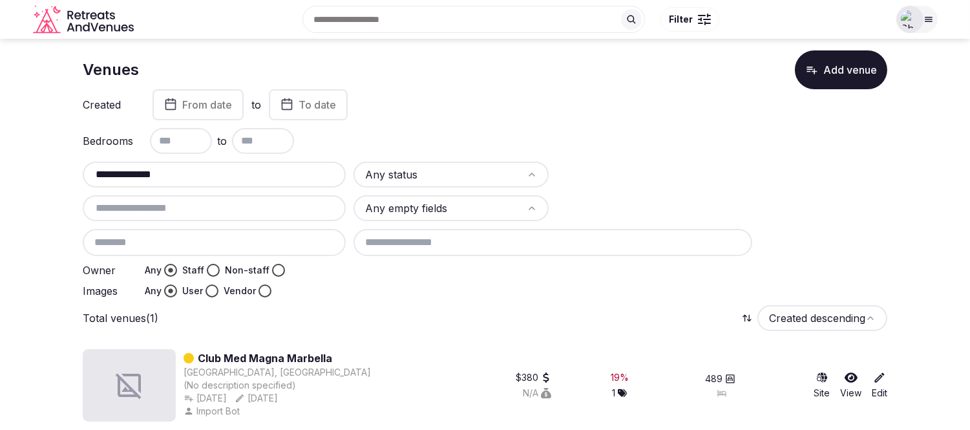
scroll to position [18, 0]
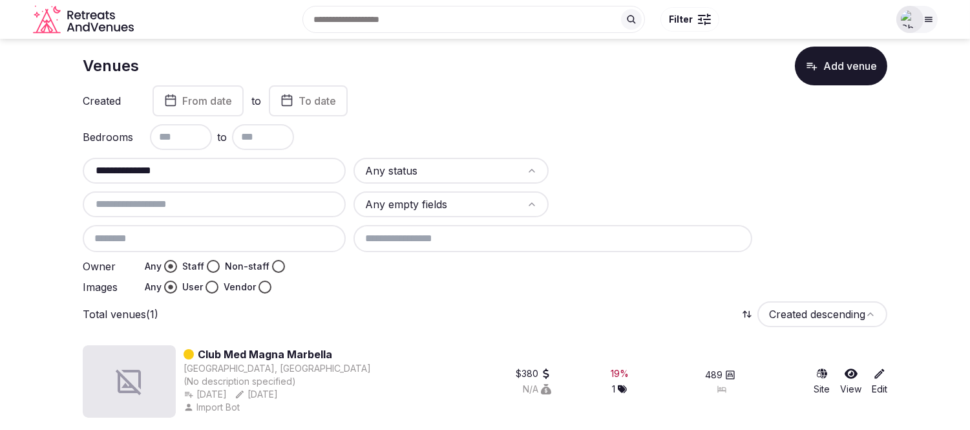
drag, startPoint x: 188, startPoint y: 165, endPoint x: -50, endPoint y: 190, distance: 239.8
click at [0, 190] on html "**********" at bounding box center [485, 197] width 970 height 430
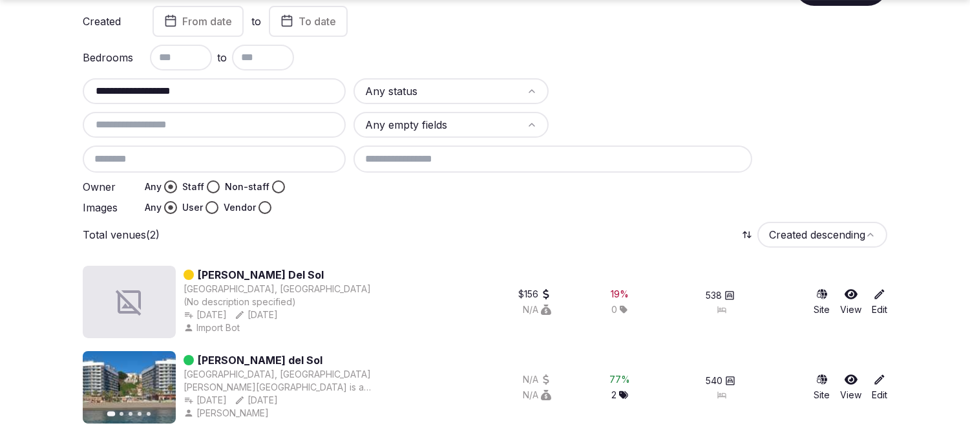
scroll to position [104, 0]
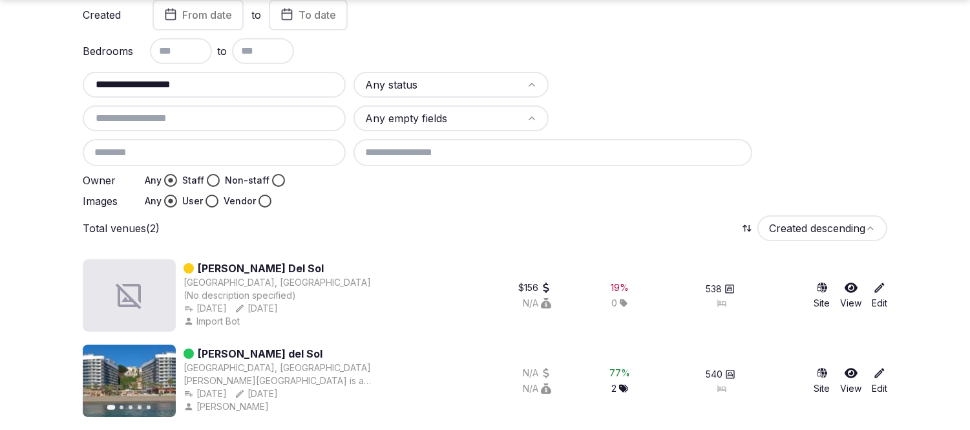
type input "**********"
click at [845, 370] on icon at bounding box center [851, 373] width 13 height 10
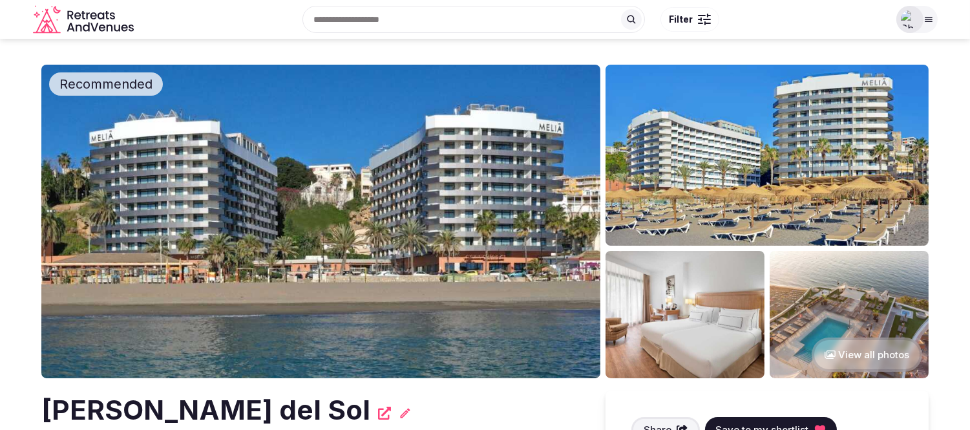
scroll to position [215, 0]
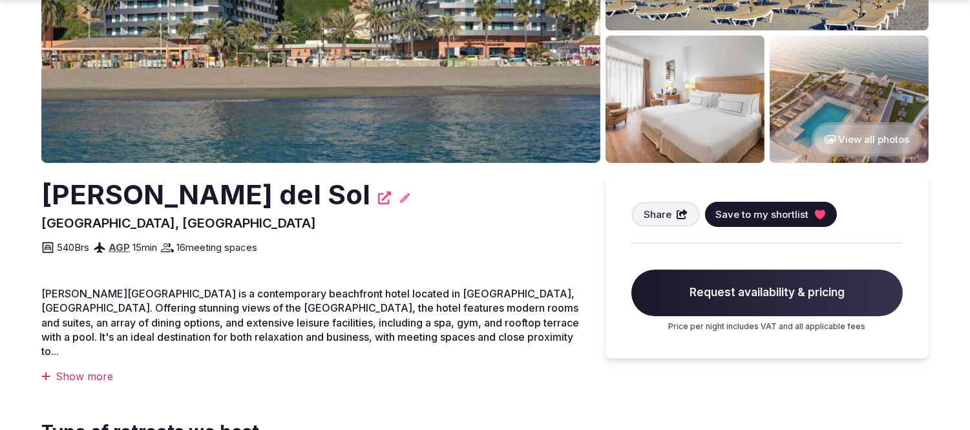
click at [761, 217] on span "Save to my shortlist" at bounding box center [761, 214] width 93 height 14
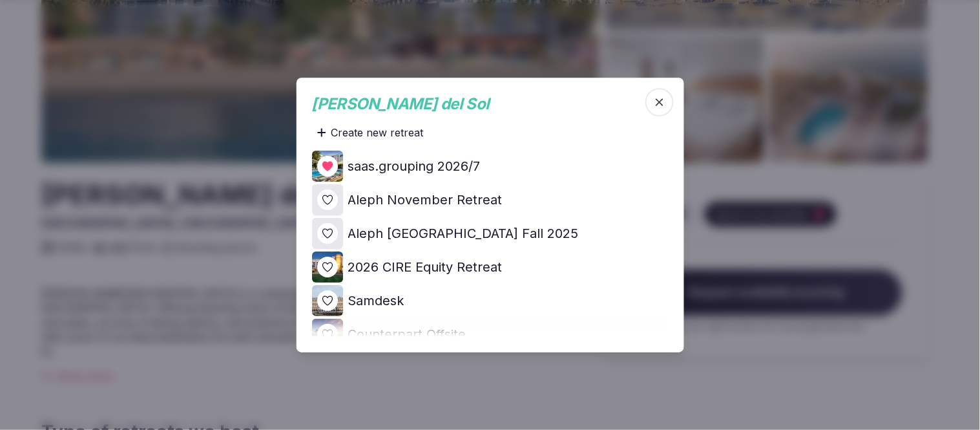
click at [909, 211] on div at bounding box center [490, 215] width 980 height 430
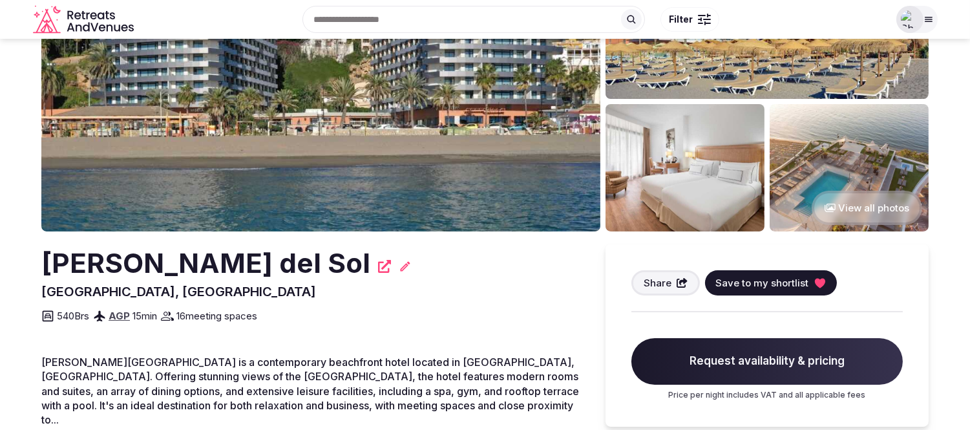
scroll to position [0, 0]
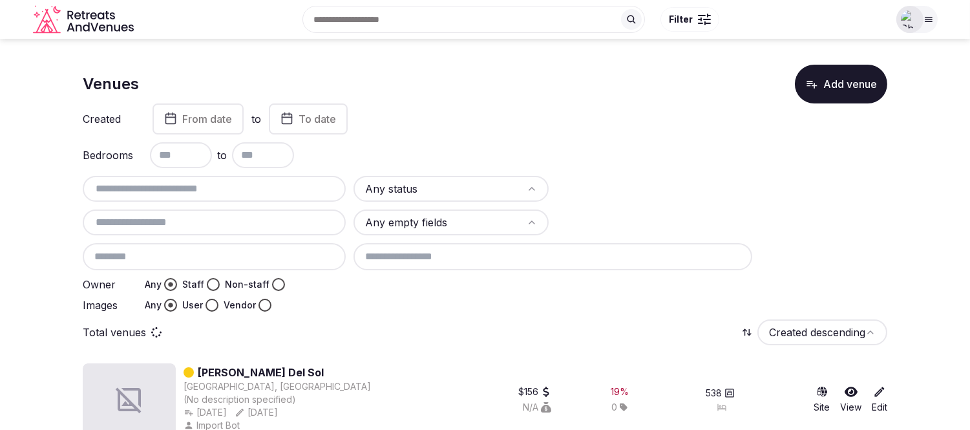
click at [178, 189] on input "text" at bounding box center [214, 189] width 253 height 16
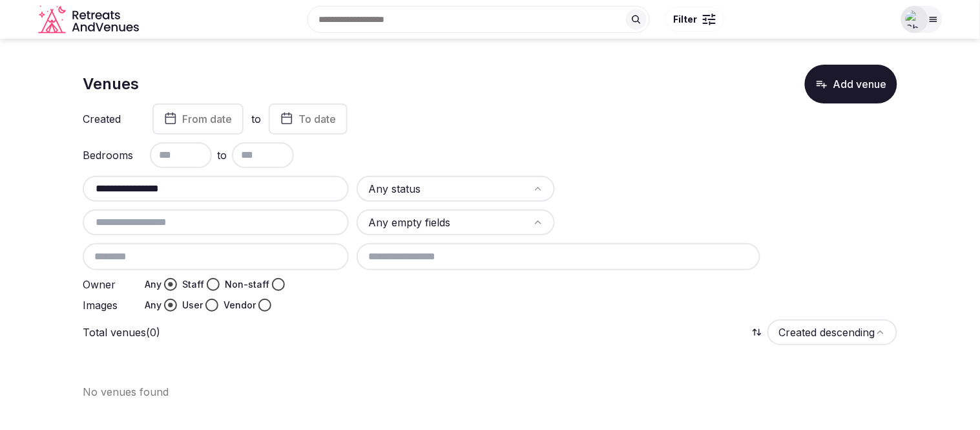
drag, startPoint x: 196, startPoint y: 190, endPoint x: 143, endPoint y: 190, distance: 53.0
click at [143, 190] on input "**********" at bounding box center [216, 189] width 256 height 16
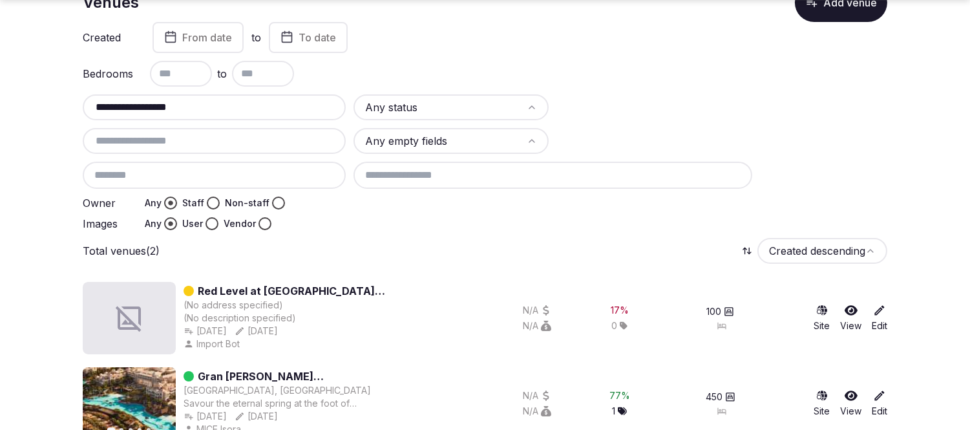
scroll to position [104, 0]
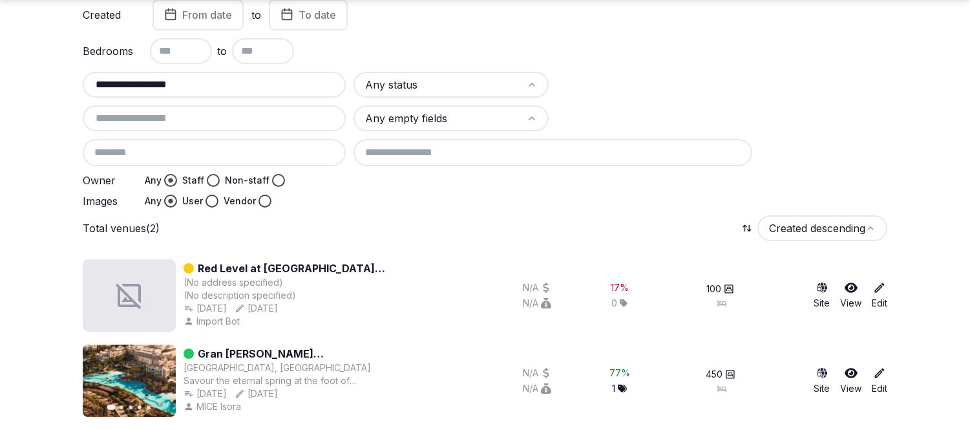
type input "**********"
click at [852, 372] on icon at bounding box center [851, 372] width 13 height 13
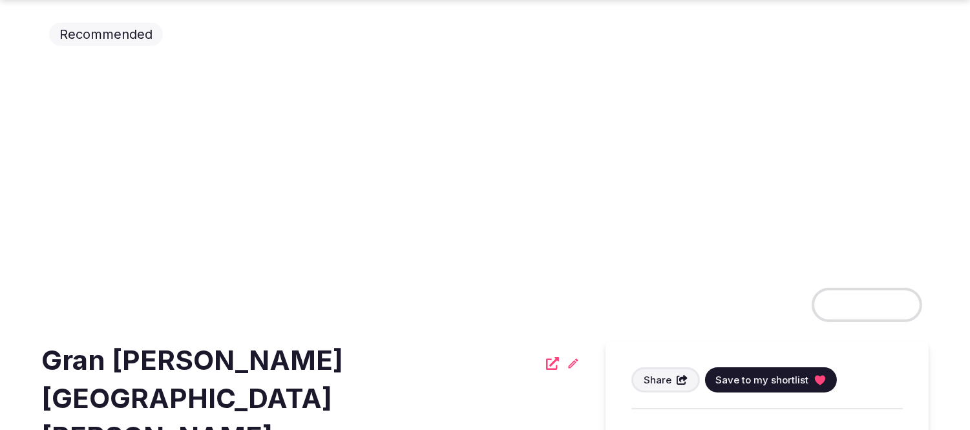
scroll to position [215, 0]
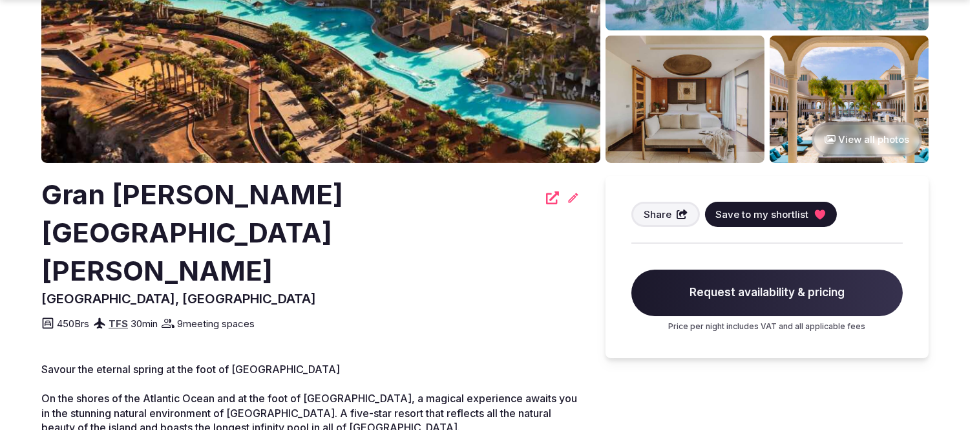
click at [757, 211] on span "Save to my shortlist" at bounding box center [761, 214] width 93 height 14
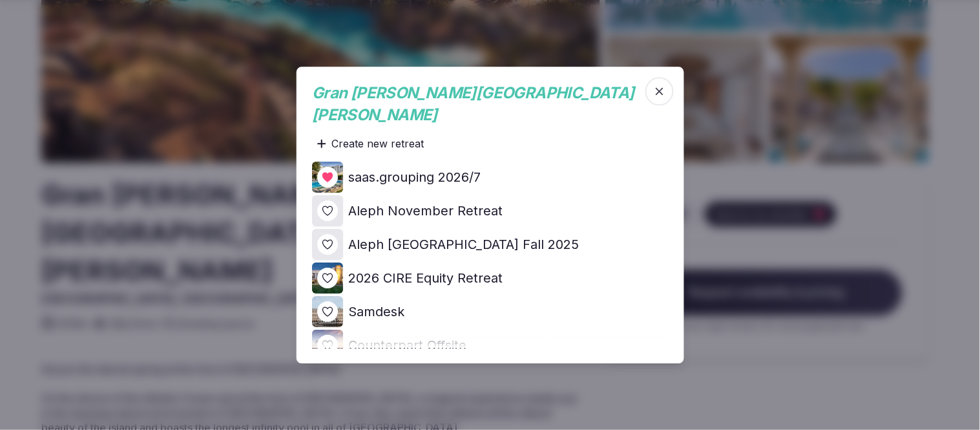
click at [931, 209] on div at bounding box center [490, 215] width 980 height 430
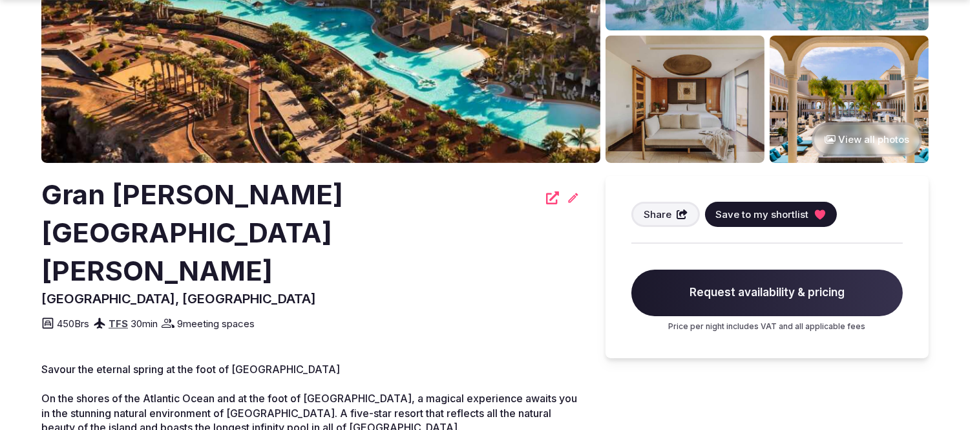
scroll to position [104, 0]
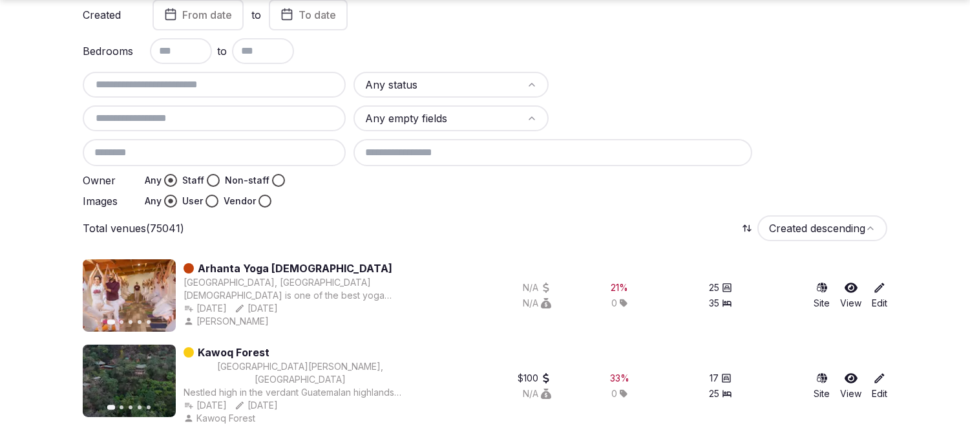
click at [145, 195] on label "Any" at bounding box center [153, 201] width 17 height 13
click at [164, 195] on button "Any" at bounding box center [170, 201] width 13 height 13
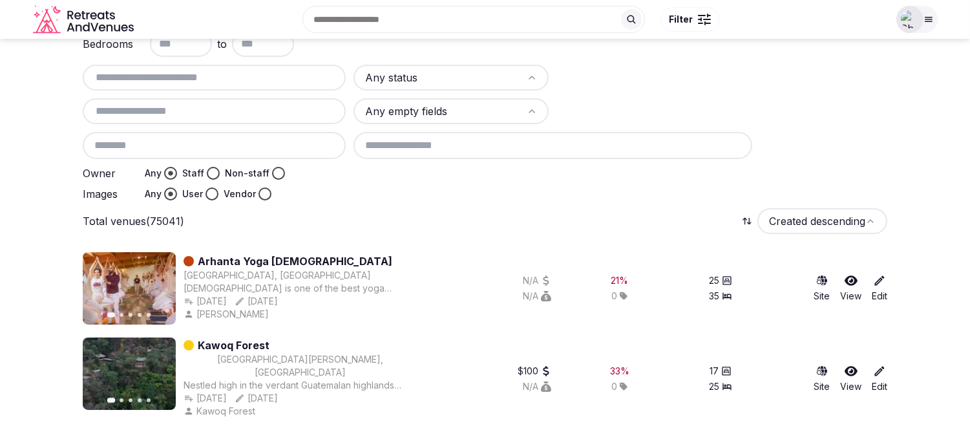
scroll to position [0, 0]
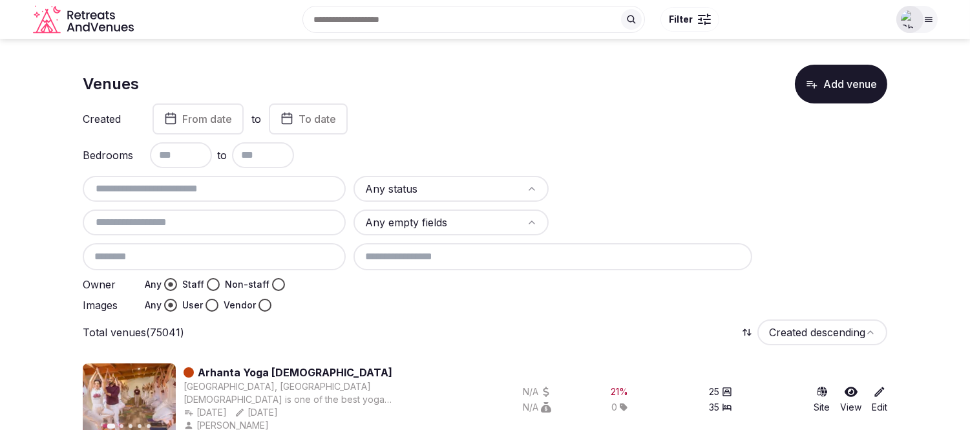
click at [153, 193] on input "text" at bounding box center [214, 189] width 253 height 16
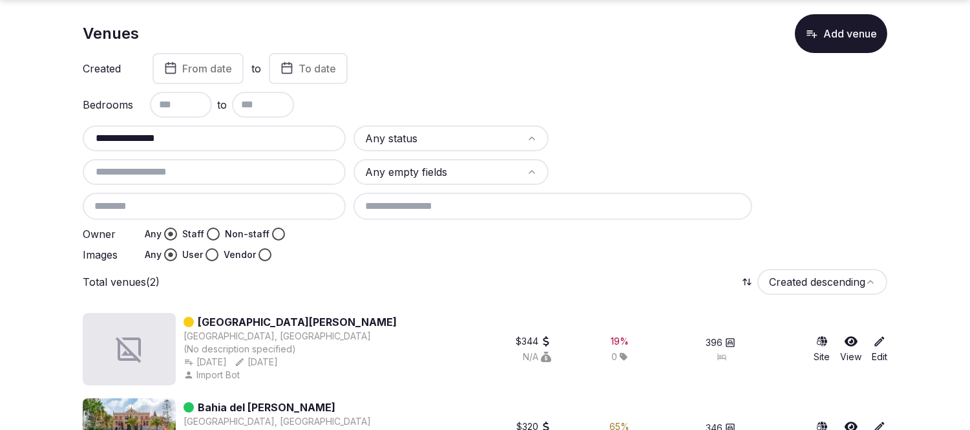
scroll to position [104, 0]
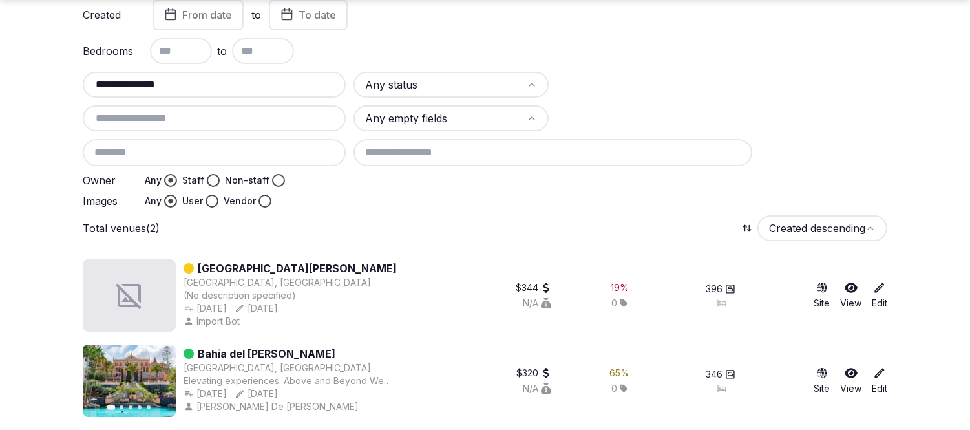
type input "**********"
click at [854, 368] on icon at bounding box center [851, 373] width 13 height 10
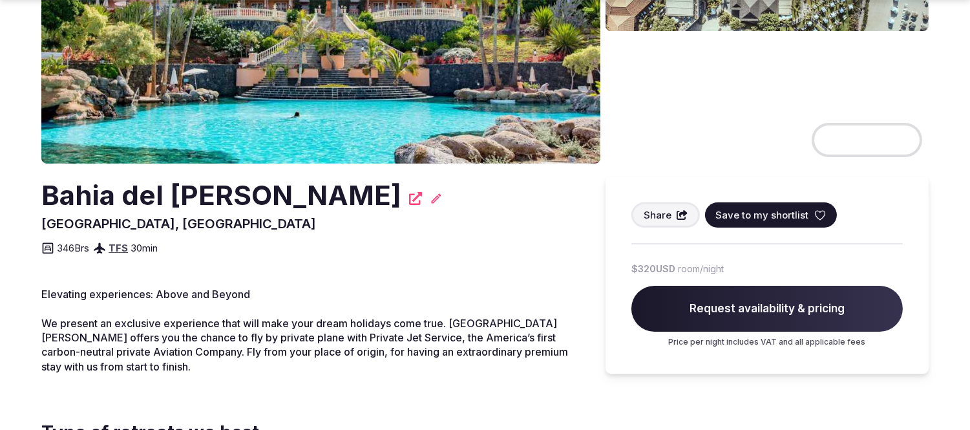
scroll to position [215, 0]
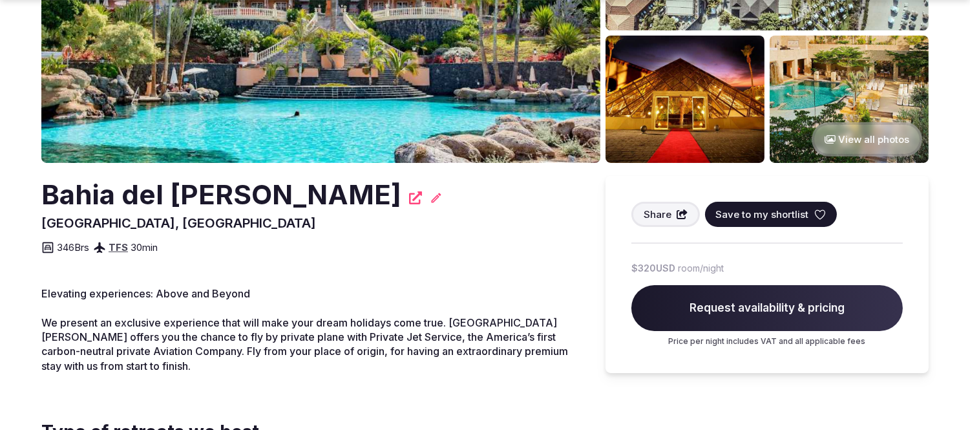
click at [409, 197] on icon at bounding box center [415, 197] width 13 height 13
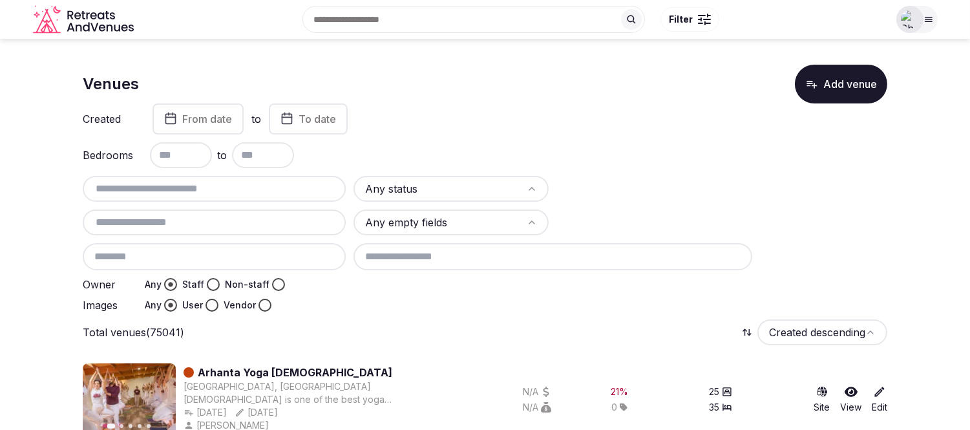
click at [205, 185] on input "text" at bounding box center [214, 189] width 253 height 16
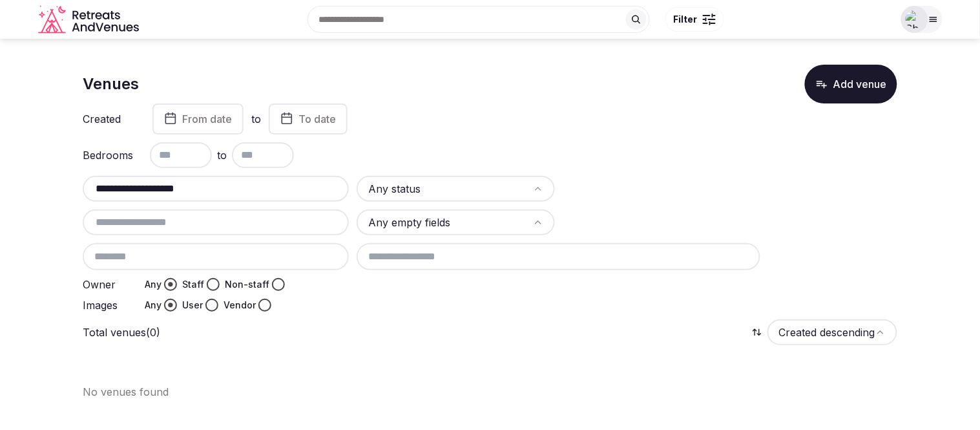
click at [302, 190] on input "**********" at bounding box center [216, 189] width 256 height 16
click at [160, 190] on input "**********" at bounding box center [216, 189] width 256 height 16
drag, startPoint x: 132, startPoint y: 189, endPoint x: 25, endPoint y: 195, distance: 108.1
click at [28, 195] on section "**********" at bounding box center [490, 227] width 980 height 376
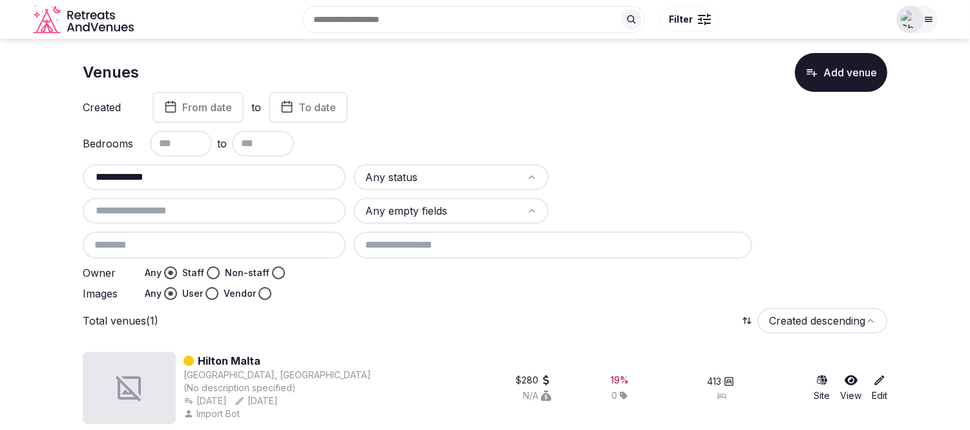
scroll to position [18, 0]
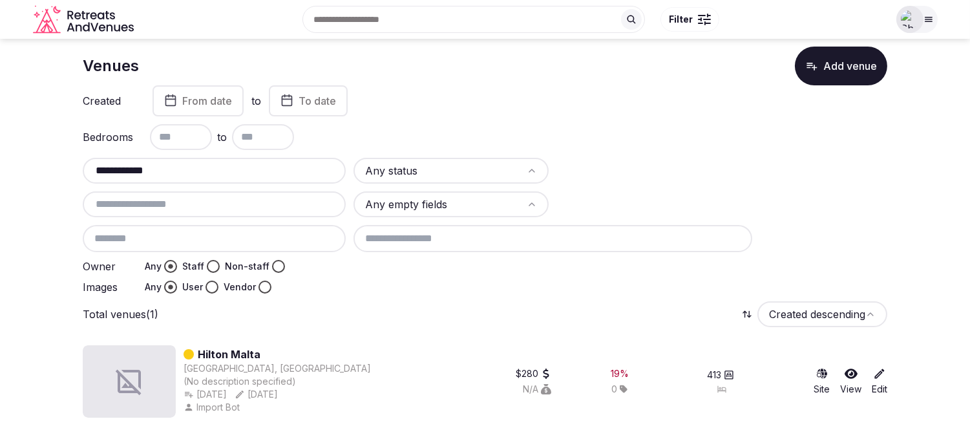
type input "**********"
click at [852, 370] on icon at bounding box center [851, 374] width 13 height 10
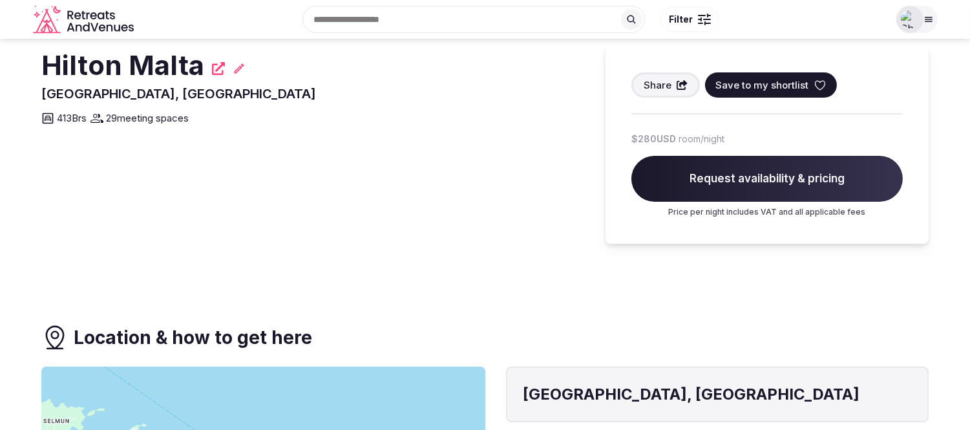
click at [768, 85] on span "Save to my shortlist" at bounding box center [761, 85] width 93 height 14
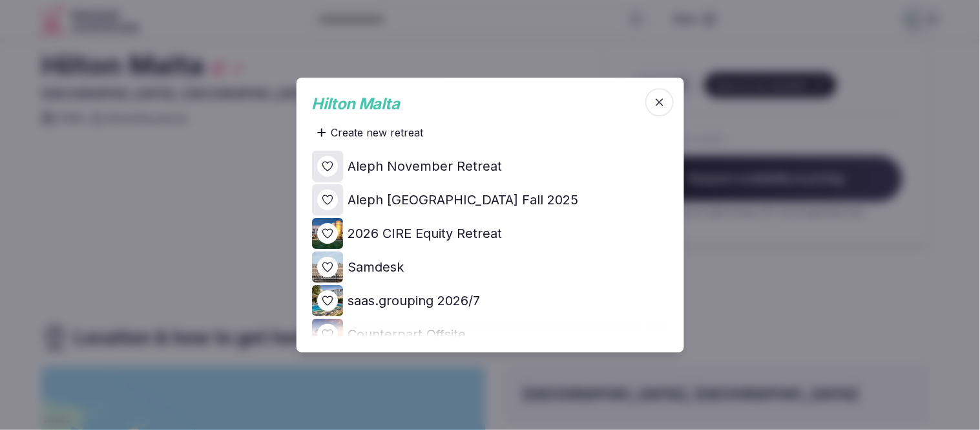
click at [0, 0] on icon at bounding box center [0, 0] width 0 height 0
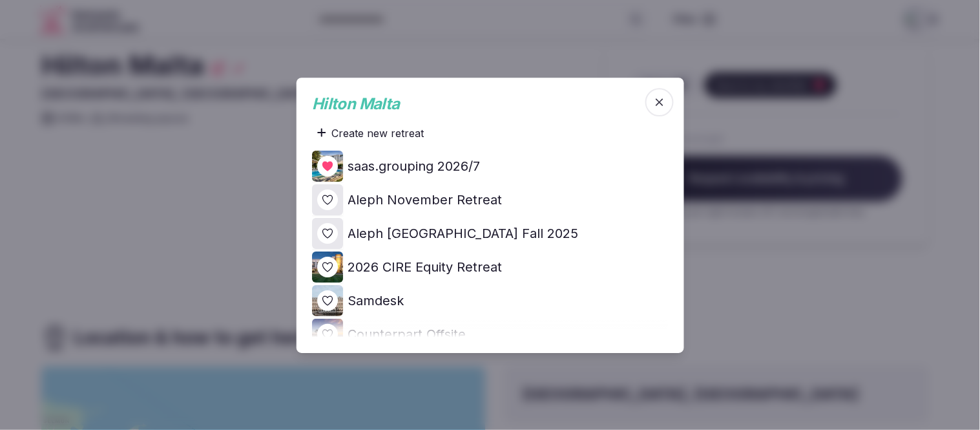
click at [110, 191] on div at bounding box center [490, 215] width 980 height 430
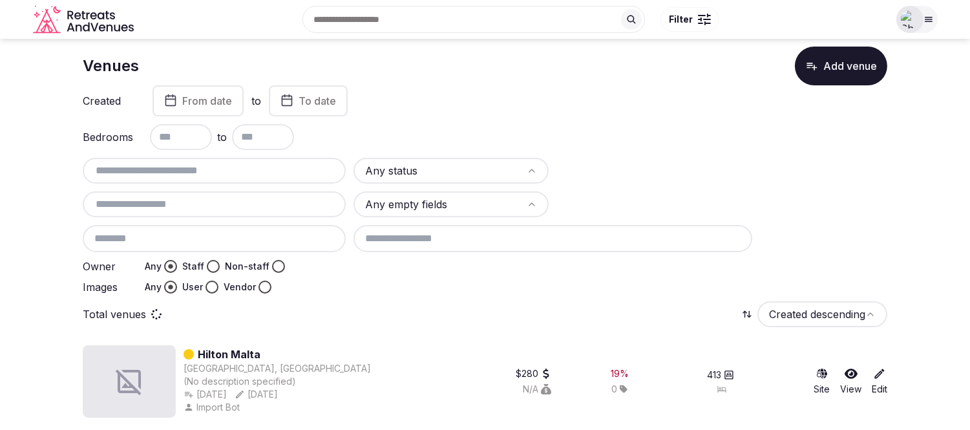
click at [190, 163] on input "text" at bounding box center [214, 171] width 253 height 16
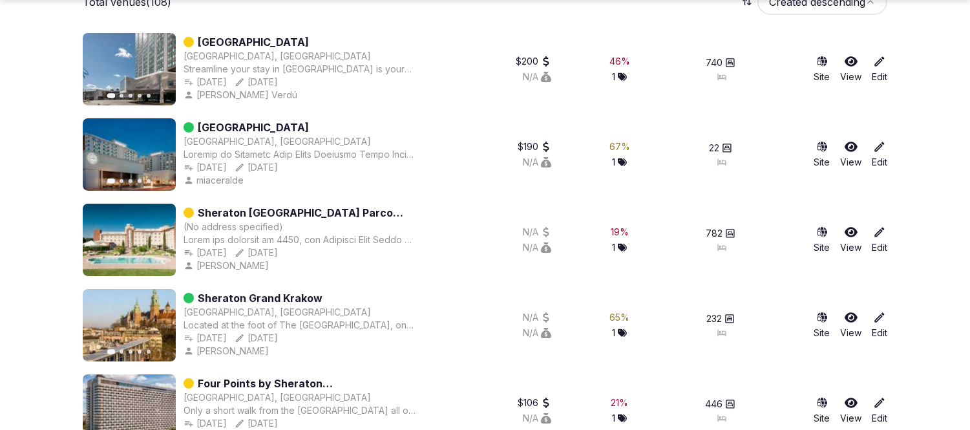
scroll to position [449, 0]
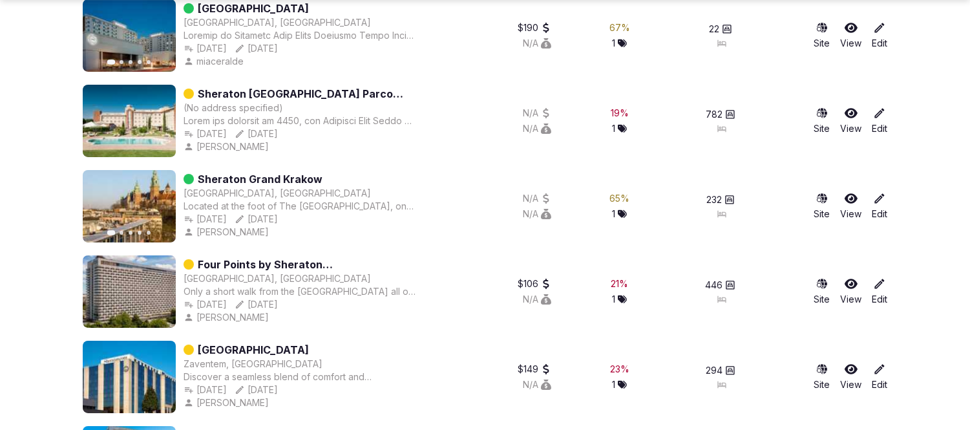
type input "********"
click at [847, 107] on icon at bounding box center [851, 113] width 13 height 13
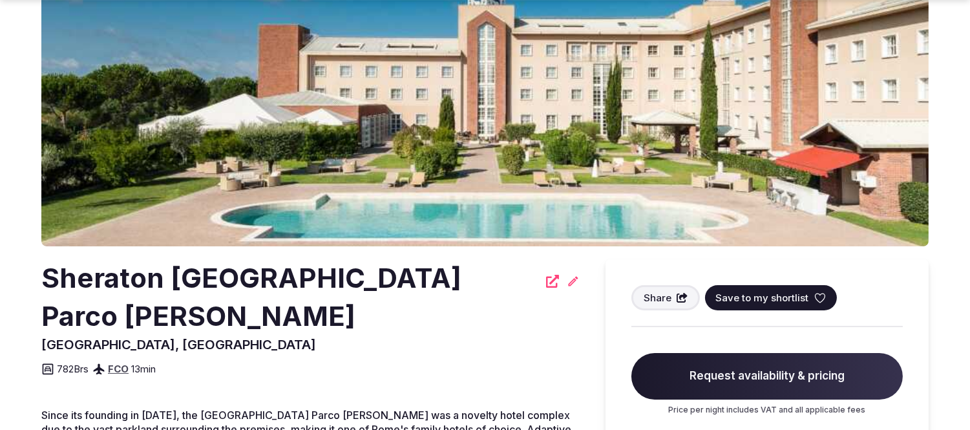
scroll to position [143, 0]
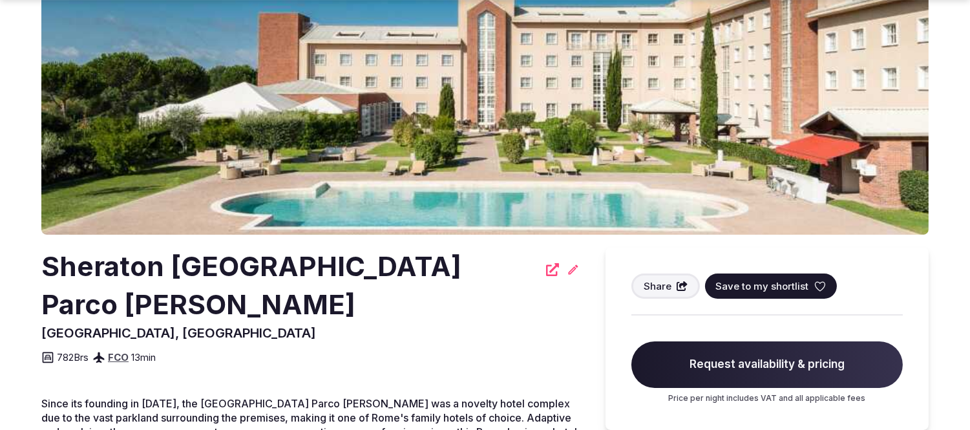
click at [774, 282] on span "Save to my shortlist" at bounding box center [761, 286] width 93 height 14
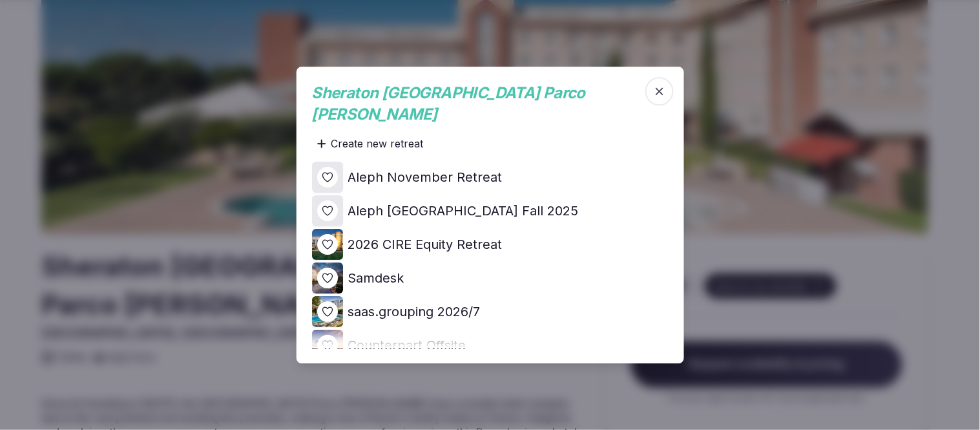
click at [0, 0] on icon at bounding box center [0, 0] width 0 height 0
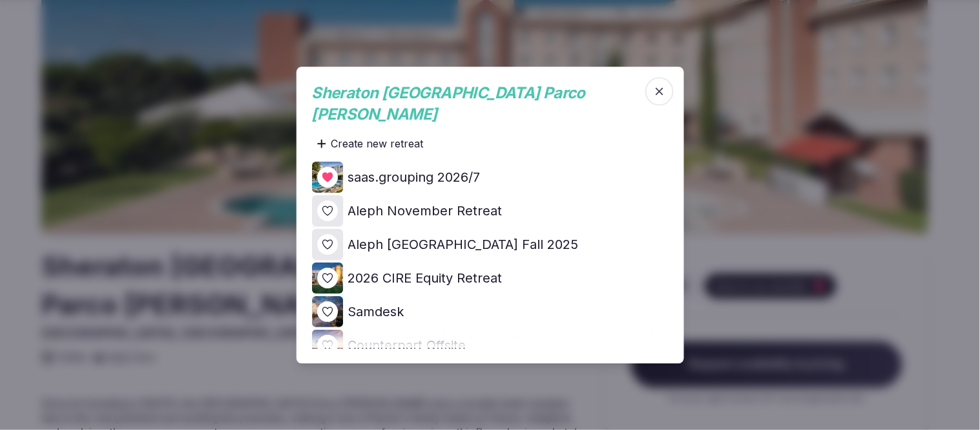
click at [660, 98] on icon "button" at bounding box center [659, 91] width 13 height 13
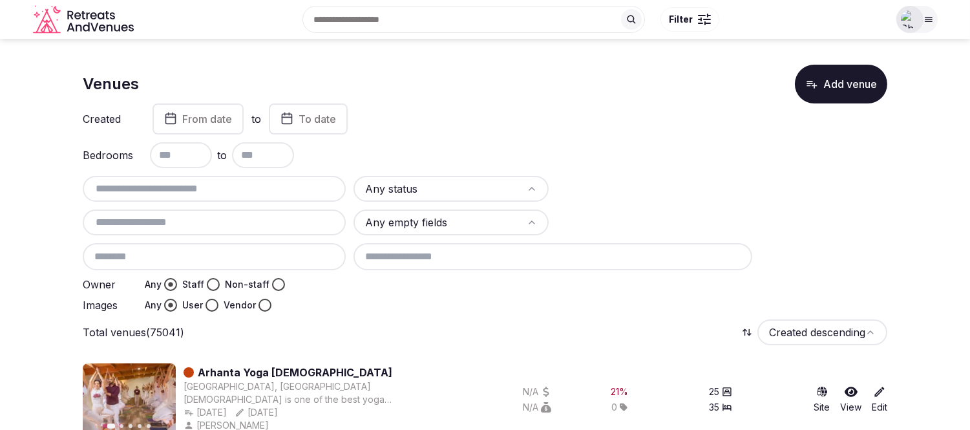
click at [160, 183] on input "text" at bounding box center [214, 189] width 253 height 16
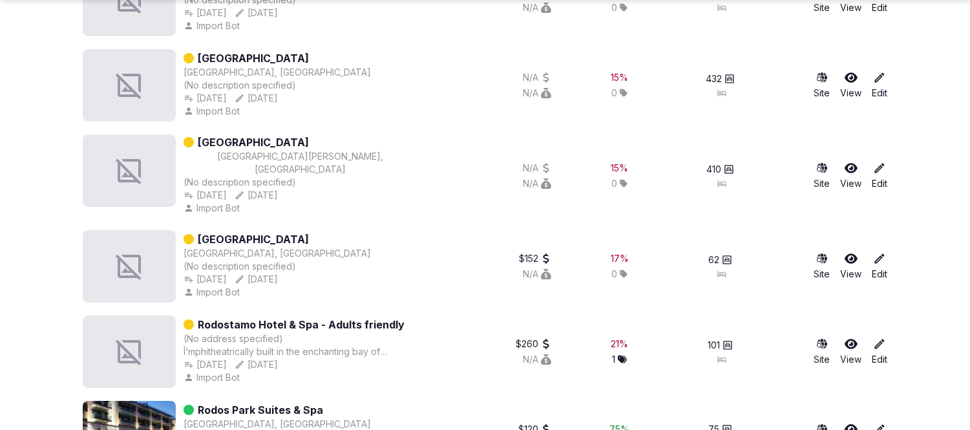
scroll to position [616, 0]
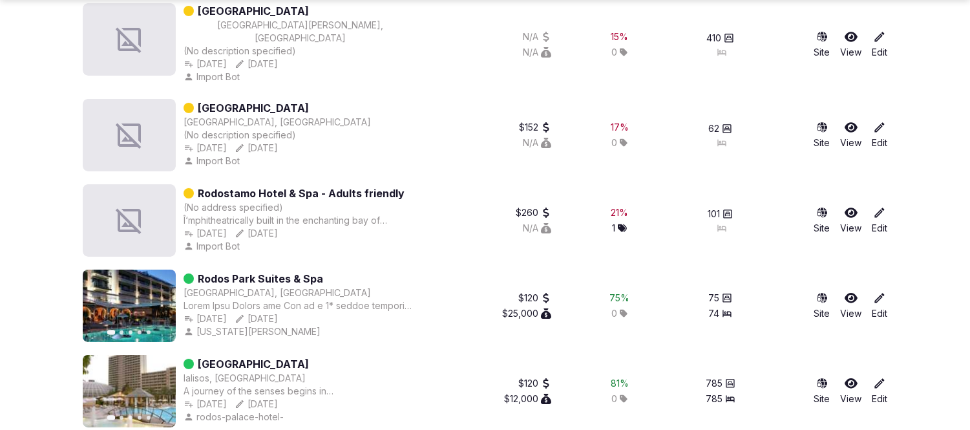
type input "*****"
click at [850, 377] on icon at bounding box center [851, 383] width 13 height 13
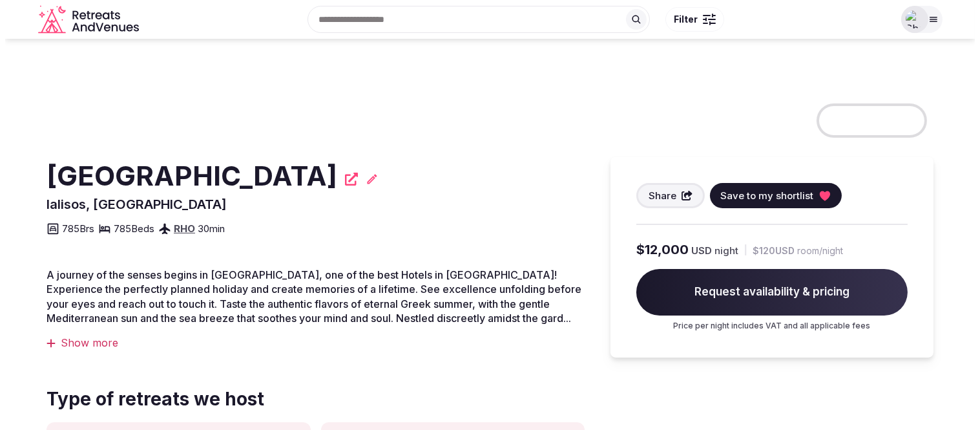
scroll to position [143, 0]
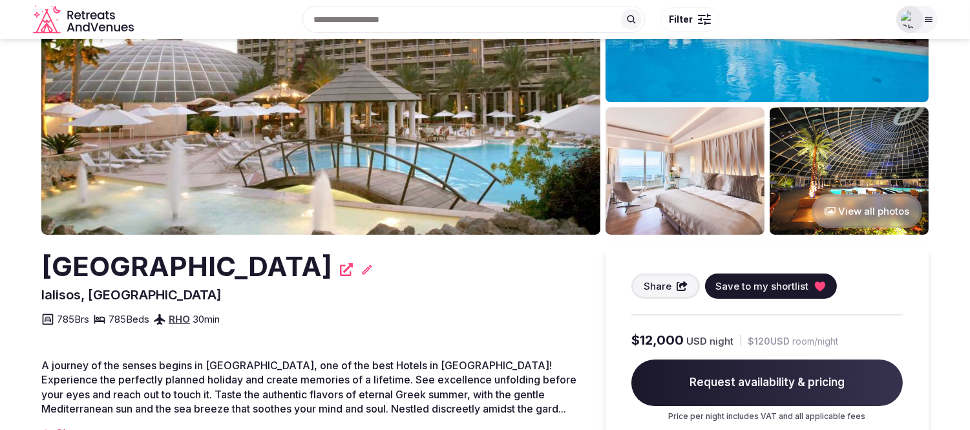
click at [767, 286] on span "Save to my shortlist" at bounding box center [761, 286] width 93 height 14
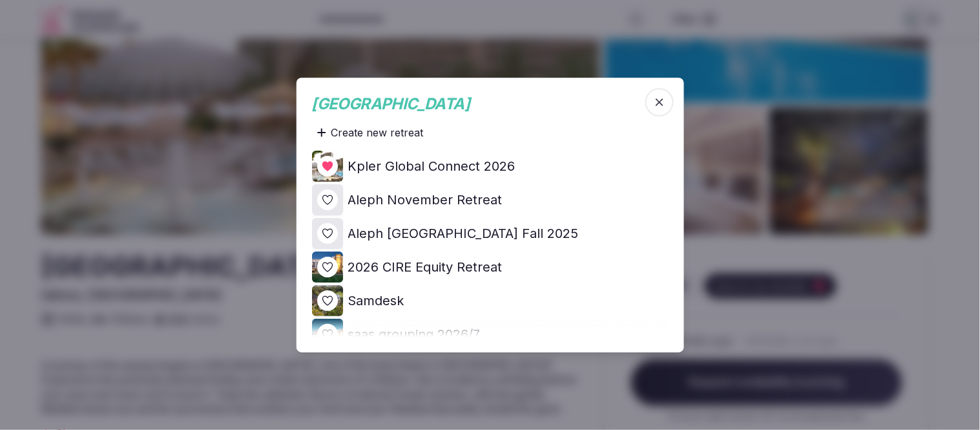
scroll to position [72, 0]
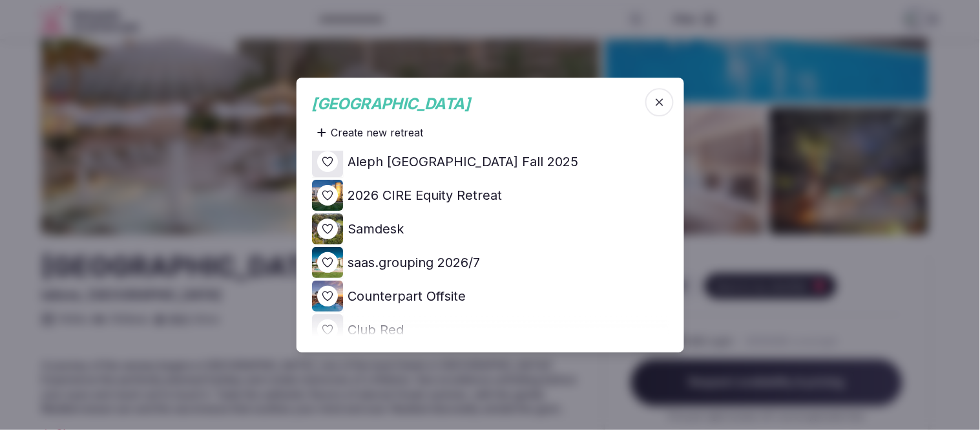
click at [0, 0] on icon at bounding box center [0, 0] width 0 height 0
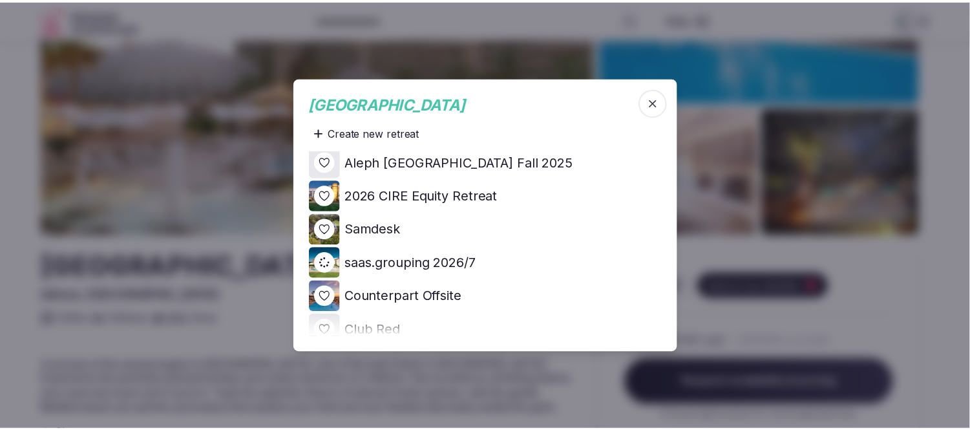
scroll to position [0, 0]
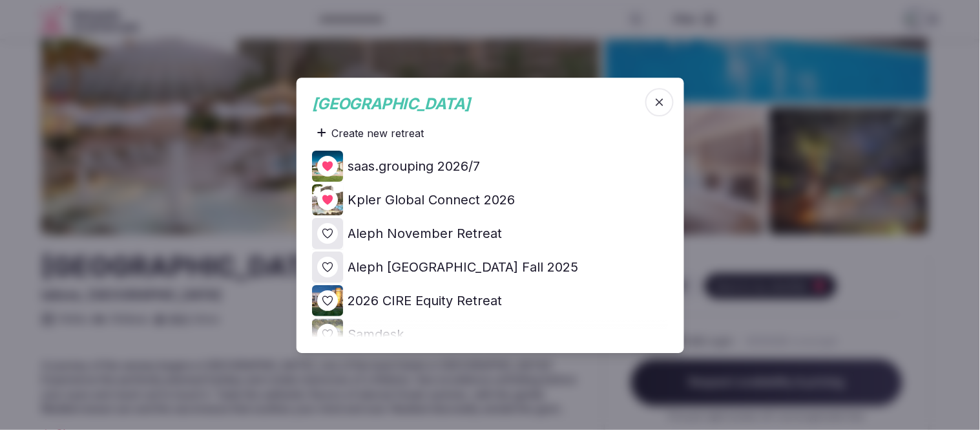
click at [882, 183] on div at bounding box center [490, 215] width 980 height 430
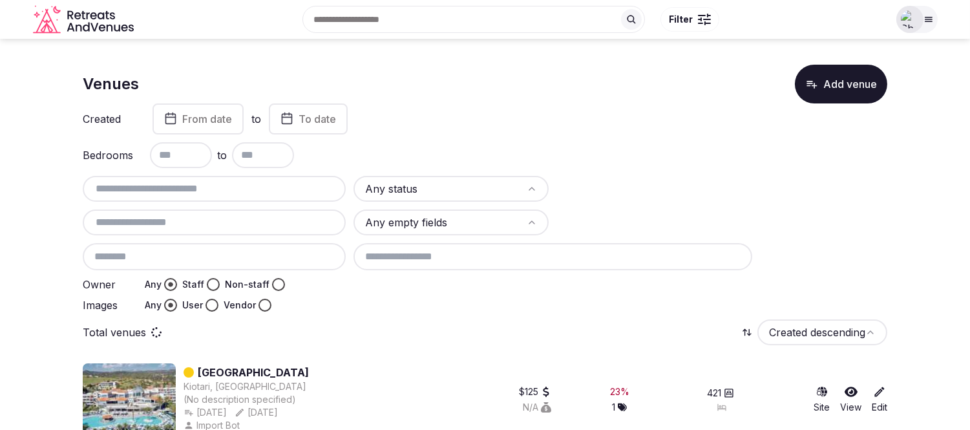
click at [207, 192] on input "text" at bounding box center [214, 189] width 253 height 16
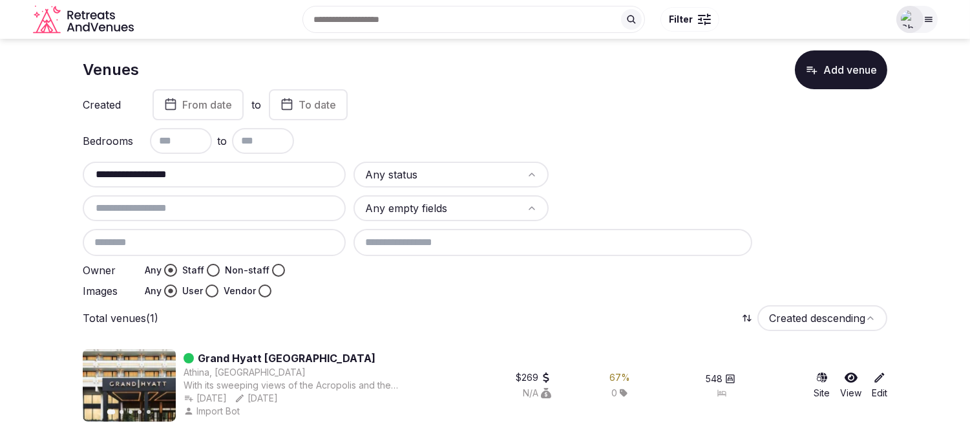
scroll to position [18, 0]
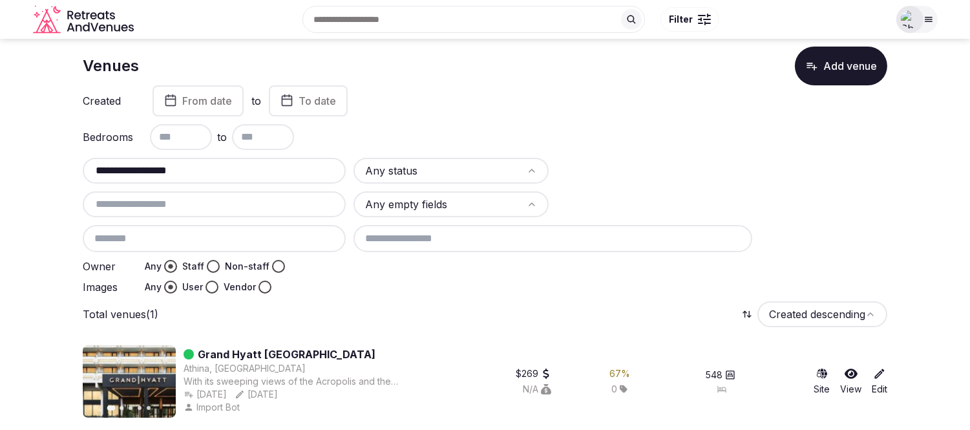
type input "**********"
click at [259, 354] on link "Grand Hyatt Athens" at bounding box center [287, 354] width 178 height 16
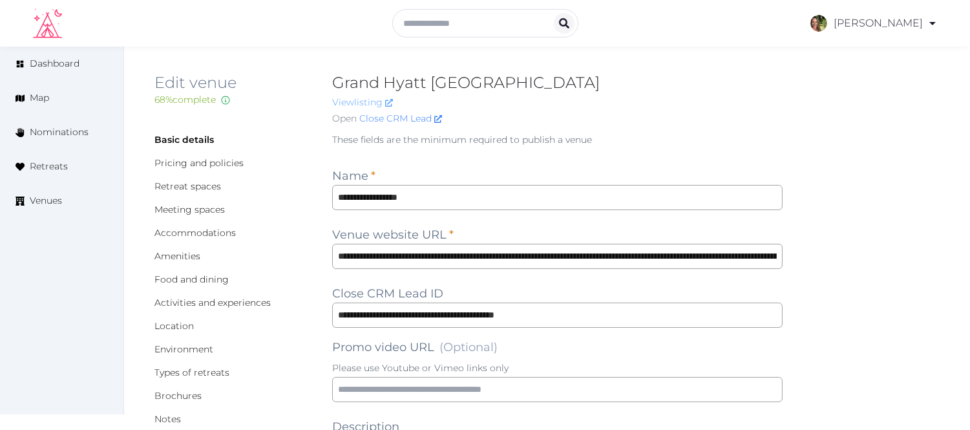
click at [346, 98] on link "View listing" at bounding box center [362, 102] width 61 height 12
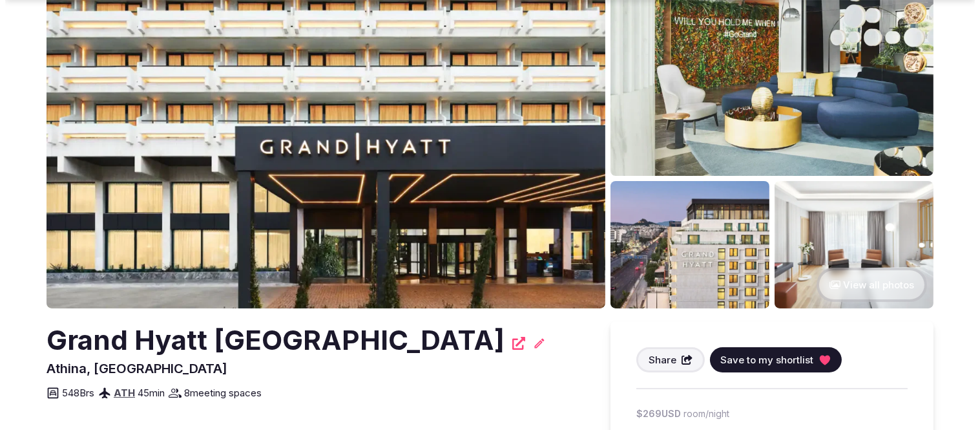
scroll to position [215, 0]
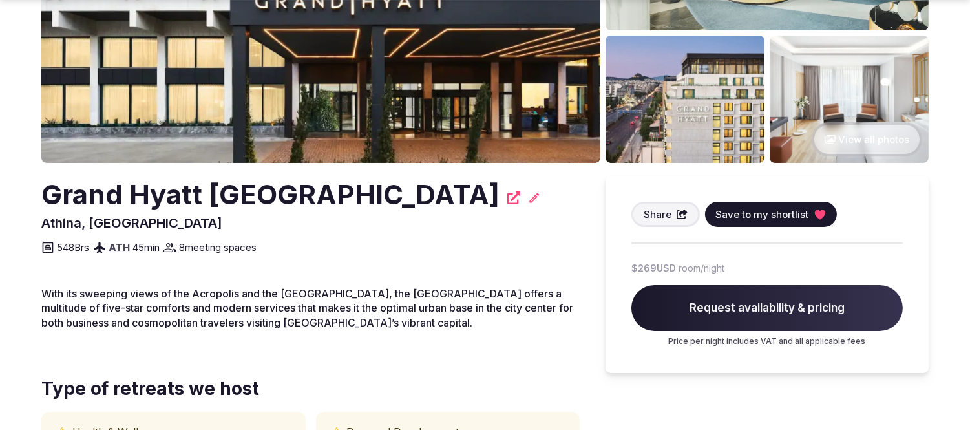
click at [763, 215] on span "Save to my shortlist" at bounding box center [761, 214] width 93 height 14
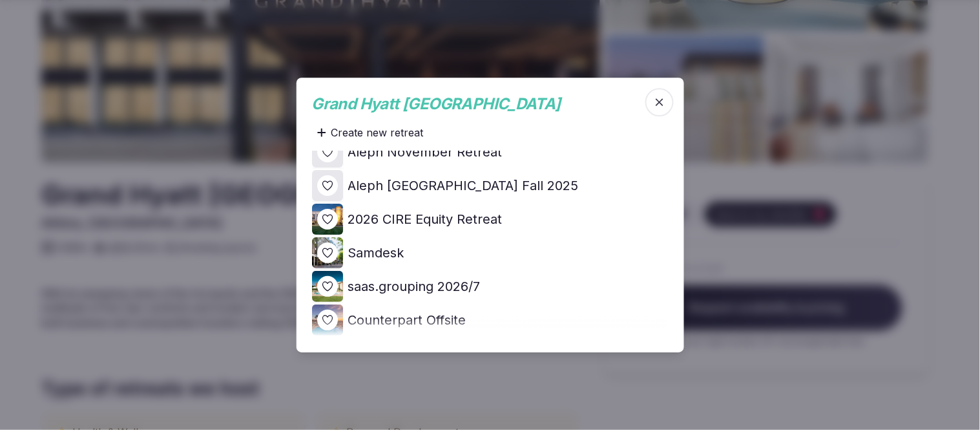
scroll to position [72, 0]
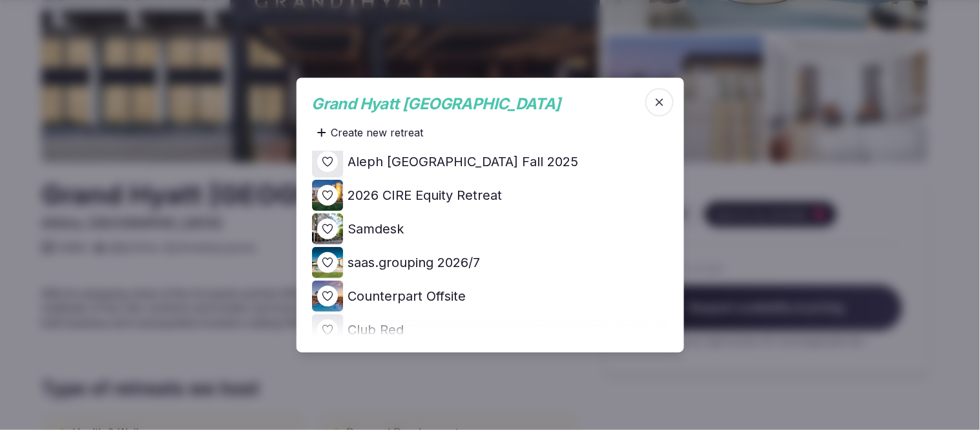
click at [0, 0] on icon at bounding box center [0, 0] width 0 height 0
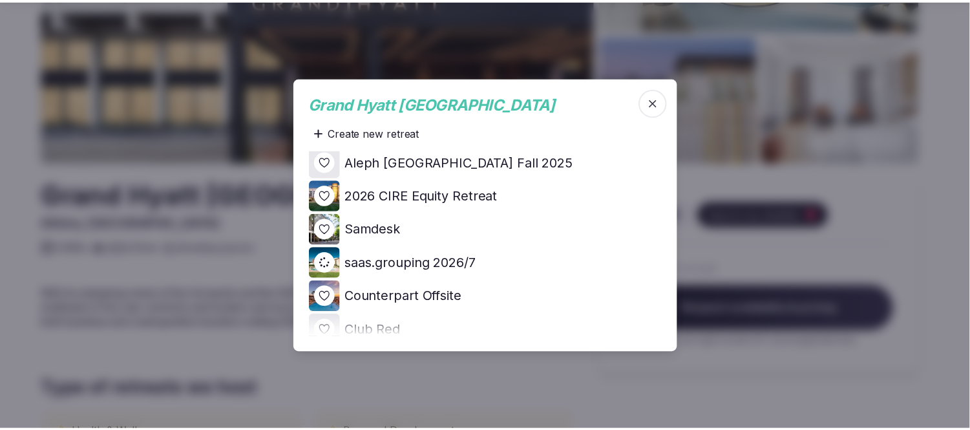
scroll to position [0, 0]
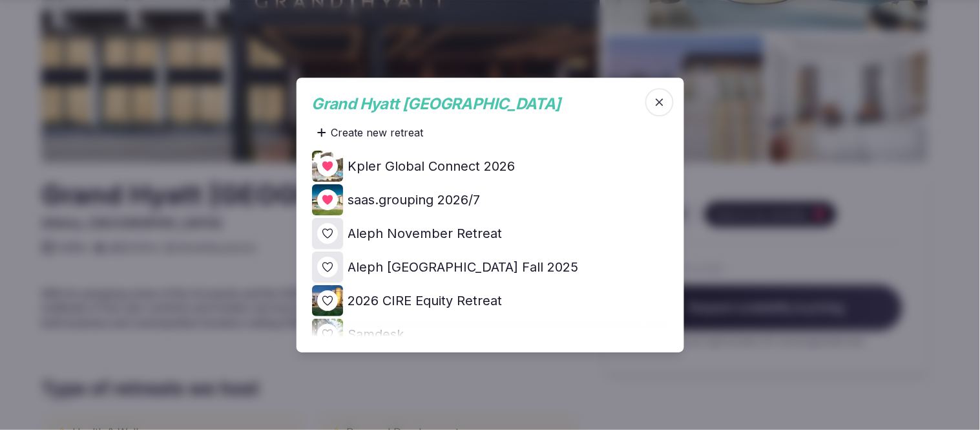
click at [915, 202] on div at bounding box center [490, 215] width 980 height 430
